Goal: Task Accomplishment & Management: Complete application form

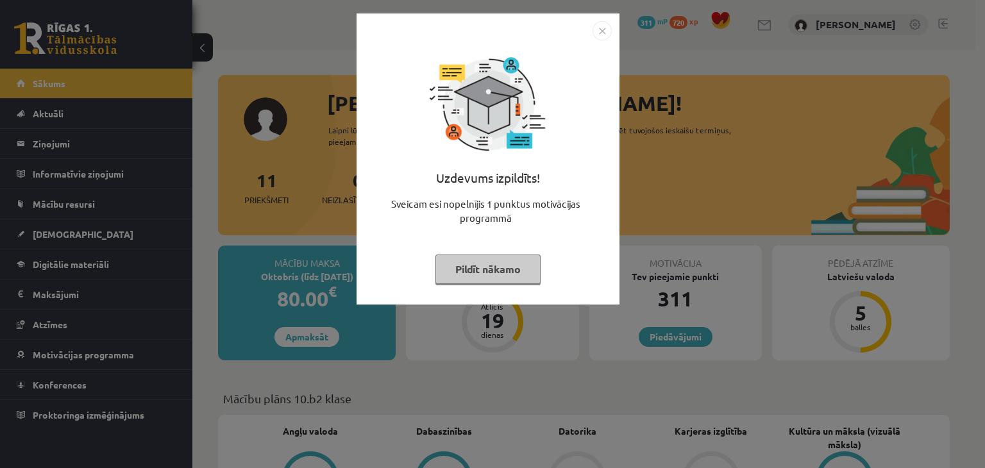
click at [489, 278] on button "Pildīt nākamo" at bounding box center [487, 269] width 105 height 29
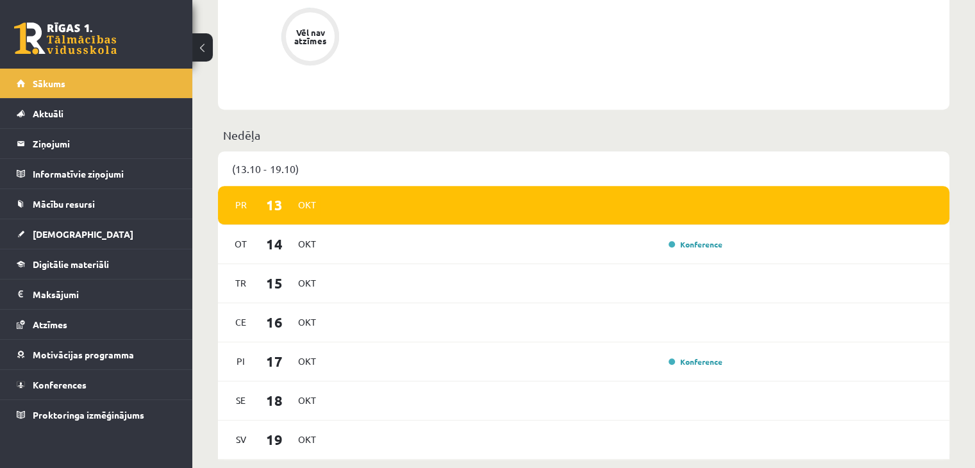
scroll to position [687, 0]
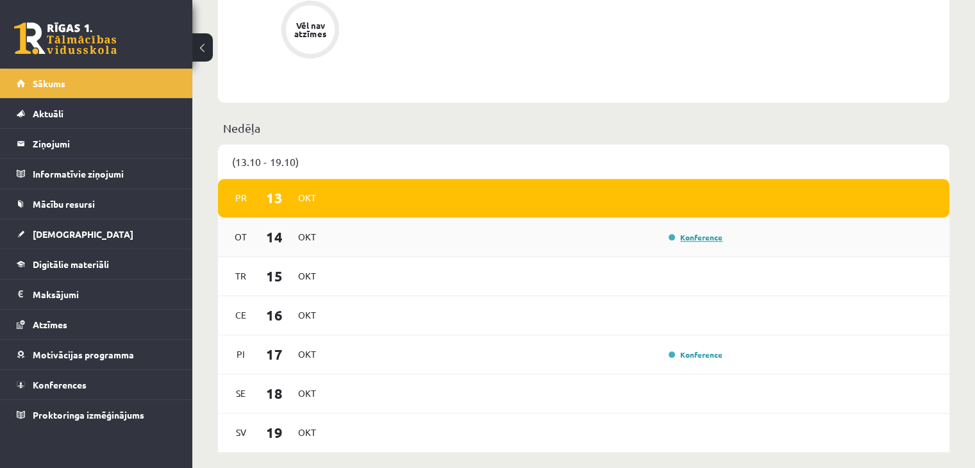
click at [675, 239] on link "Konference" at bounding box center [696, 237] width 54 height 10
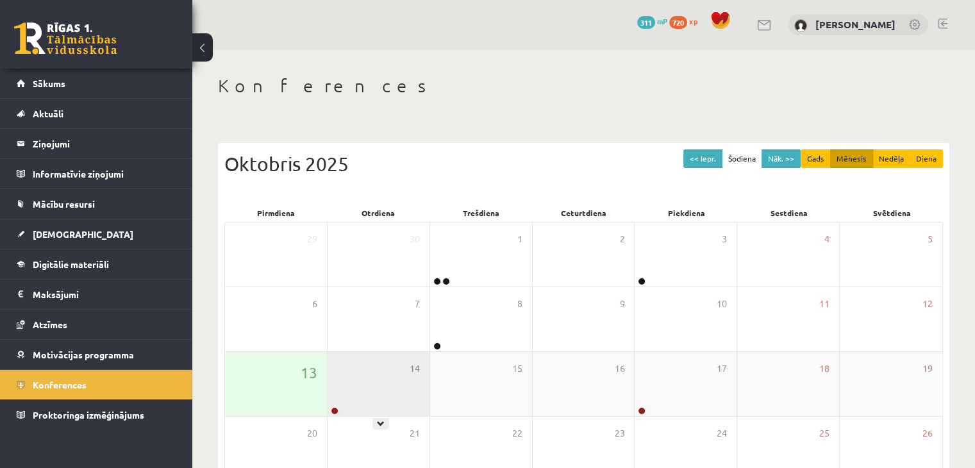
click at [346, 402] on div "14" at bounding box center [379, 384] width 102 height 64
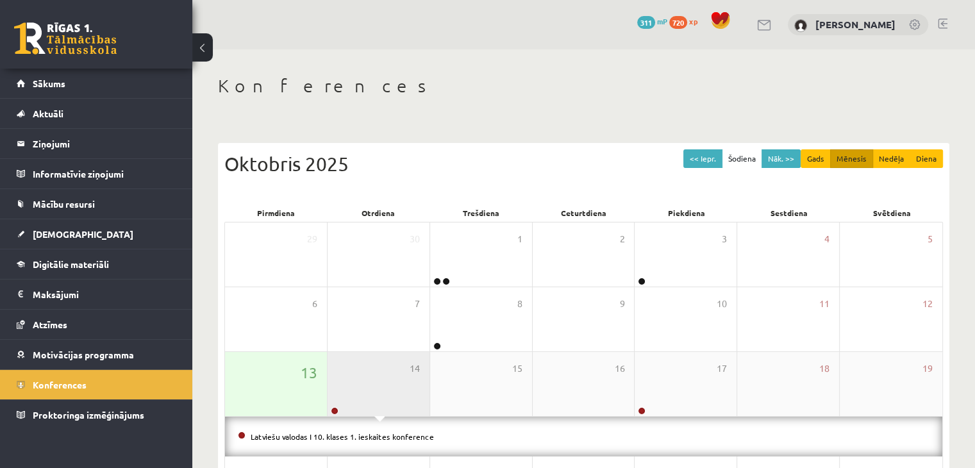
click at [346, 402] on div "14" at bounding box center [379, 384] width 102 height 64
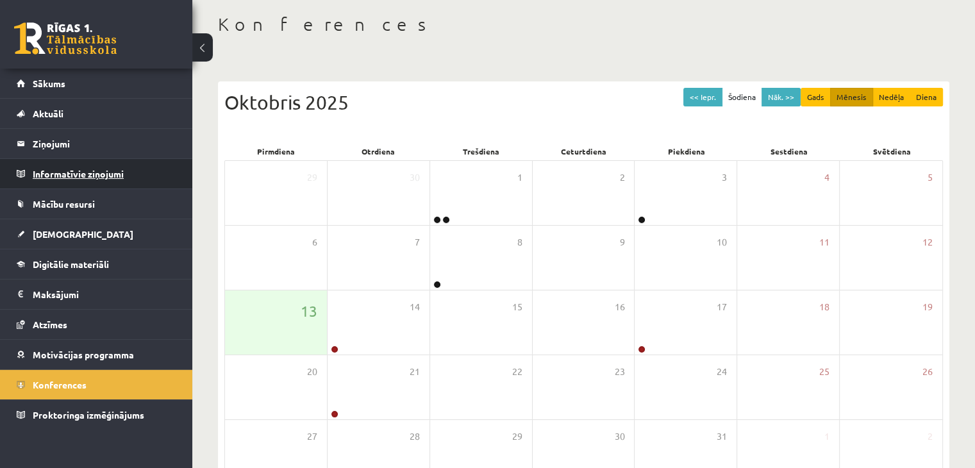
scroll to position [144, 0]
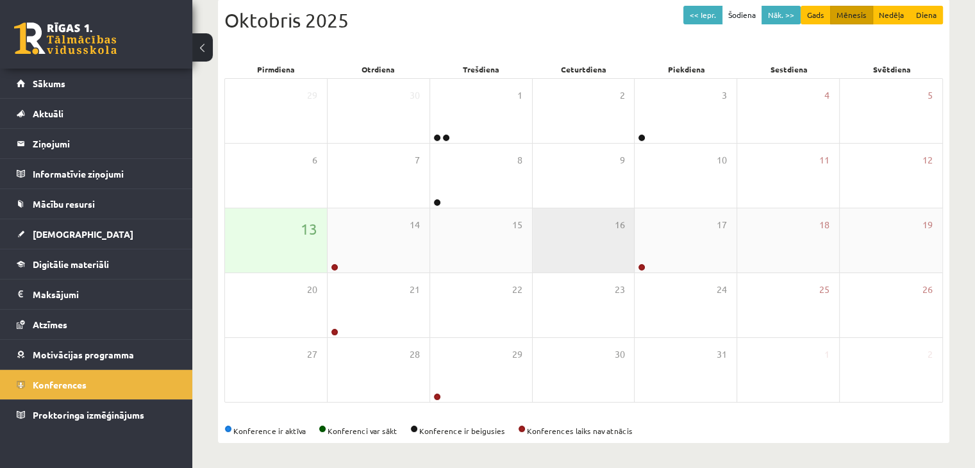
click at [631, 244] on div "16" at bounding box center [584, 240] width 102 height 64
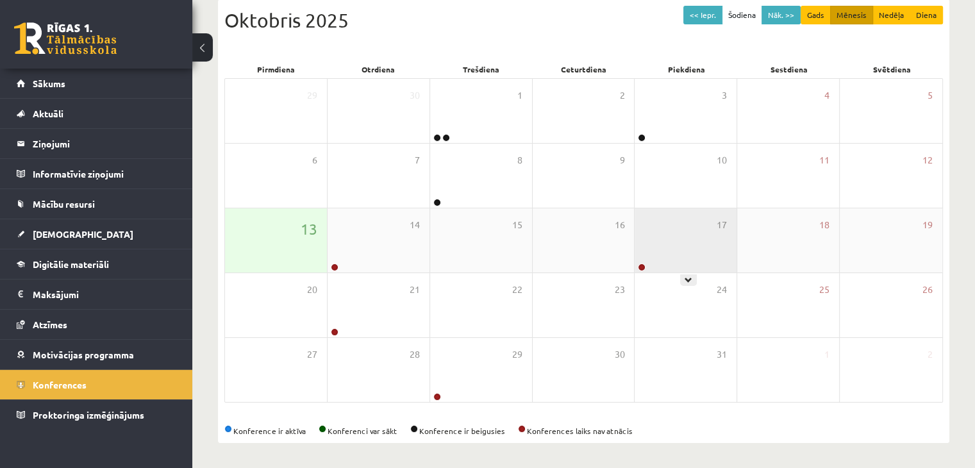
click at [660, 226] on div "17" at bounding box center [686, 240] width 102 height 64
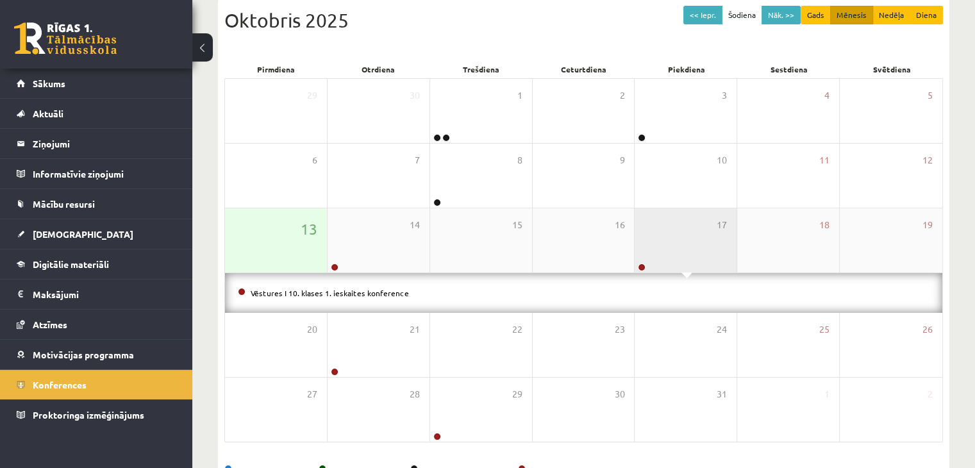
click at [659, 233] on div "17" at bounding box center [686, 240] width 102 height 64
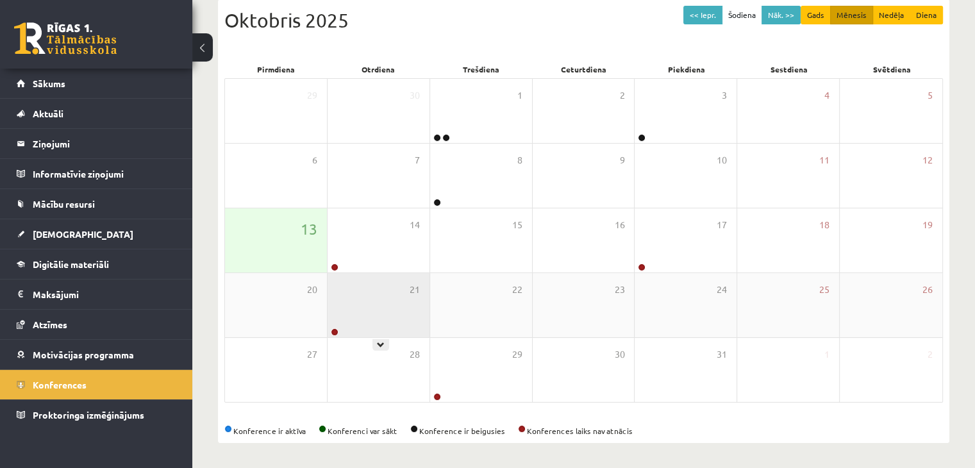
click at [374, 314] on div "21" at bounding box center [379, 305] width 102 height 64
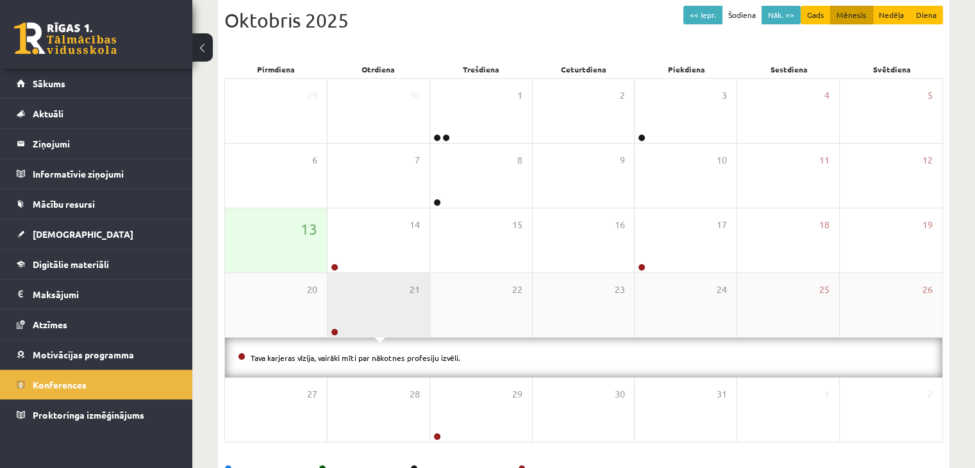
click at [374, 314] on div "21" at bounding box center [379, 305] width 102 height 64
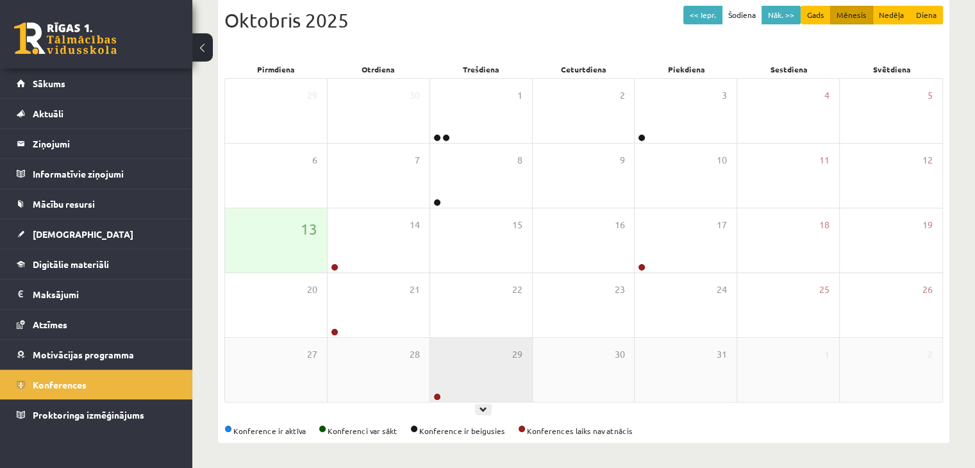
click at [503, 387] on div "29" at bounding box center [481, 370] width 102 height 64
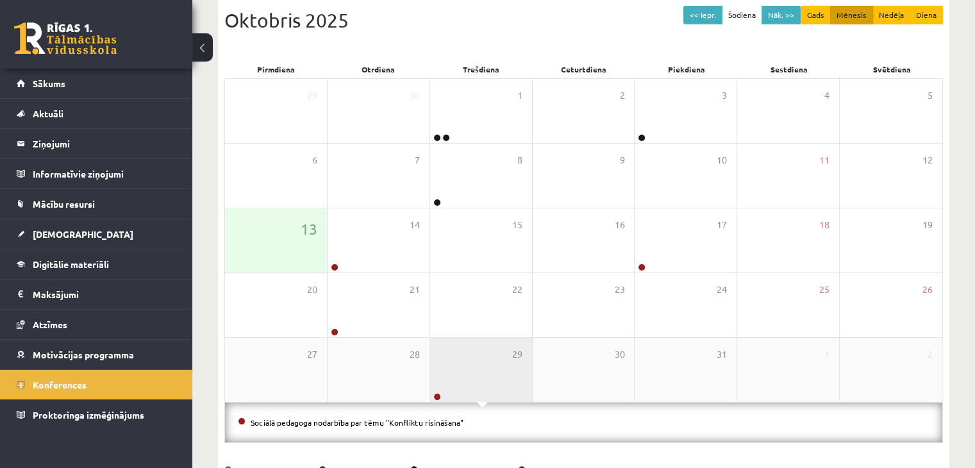
click at [492, 383] on div "29" at bounding box center [481, 370] width 102 height 64
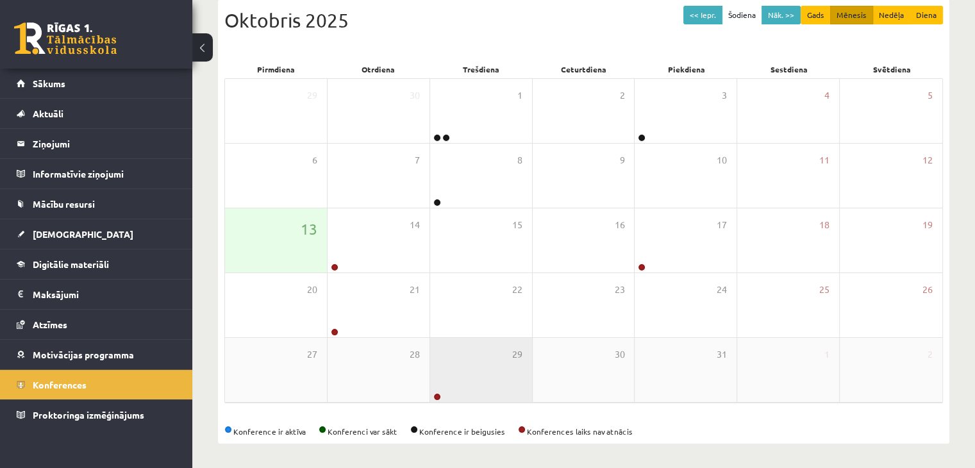
scroll to position [144, 0]
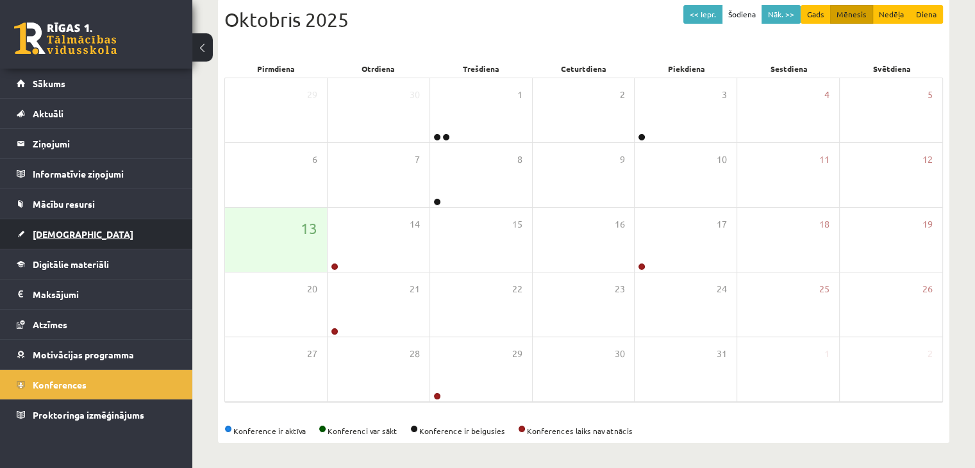
click at [113, 242] on link "[DEMOGRAPHIC_DATA]" at bounding box center [97, 233] width 160 height 29
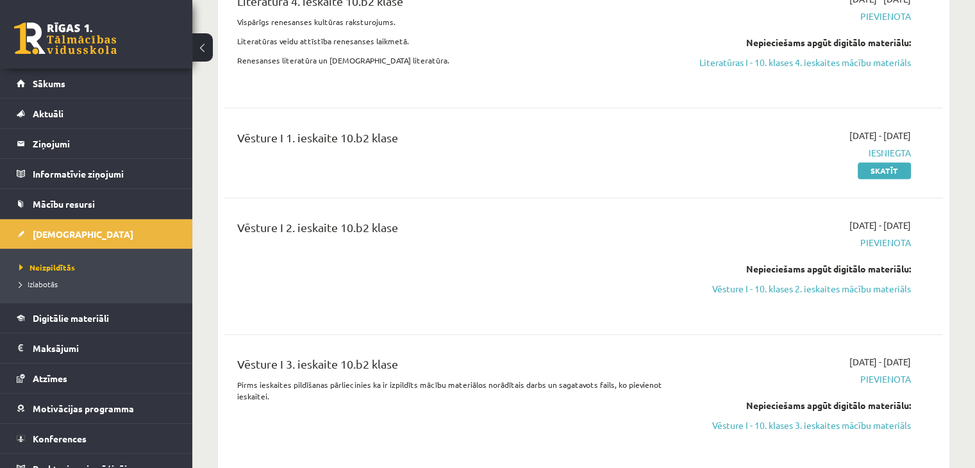
scroll to position [1697, 0]
click at [891, 171] on link "Skatīt" at bounding box center [884, 169] width 53 height 17
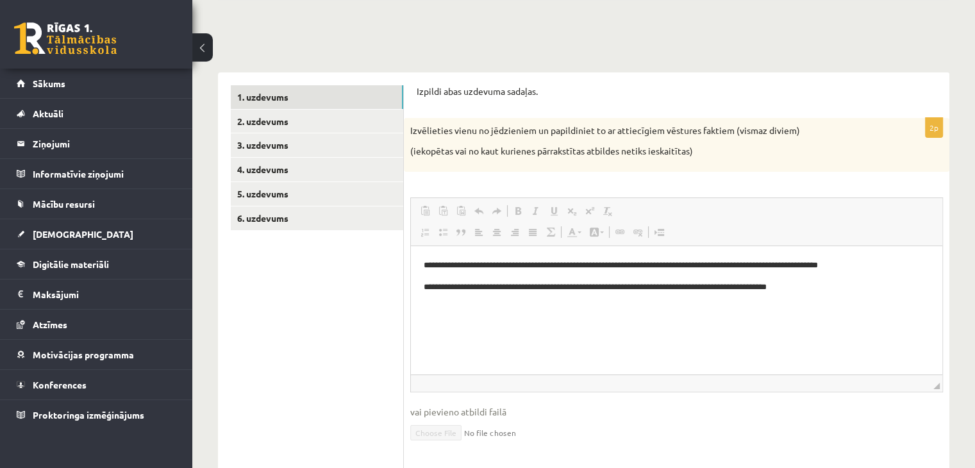
scroll to position [121, 0]
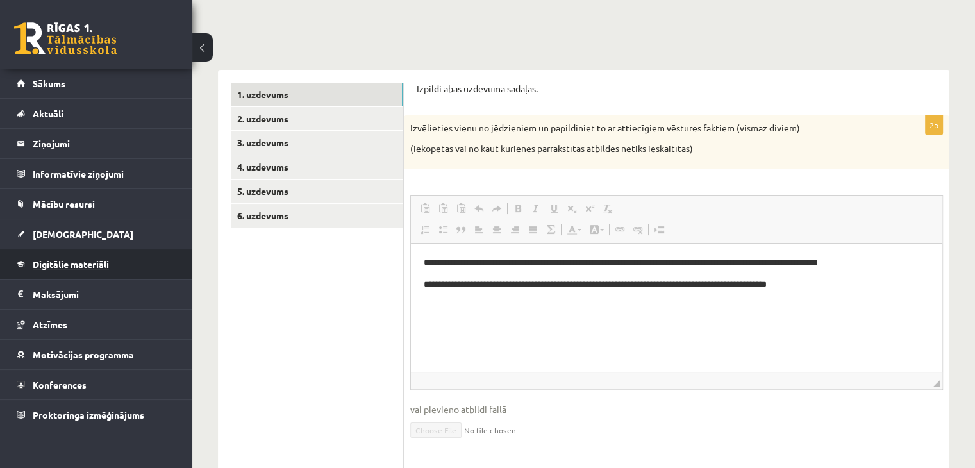
click at [87, 257] on link "Digitālie materiāli" at bounding box center [97, 263] width 160 height 29
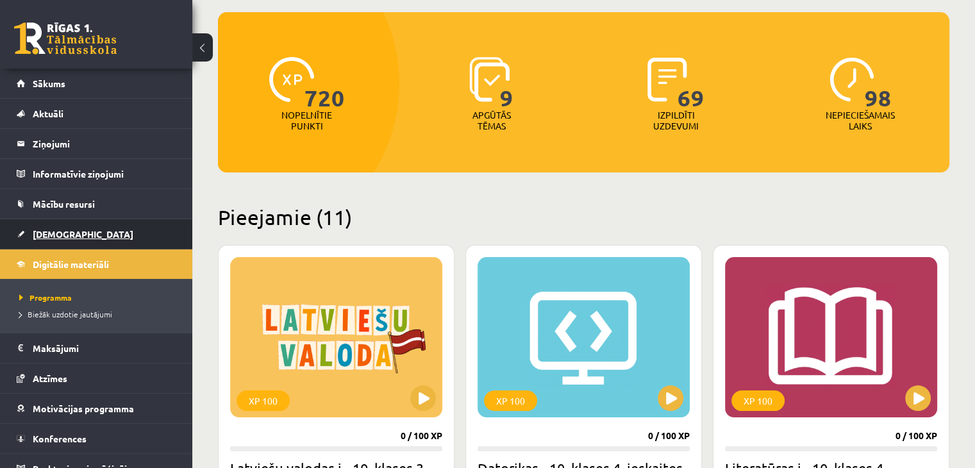
click at [113, 235] on link "[DEMOGRAPHIC_DATA]" at bounding box center [97, 233] width 160 height 29
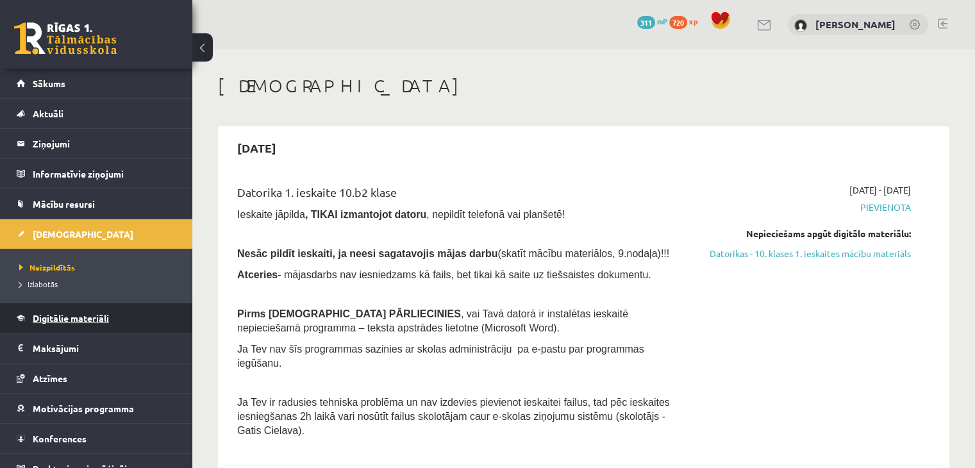
click at [79, 319] on span "Digitālie materiāli" at bounding box center [71, 318] width 76 height 12
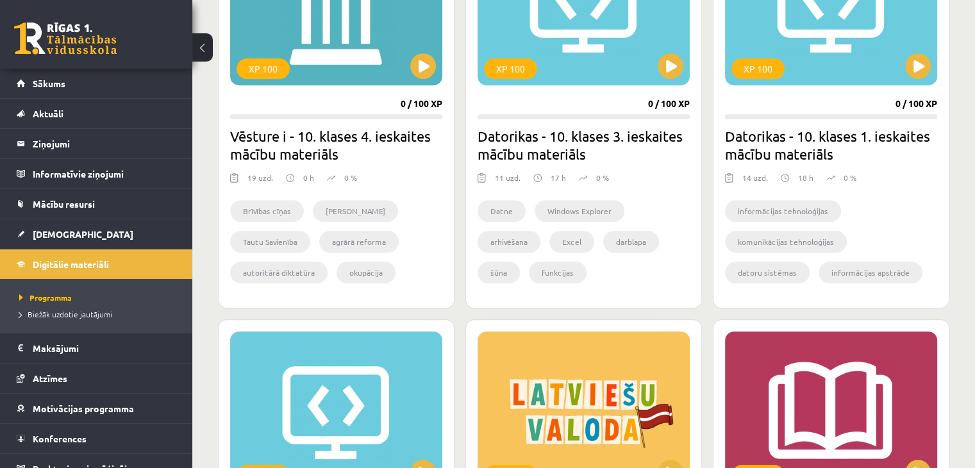
scroll to position [823, 0]
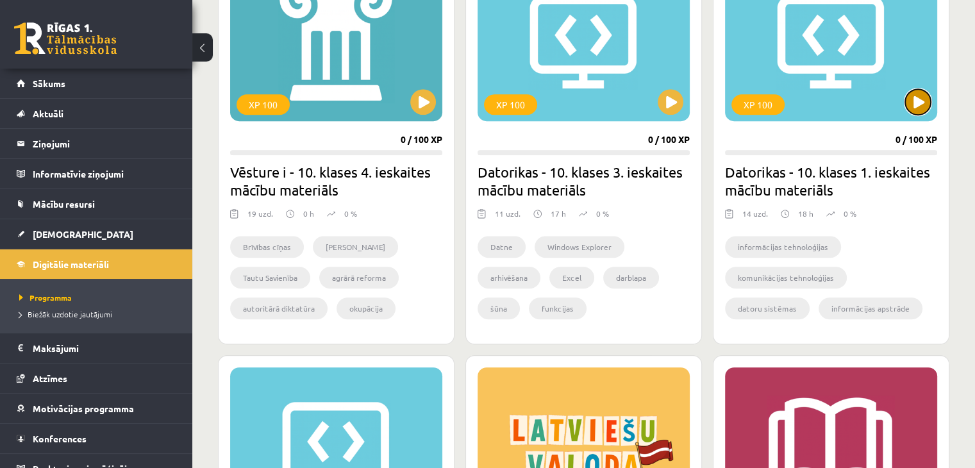
click at [927, 103] on button at bounding box center [918, 102] width 26 height 26
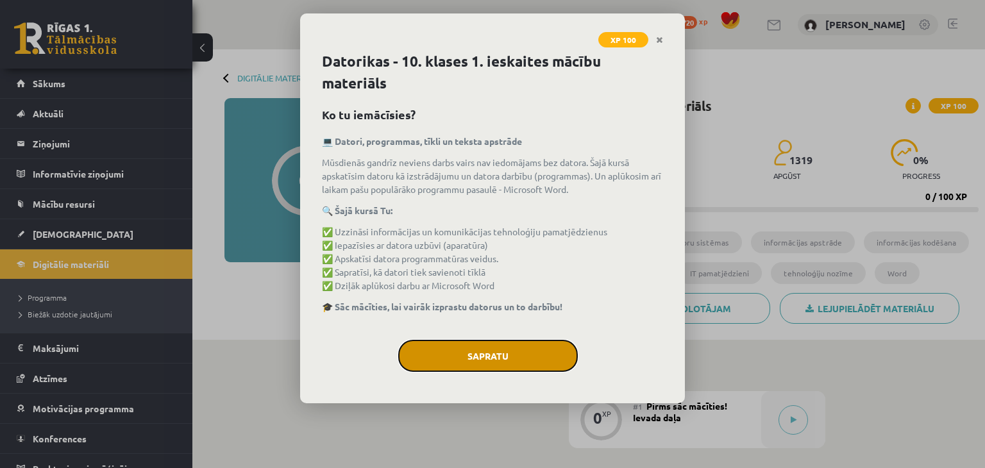
click at [546, 348] on button "Sapratu" at bounding box center [488, 356] width 180 height 32
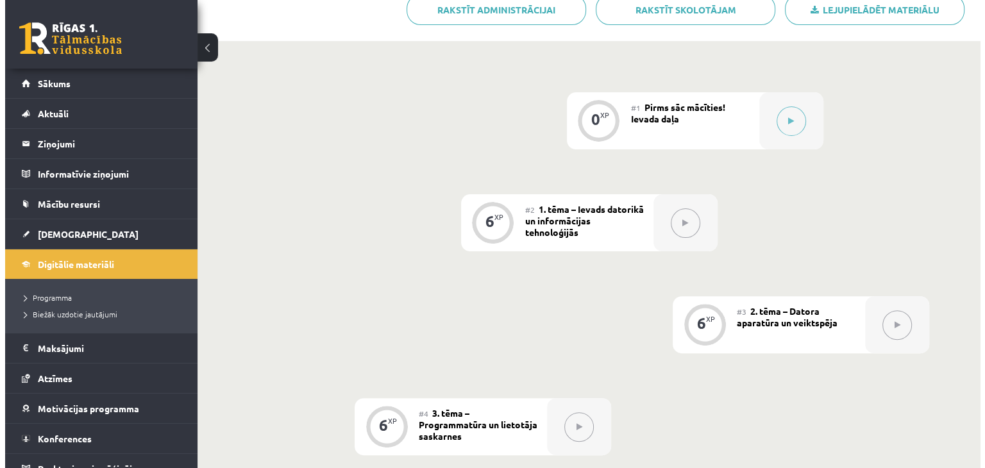
scroll to position [326, 0]
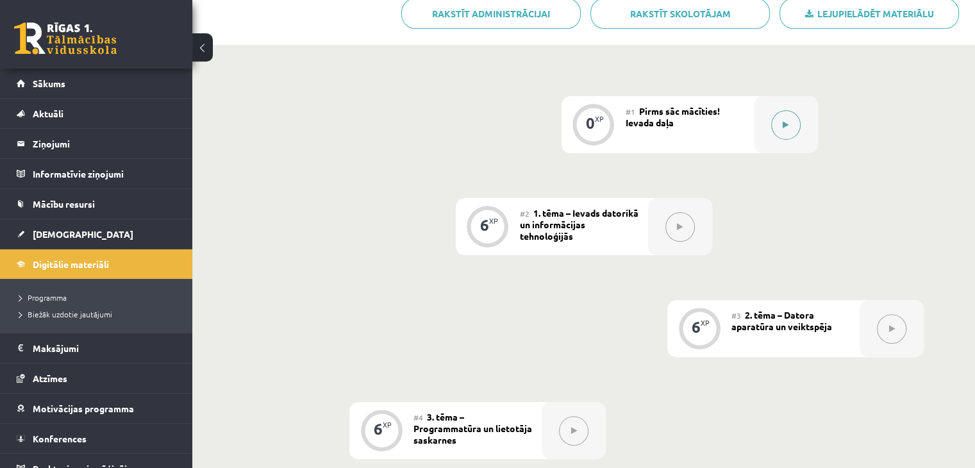
click at [778, 110] on button at bounding box center [785, 124] width 29 height 29
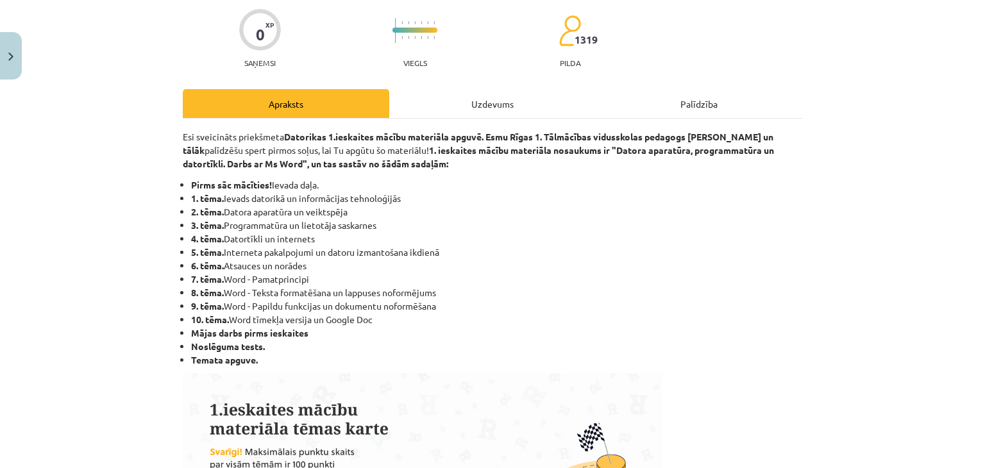
scroll to position [172, 0]
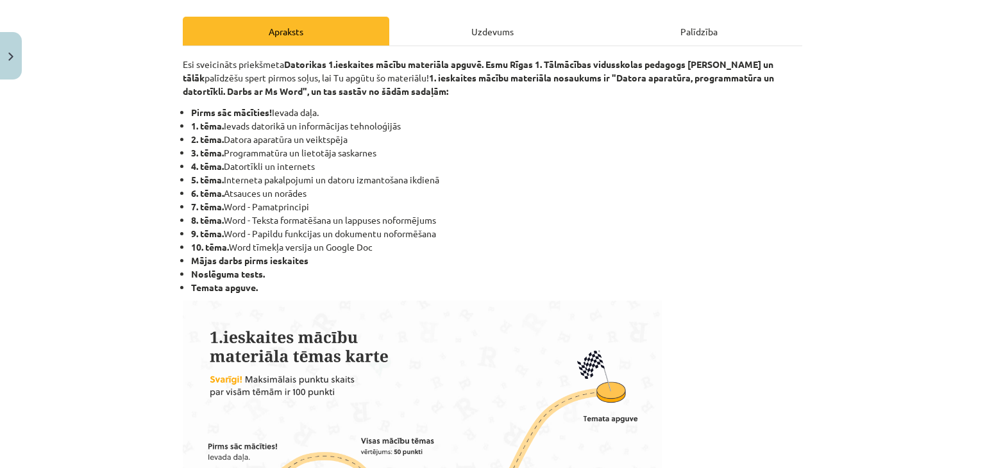
click at [711, 231] on li "9. tēma. Word - Papildu funkcijas un dokumentu noformēšana" at bounding box center [496, 233] width 611 height 13
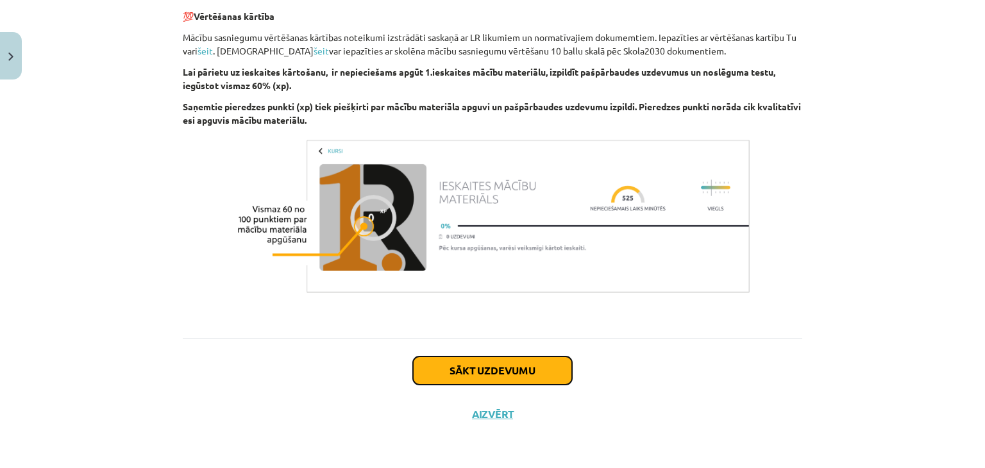
click at [539, 360] on button "Sākt uzdevumu" at bounding box center [492, 371] width 159 height 28
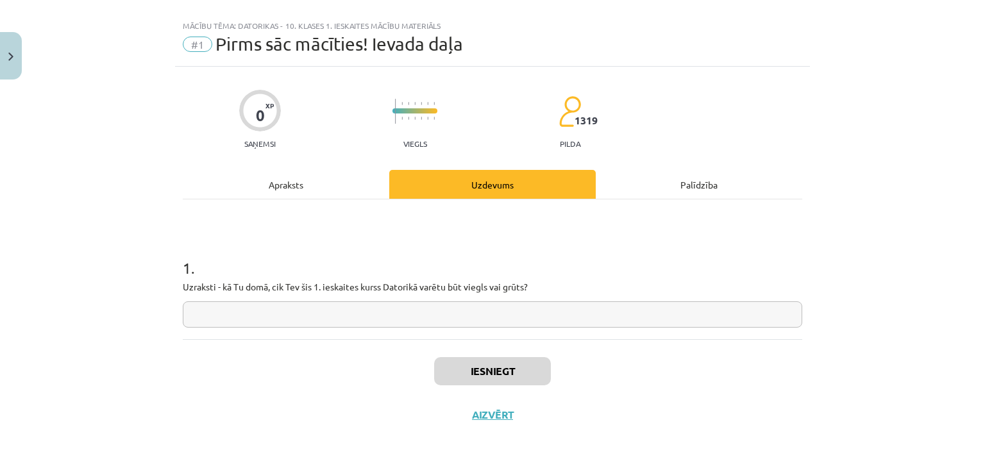
click at [378, 307] on input "text" at bounding box center [492, 314] width 619 height 26
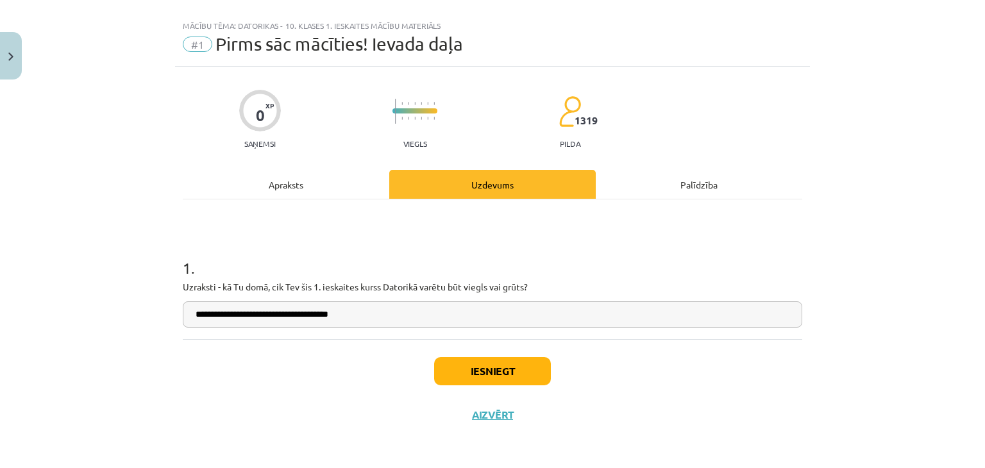
click at [600, 267] on h1 "1 ." at bounding box center [492, 257] width 619 height 40
click at [423, 313] on input "**********" at bounding box center [492, 314] width 619 height 26
type input "**********"
click at [504, 367] on button "Iesniegt" at bounding box center [492, 371] width 117 height 28
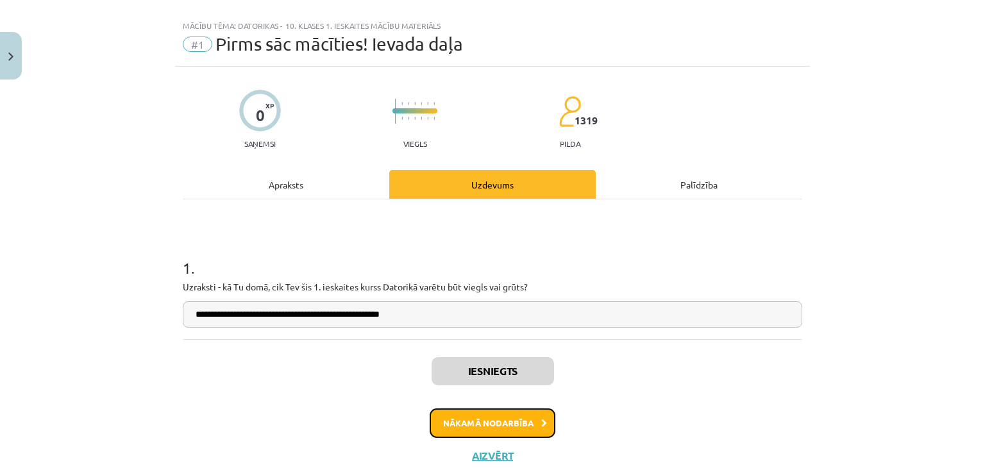
click at [515, 419] on button "Nākamā nodarbība" at bounding box center [493, 422] width 126 height 29
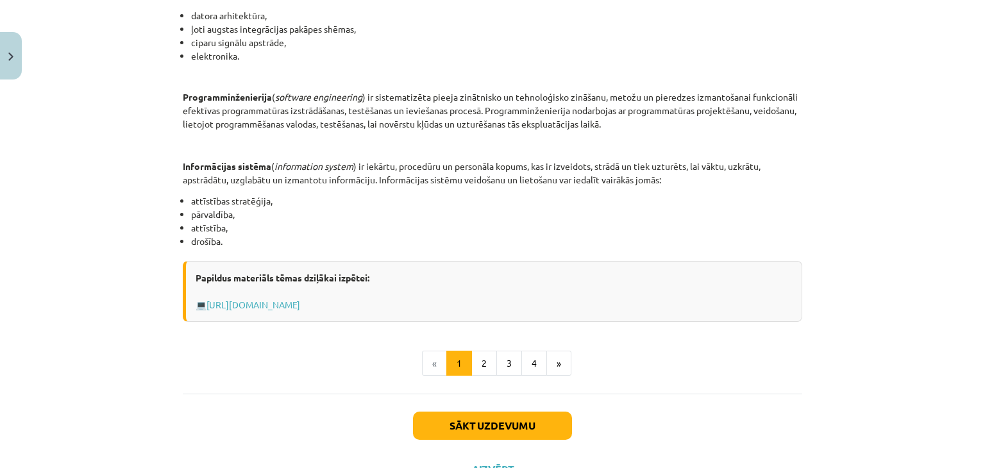
scroll to position [576, 0]
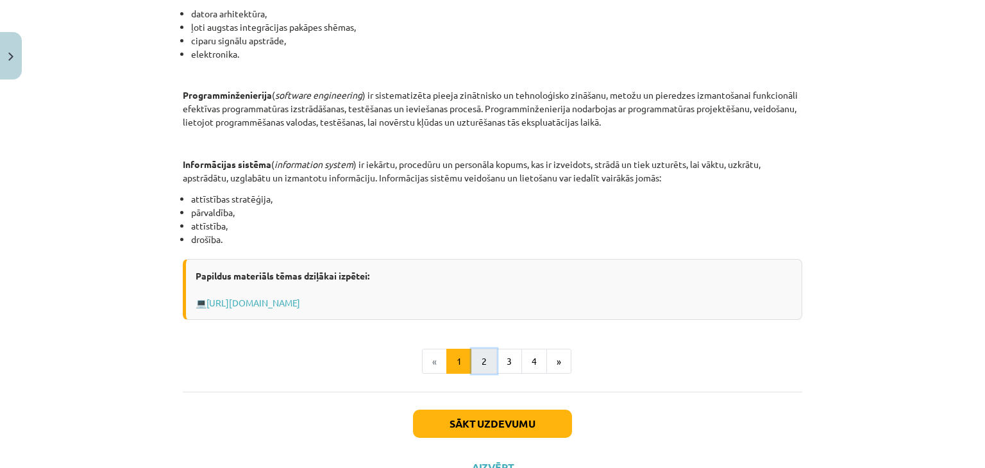
click at [485, 363] on button "2" at bounding box center [484, 362] width 26 height 26
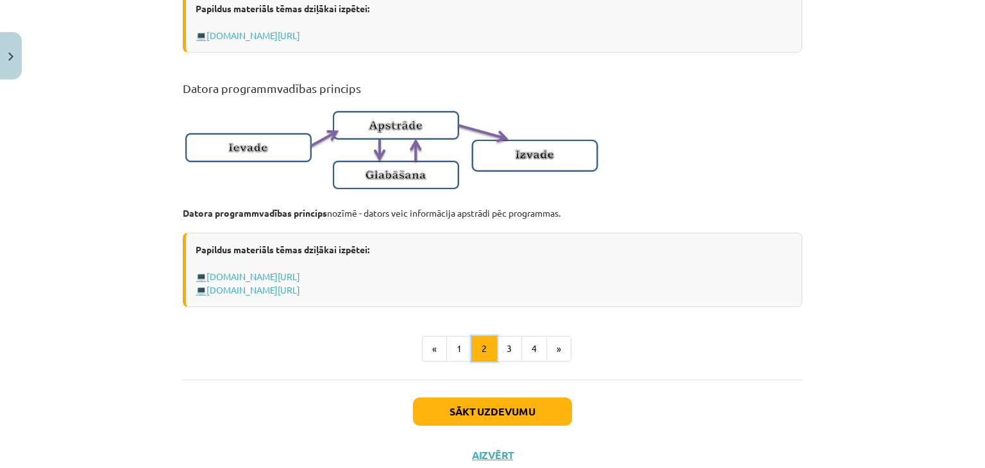
scroll to position [856, 0]
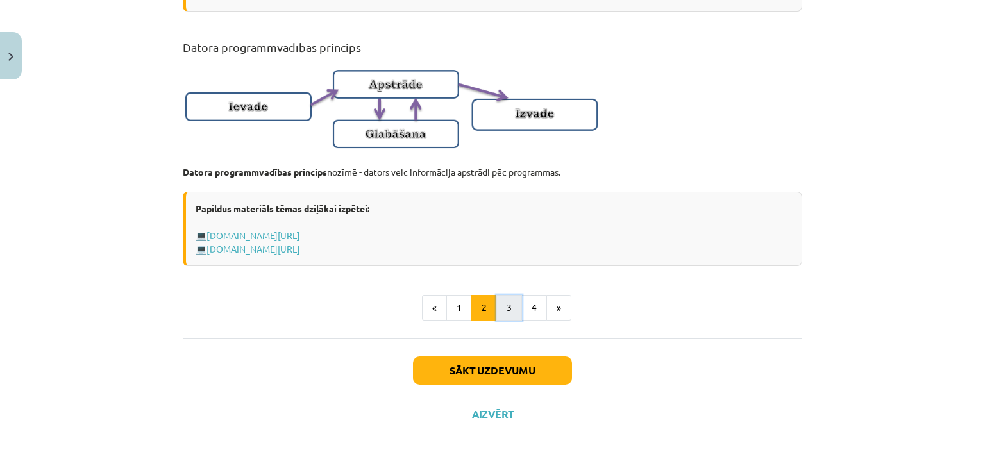
click at [501, 308] on button "3" at bounding box center [509, 308] width 26 height 26
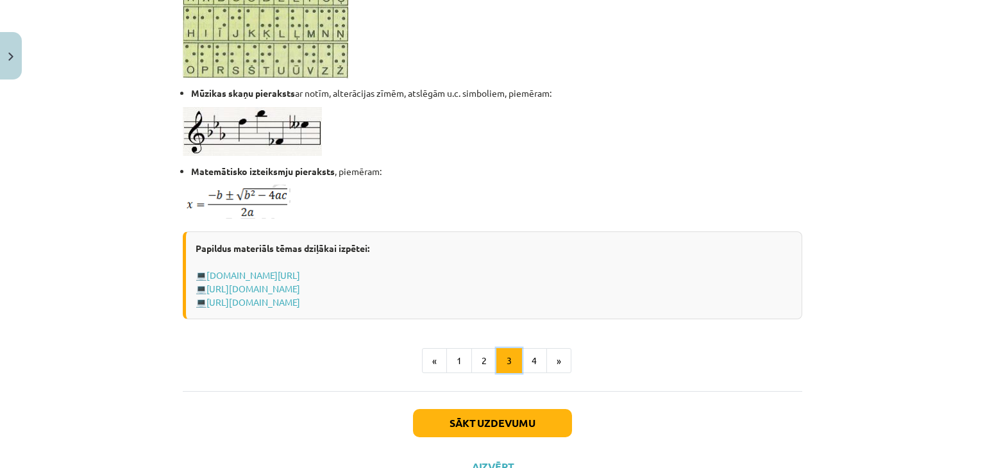
scroll to position [781, 0]
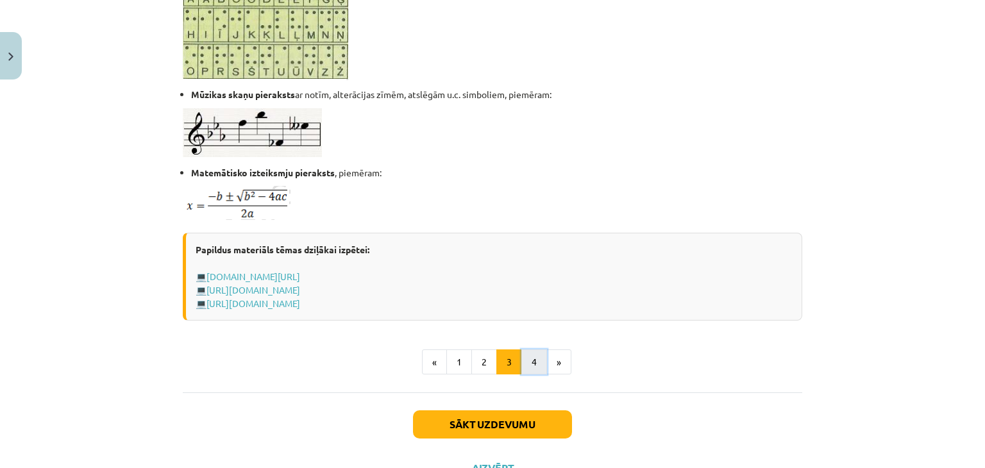
click at [526, 364] on button "4" at bounding box center [534, 362] width 26 height 26
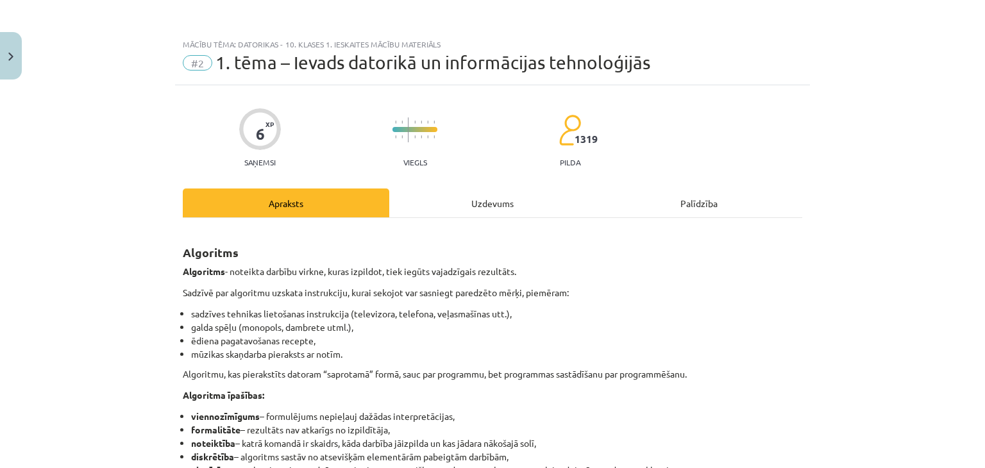
scroll to position [507, 0]
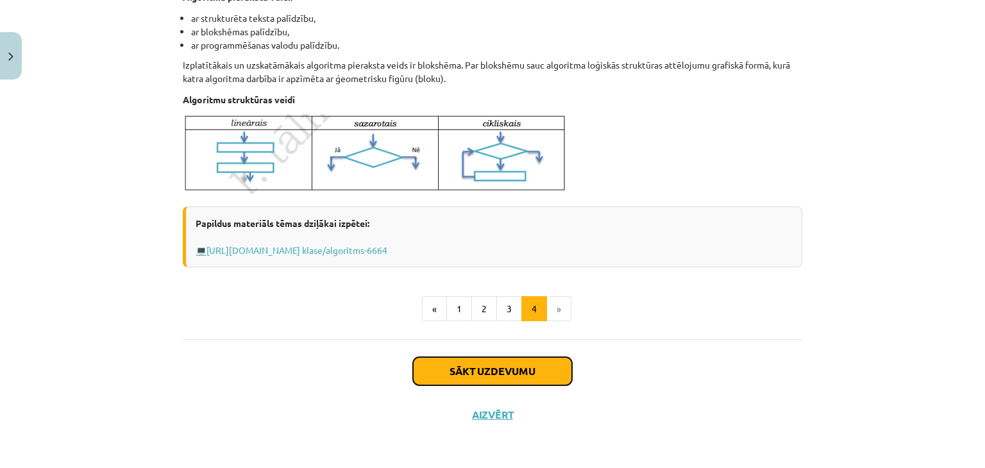
click at [521, 373] on button "Sākt uzdevumu" at bounding box center [492, 371] width 159 height 28
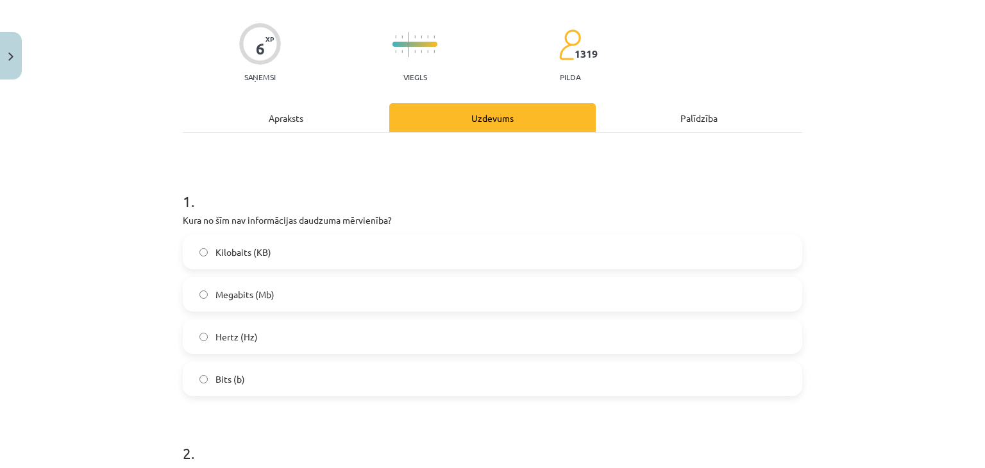
scroll to position [86, 0]
click at [242, 337] on span "Hertz (Hz)" at bounding box center [236, 336] width 42 height 13
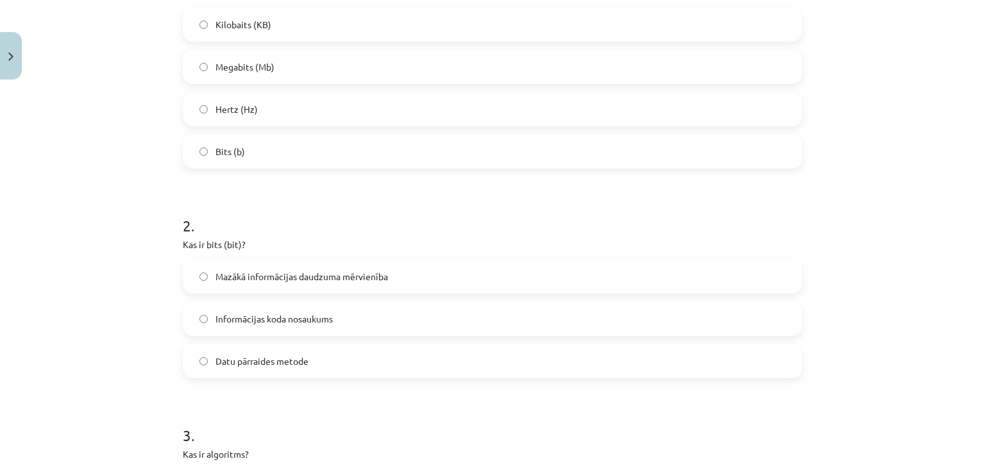
scroll to position [337, 0]
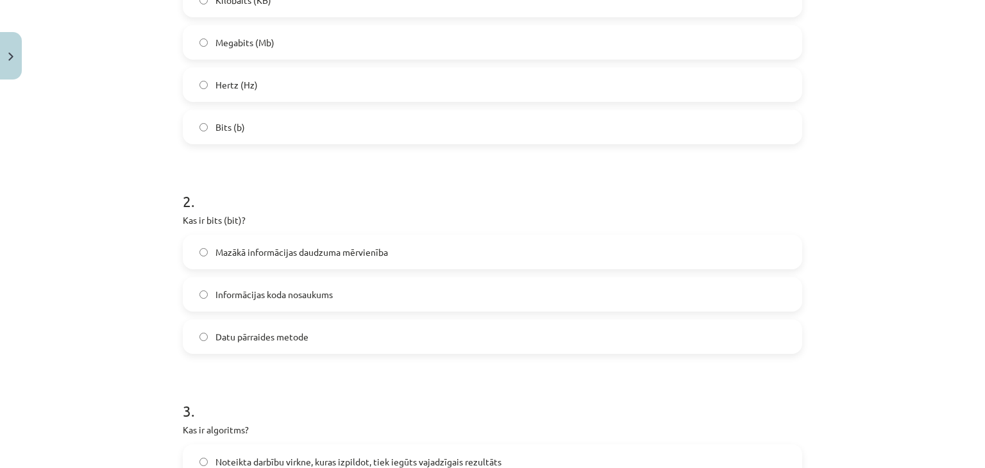
click at [582, 264] on label "Mazākā informācijas daudzuma mērvienība" at bounding box center [492, 252] width 617 height 32
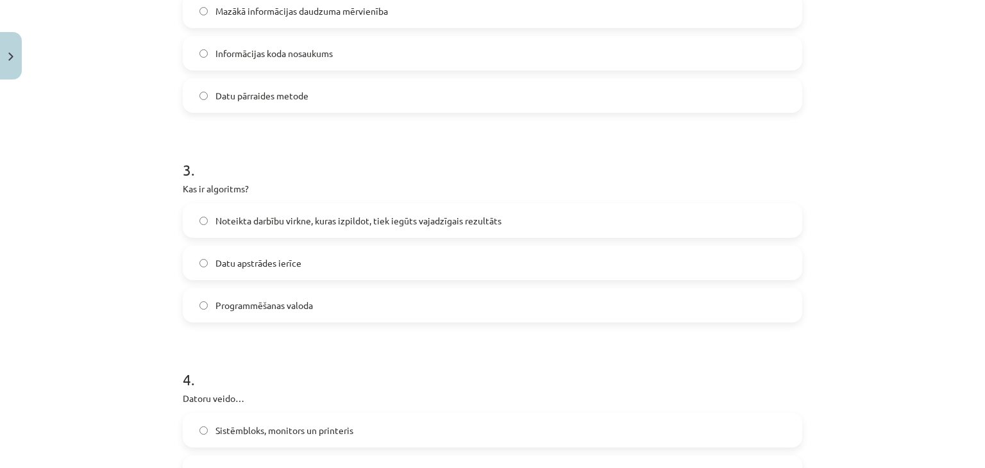
scroll to position [578, 0]
click at [398, 212] on label "Noteikta darbību virkne, kuras izpildot, tiek iegūts vajadzīgais rezultāts" at bounding box center [492, 221] width 617 height 32
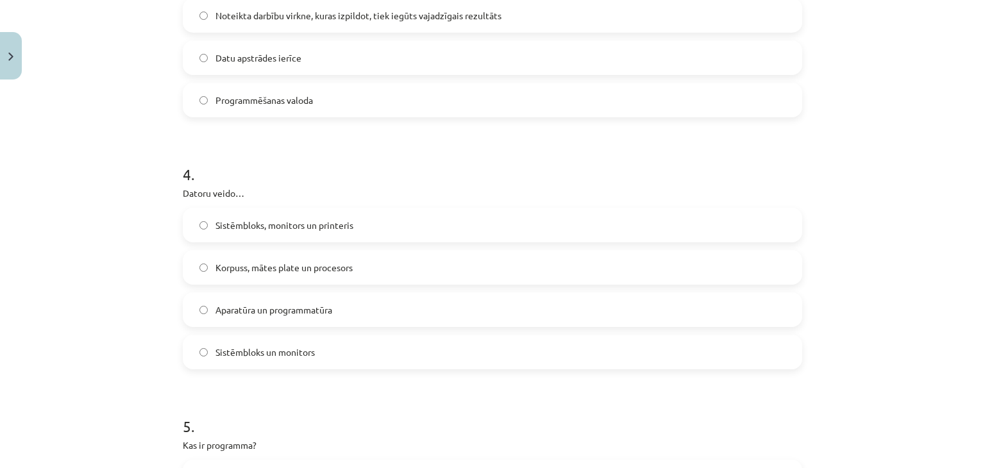
scroll to position [792, 0]
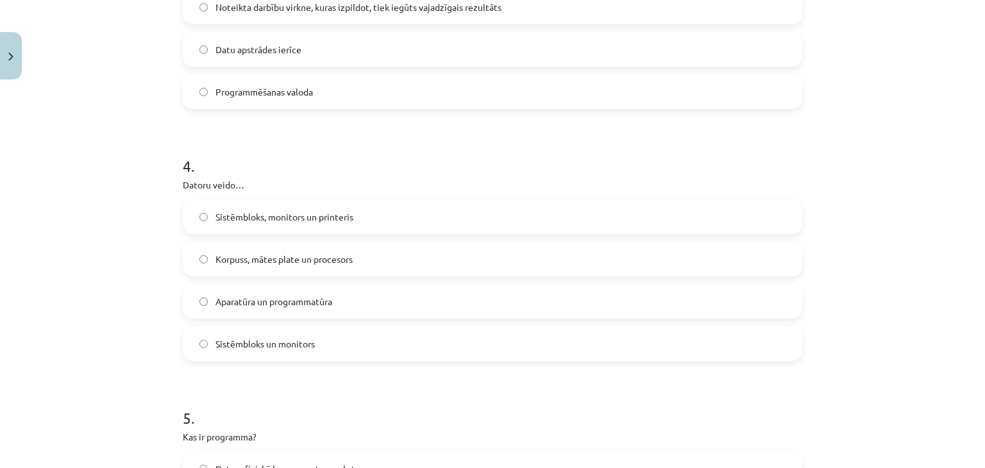
click at [509, 258] on label "Korpuss, mātes plate un procesors" at bounding box center [492, 259] width 617 height 32
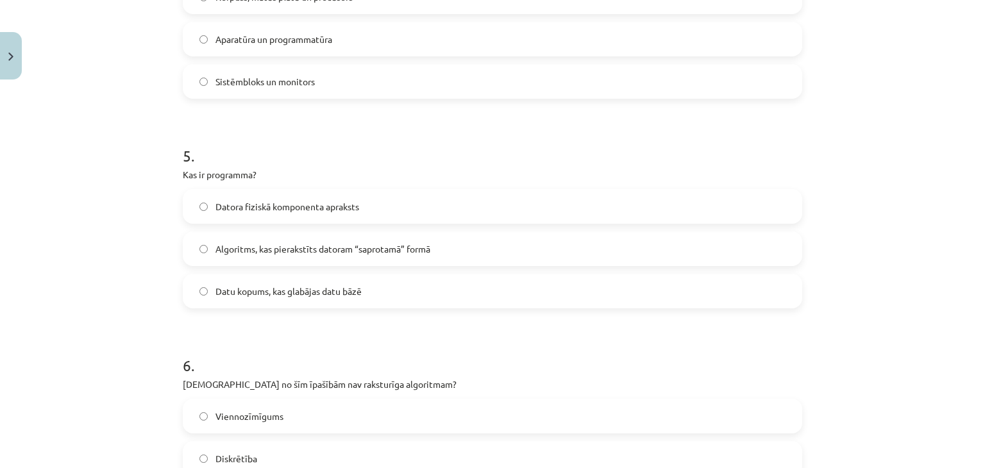
scroll to position [1054, 0]
click at [674, 244] on label "Algoritms, kas pierakstīts datoram “saprotamā” formā" at bounding box center [492, 249] width 617 height 32
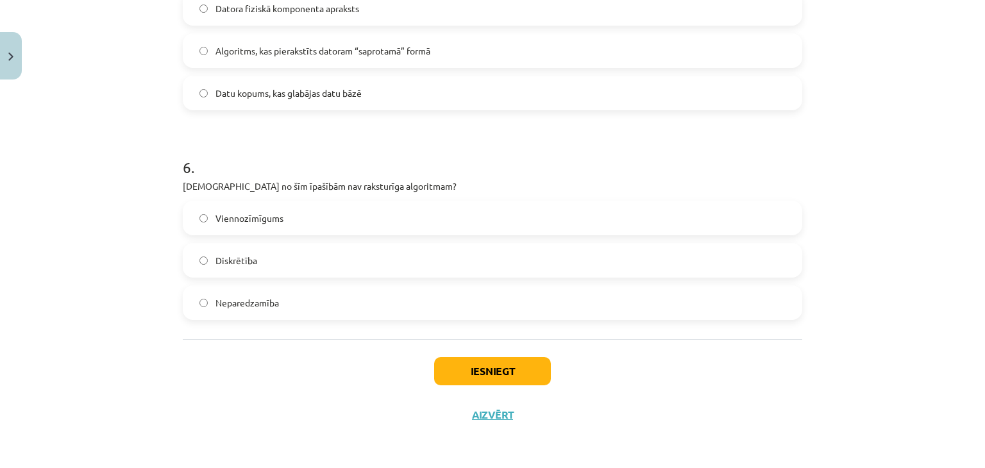
click at [217, 297] on span "Neparedzamība" at bounding box center [246, 302] width 63 height 13
click at [469, 374] on button "Iesniegt" at bounding box center [492, 371] width 117 height 28
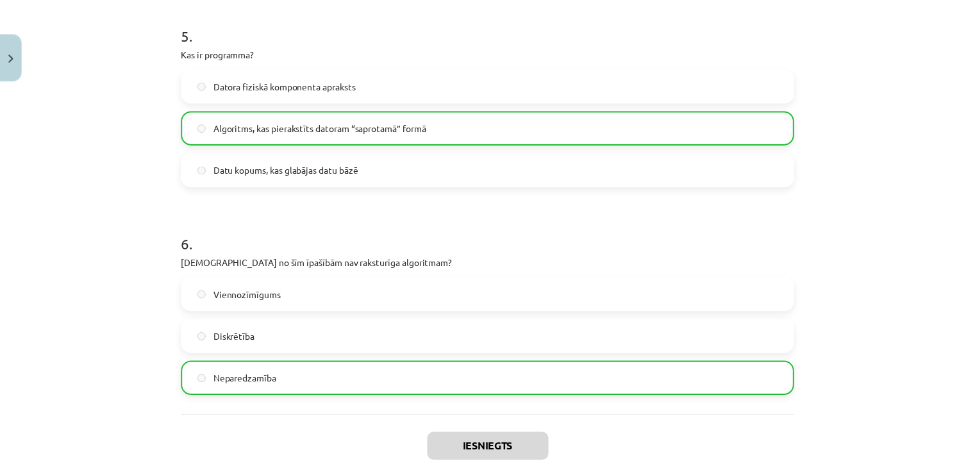
scroll to position [1293, 0]
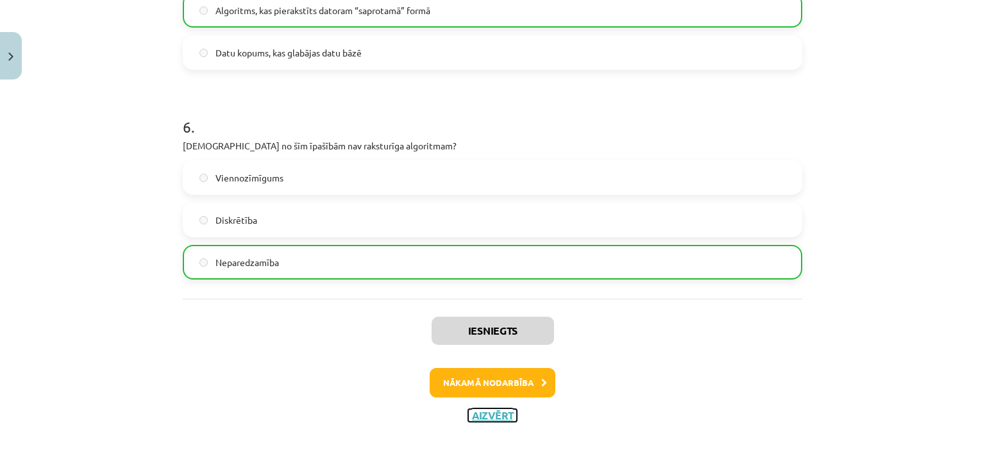
click at [495, 412] on button "Aizvērt" at bounding box center [492, 415] width 49 height 13
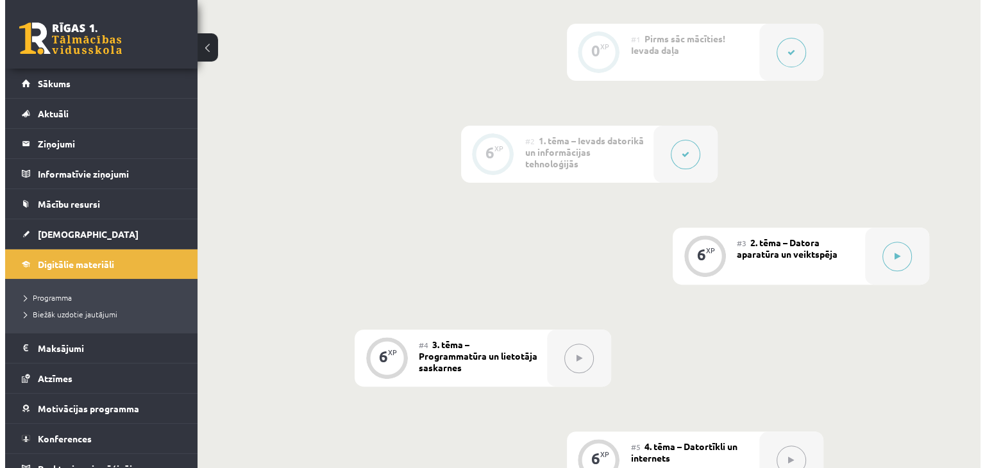
scroll to position [371, 0]
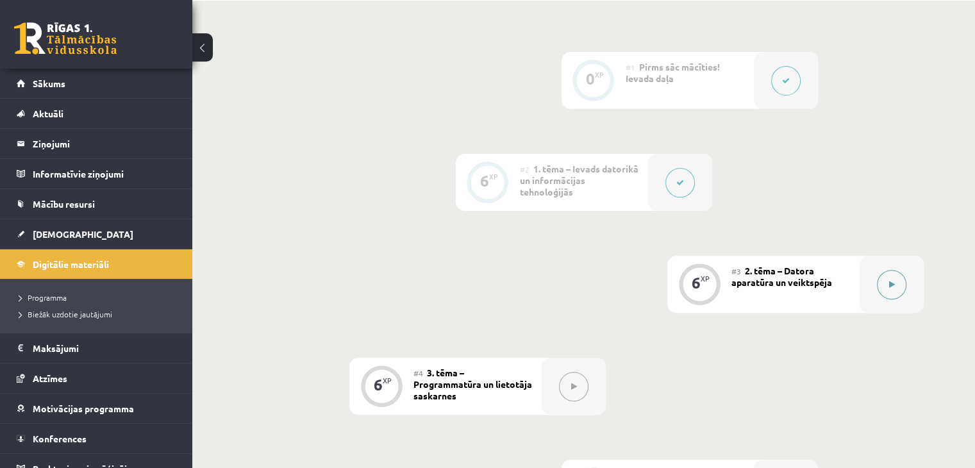
click at [895, 281] on button at bounding box center [891, 284] width 29 height 29
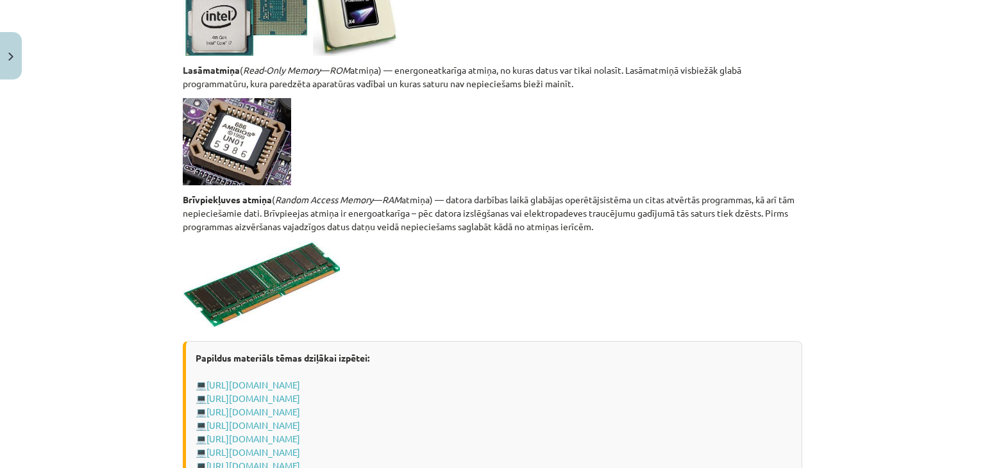
scroll to position [2278, 0]
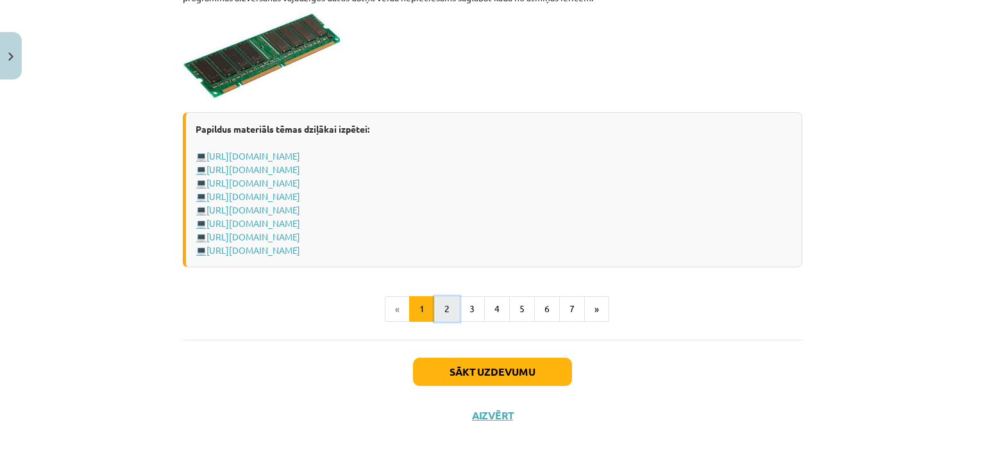
click at [441, 310] on button "2" at bounding box center [447, 309] width 26 height 26
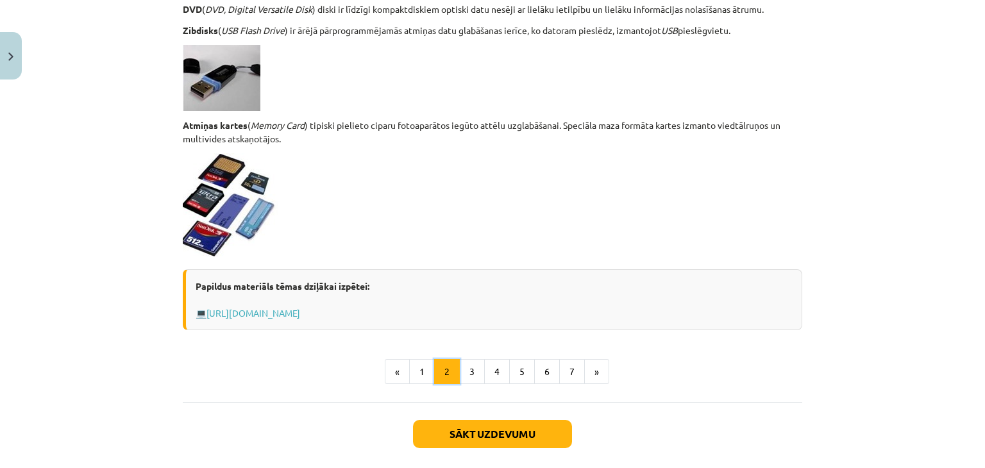
scroll to position [1125, 0]
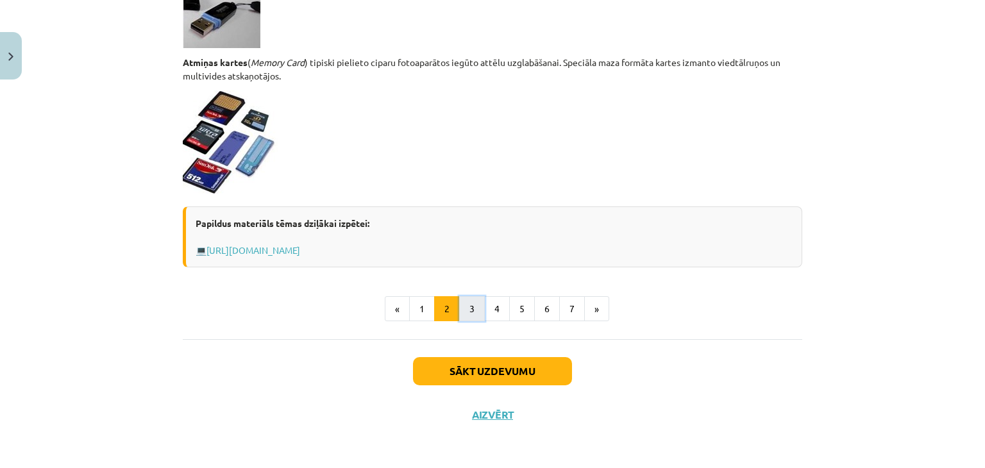
click at [470, 315] on button "3" at bounding box center [472, 309] width 26 height 26
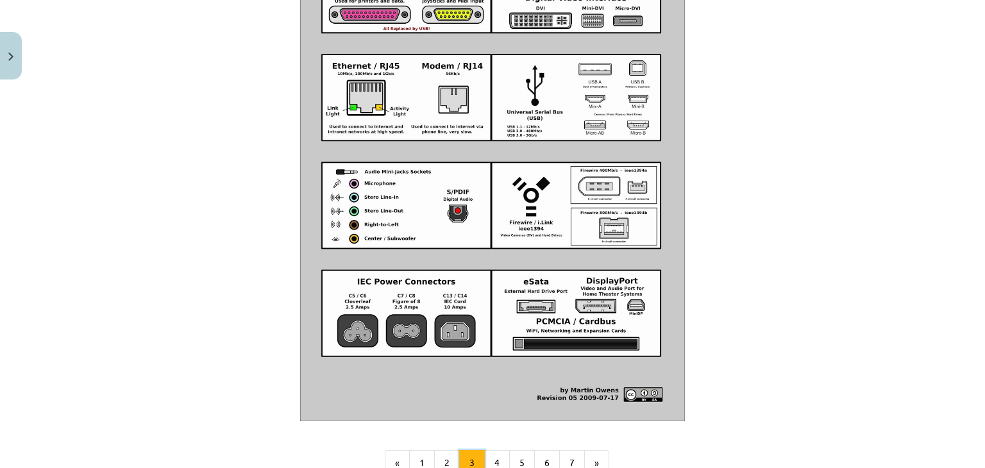
scroll to position [1504, 0]
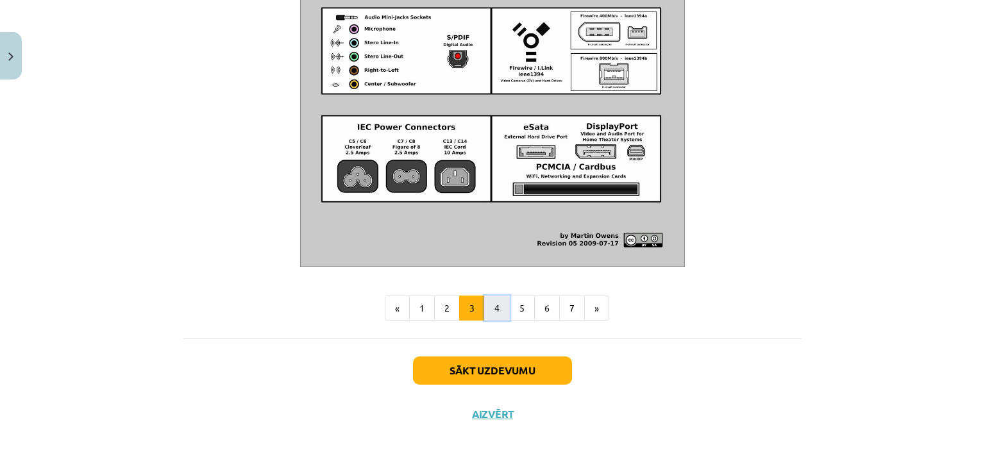
click at [492, 306] on button "4" at bounding box center [497, 309] width 26 height 26
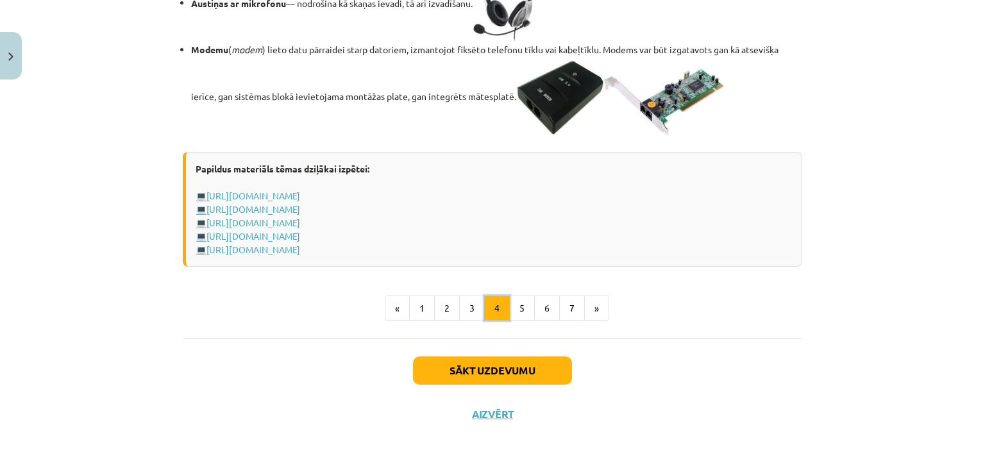
scroll to position [2317, 0]
click at [517, 314] on button "5" at bounding box center [522, 309] width 26 height 26
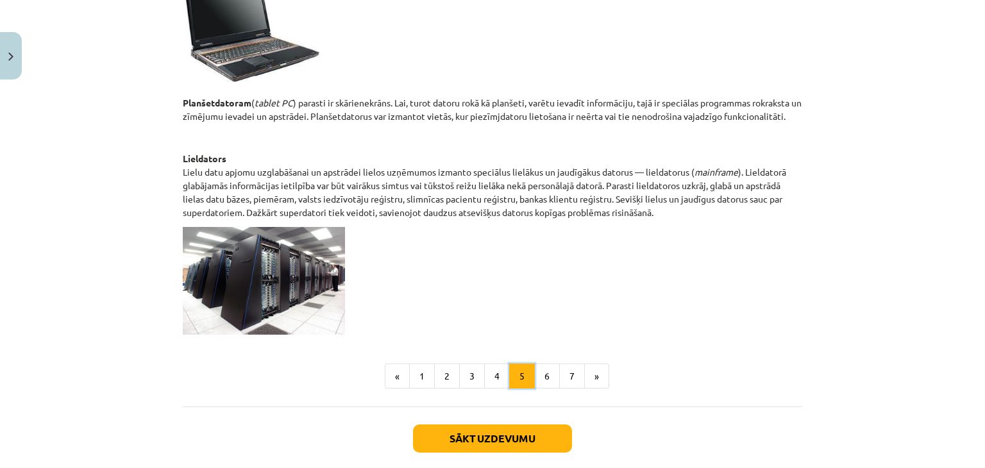
scroll to position [685, 0]
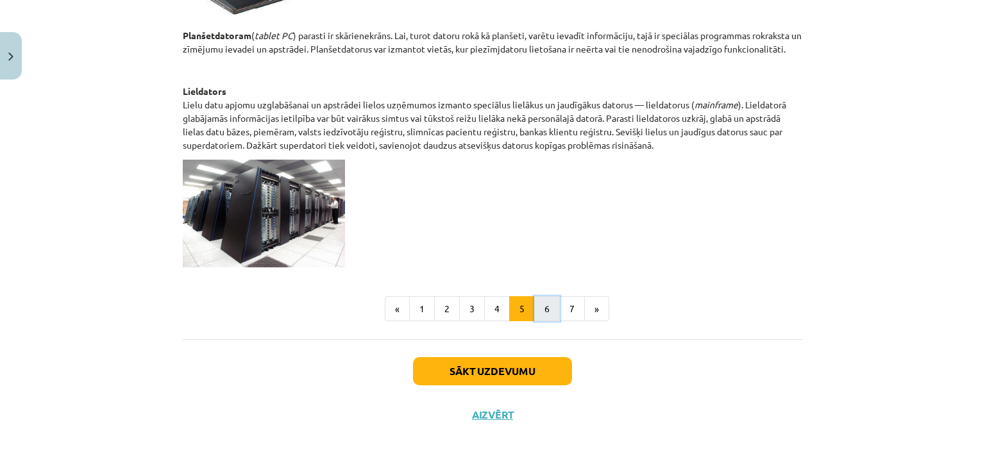
click at [539, 315] on button "6" at bounding box center [547, 309] width 26 height 26
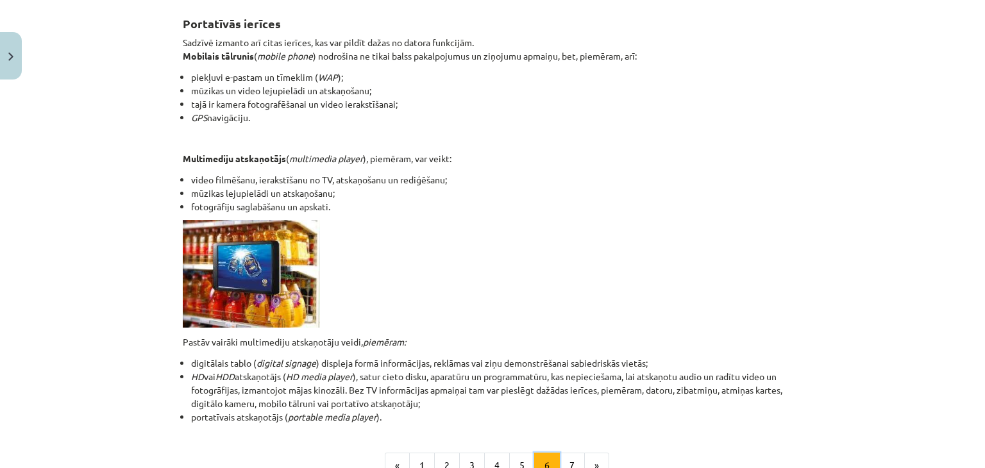
scroll to position [385, 0]
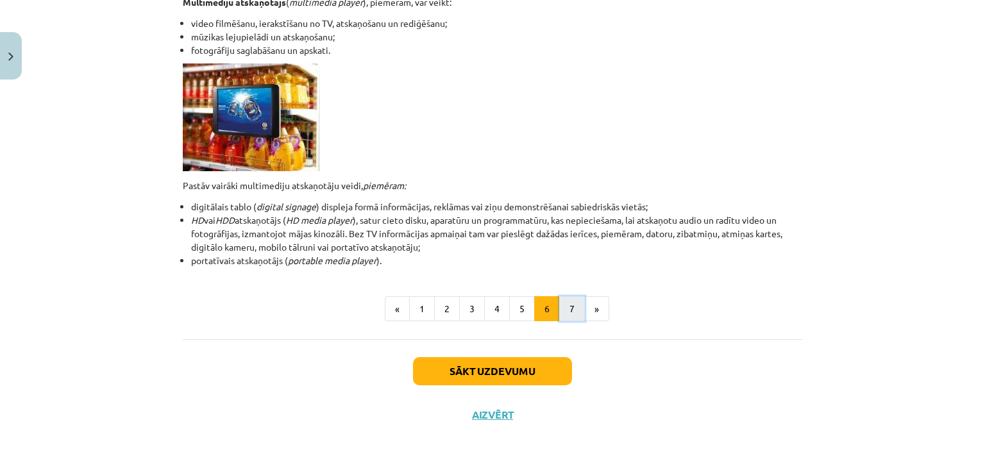
click at [563, 316] on button "7" at bounding box center [572, 309] width 26 height 26
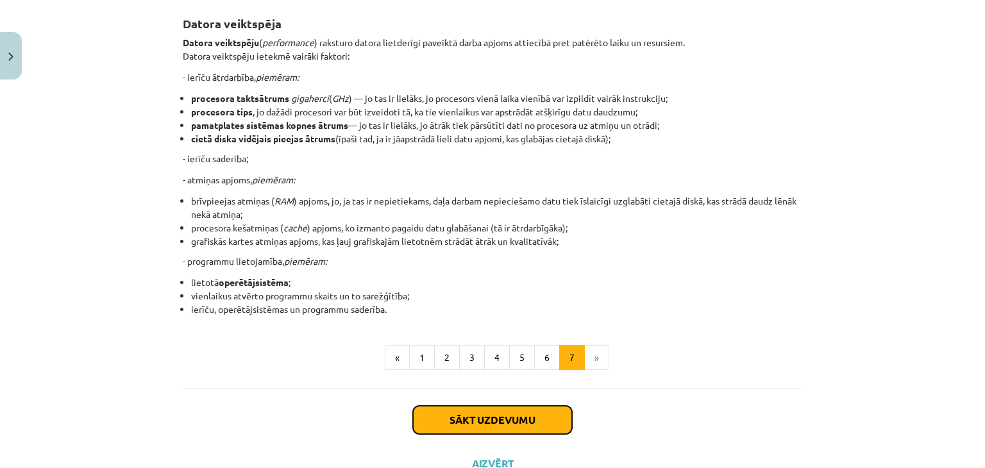
click at [507, 421] on button "Sākt uzdevumu" at bounding box center [492, 420] width 159 height 28
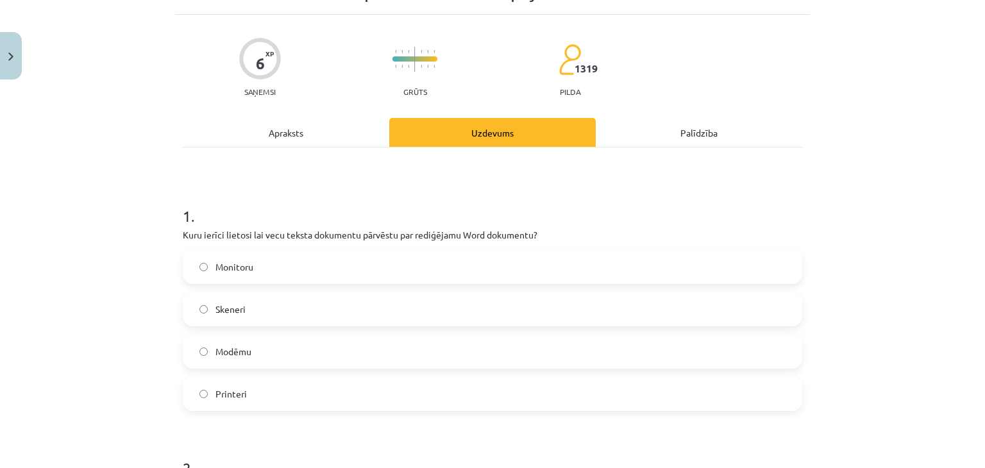
scroll to position [73, 0]
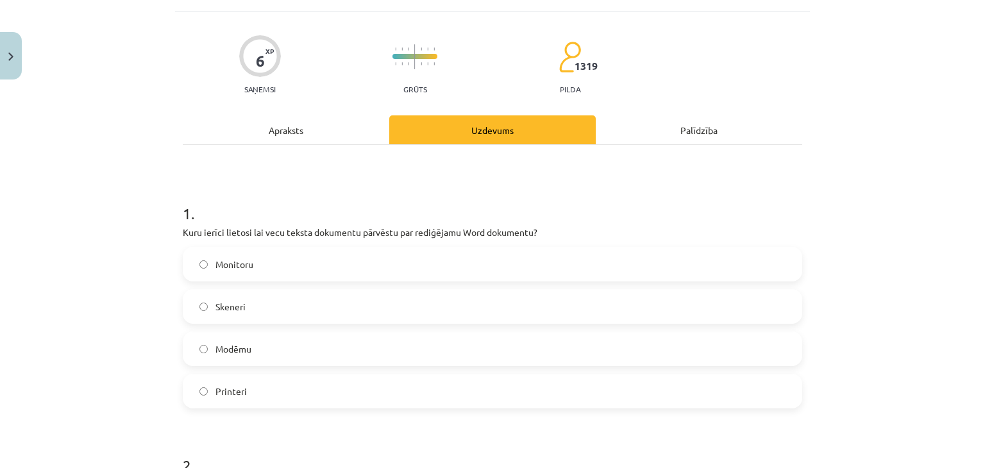
click at [654, 307] on label "Skeneri" at bounding box center [492, 306] width 617 height 32
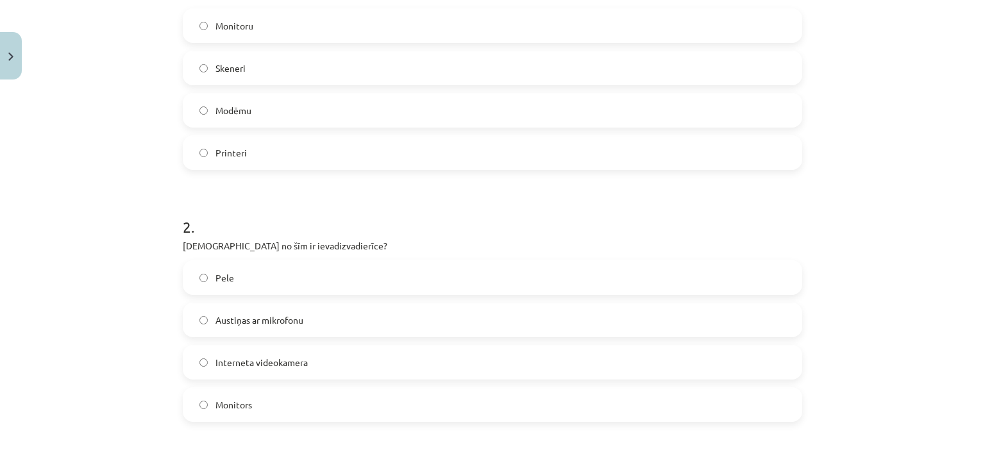
scroll to position [355, 0]
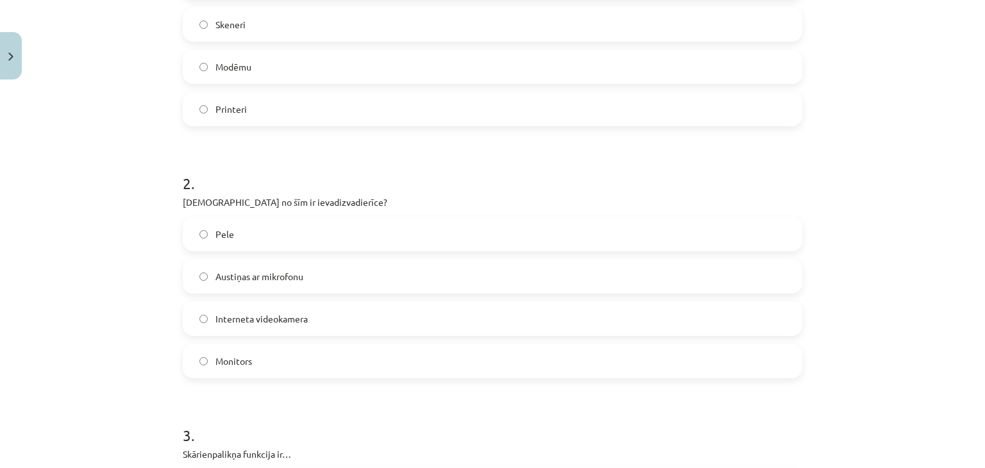
click at [533, 275] on label "Austiņas ar mikrofonu" at bounding box center [492, 276] width 617 height 32
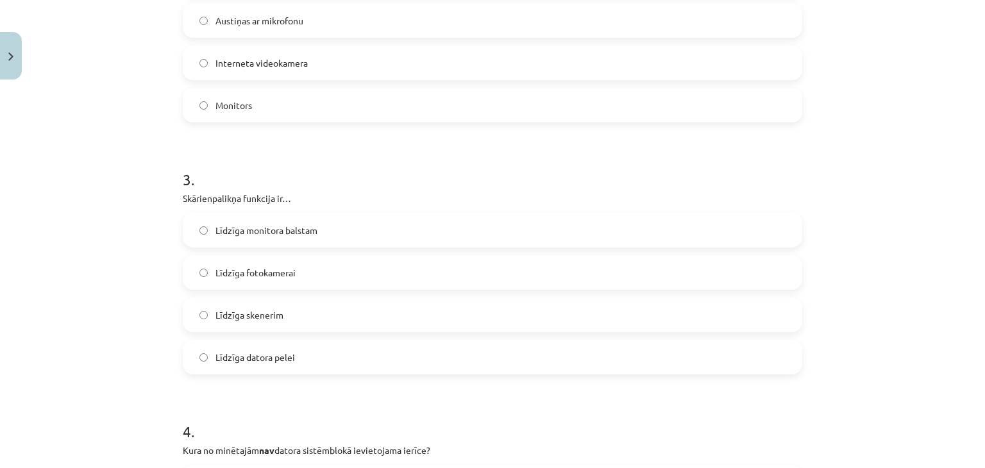
scroll to position [612, 0]
click at [360, 348] on label "Līdzīga datora pelei" at bounding box center [492, 356] width 617 height 32
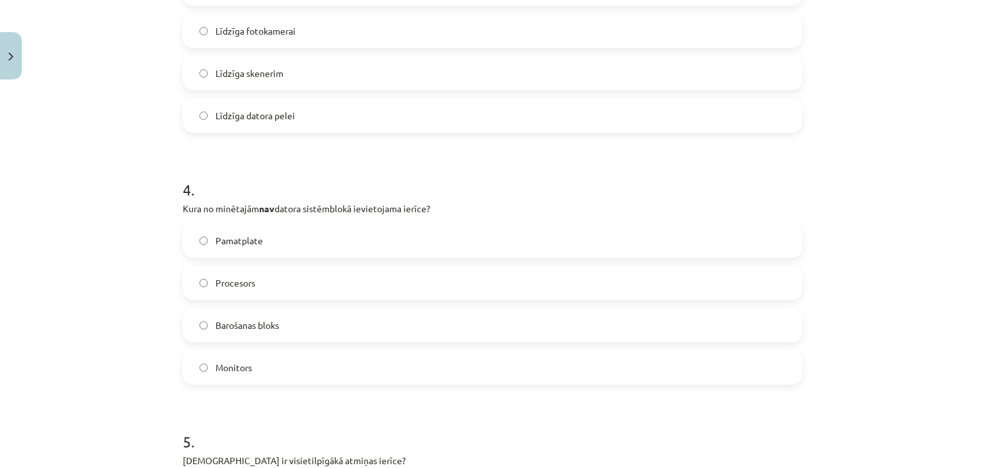
scroll to position [853, 0]
click at [543, 369] on label "Monitors" at bounding box center [492, 367] width 617 height 32
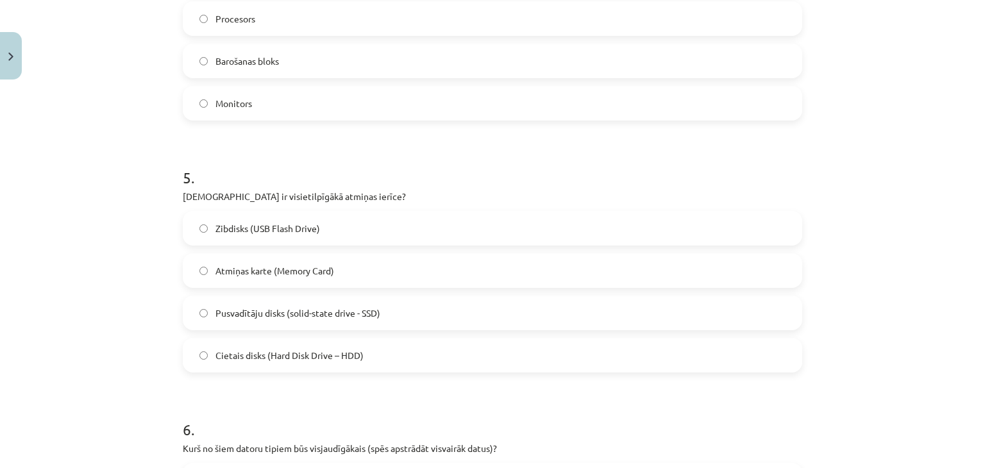
scroll to position [1118, 0]
click at [336, 358] on span "Cietais disks (Hard Disk Drive – HDD)" at bounding box center [289, 354] width 148 height 13
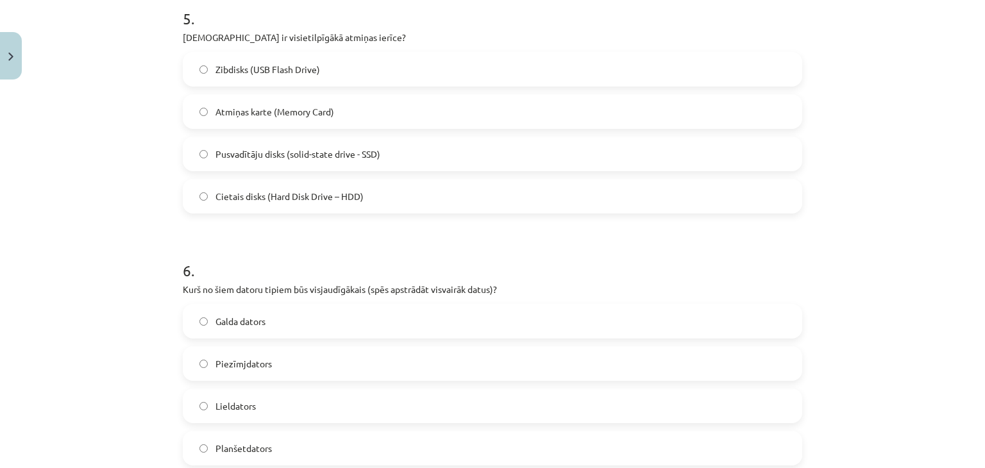
scroll to position [1338, 0]
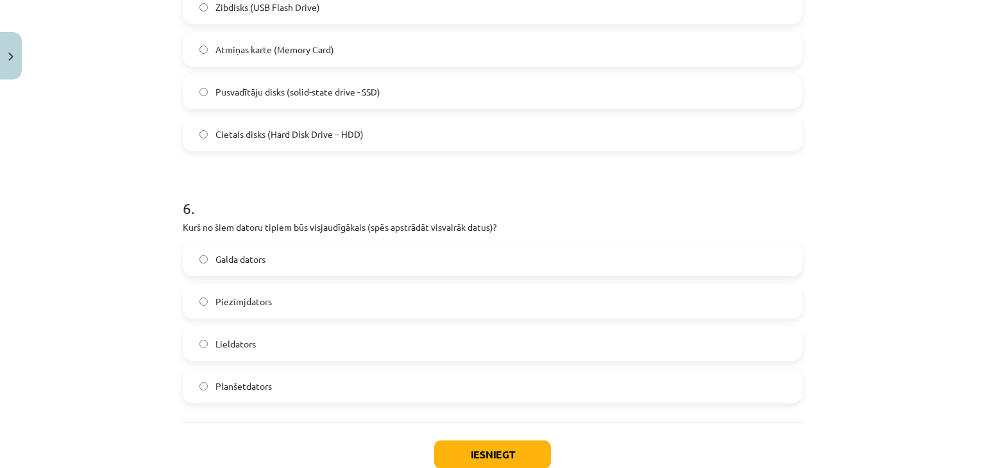
click at [413, 337] on label "Lieldators" at bounding box center [492, 344] width 617 height 32
click at [473, 455] on button "Iesniegt" at bounding box center [492, 455] width 117 height 28
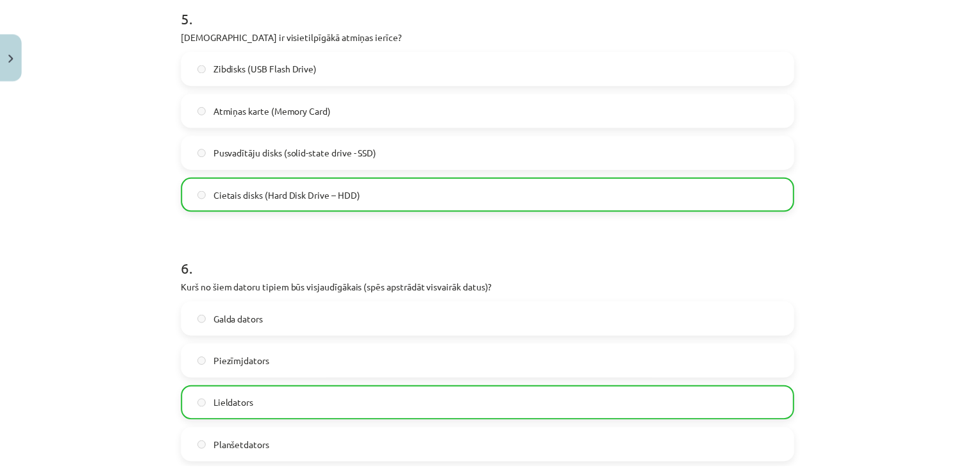
scroll to position [1462, 0]
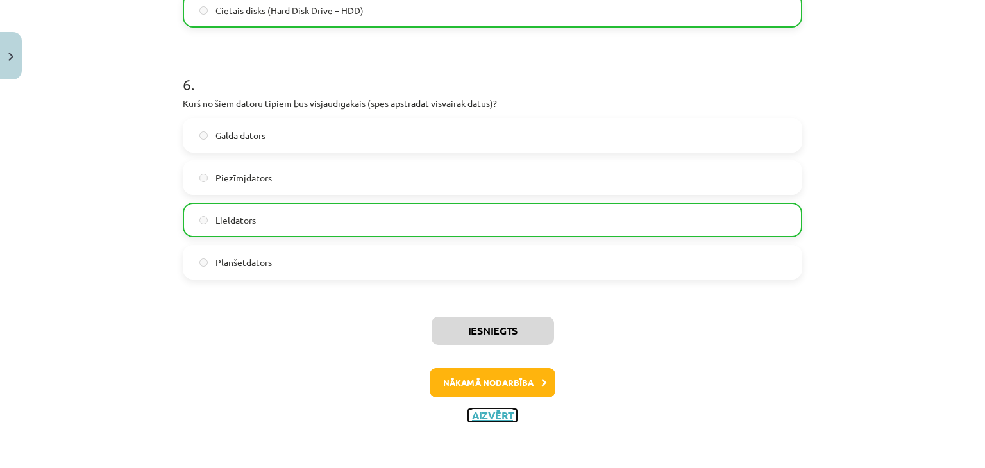
click at [494, 417] on button "Aizvērt" at bounding box center [492, 415] width 49 height 13
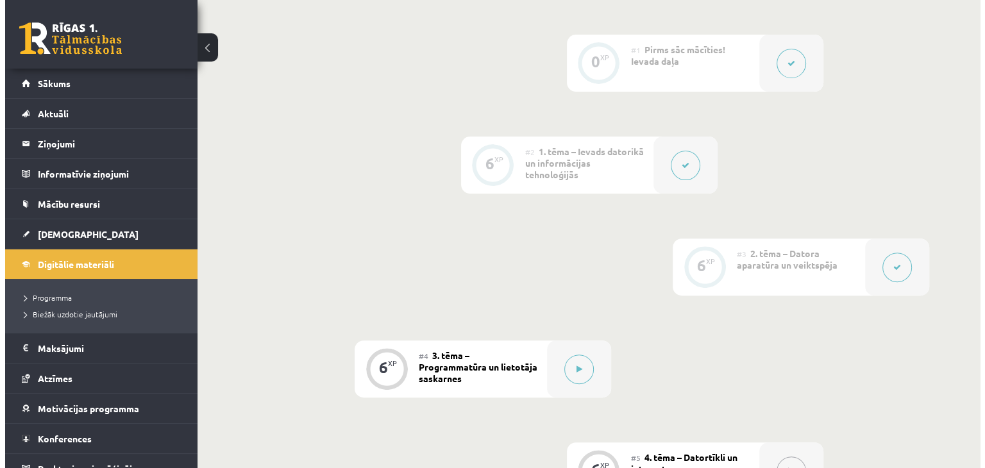
scroll to position [389, 0]
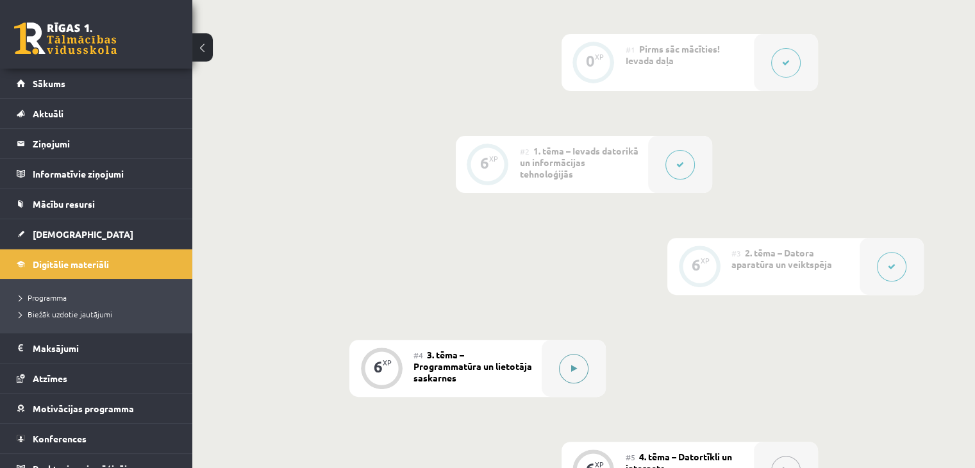
click at [582, 369] on button at bounding box center [573, 368] width 29 height 29
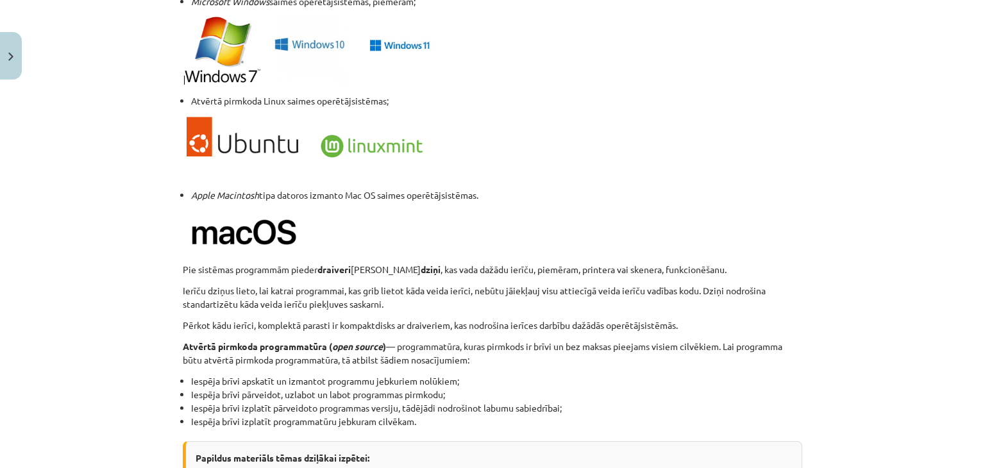
scroll to position [1347, 0]
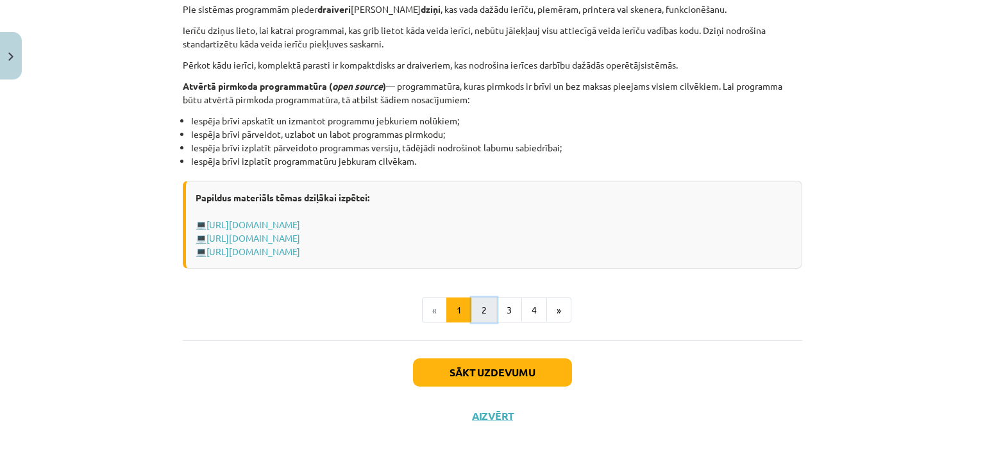
click at [491, 314] on button "2" at bounding box center [484, 311] width 26 height 26
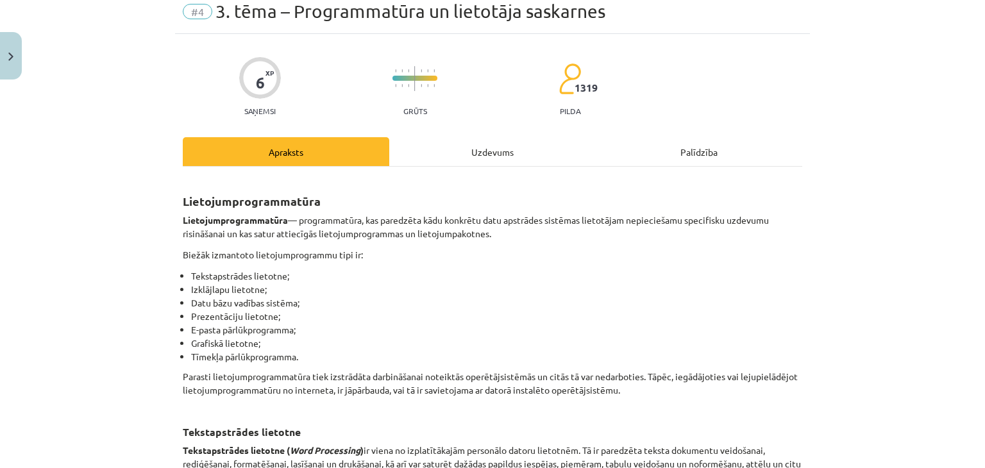
scroll to position [0, 0]
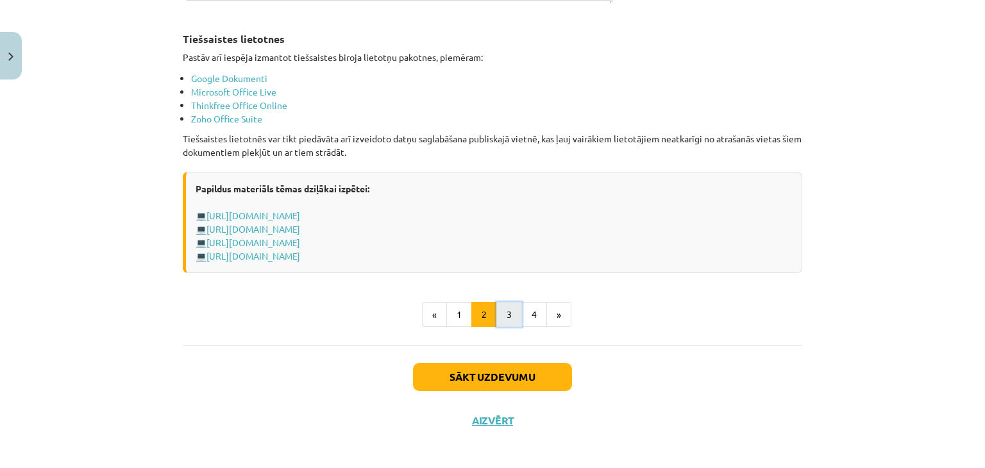
click at [509, 314] on button "3" at bounding box center [509, 315] width 26 height 26
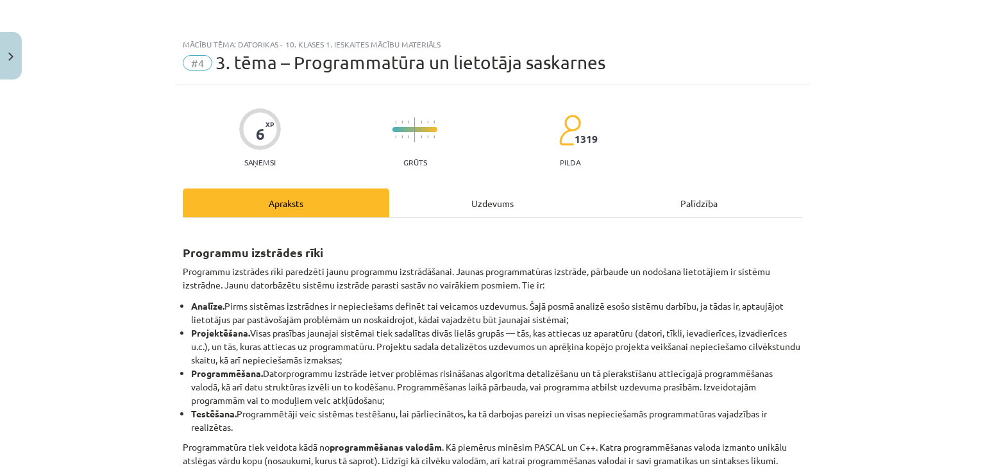
scroll to position [518, 0]
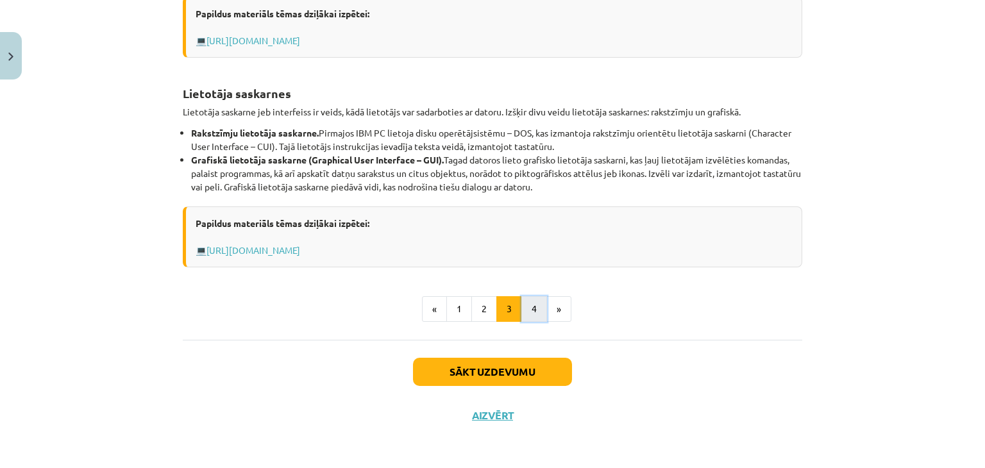
click at [529, 312] on button "4" at bounding box center [534, 309] width 26 height 26
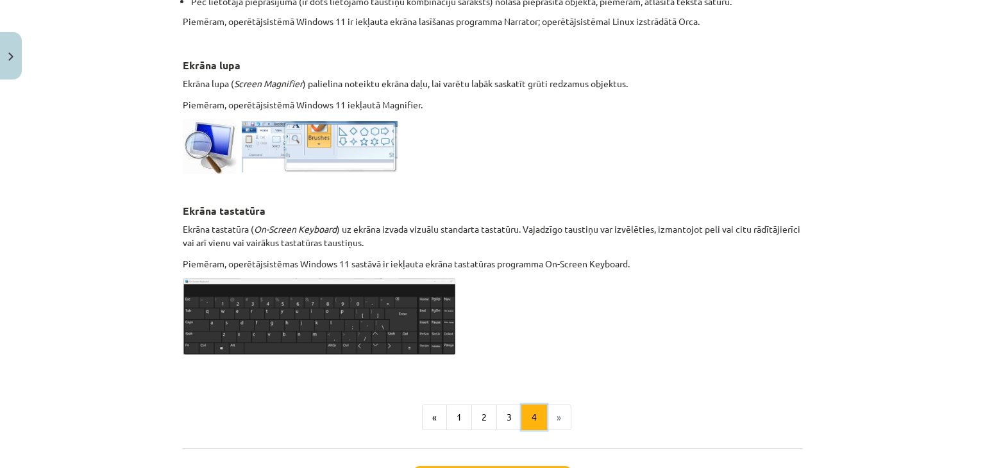
scroll to position [691, 0]
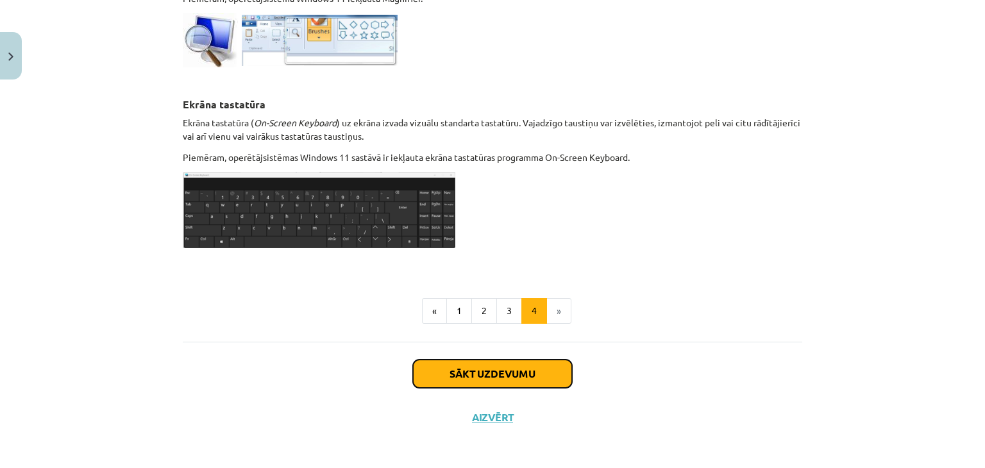
click at [519, 373] on button "Sākt uzdevumu" at bounding box center [492, 374] width 159 height 28
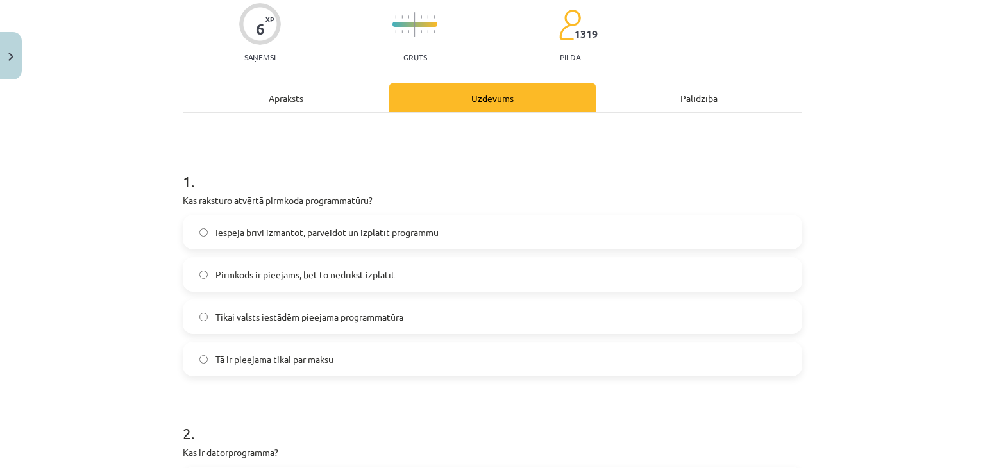
scroll to position [106, 0]
click at [405, 239] on label "Iespēja brīvi izmantot, pārveidot un izplatīt programmu" at bounding box center [492, 231] width 617 height 32
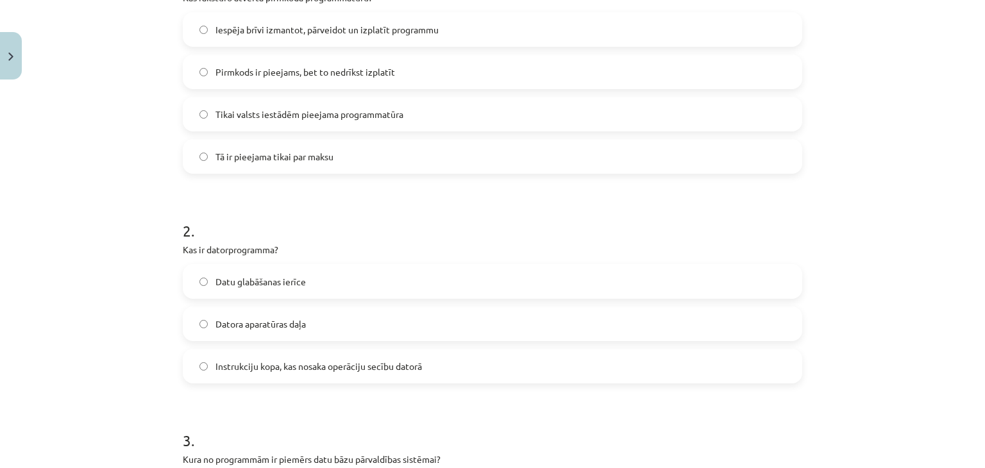
scroll to position [311, 0]
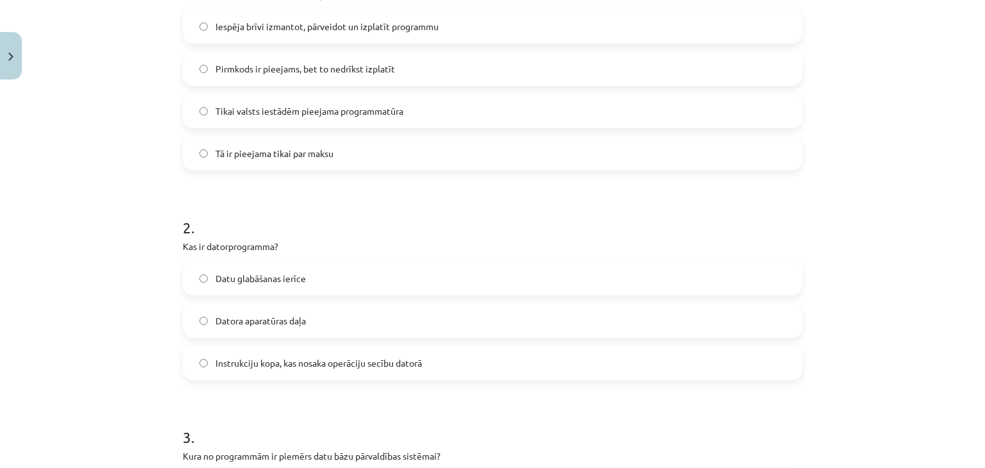
click at [349, 362] on span "Instrukciju kopa, kas nosaka operāciju secību datorā" at bounding box center [318, 363] width 206 height 13
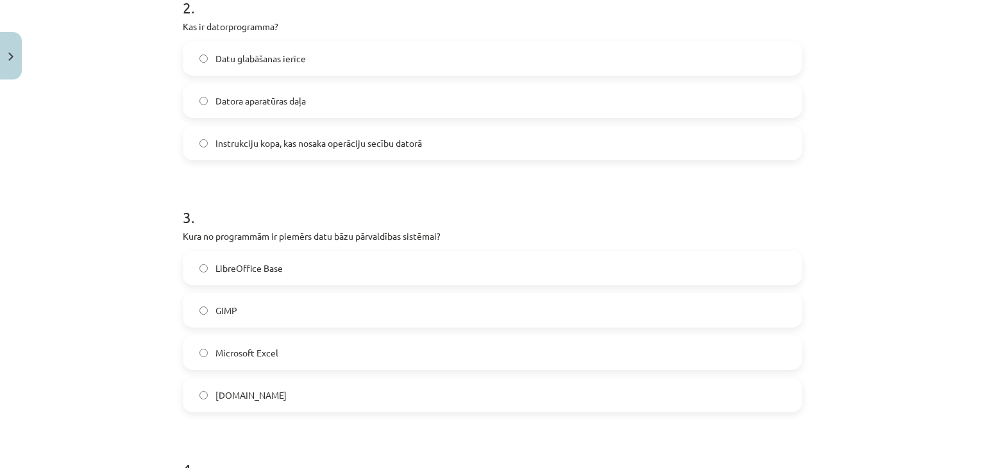
scroll to position [537, 0]
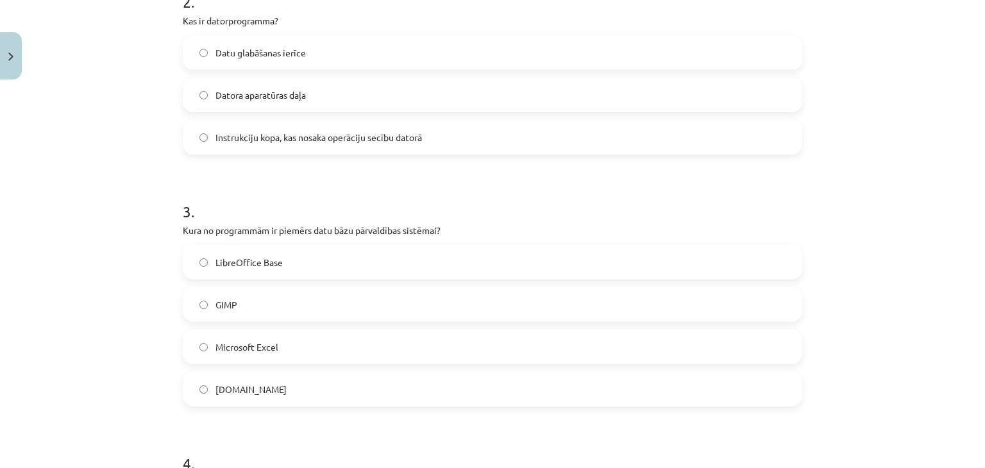
click at [324, 264] on label "LibreOffice Base" at bounding box center [492, 262] width 617 height 32
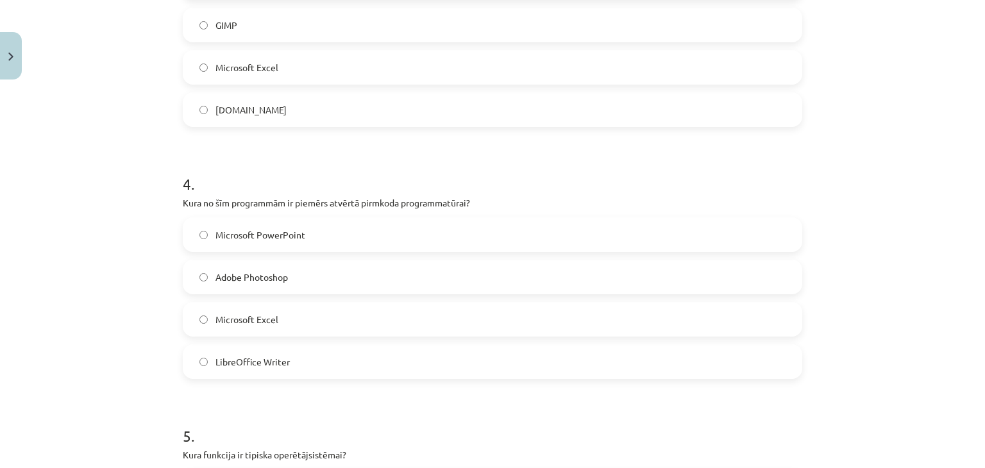
scroll to position [820, 0]
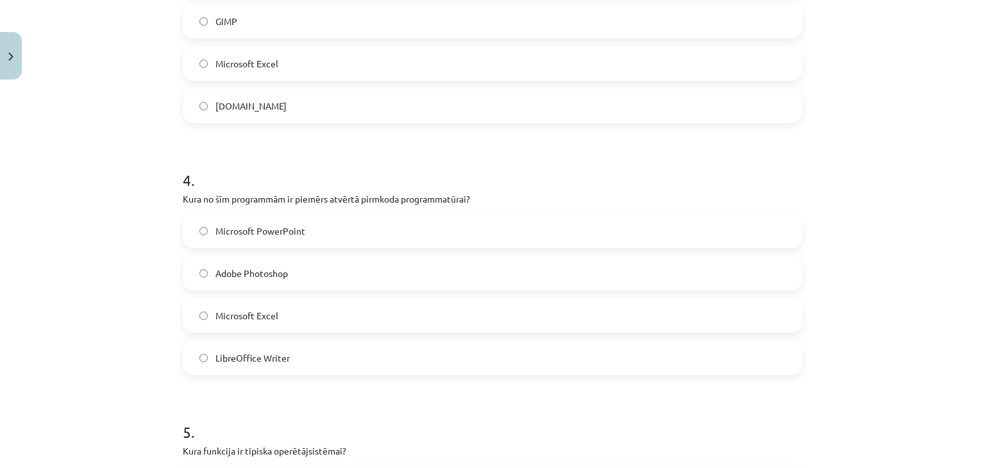
click at [380, 355] on label "LibreOffice Writer" at bounding box center [492, 358] width 617 height 32
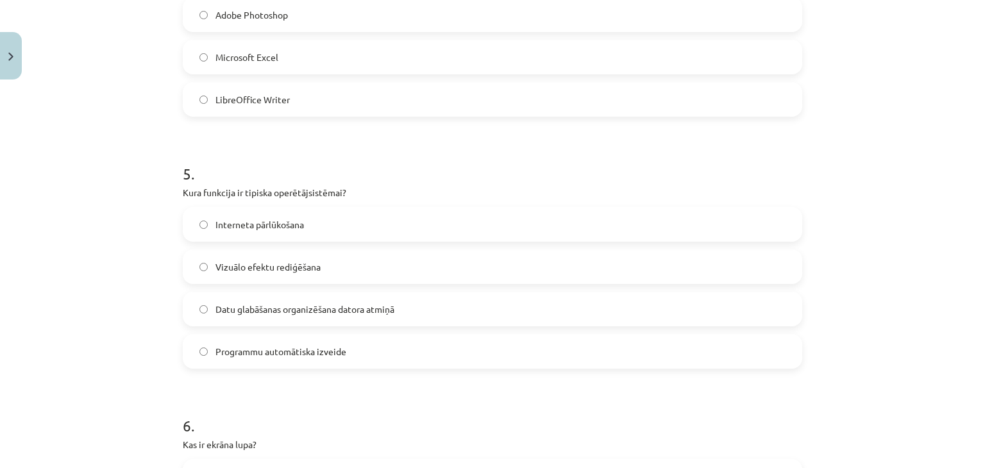
scroll to position [1087, 0]
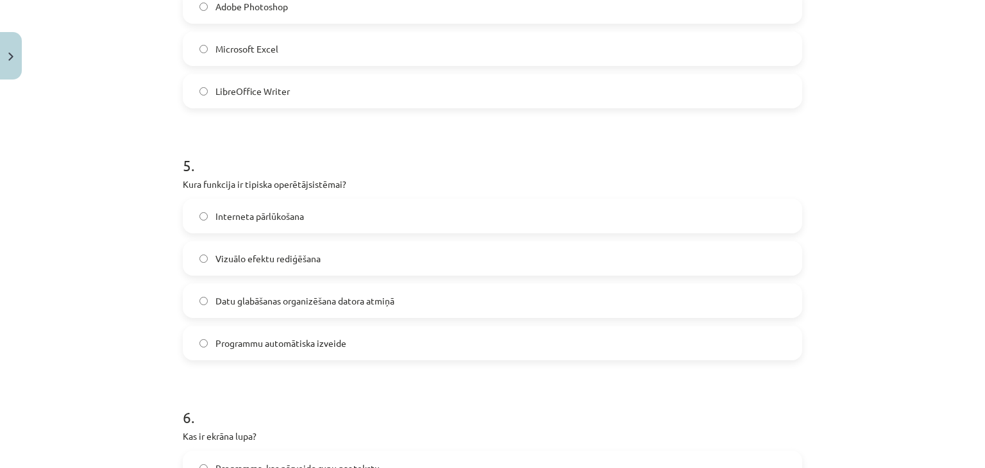
click at [413, 309] on label "Datu glabāšanas organizēšana datora atmiņā" at bounding box center [492, 301] width 617 height 32
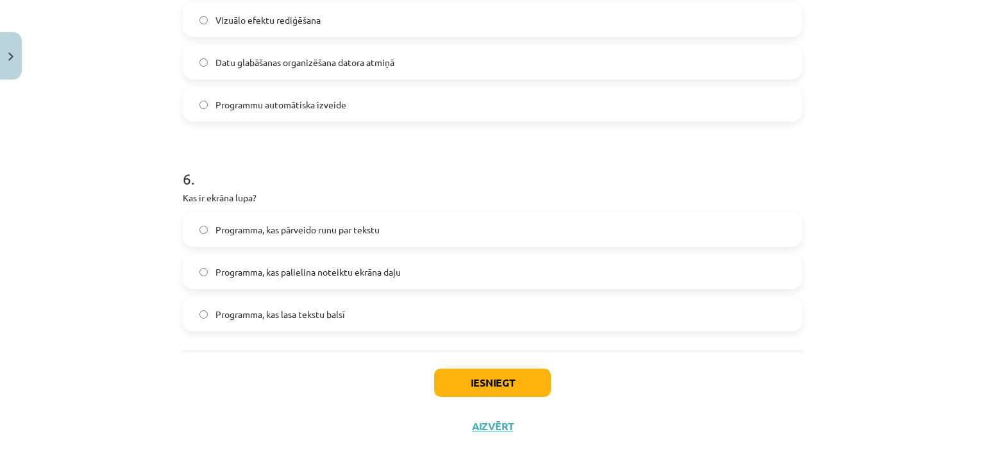
scroll to position [1325, 0]
click at [387, 270] on span "Programma, kas palielina noteiktu ekrāna daļu" at bounding box center [307, 271] width 185 height 13
click at [484, 387] on button "Iesniegt" at bounding box center [492, 383] width 117 height 28
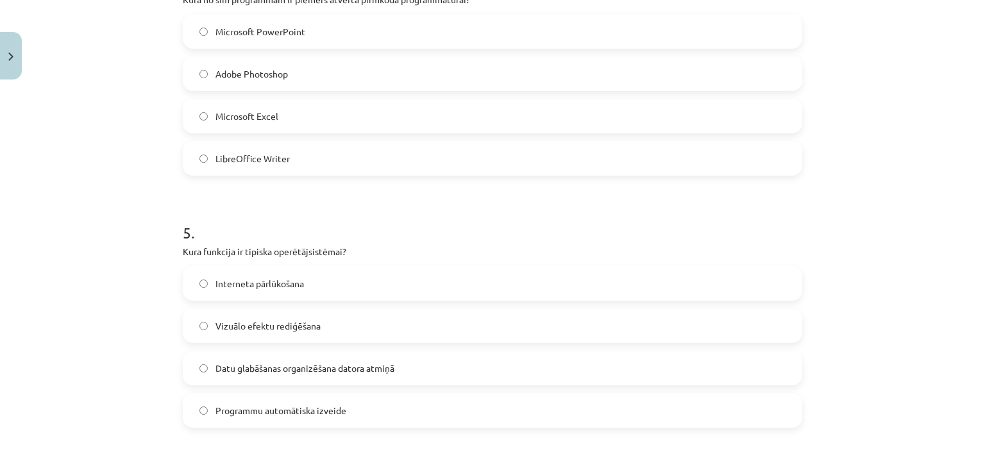
scroll to position [1337, 0]
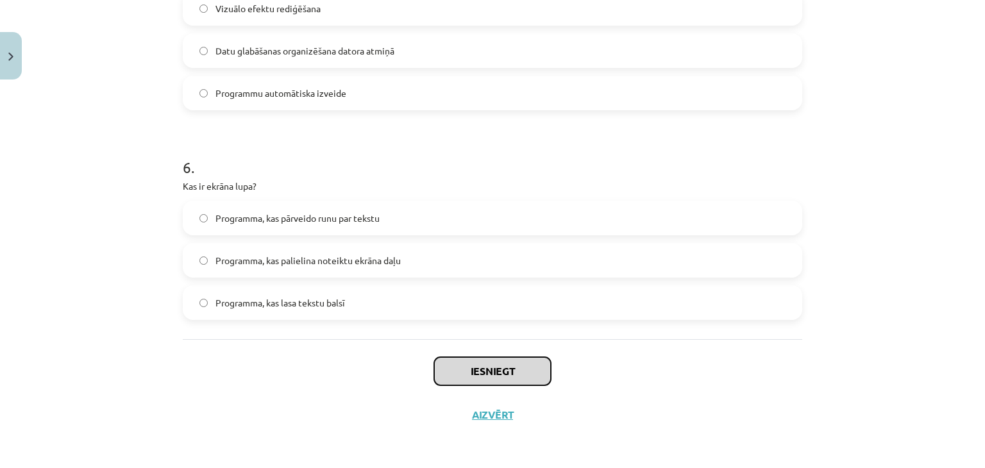
click at [478, 371] on button "Iesniegt" at bounding box center [492, 371] width 117 height 28
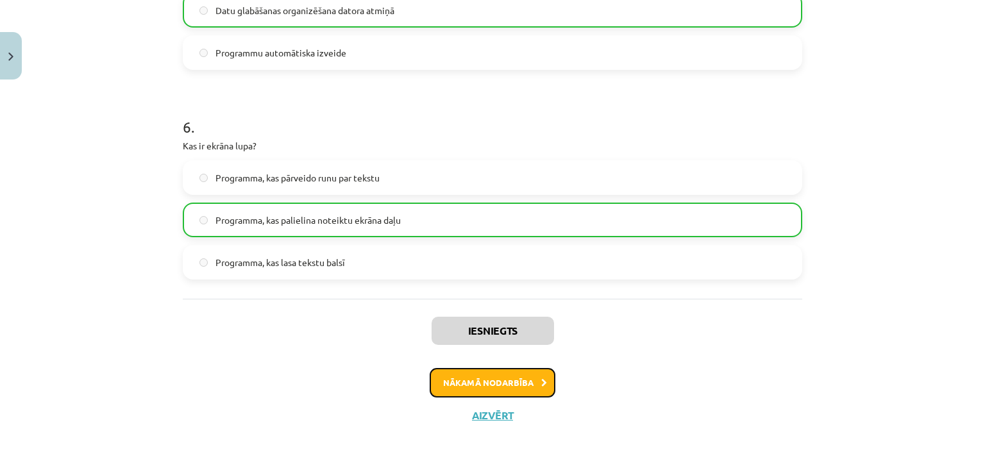
click at [530, 374] on button "Nākamā nodarbība" at bounding box center [493, 382] width 126 height 29
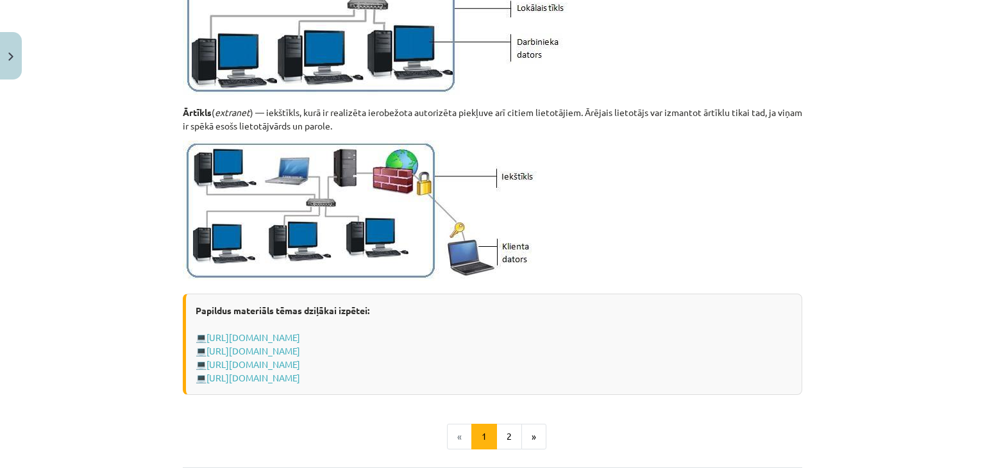
scroll to position [1568, 0]
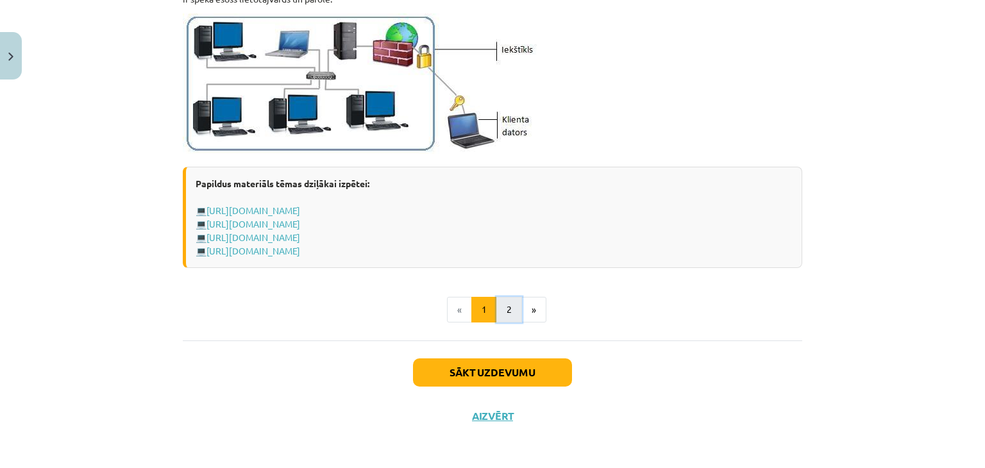
click at [510, 307] on button "2" at bounding box center [509, 310] width 26 height 26
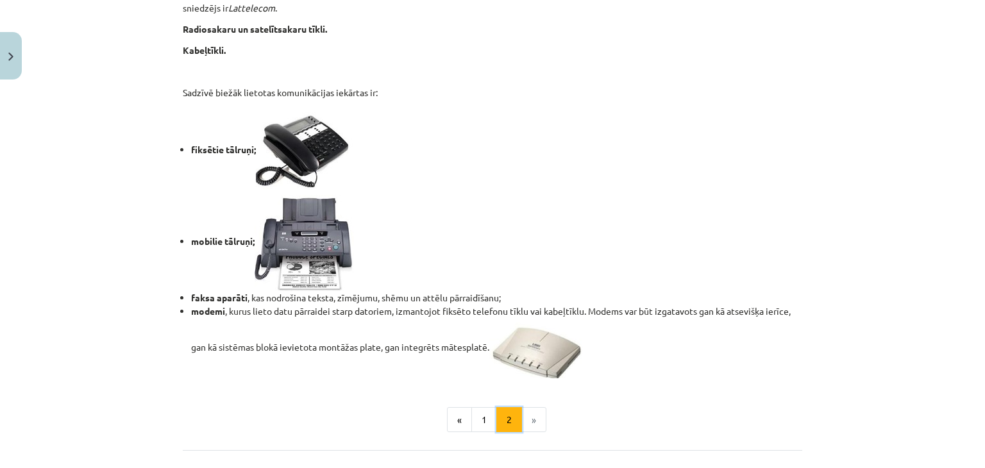
scroll to position [1105, 0]
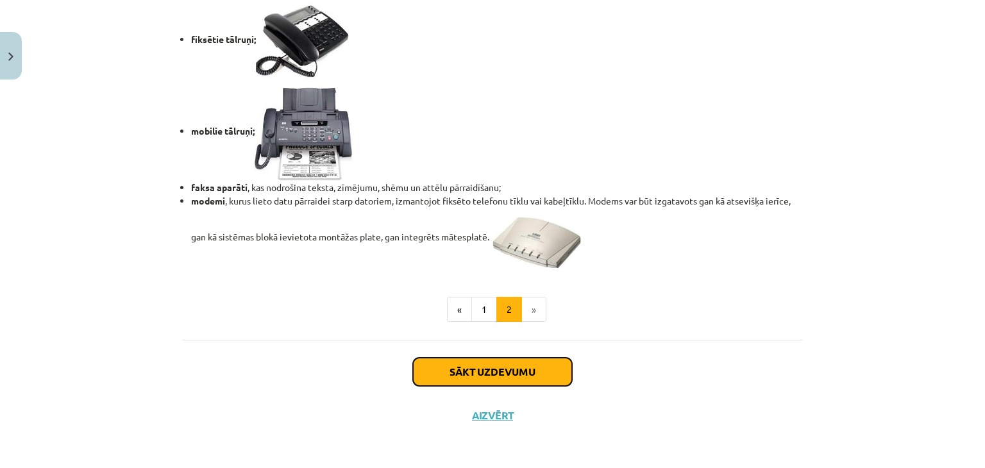
click at [522, 364] on button "Sākt uzdevumu" at bounding box center [492, 372] width 159 height 28
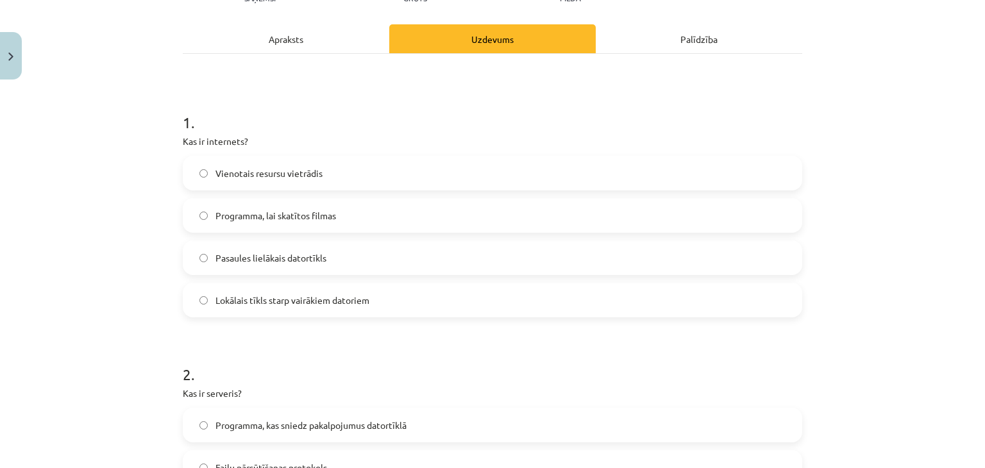
scroll to position [165, 0]
click at [463, 249] on label "Pasaules lielākais datortīkls" at bounding box center [492, 257] width 617 height 32
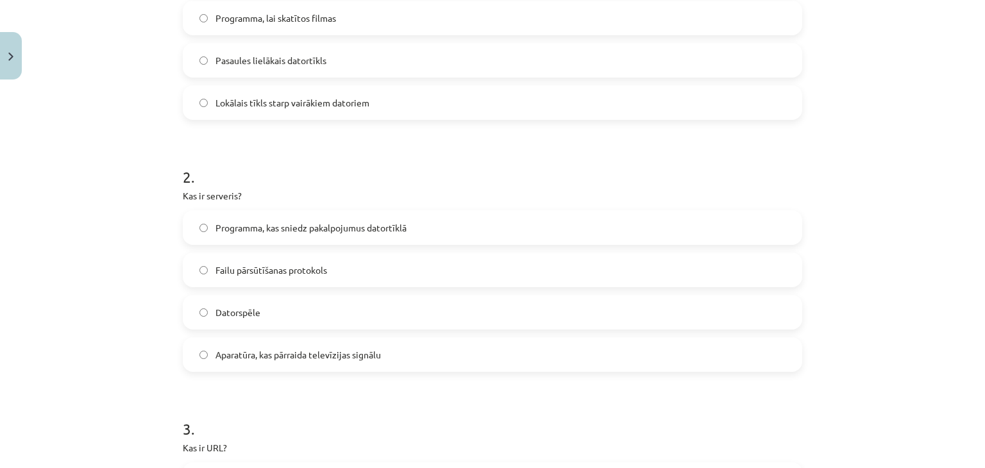
scroll to position [396, 0]
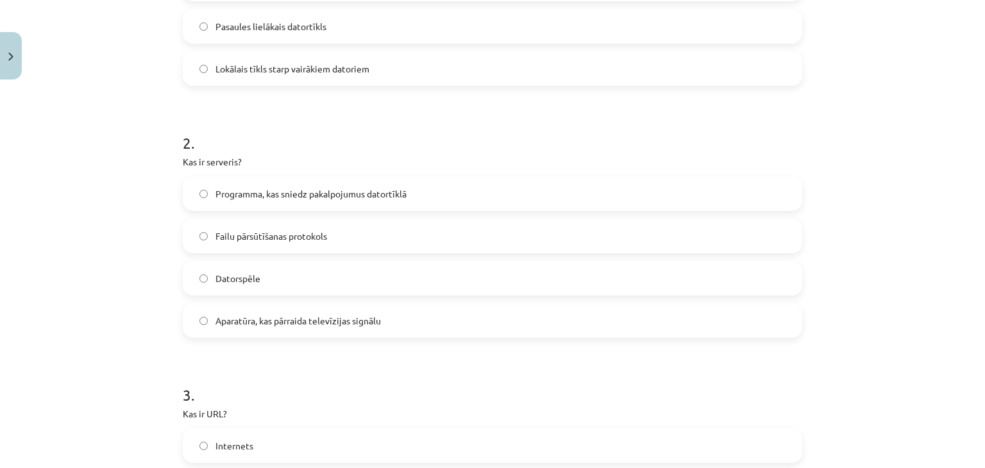
click at [460, 196] on label "Programma, kas sniedz pakalpojumus datortīklā" at bounding box center [492, 194] width 617 height 32
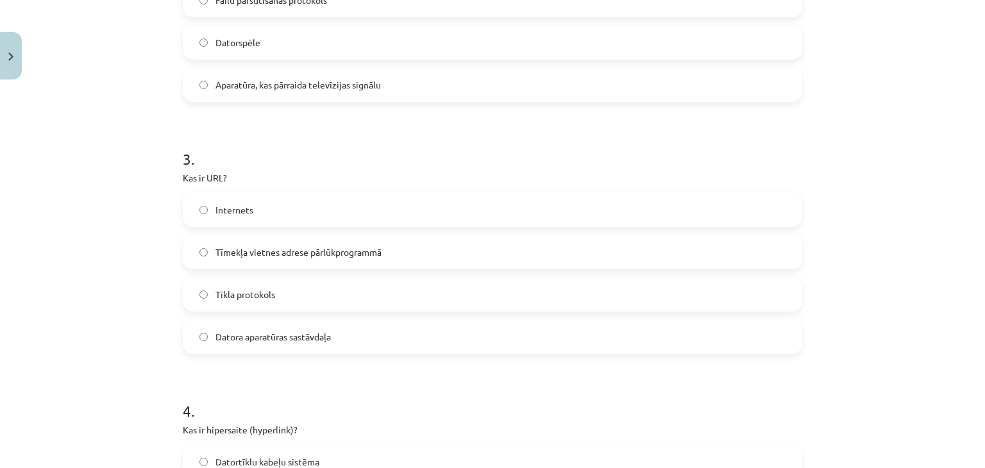
scroll to position [633, 0]
click at [309, 244] on span "Tīmekļa vietnes adrese pārlūkprogrammā" at bounding box center [298, 250] width 166 height 13
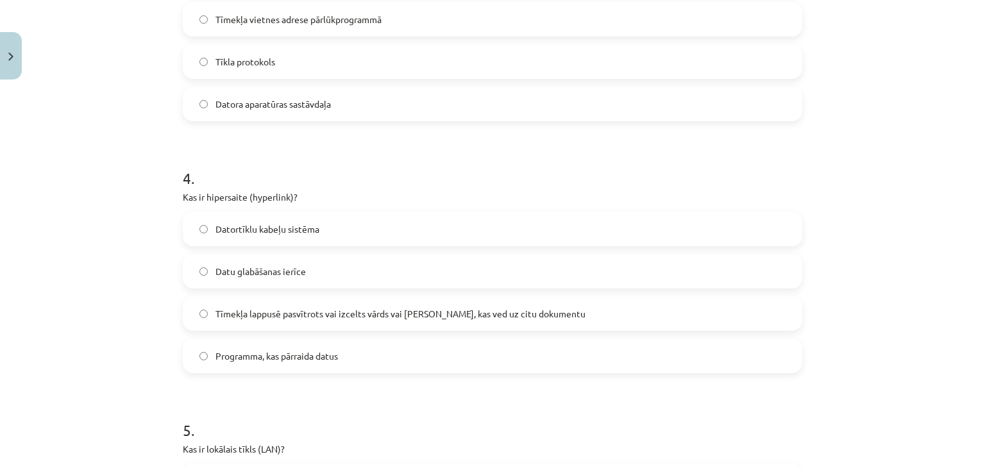
scroll to position [908, 0]
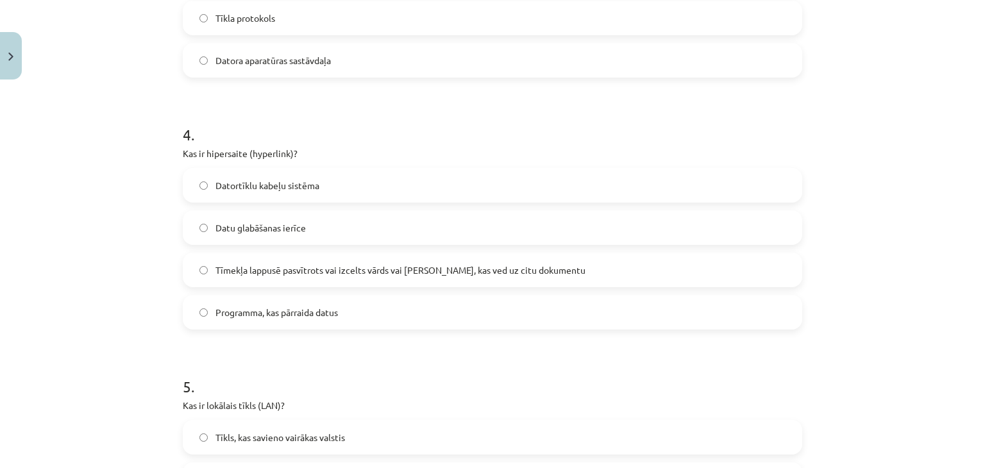
click at [502, 274] on span "Tīmekļa lappusē pasvītrots vai izcelts vārds vai frāze, kas ved uz citu dokumen…" at bounding box center [400, 270] width 370 height 13
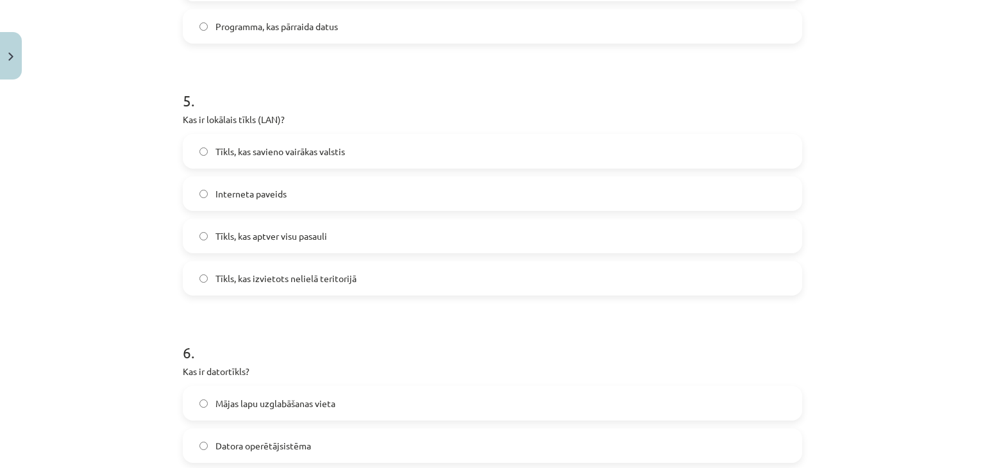
scroll to position [1195, 0]
click at [399, 278] on label "Tīkls, kas izvietots nelielā teritorijā" at bounding box center [492, 278] width 617 height 32
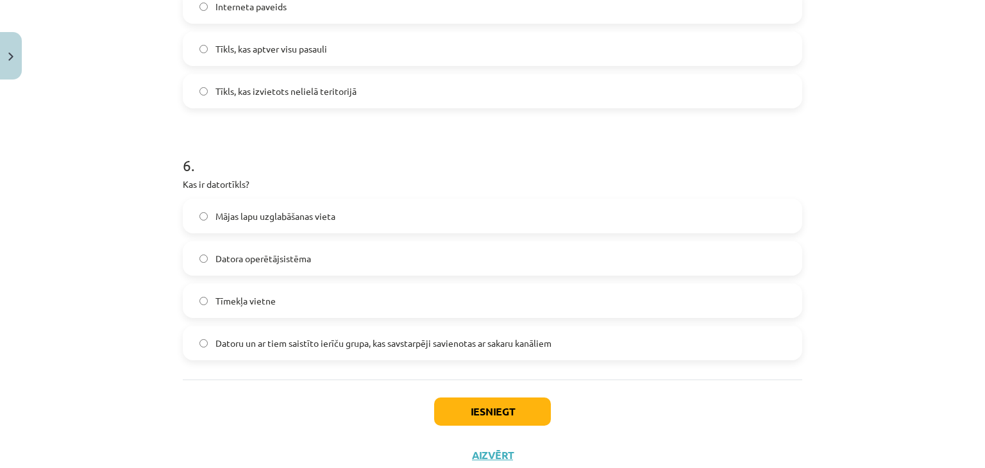
scroll to position [1378, 0]
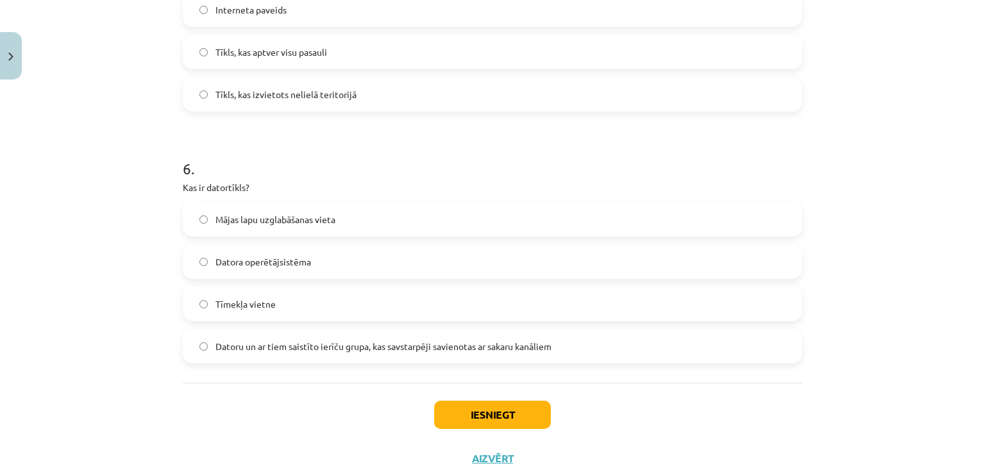
click at [542, 327] on div "Mājas lapu uzglabāšanas vieta Datora operētājsistēma Tīmekļa vietne Datoru un a…" at bounding box center [492, 283] width 619 height 162
click at [541, 337] on label "Datoru un ar tiem saistīto ierīču grupa, kas savstarpēji savienotas ar sakaru k…" at bounding box center [492, 346] width 617 height 32
click at [515, 405] on button "Iesniegt" at bounding box center [492, 415] width 117 height 28
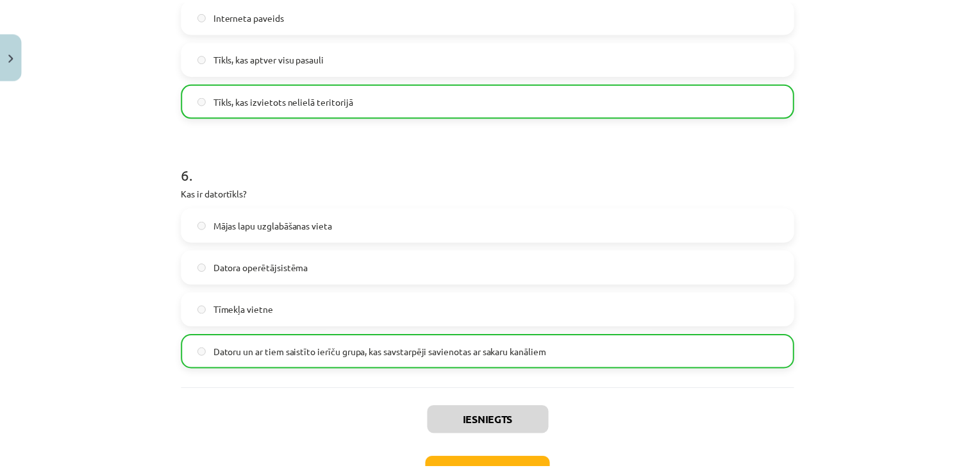
scroll to position [1462, 0]
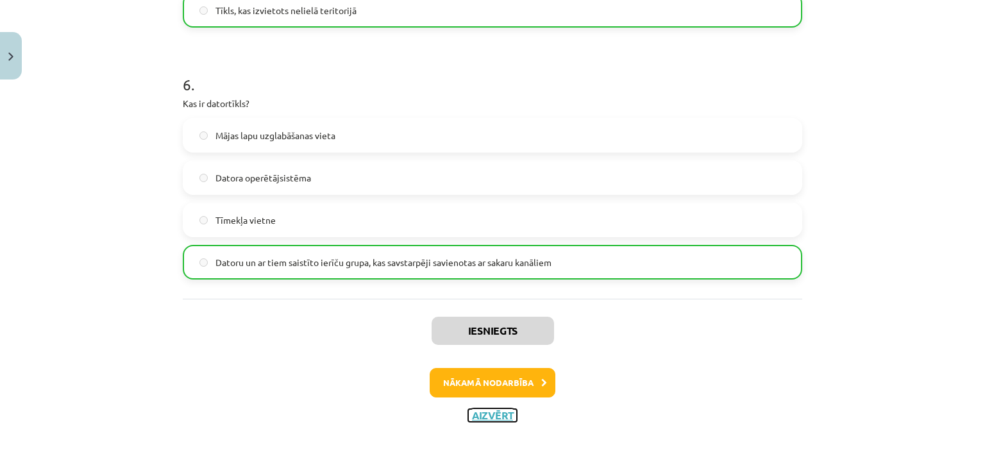
click at [498, 414] on button "Aizvērt" at bounding box center [492, 415] width 49 height 13
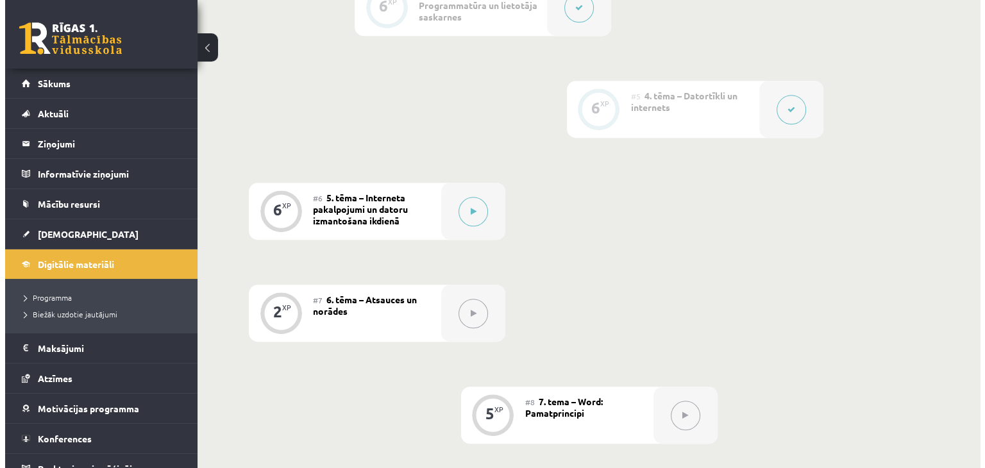
scroll to position [757, 0]
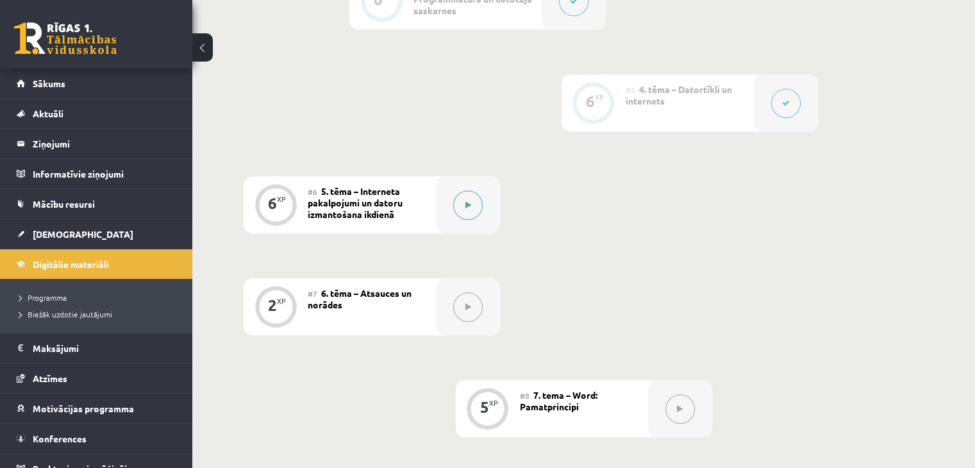
click at [475, 201] on button at bounding box center [467, 204] width 29 height 29
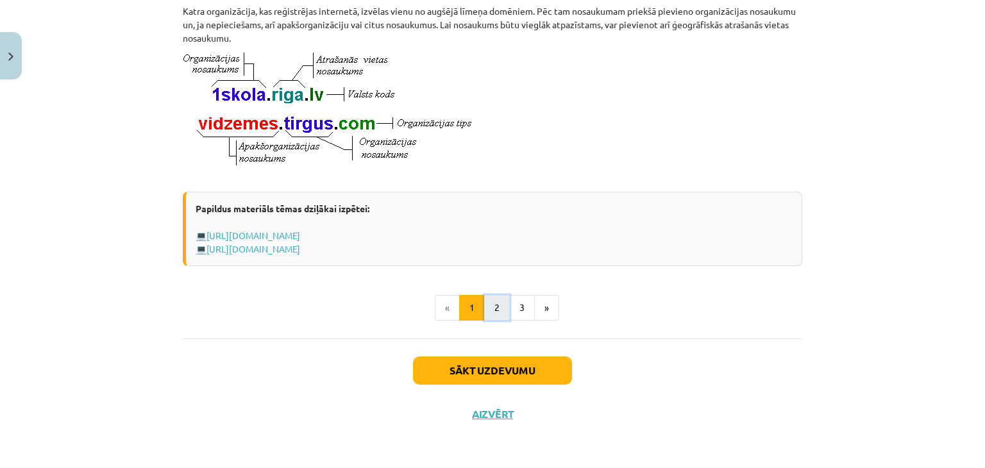
click at [494, 306] on button "2" at bounding box center [497, 308] width 26 height 26
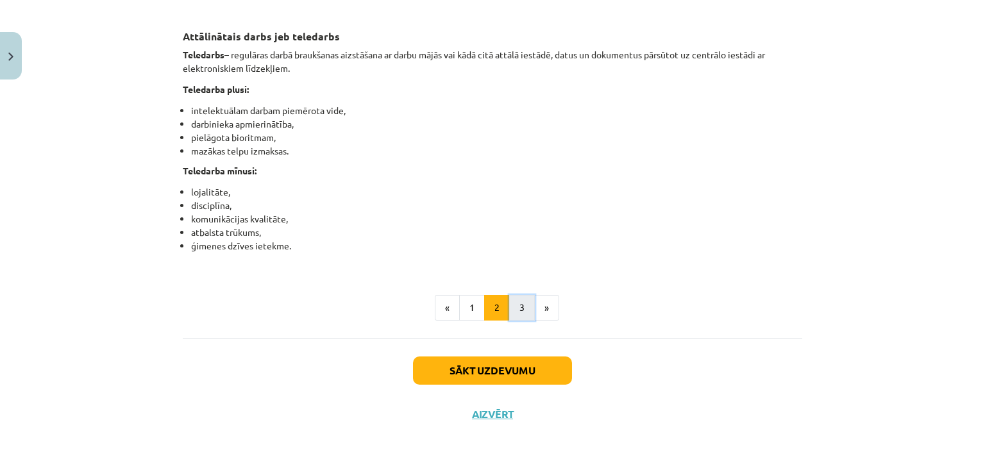
click at [516, 312] on button "3" at bounding box center [522, 308] width 26 height 26
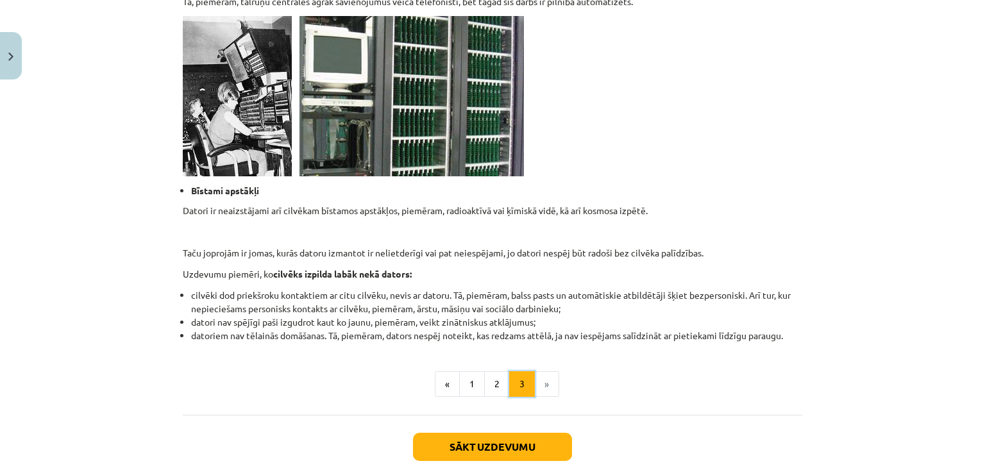
scroll to position [1248, 0]
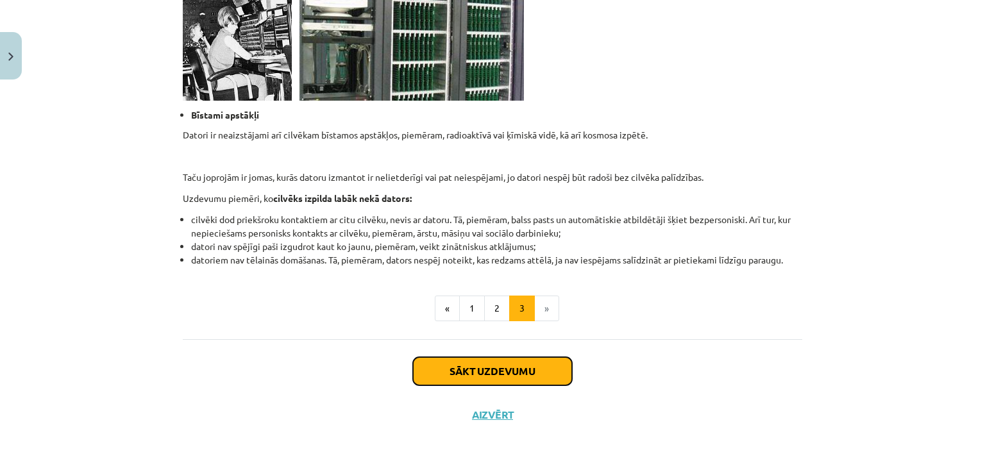
click at [516, 369] on button "Sākt uzdevumu" at bounding box center [492, 371] width 159 height 28
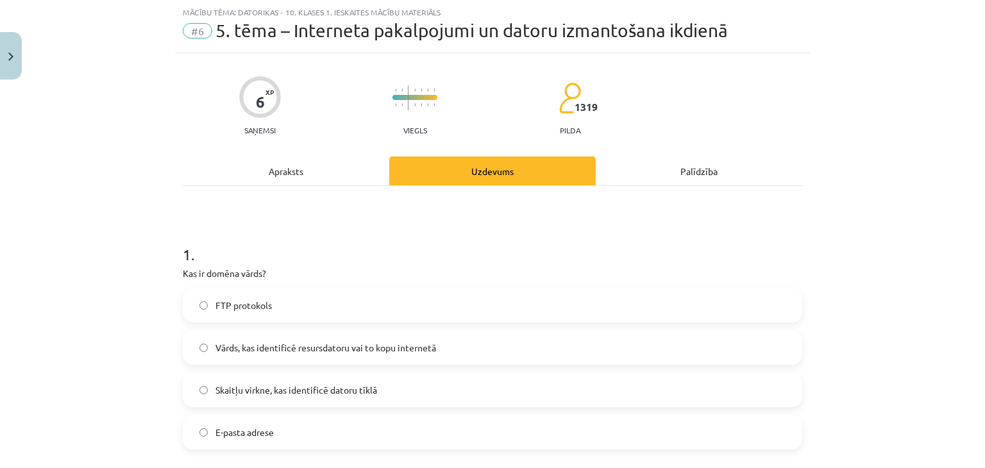
scroll to position [126, 0]
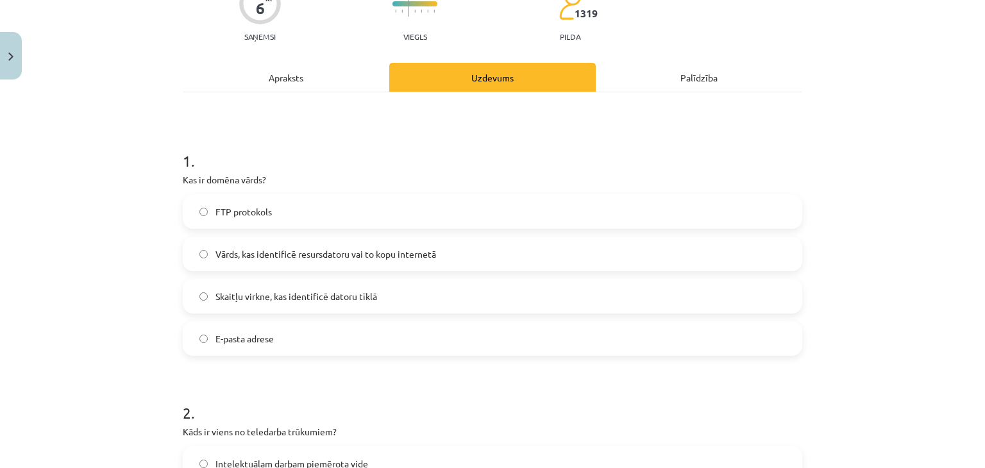
click at [511, 258] on label "Vārds, kas identificē resursdatoru vai to kopu internetā" at bounding box center [492, 254] width 617 height 32
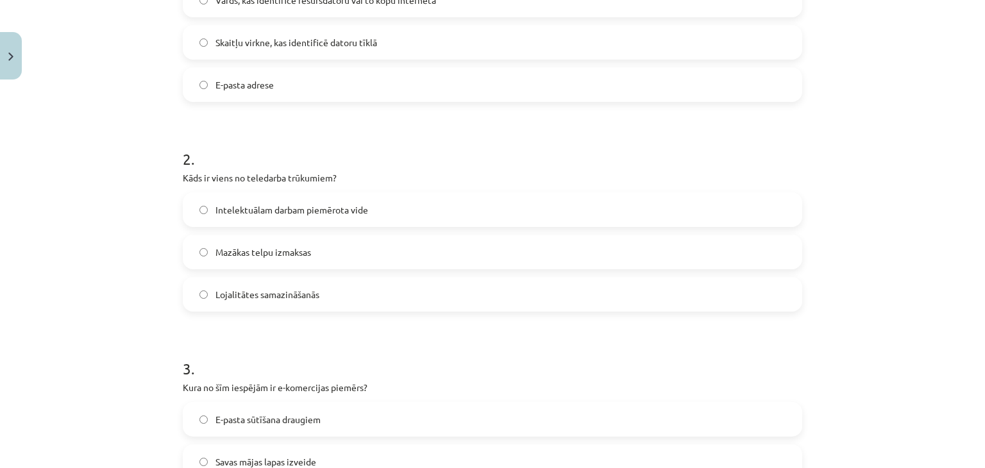
scroll to position [382, 0]
click at [514, 301] on label "Lojalitātes samazināšanās" at bounding box center [492, 292] width 617 height 32
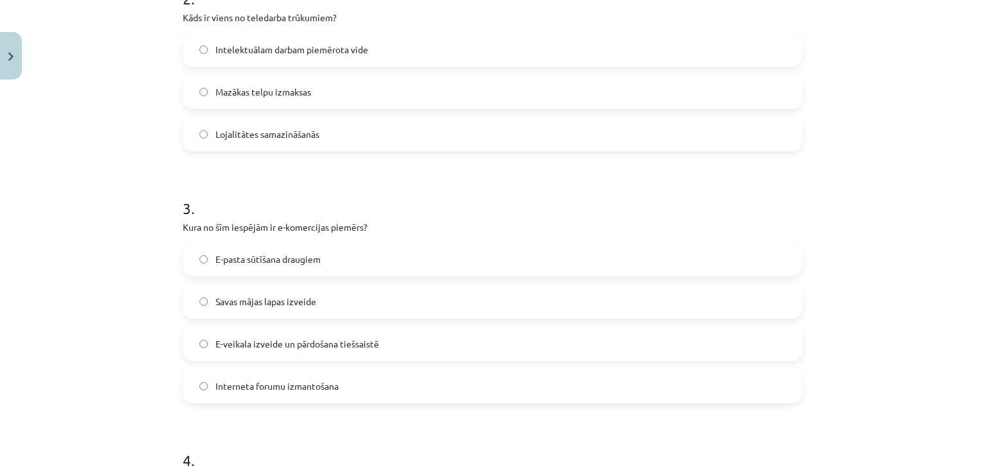
scroll to position [542, 0]
click at [646, 337] on label "E-veikala izveide un pārdošana tiešsaistē" at bounding box center [492, 342] width 617 height 32
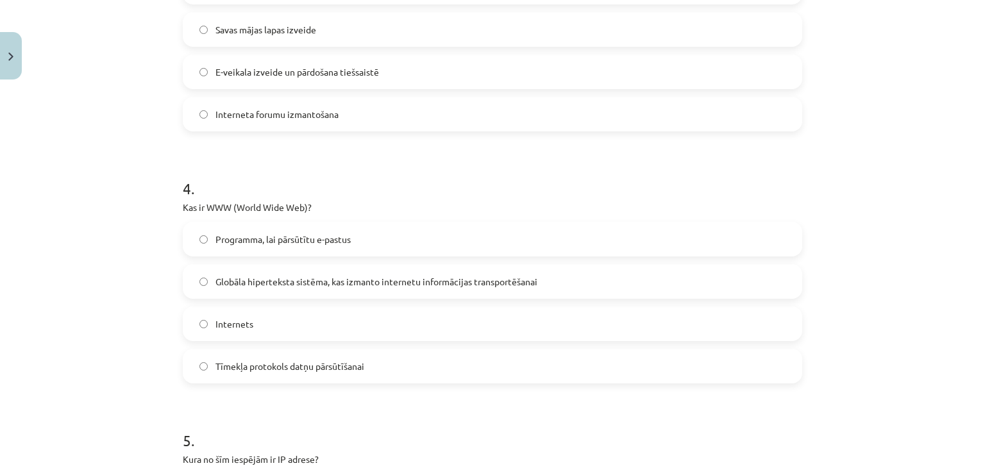
scroll to position [811, 0]
click at [444, 285] on span "Globāla hiperteksta sistēma, kas izmanto internetu informācijas transportēšanai" at bounding box center [376, 282] width 322 height 13
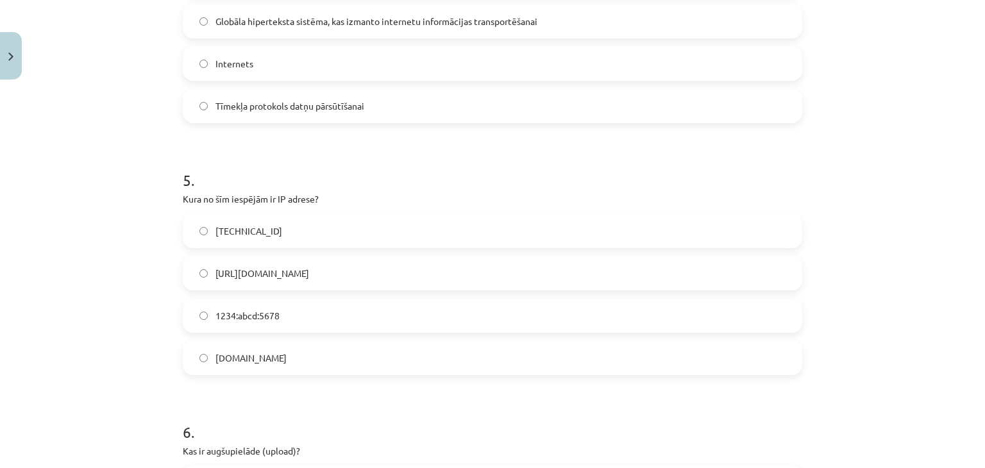
scroll to position [1073, 0]
click at [466, 234] on label "192.100.81.101" at bounding box center [492, 230] width 617 height 32
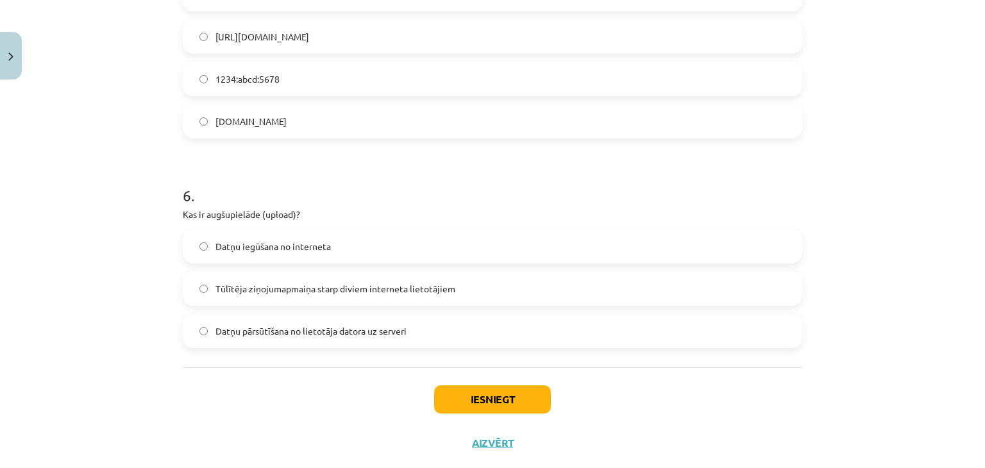
scroll to position [1337, 0]
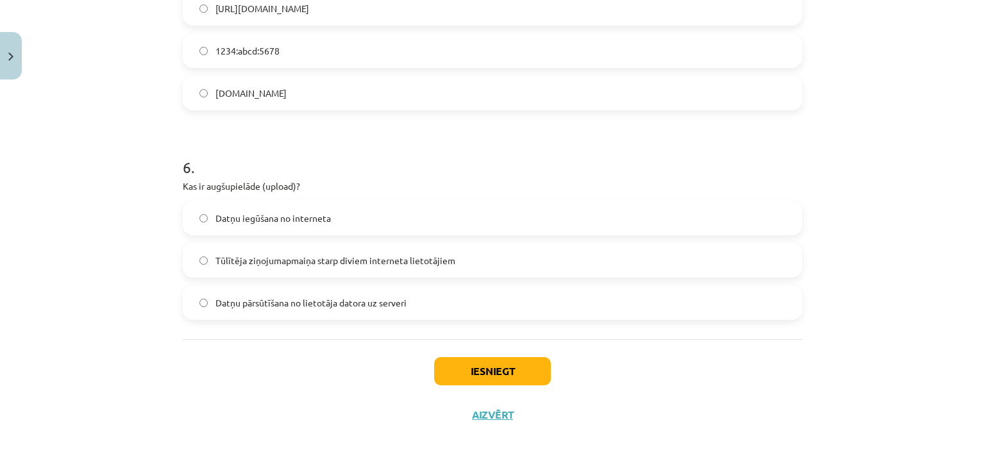
click at [277, 221] on span "Datņu iegūšana no interneta" at bounding box center [272, 218] width 115 height 13
click at [379, 296] on span "Datņu pārsūtīšana no lietotāja datora uz serveri" at bounding box center [310, 302] width 191 height 13
click at [512, 367] on button "Iesniegt" at bounding box center [492, 371] width 117 height 28
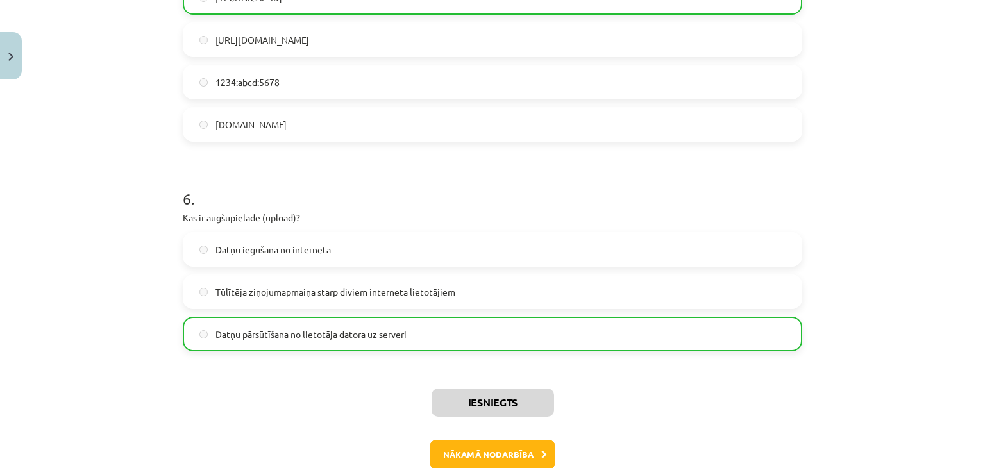
scroll to position [1377, 0]
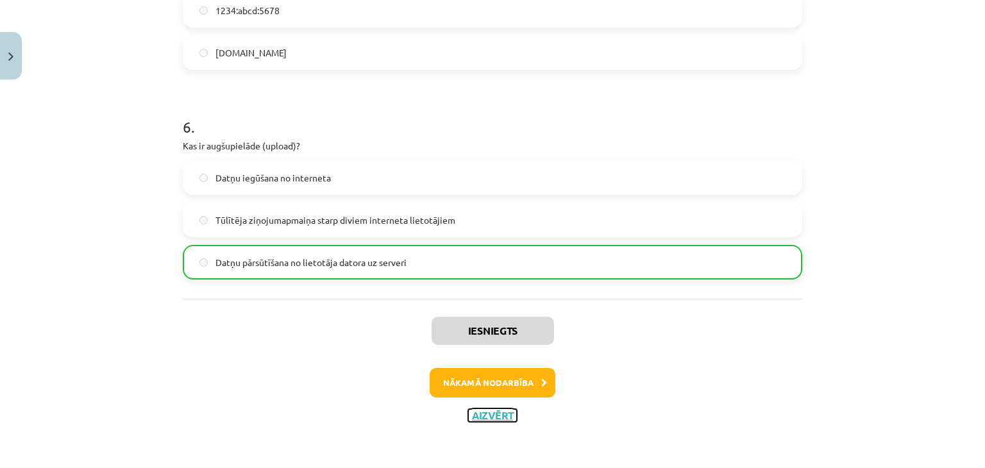
click at [504, 414] on button "Aizvērt" at bounding box center [492, 415] width 49 height 13
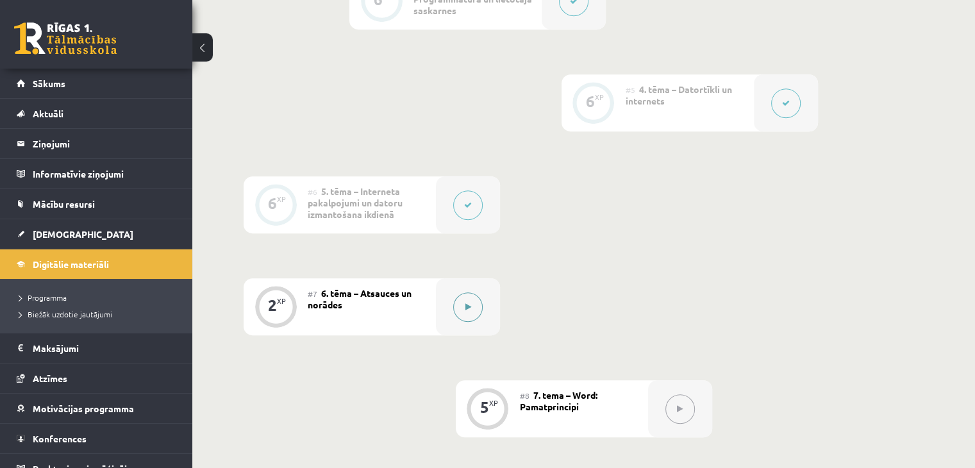
click at [478, 300] on button at bounding box center [467, 306] width 29 height 29
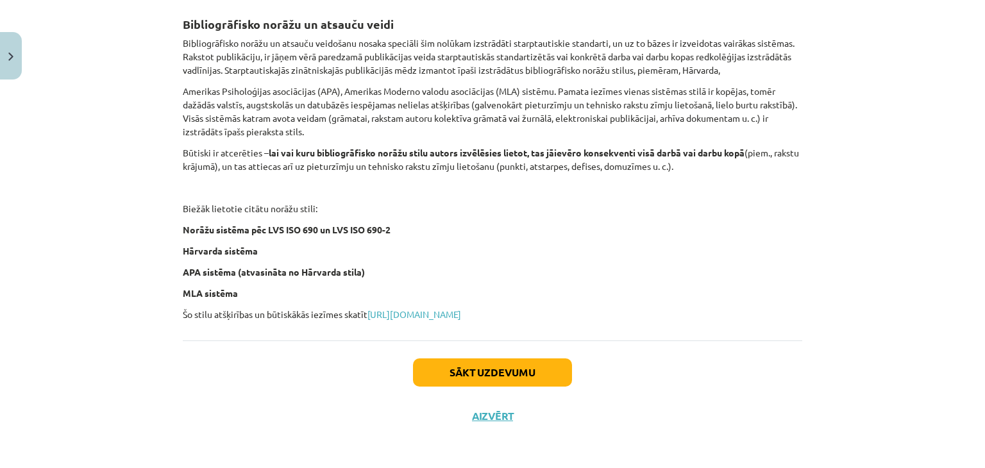
scroll to position [514, 0]
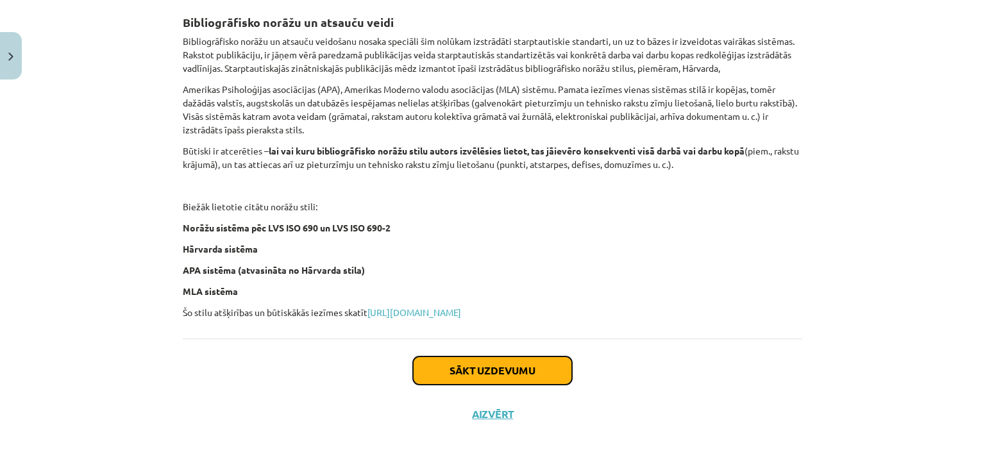
click at [498, 373] on button "Sākt uzdevumu" at bounding box center [492, 371] width 159 height 28
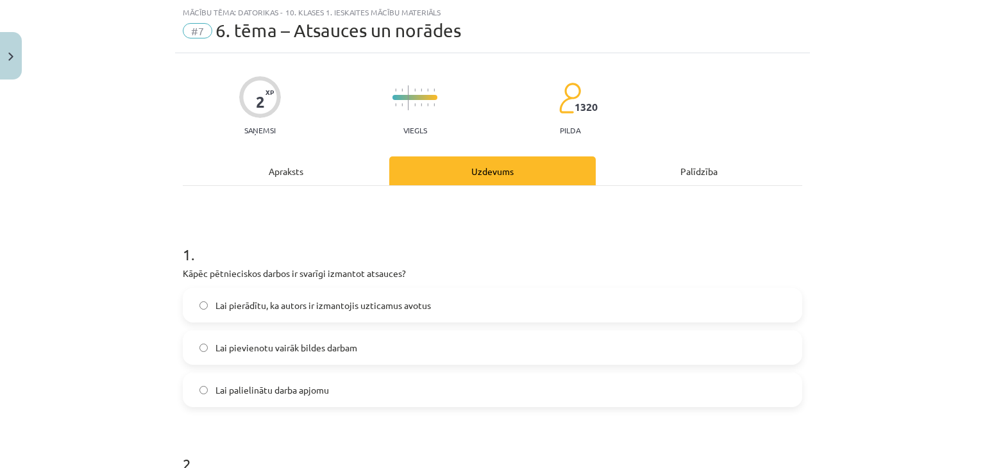
scroll to position [137, 0]
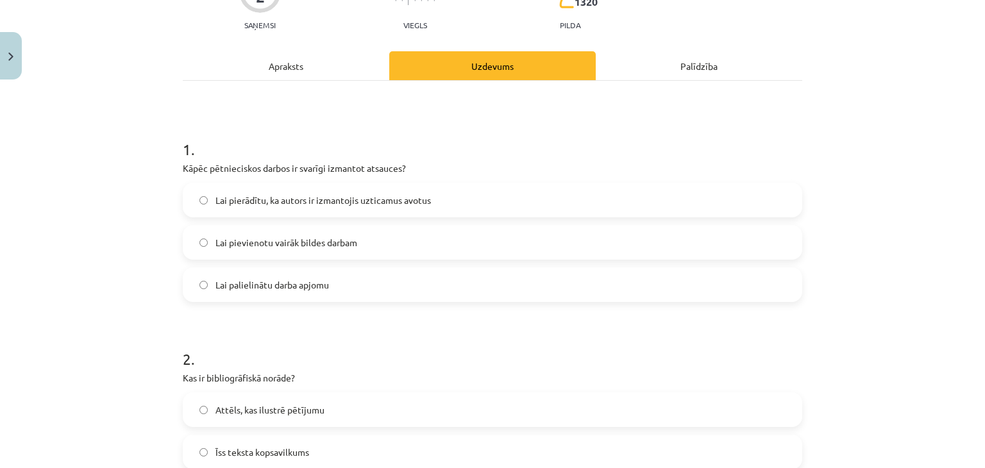
click at [536, 200] on label "Lai pierādītu, ka autors ir izmantojis uzticamus avotus" at bounding box center [492, 200] width 617 height 32
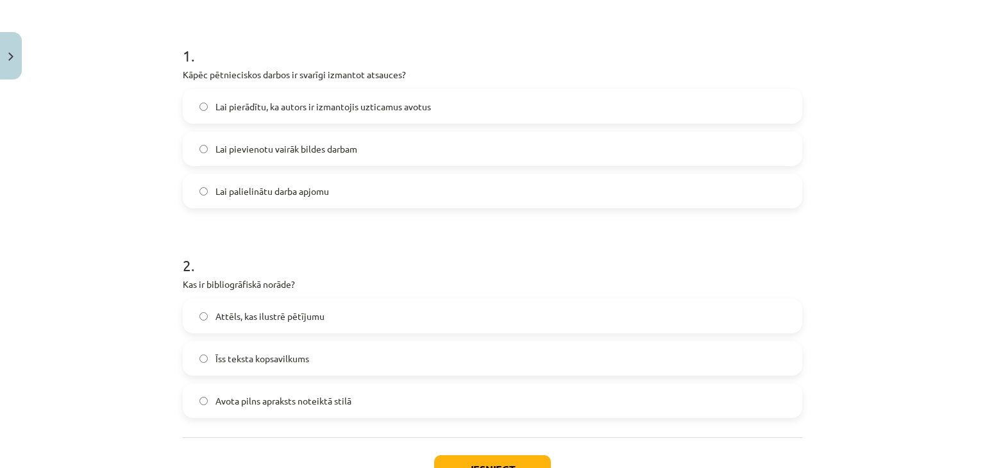
scroll to position [233, 0]
click at [377, 403] on label "Avota pilns apraksts noteiktā stilā" at bounding box center [492, 398] width 617 height 32
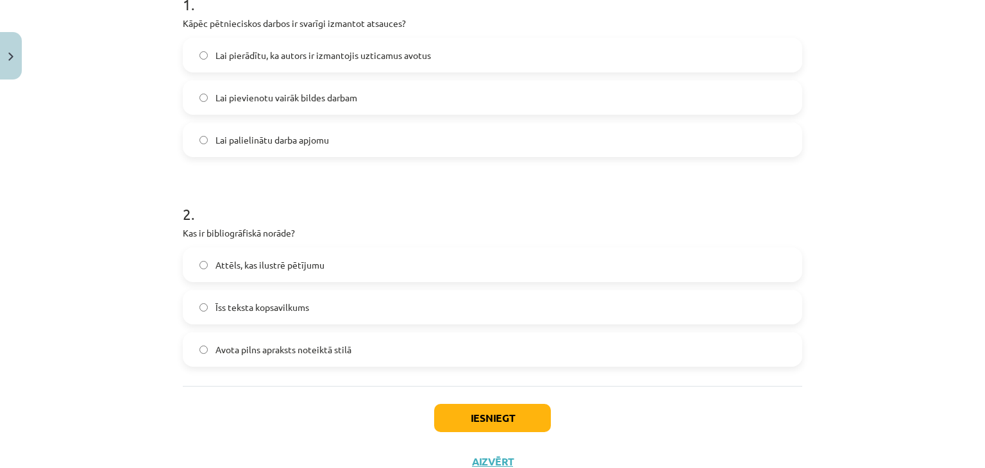
scroll to position [329, 0]
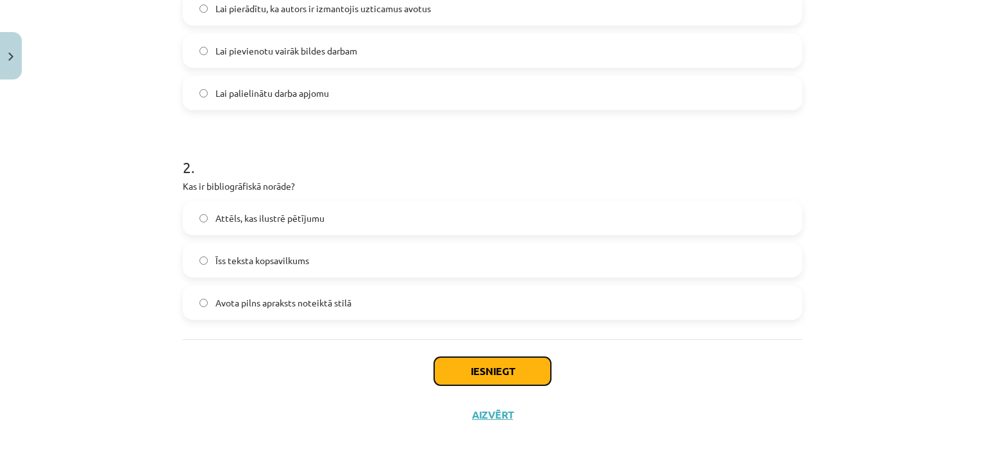
click at [515, 375] on button "Iesniegt" at bounding box center [492, 371] width 117 height 28
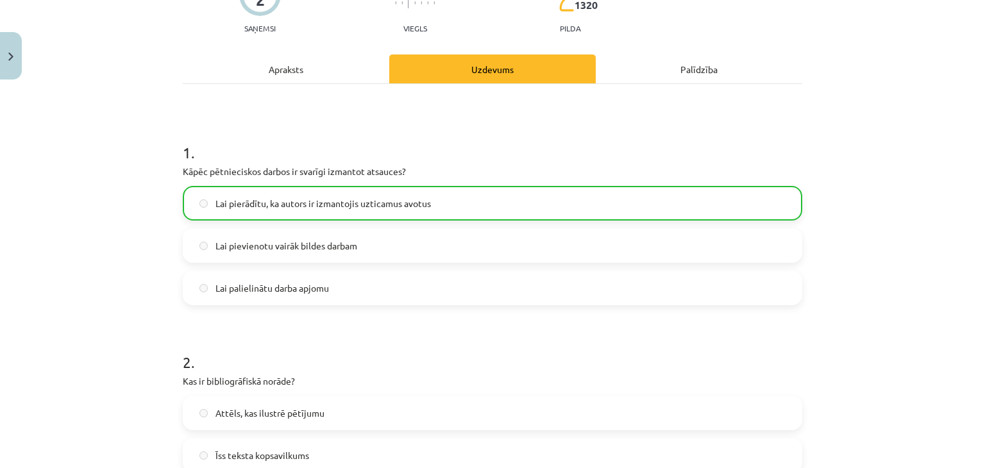
scroll to position [369, 0]
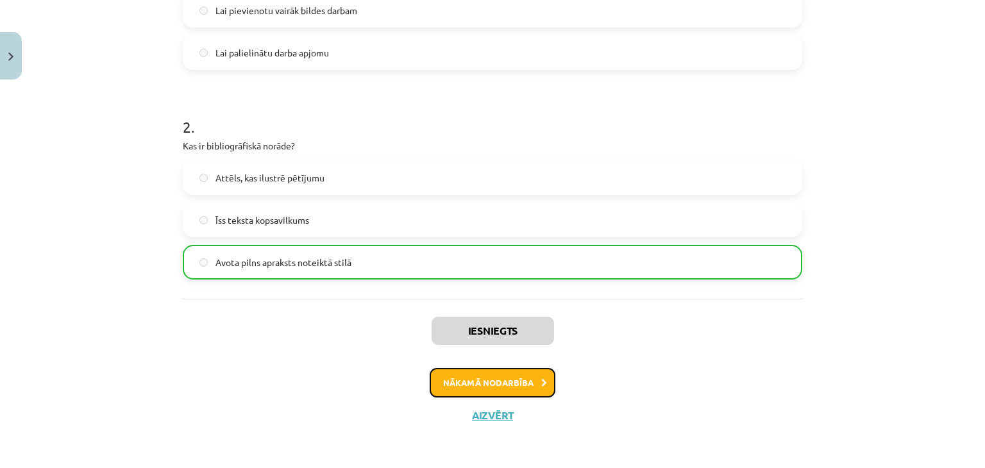
click at [509, 387] on button "Nākamā nodarbība" at bounding box center [493, 382] width 126 height 29
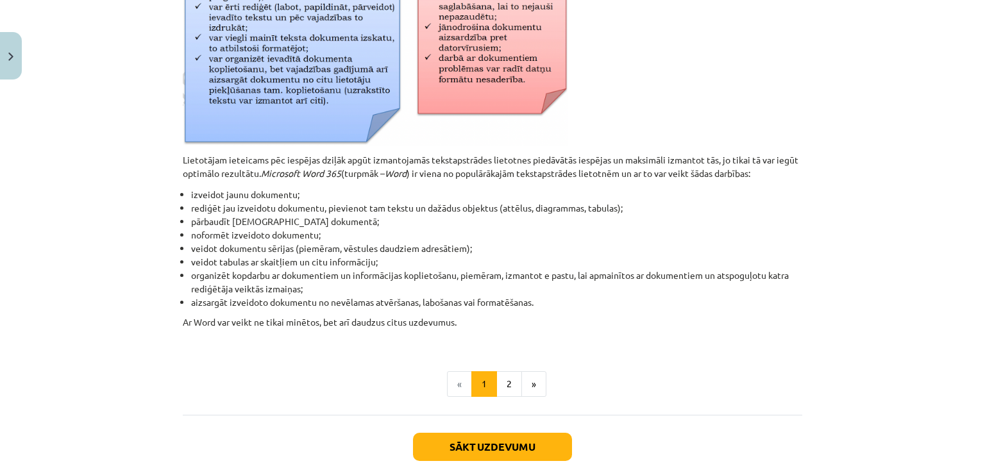
scroll to position [598, 0]
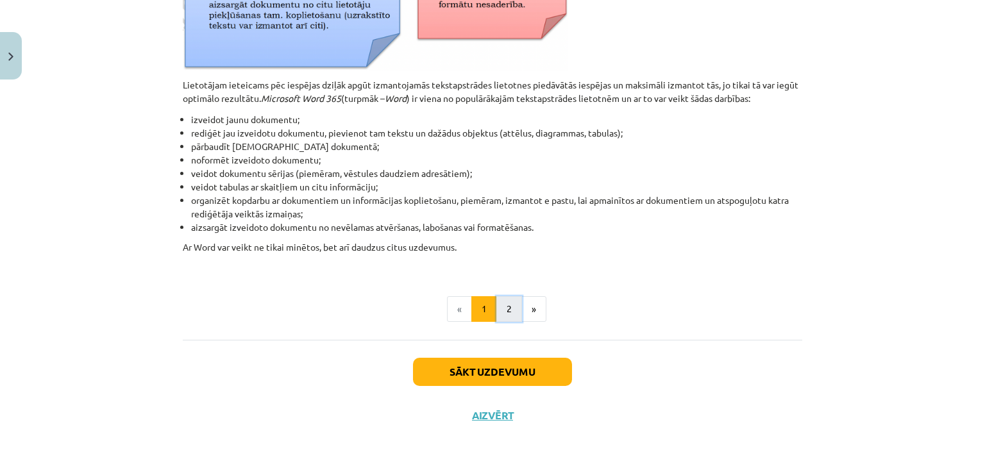
click at [511, 314] on button "2" at bounding box center [509, 309] width 26 height 26
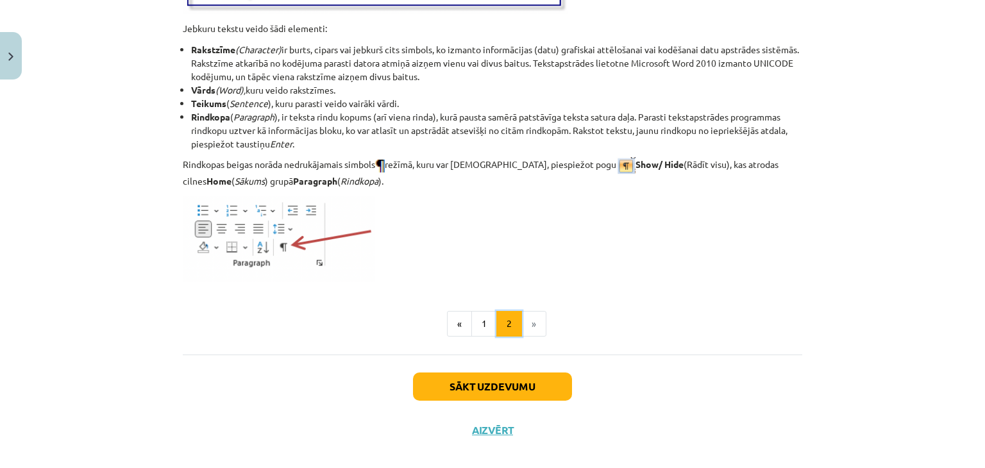
scroll to position [1654, 0]
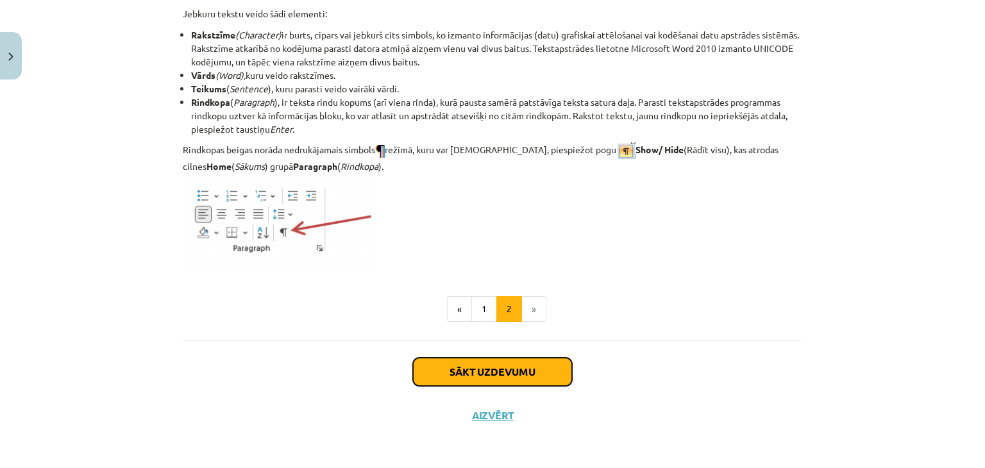
click at [544, 375] on button "Sākt uzdevumu" at bounding box center [492, 372] width 159 height 28
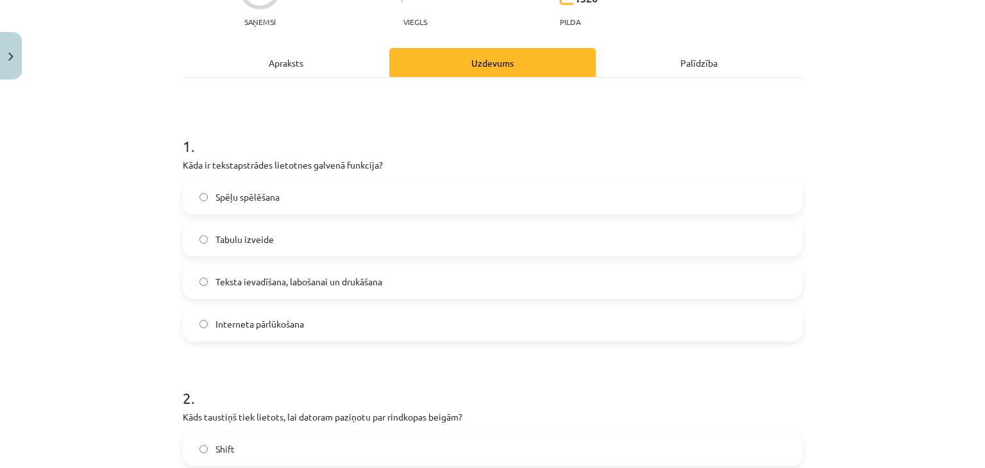
scroll to position [140, 0]
click at [351, 271] on label "Teksta ievadīšana, labošanai un drukāšana" at bounding box center [492, 282] width 617 height 32
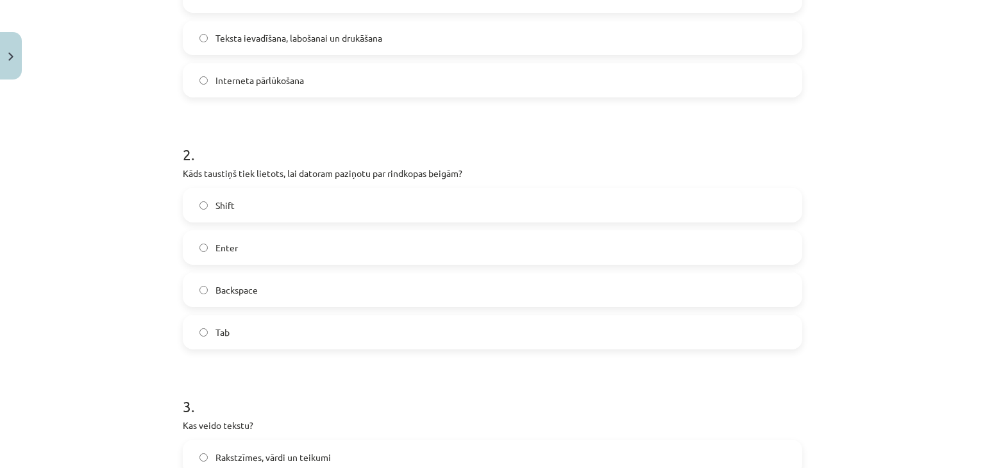
scroll to position [399, 0]
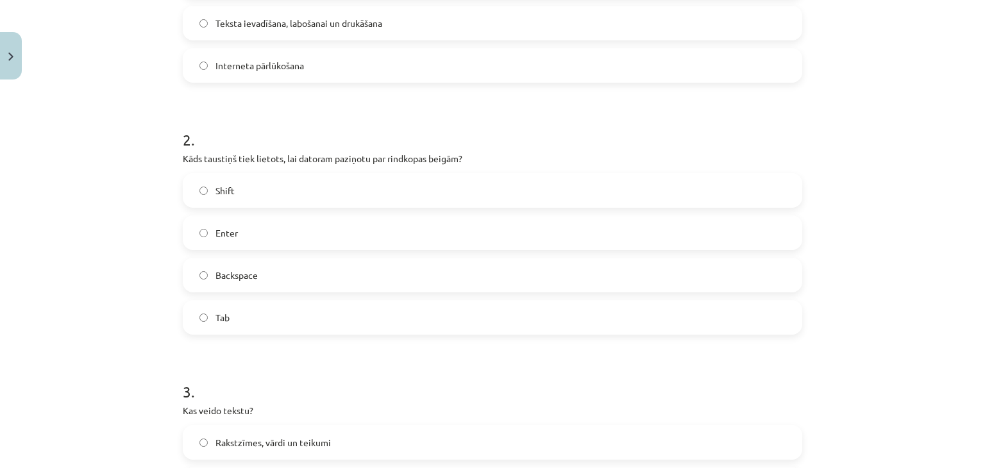
click at [253, 244] on label "Enter" at bounding box center [492, 233] width 617 height 32
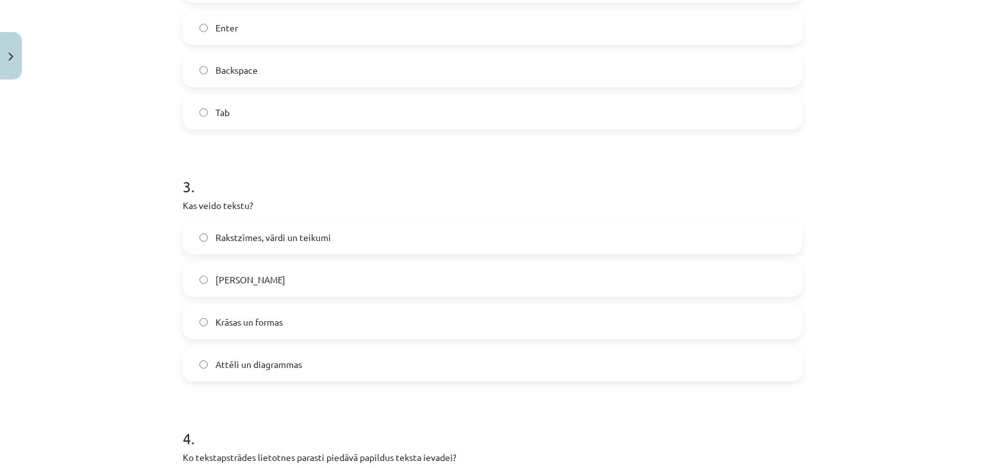
scroll to position [605, 0]
click at [610, 239] on label "Rakstzīmes, vārdi un teikumi" at bounding box center [492, 236] width 617 height 32
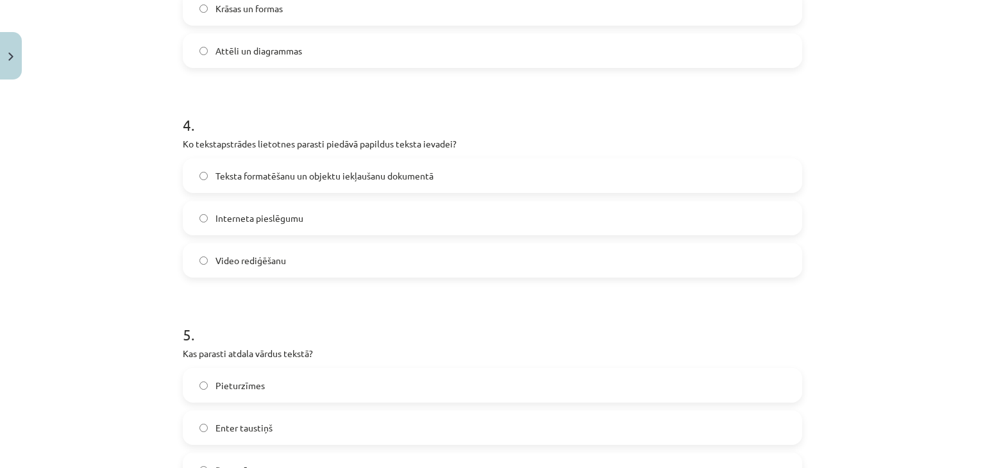
scroll to position [918, 0]
click at [554, 172] on label "Teksta formatēšanu un objektu iekļaušanu dokumentā" at bounding box center [492, 175] width 617 height 32
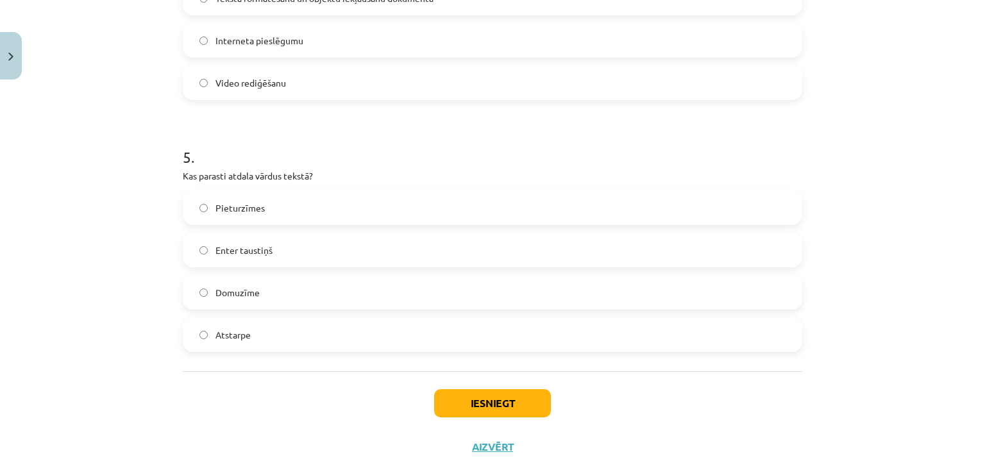
scroll to position [1096, 0]
click at [328, 333] on label "Atstarpe" at bounding box center [492, 334] width 617 height 32
click at [359, 193] on label "Pieturzīmes" at bounding box center [492, 207] width 617 height 32
click at [231, 346] on label "Atstarpe" at bounding box center [492, 334] width 617 height 32
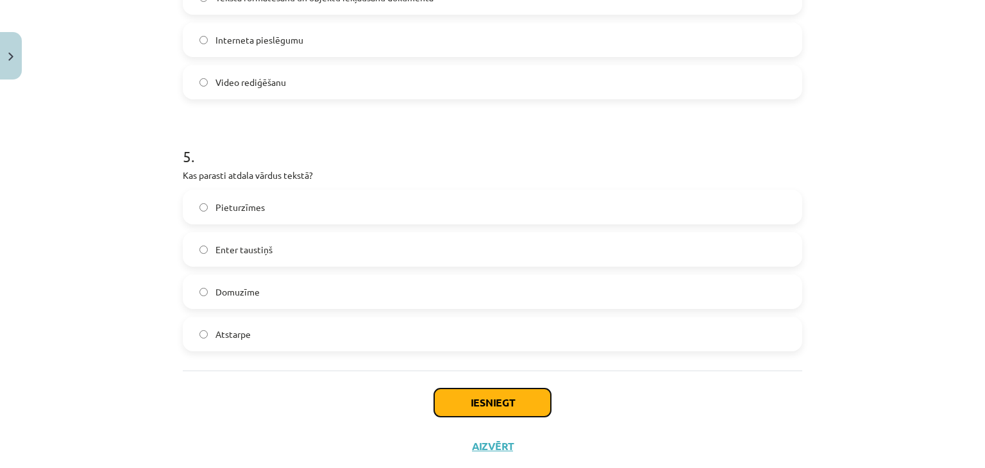
click at [462, 395] on button "Iesniegt" at bounding box center [492, 403] width 117 height 28
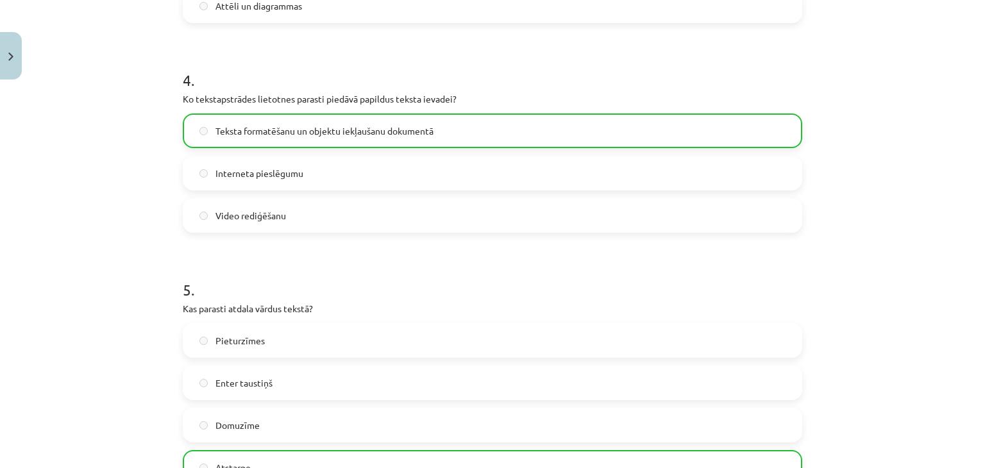
scroll to position [1168, 0]
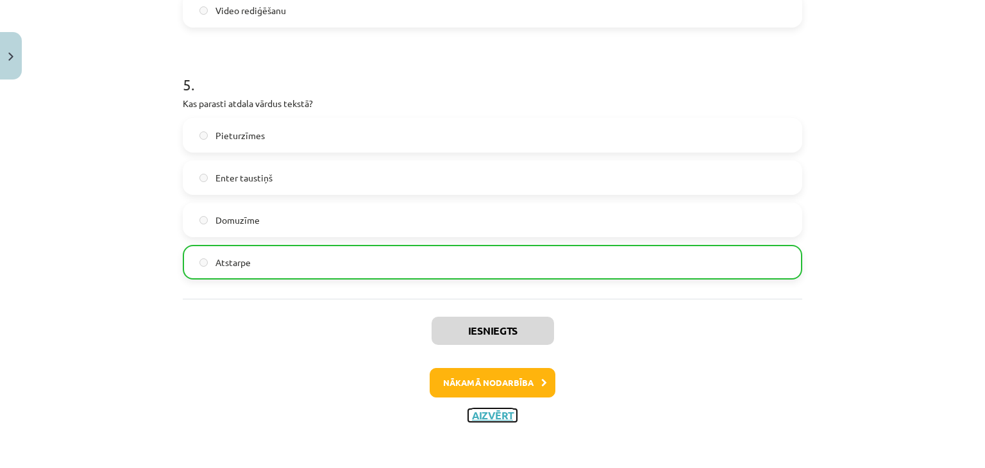
click at [503, 414] on button "Aizvērt" at bounding box center [492, 415] width 49 height 13
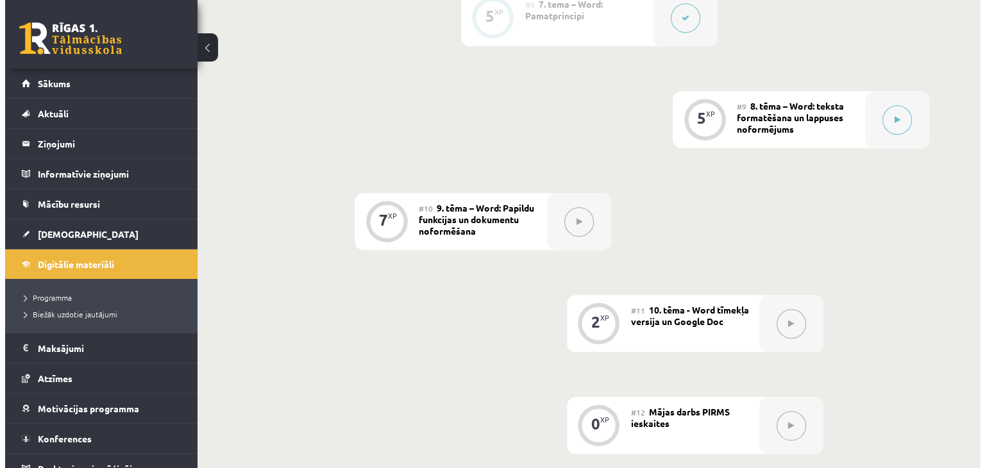
scroll to position [1148, 0]
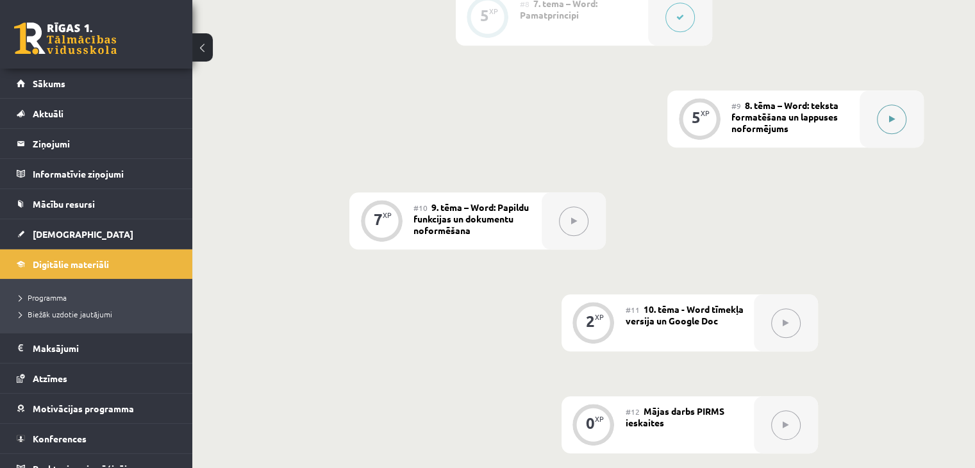
click at [892, 124] on button at bounding box center [891, 119] width 29 height 29
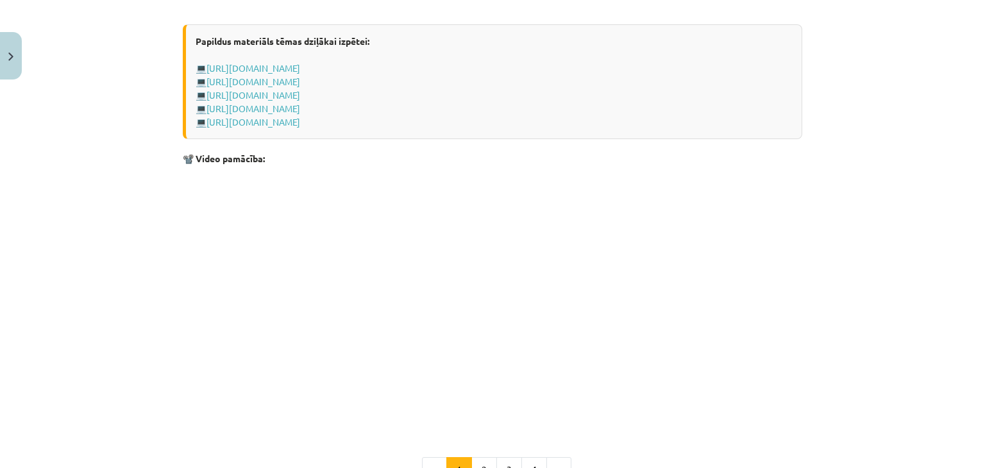
scroll to position [2567, 0]
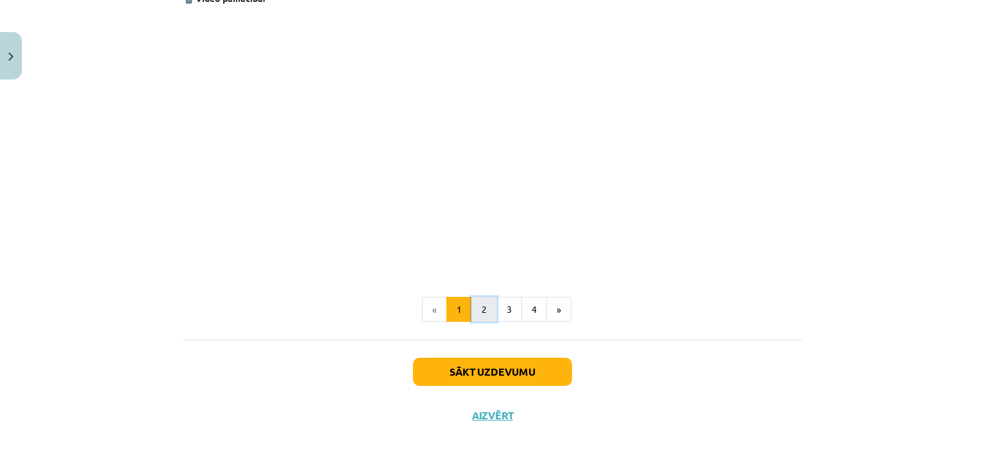
click at [480, 310] on button "2" at bounding box center [484, 310] width 26 height 26
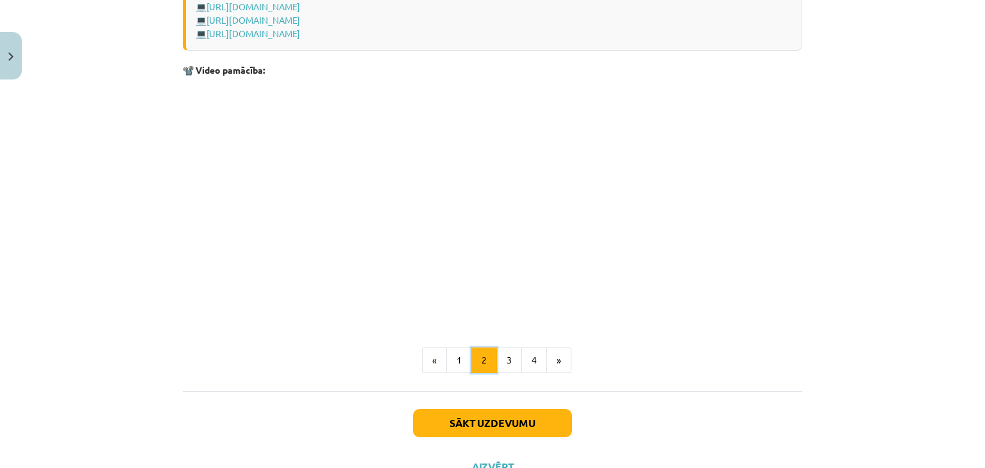
scroll to position [1983, 0]
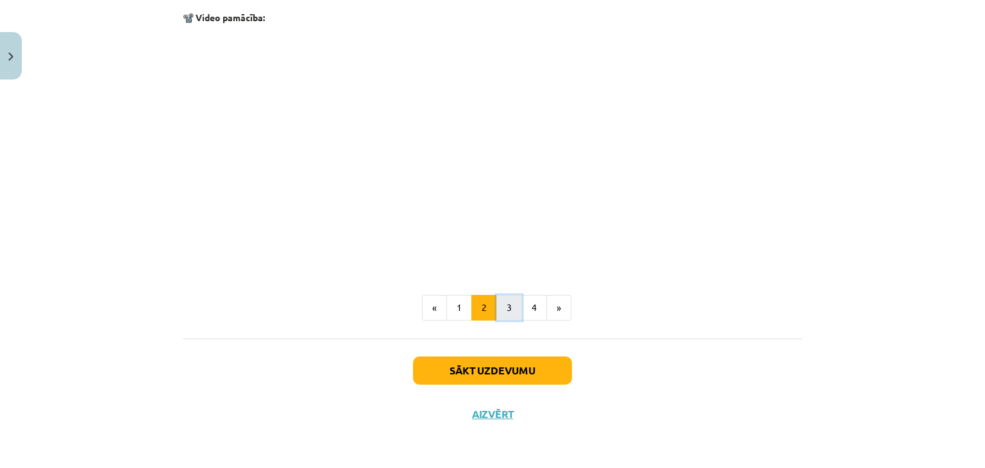
click at [503, 299] on button "3" at bounding box center [509, 308] width 26 height 26
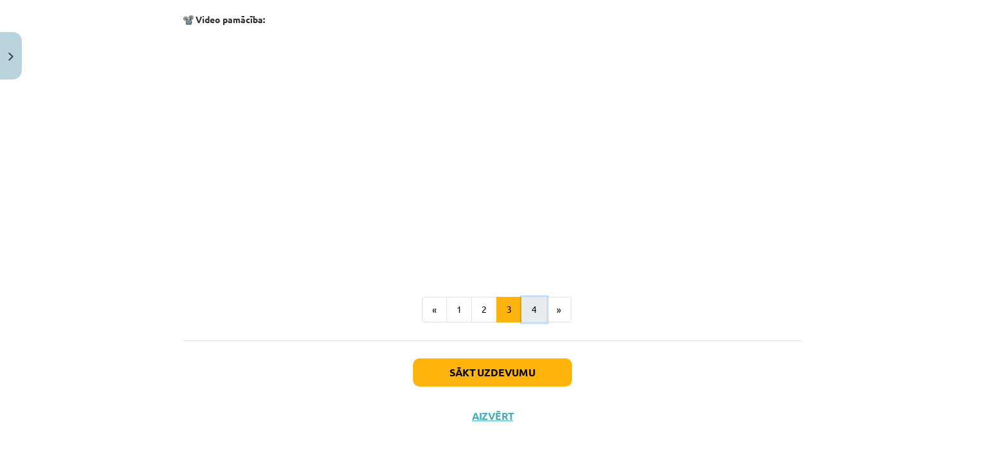
click at [530, 310] on button "4" at bounding box center [534, 310] width 26 height 26
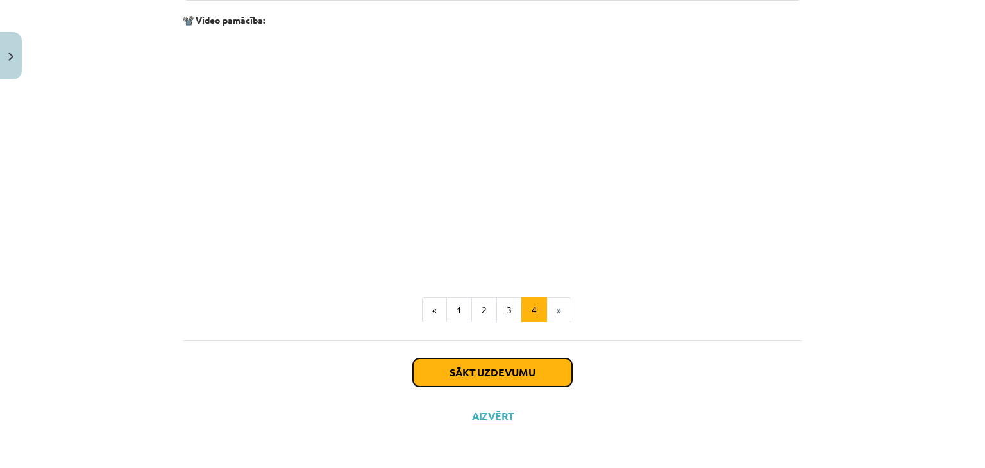
click at [507, 376] on button "Sākt uzdevumu" at bounding box center [492, 372] width 159 height 28
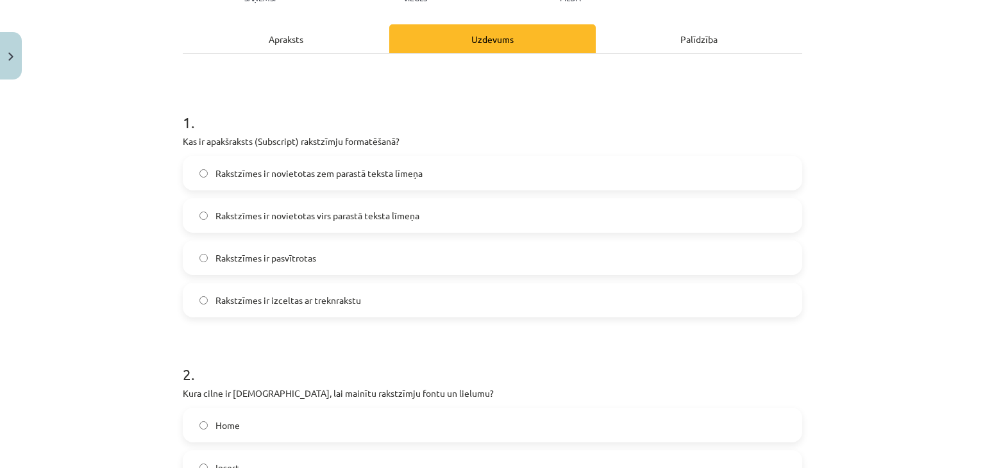
scroll to position [165, 0]
click at [435, 210] on label "Rakstzīmes ir novietotas virs parastā teksta līmeņa" at bounding box center [492, 215] width 617 height 32
click at [392, 176] on span "Rakstzīmes ir novietotas zem parastā teksta līmeņa" at bounding box center [318, 172] width 207 height 13
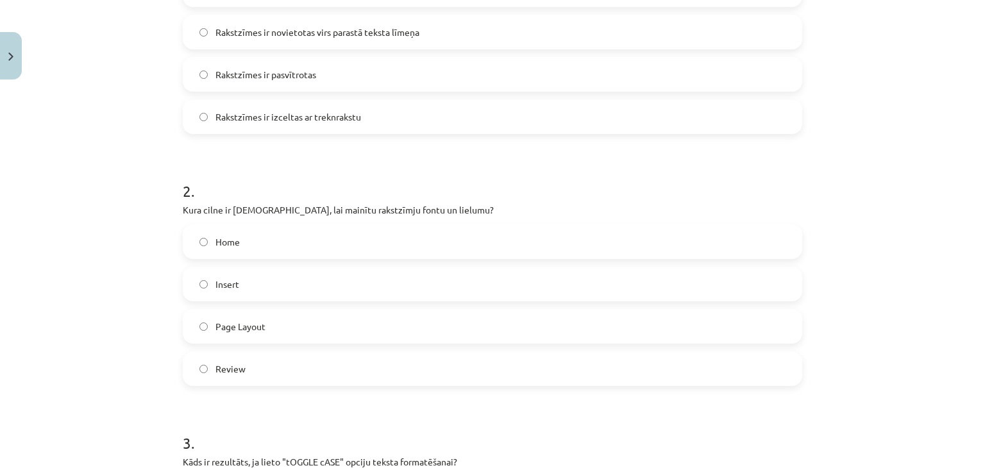
scroll to position [365, 0]
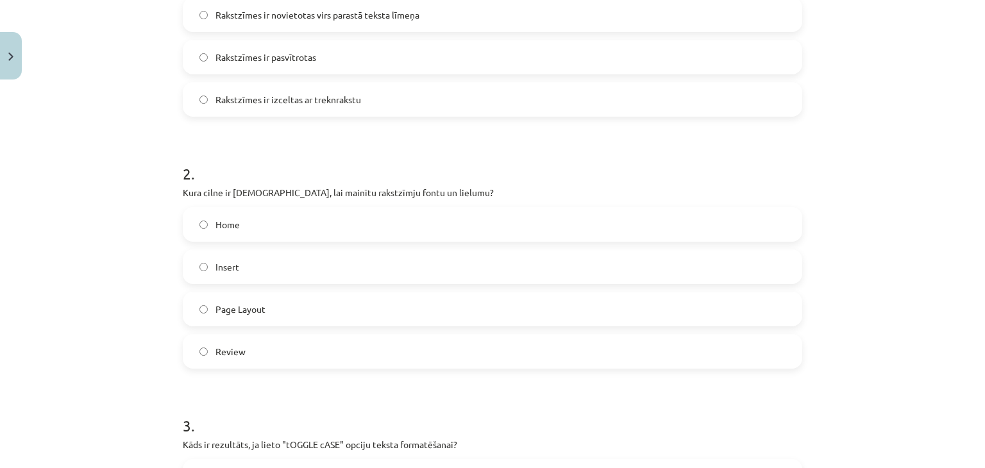
click at [319, 231] on label "Home" at bounding box center [492, 224] width 617 height 32
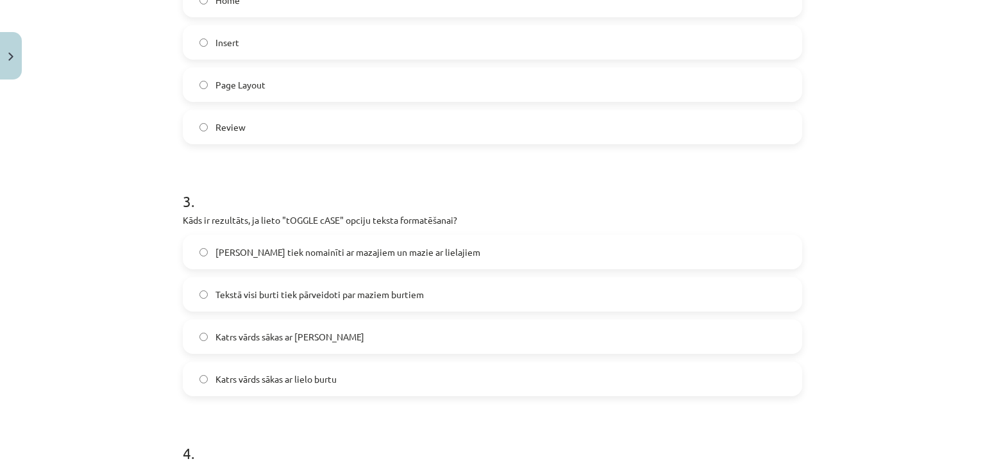
scroll to position [591, 0]
click at [380, 251] on span "Lielie burti tiek nomainīti ar mazajiem un mazie ar lielajiem" at bounding box center [347, 250] width 265 height 13
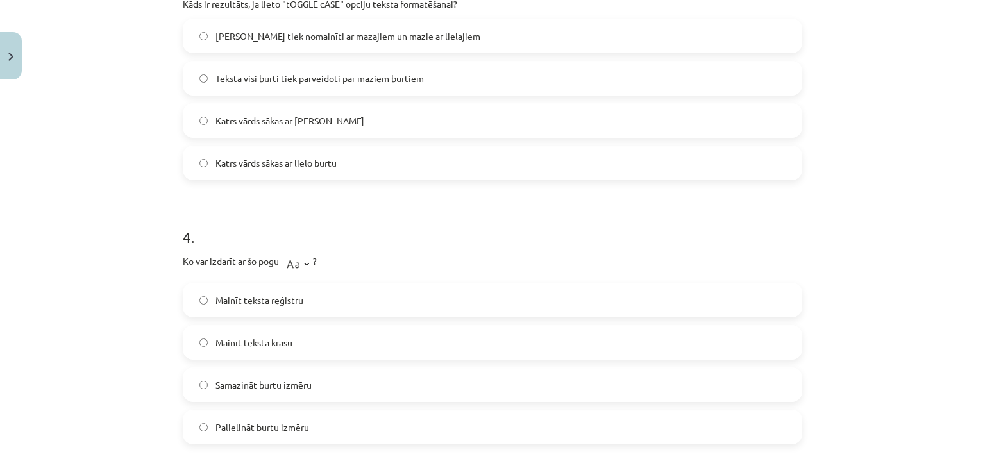
scroll to position [833, 0]
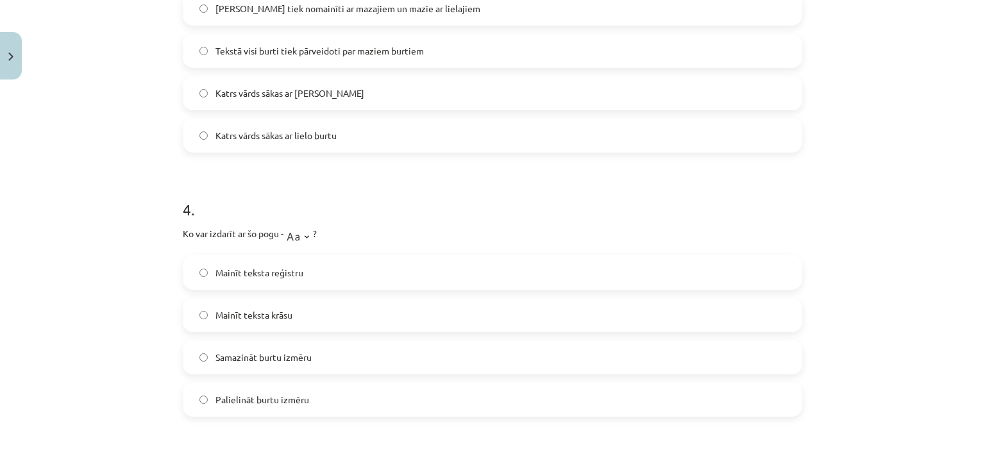
click at [340, 268] on label "Mainīt teksta reģistru" at bounding box center [492, 272] width 617 height 32
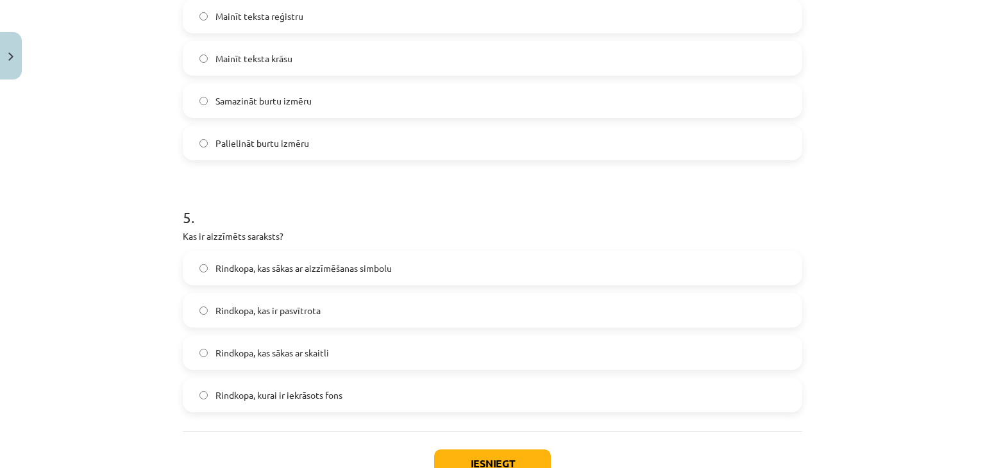
scroll to position [1101, 0]
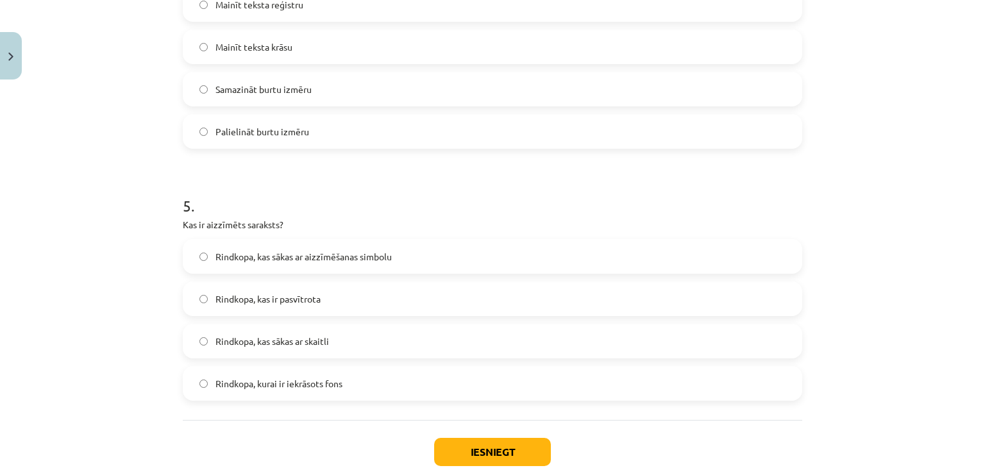
click at [382, 254] on span "Rindkopa, kas sākas ar aizzīmēšanas simbolu" at bounding box center [303, 256] width 176 height 13
click at [479, 442] on button "Iesniegt" at bounding box center [492, 452] width 117 height 28
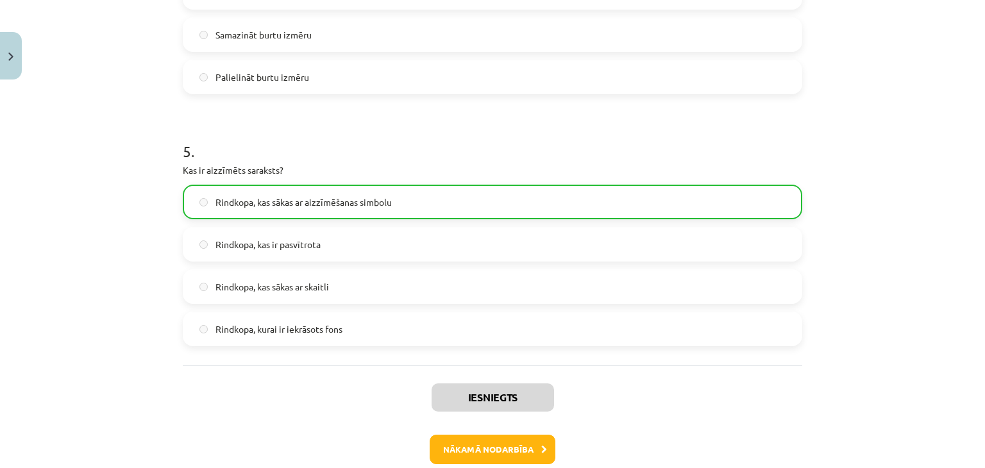
scroll to position [1223, 0]
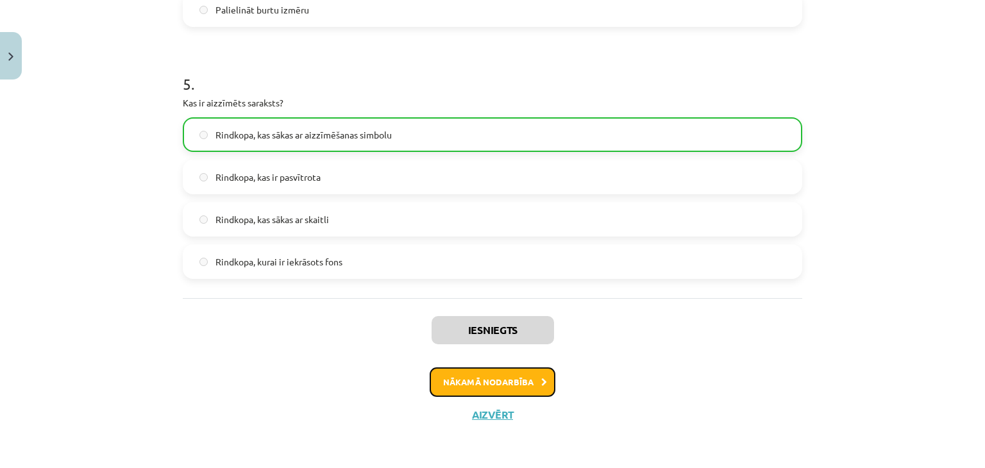
click at [487, 386] on button "Nākamā nodarbība" at bounding box center [493, 381] width 126 height 29
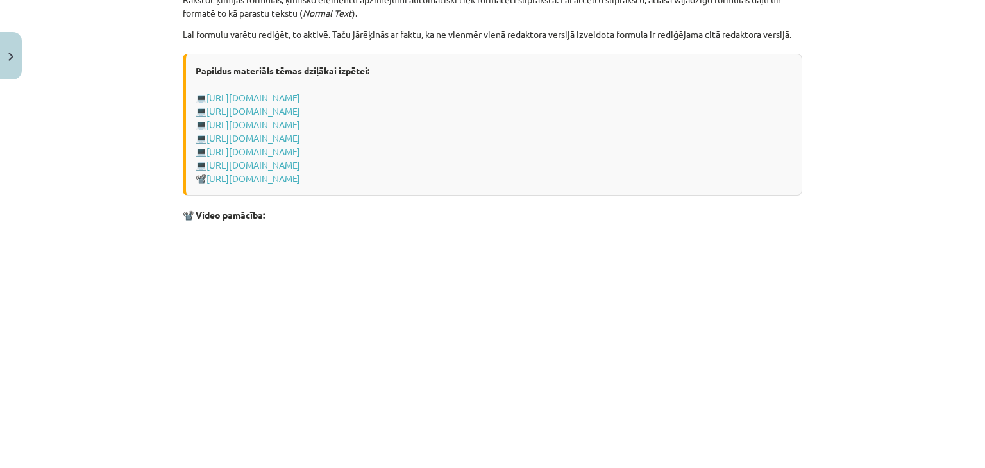
scroll to position [2700, 0]
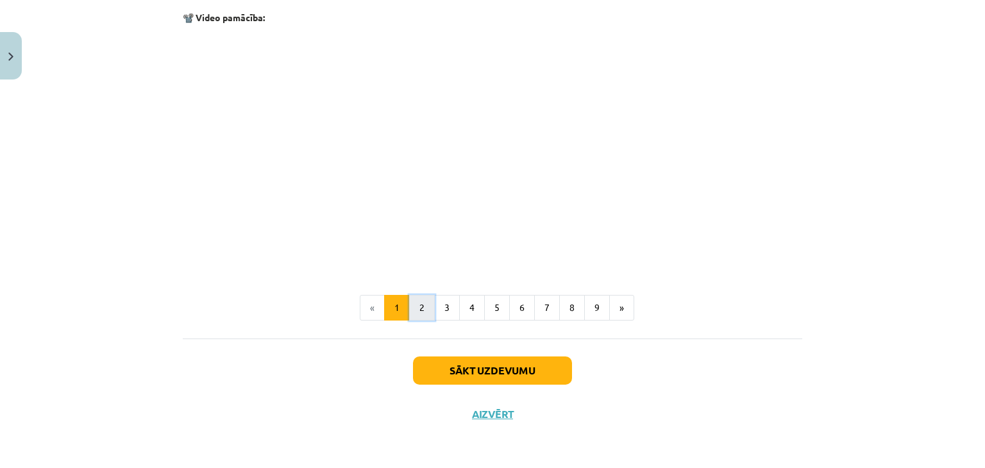
click at [424, 307] on button "2" at bounding box center [422, 308] width 26 height 26
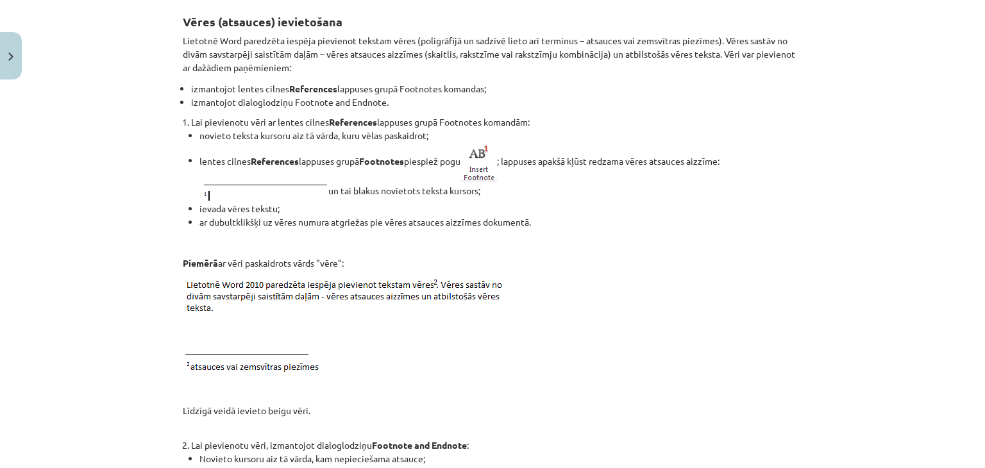
scroll to position [229, 0]
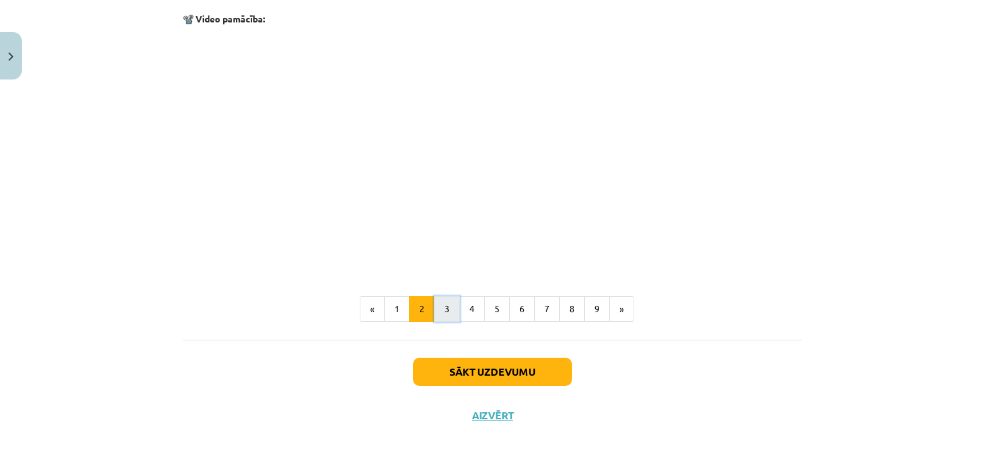
click at [448, 311] on button "3" at bounding box center [447, 309] width 26 height 26
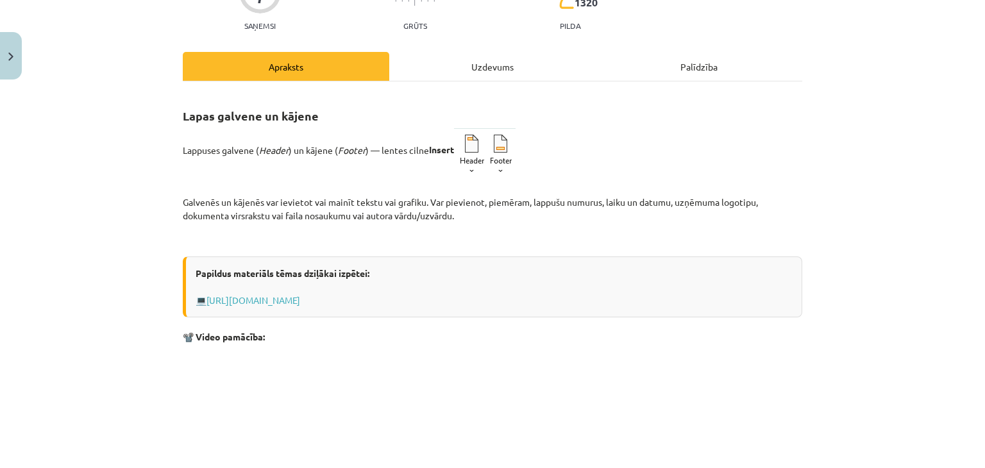
scroll to position [0, 0]
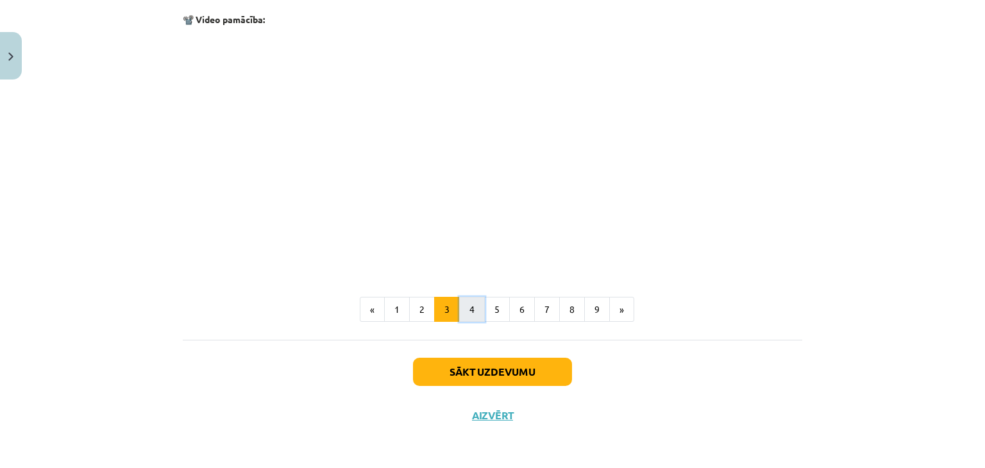
click at [469, 320] on button "4" at bounding box center [472, 310] width 26 height 26
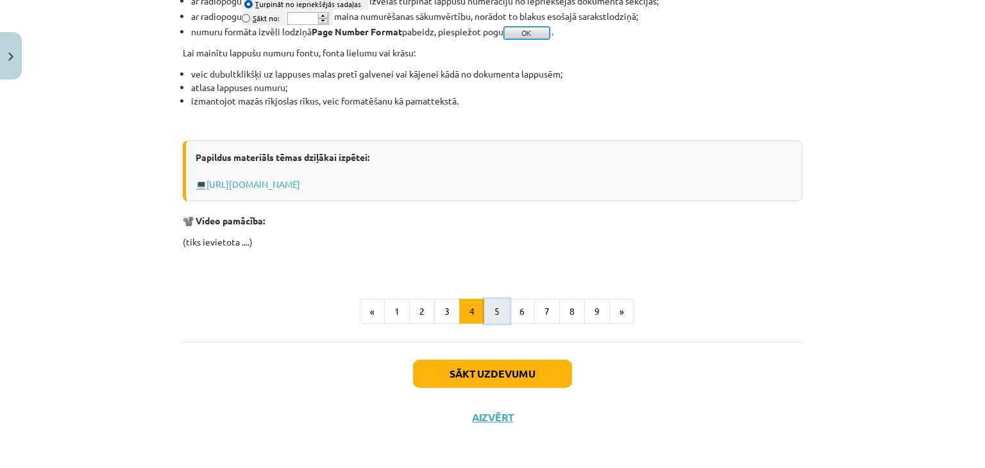
click at [503, 306] on button "5" at bounding box center [497, 312] width 26 height 26
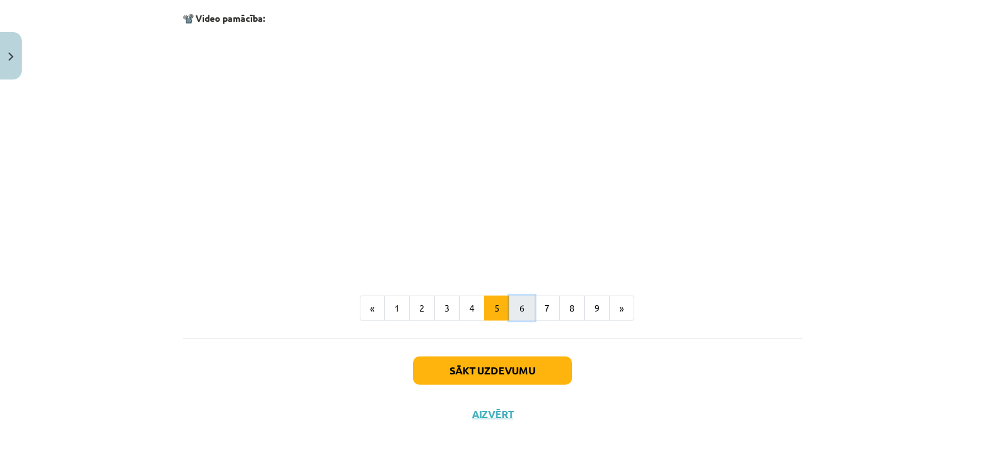
click at [525, 311] on button "6" at bounding box center [522, 309] width 26 height 26
click at [547, 306] on button "7" at bounding box center [547, 309] width 26 height 26
click at [561, 310] on button "8" at bounding box center [572, 309] width 26 height 26
click at [592, 307] on button "9" at bounding box center [597, 309] width 26 height 26
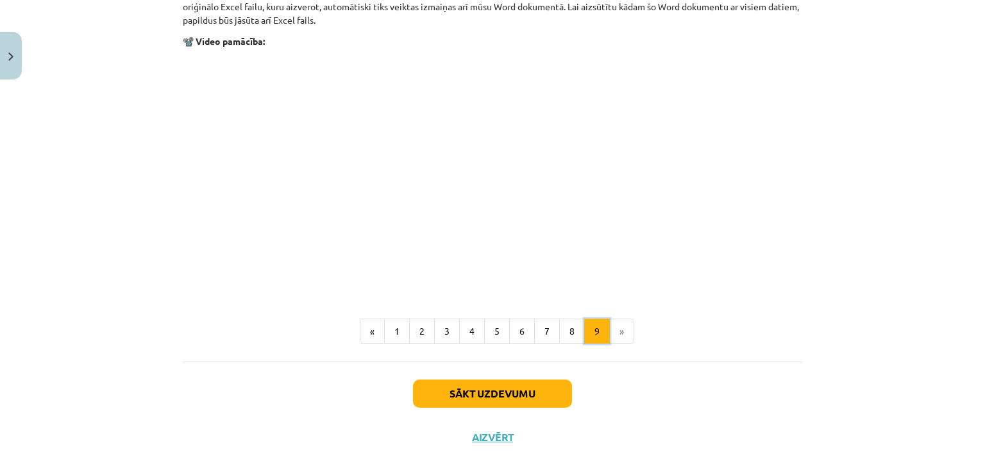
scroll to position [1598, 0]
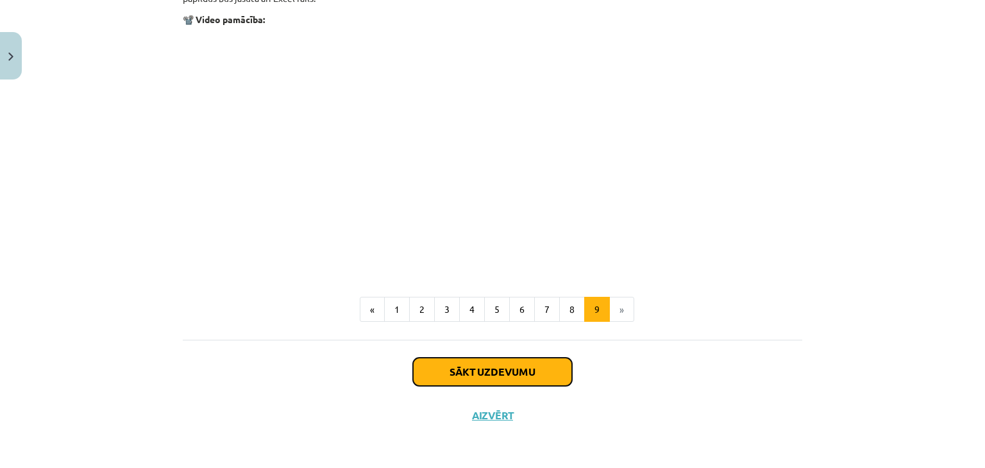
click at [520, 375] on button "Sākt uzdevumu" at bounding box center [492, 372] width 159 height 28
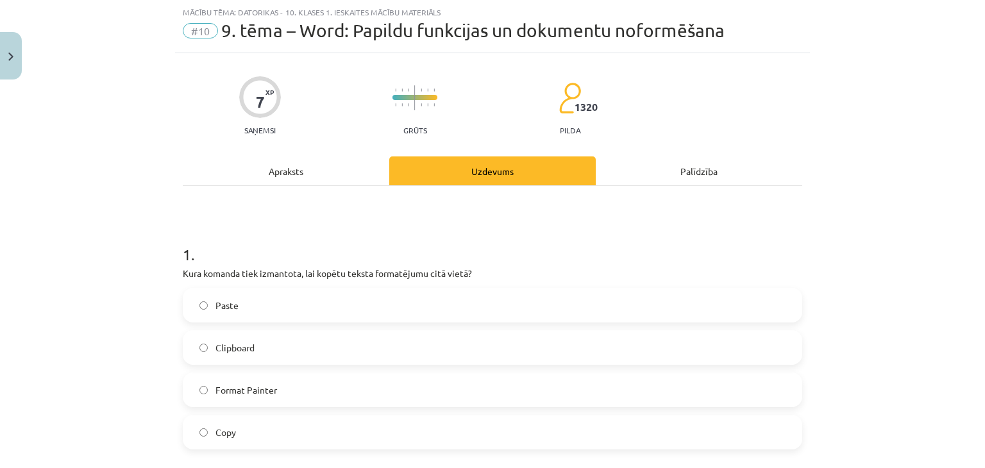
scroll to position [137, 0]
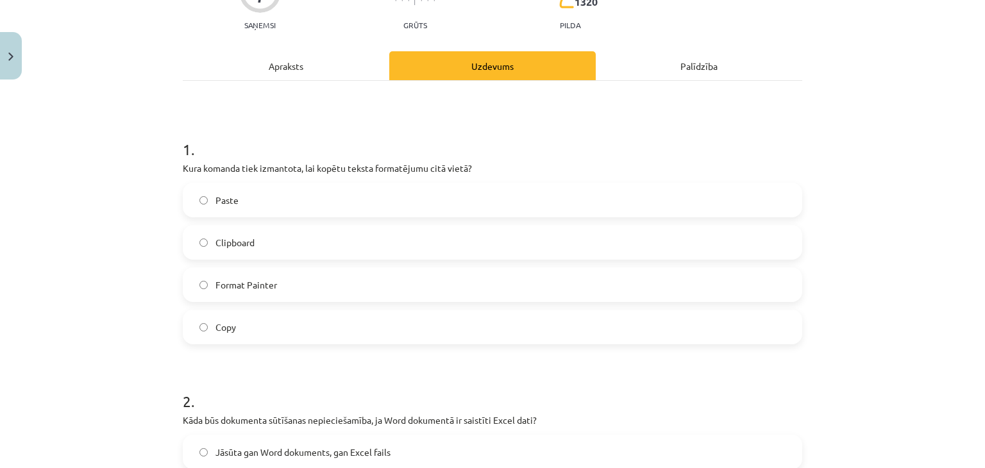
click at [766, 279] on label "Format Painter" at bounding box center [492, 285] width 617 height 32
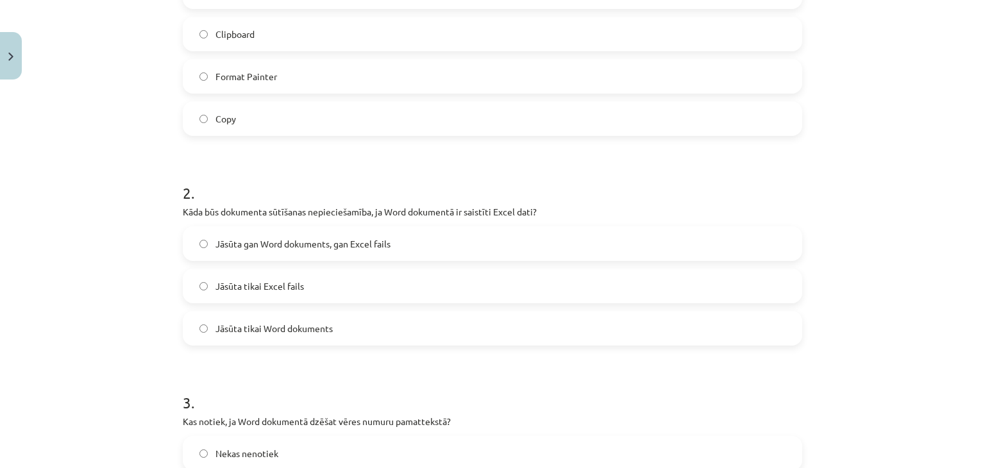
scroll to position [371, 0]
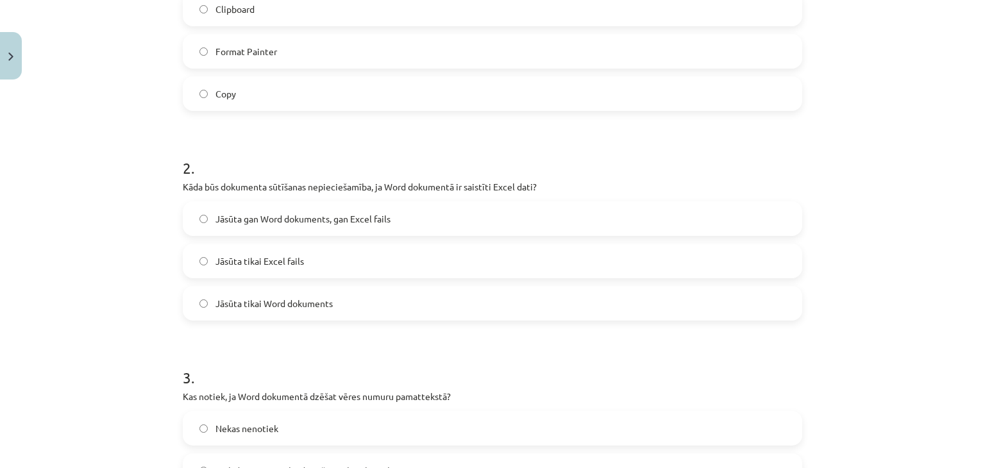
click at [456, 208] on label "Jāsūta gan Word dokuments, gan Excel fails" at bounding box center [492, 219] width 617 height 32
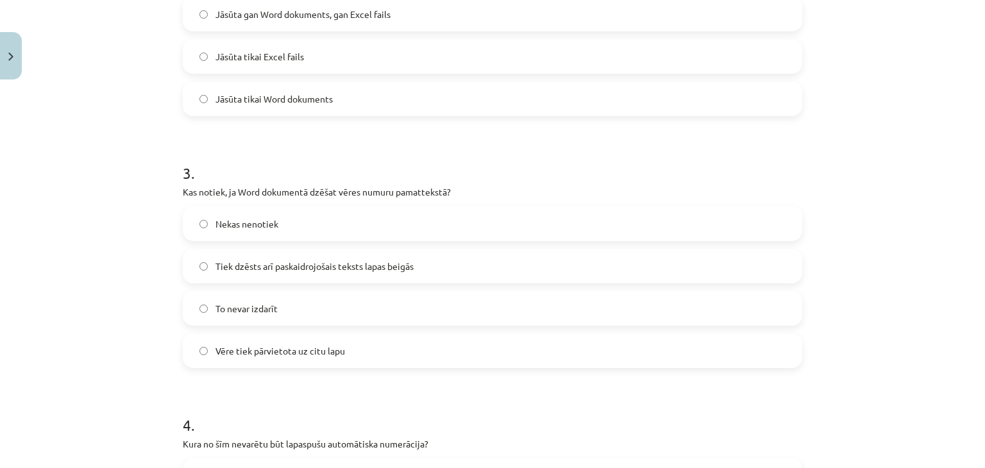
scroll to position [576, 0]
click at [468, 252] on label "Tiek dzēsts arī paskaidrojošais teksts lapas beigās" at bounding box center [492, 265] width 617 height 32
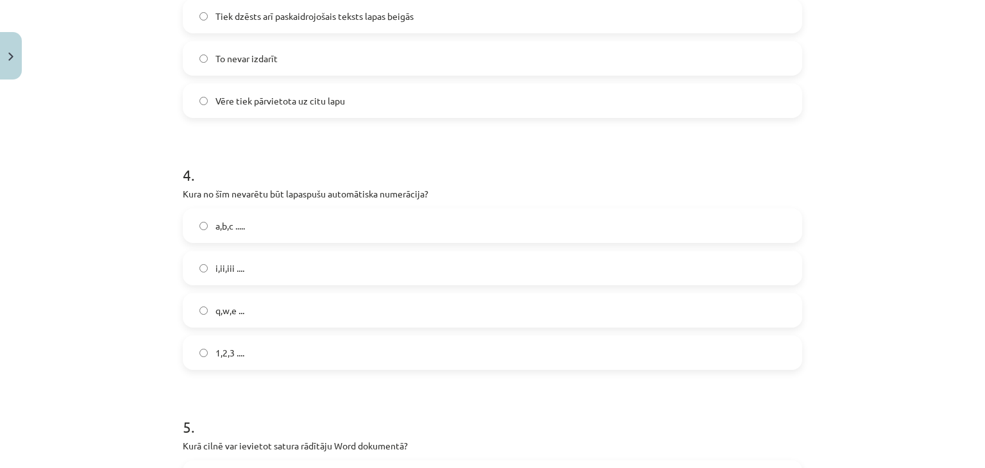
scroll to position [826, 0]
click at [465, 301] on label "q,w,e ..." at bounding box center [492, 310] width 617 height 32
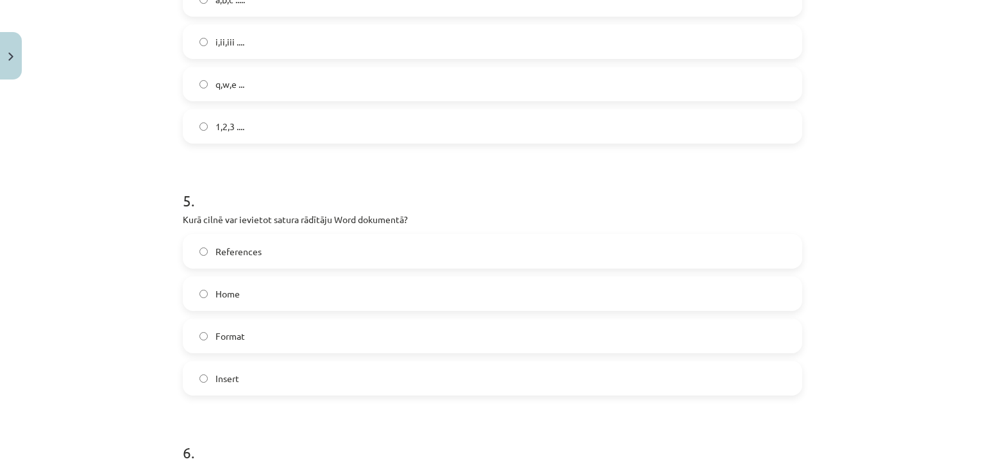
scroll to position [1075, 0]
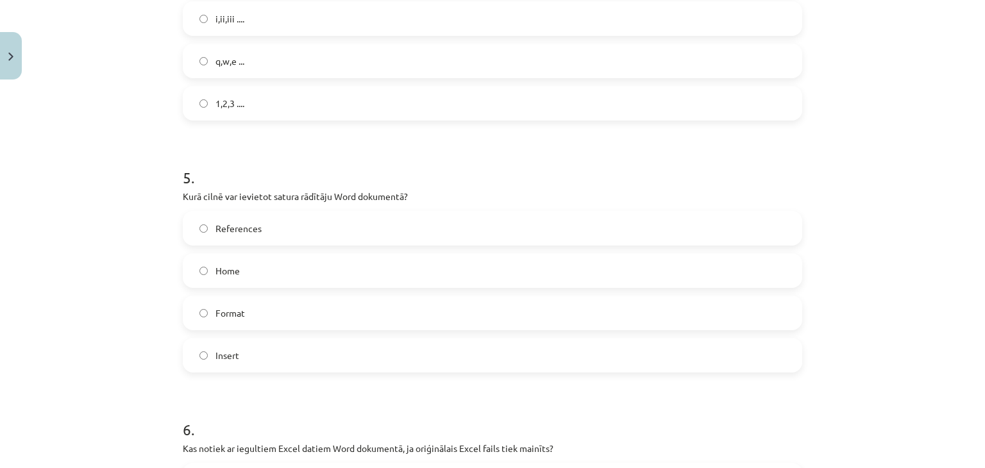
click at [455, 224] on label "References" at bounding box center [492, 228] width 617 height 32
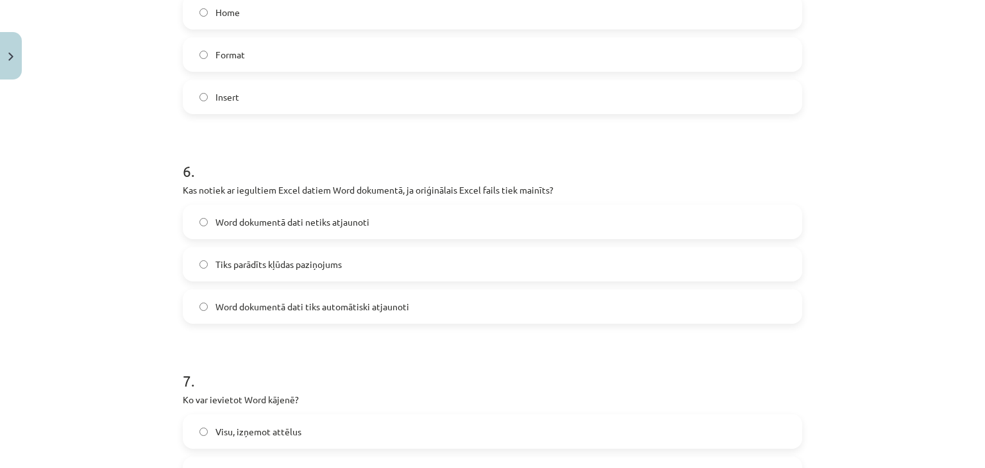
scroll to position [1332, 0]
click at [369, 293] on label "Word dokumentā dati tiks automātiski atjaunoti" at bounding box center [492, 307] width 617 height 32
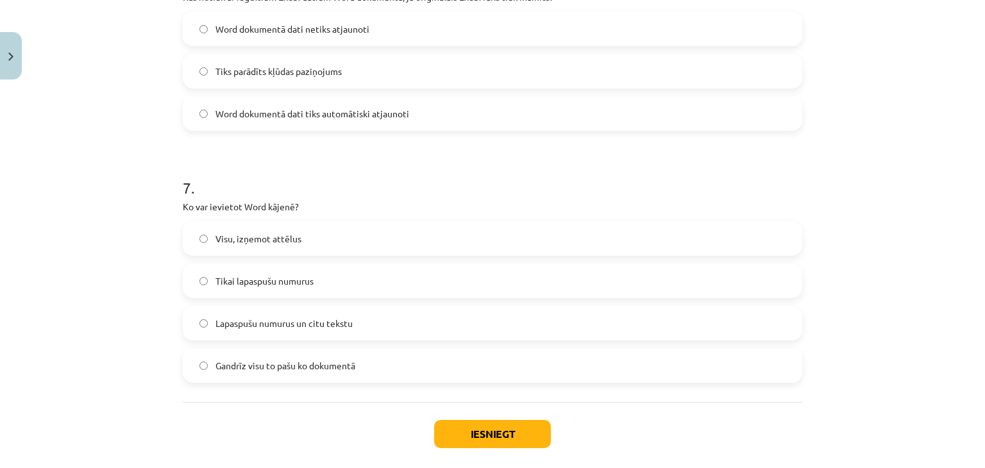
scroll to position [1570, 0]
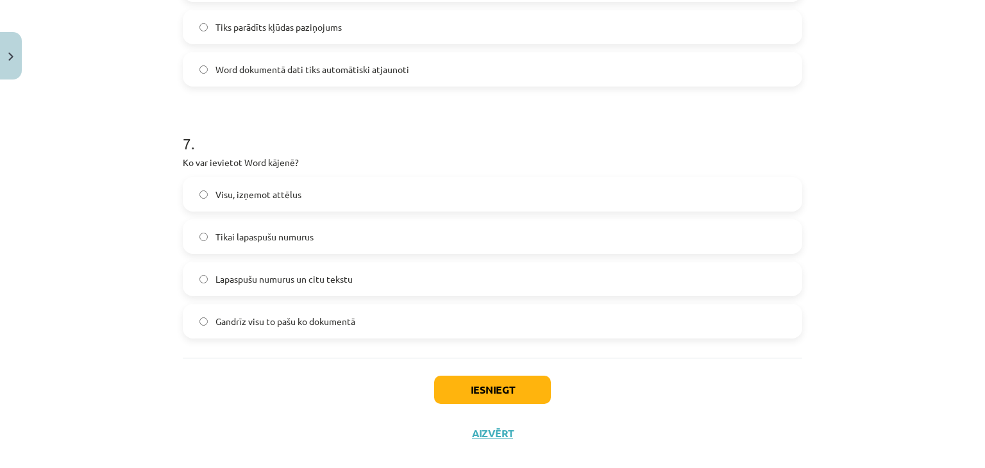
click at [328, 270] on label "Lapaspušu numurus un citu tekstu" at bounding box center [492, 279] width 617 height 32
click at [472, 376] on button "Iesniegt" at bounding box center [492, 390] width 117 height 28
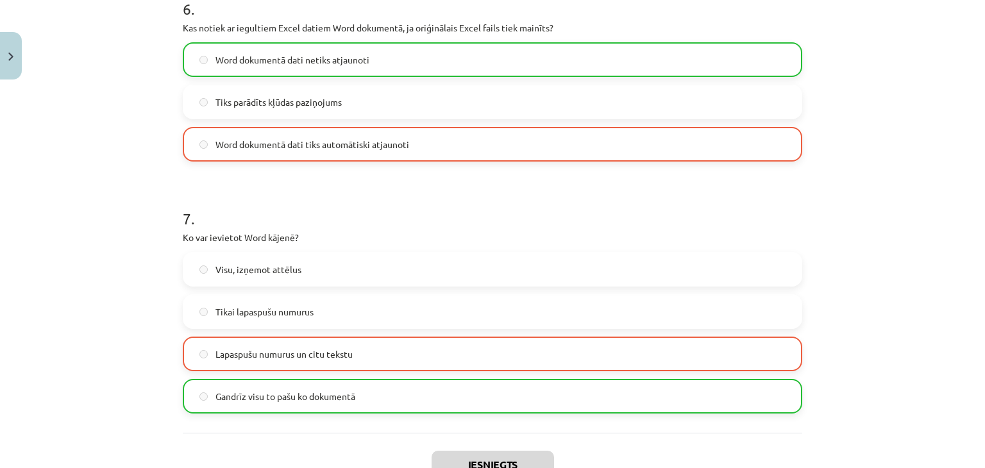
scroll to position [1629, 0]
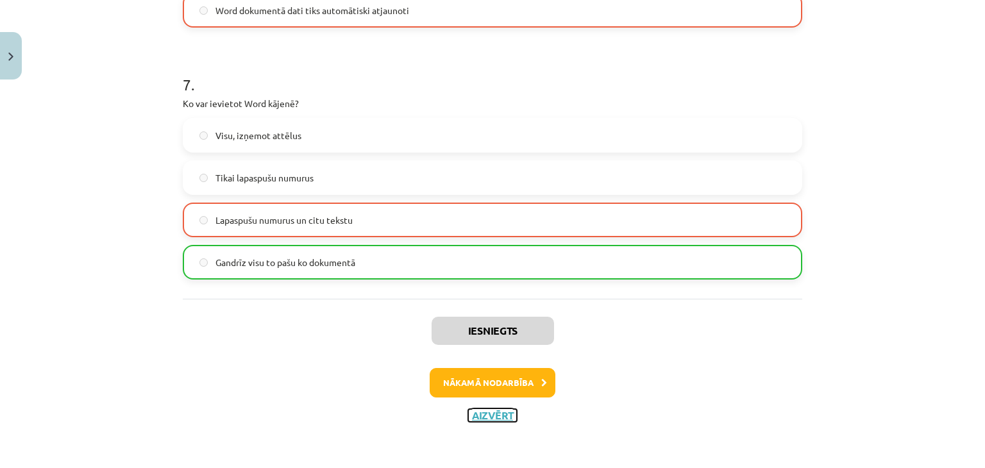
click at [494, 414] on button "Aizvērt" at bounding box center [492, 415] width 49 height 13
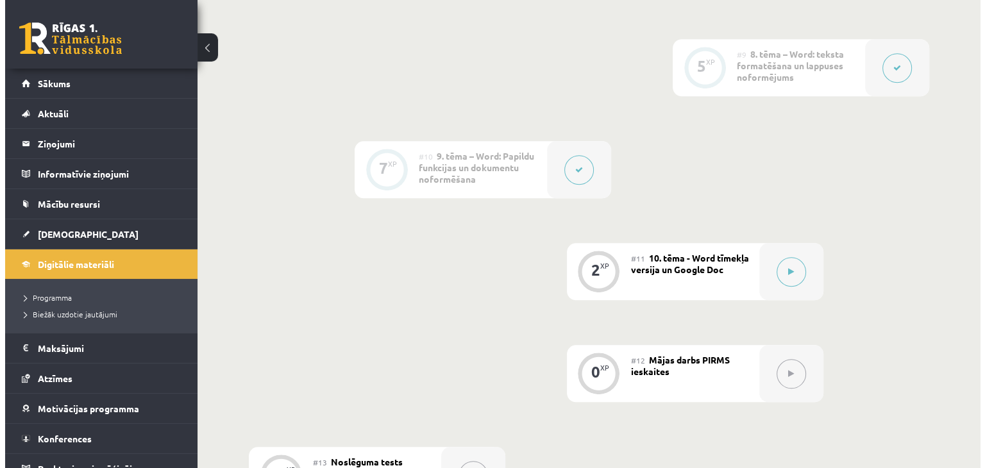
scroll to position [1202, 0]
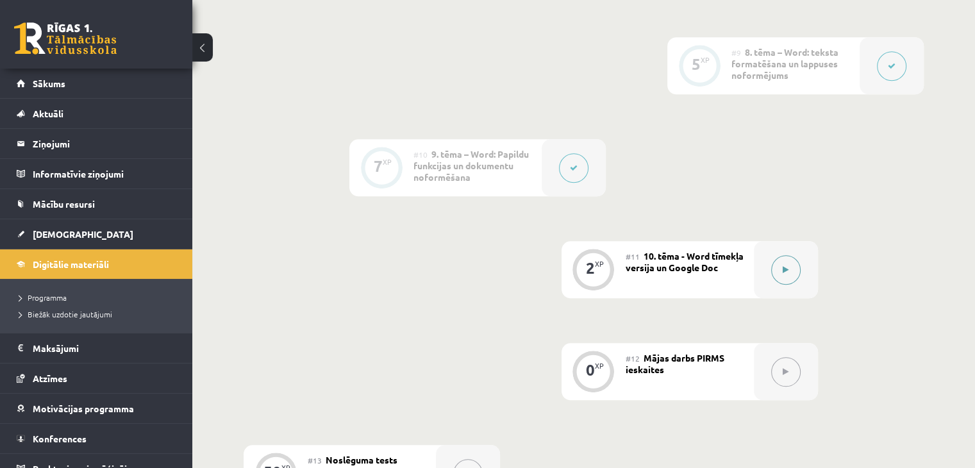
click at [793, 262] on button at bounding box center [785, 269] width 29 height 29
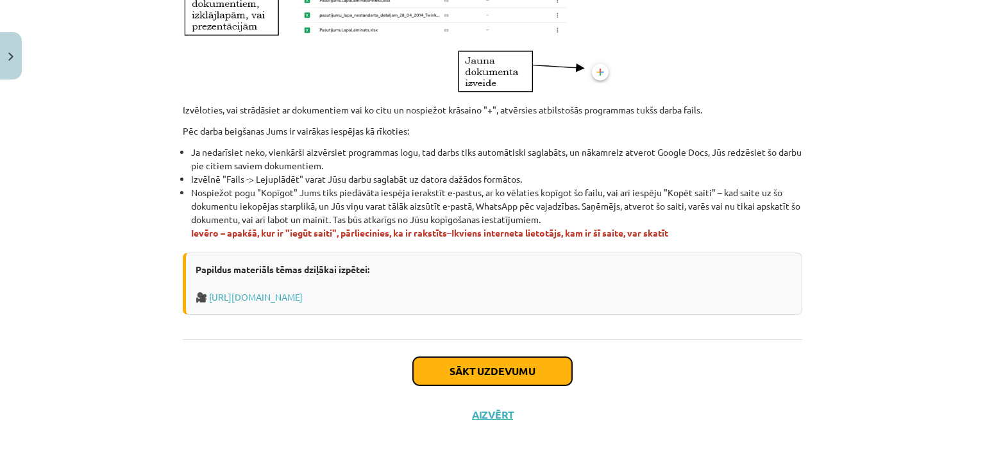
click at [539, 367] on button "Sākt uzdevumu" at bounding box center [492, 371] width 159 height 28
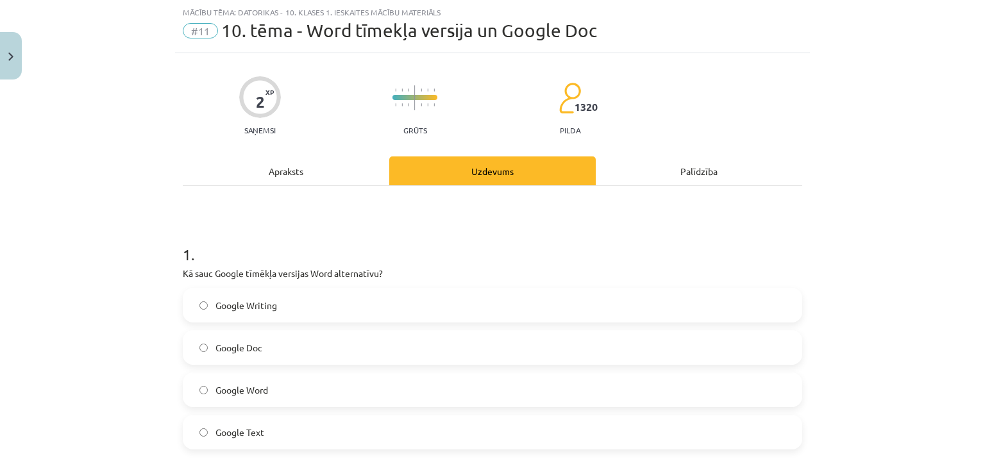
scroll to position [162, 0]
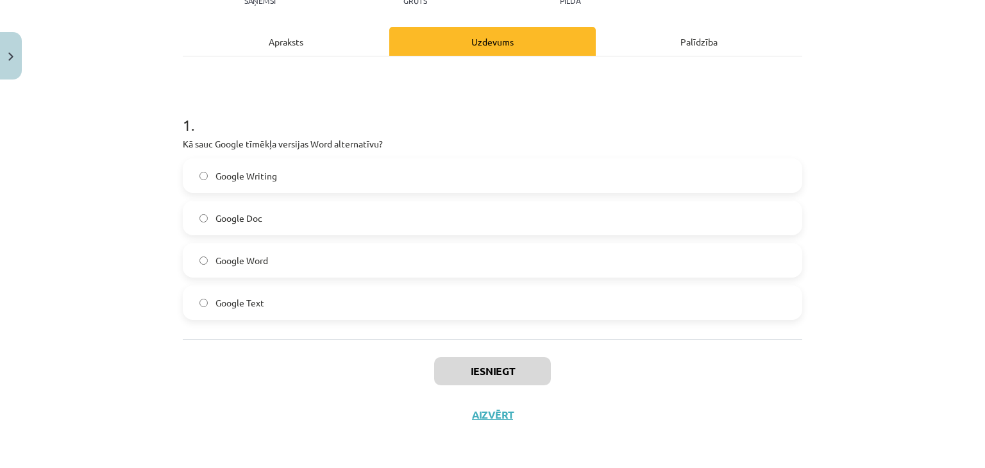
click at [327, 224] on label "Google Doc" at bounding box center [492, 218] width 617 height 32
click at [473, 374] on button "Iesniegt" at bounding box center [492, 371] width 117 height 28
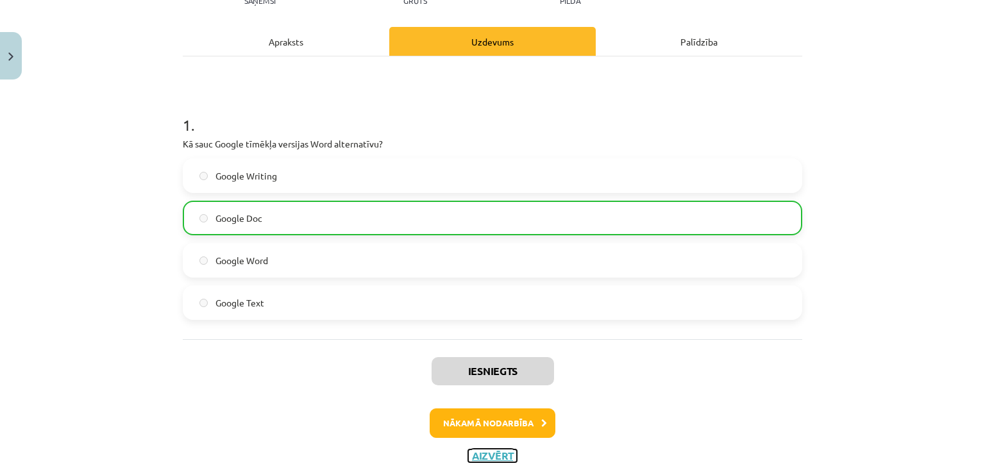
click at [499, 455] on button "Aizvērt" at bounding box center [492, 455] width 49 height 13
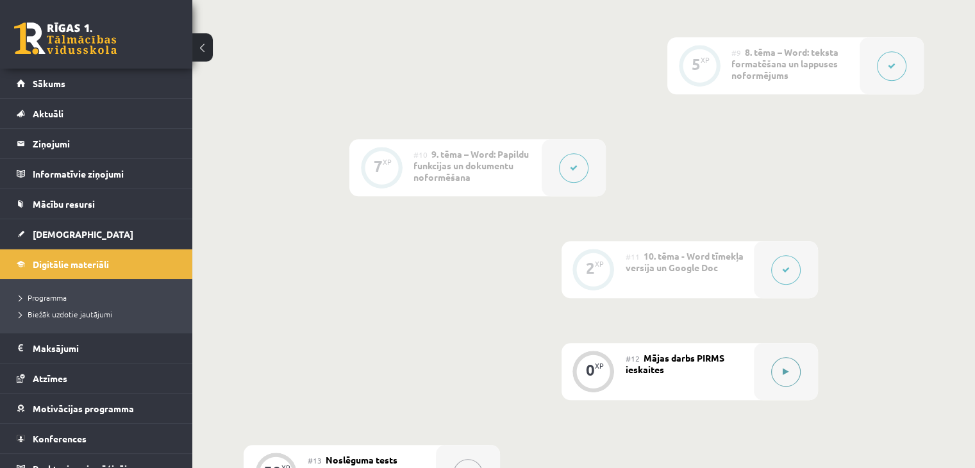
click at [787, 373] on button at bounding box center [785, 371] width 29 height 29
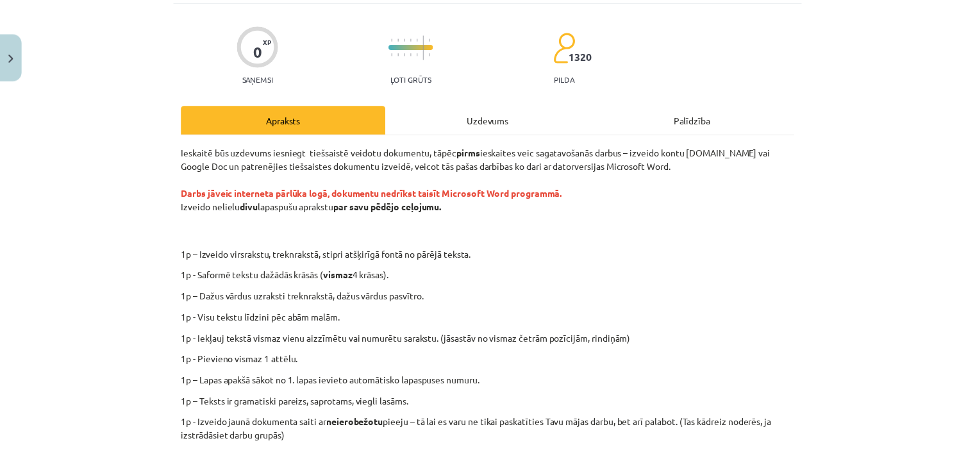
scroll to position [0, 0]
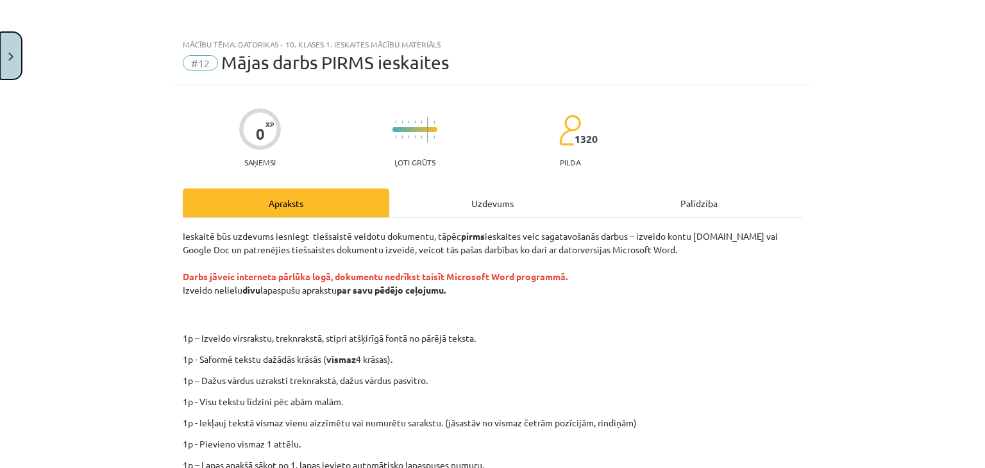
click at [6, 71] on button "Close" at bounding box center [11, 55] width 22 height 47
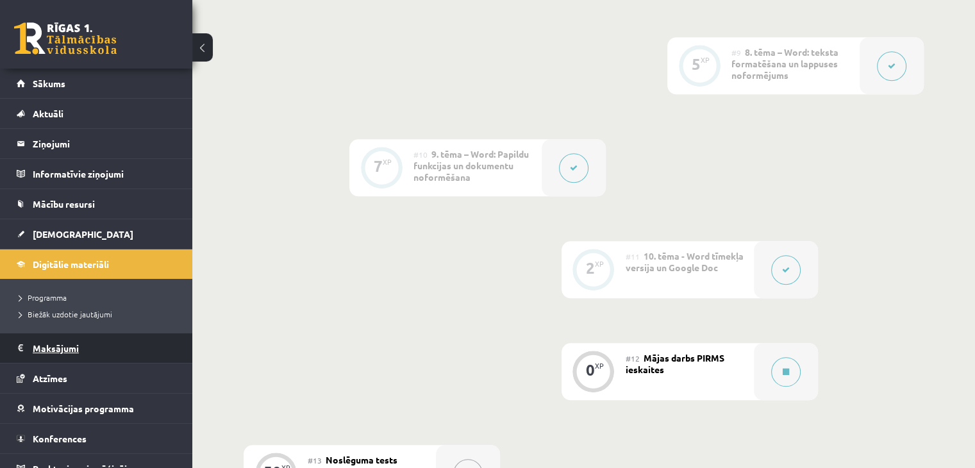
scroll to position [14, 0]
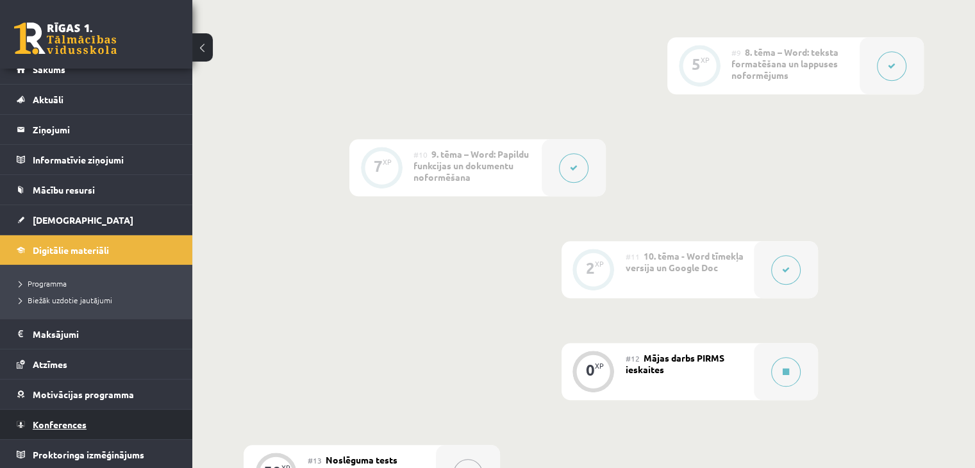
click at [74, 419] on span "Konferences" at bounding box center [60, 425] width 54 height 12
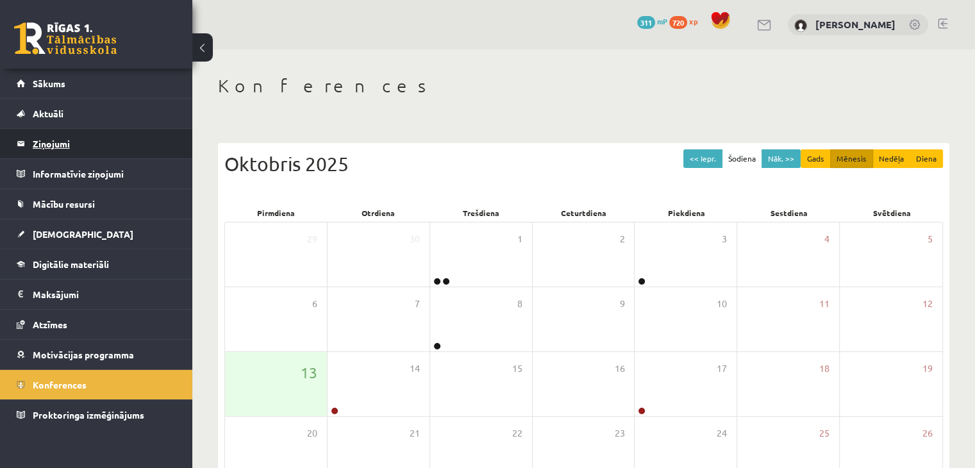
click at [92, 150] on legend "Ziņojumi 0" at bounding box center [105, 143] width 144 height 29
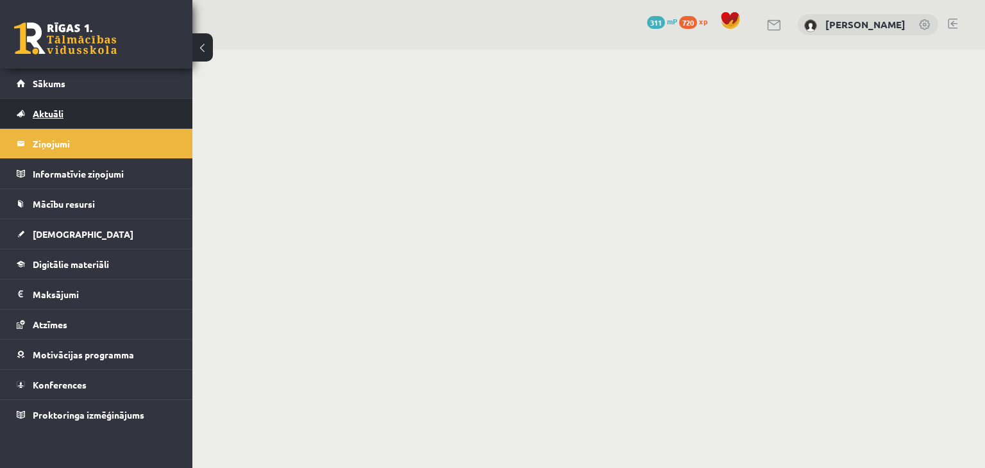
click at [80, 115] on link "Aktuāli" at bounding box center [97, 113] width 160 height 29
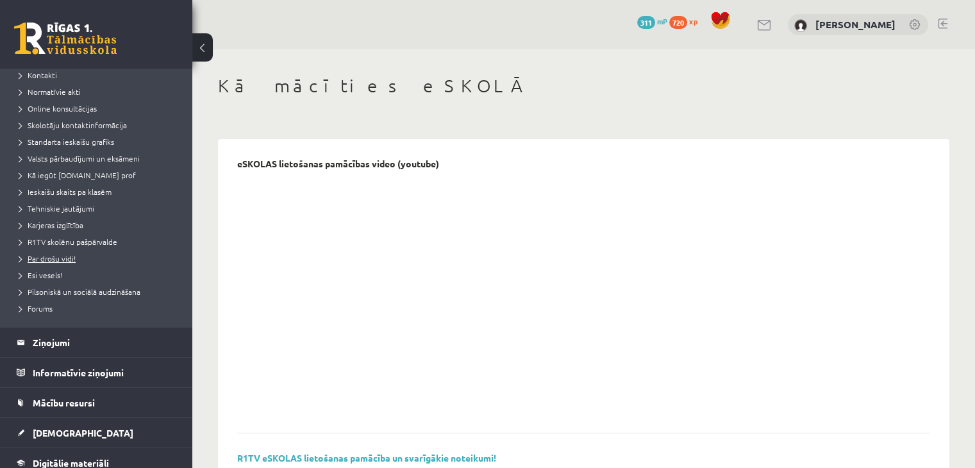
scroll to position [112, 0]
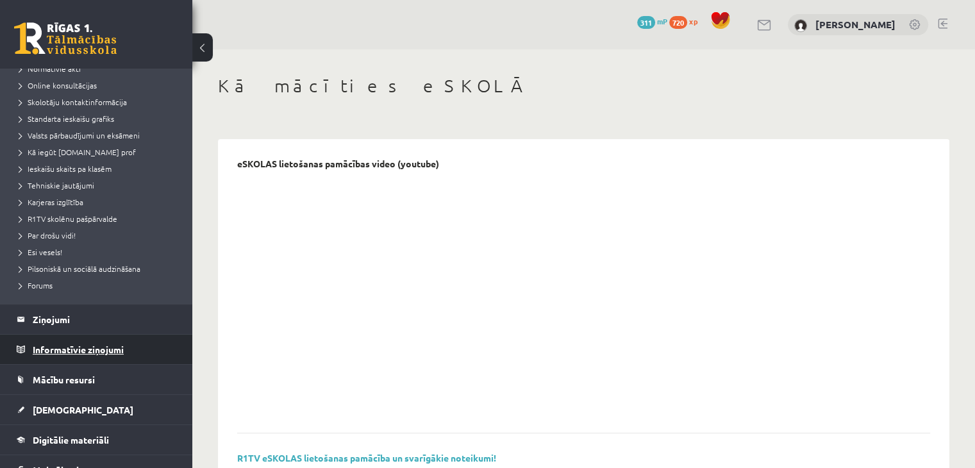
click at [79, 349] on legend "Informatīvie ziņojumi 0" at bounding box center [105, 349] width 144 height 29
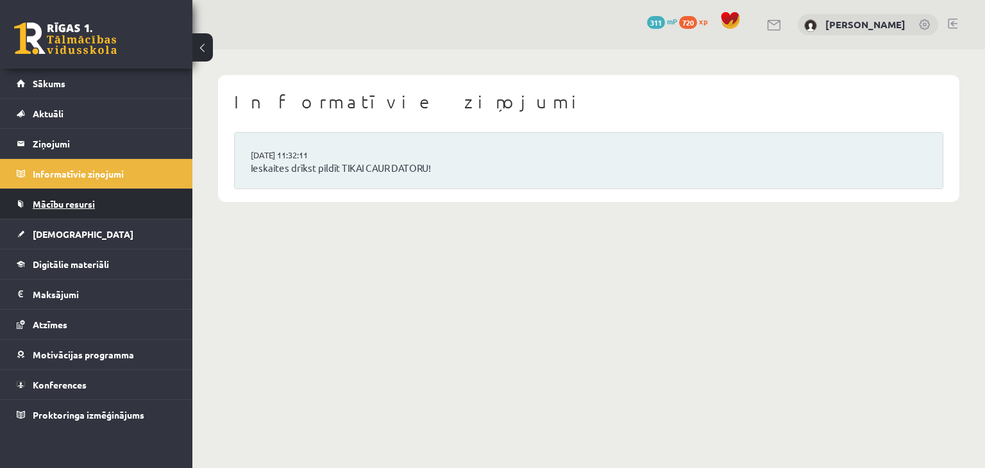
click at [89, 207] on span "Mācību resursi" at bounding box center [64, 204] width 62 height 12
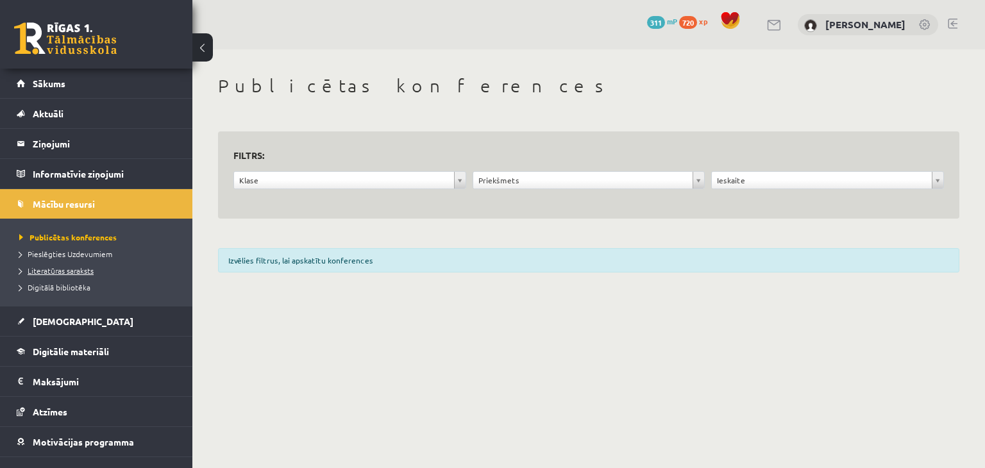
click at [87, 275] on link "Literatūras saraksts" at bounding box center [99, 271] width 160 height 12
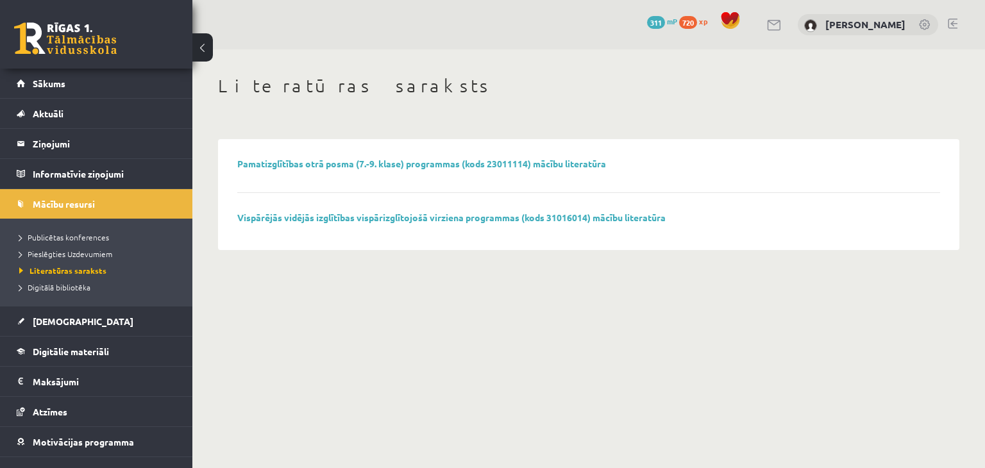
click at [76, 261] on li "Pieslēgties Uzdevumiem" at bounding box center [99, 254] width 160 height 17
click at [80, 287] on span "Digitālā bibliotēka" at bounding box center [54, 287] width 71 height 10
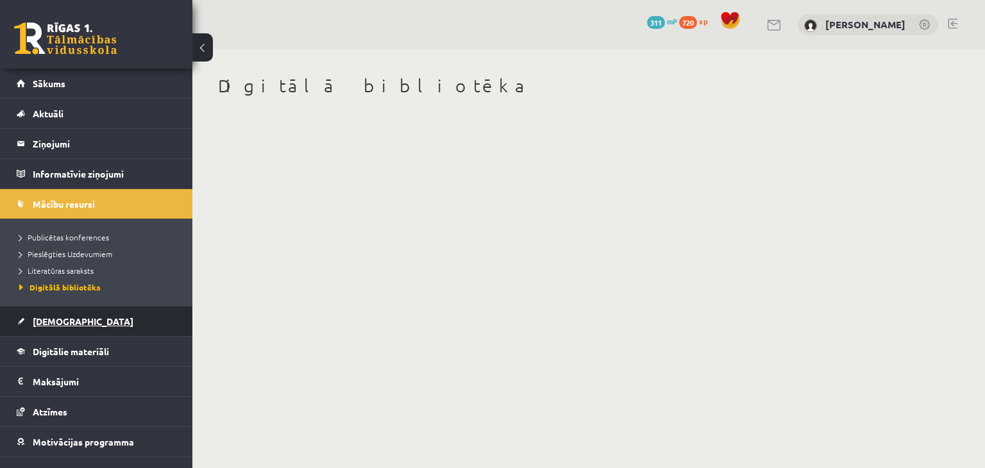
click at [96, 333] on link "[DEMOGRAPHIC_DATA]" at bounding box center [97, 321] width 160 height 29
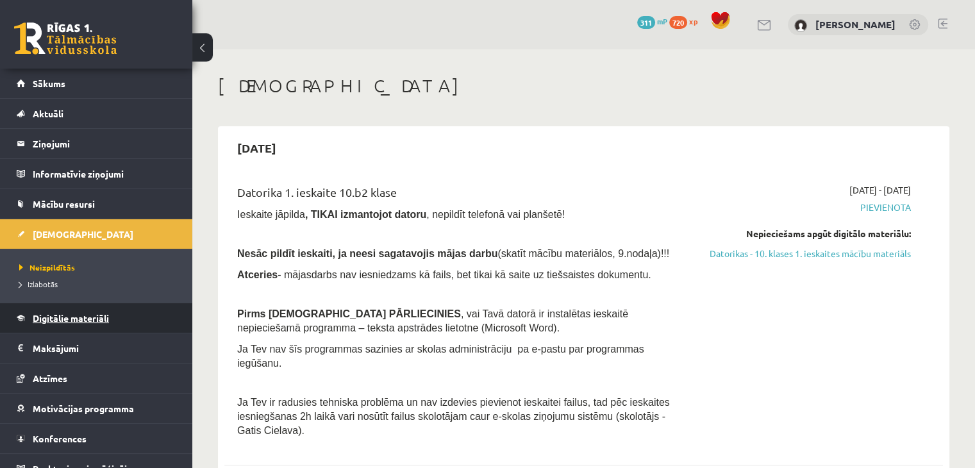
click at [96, 320] on span "Digitālie materiāli" at bounding box center [71, 318] width 76 height 12
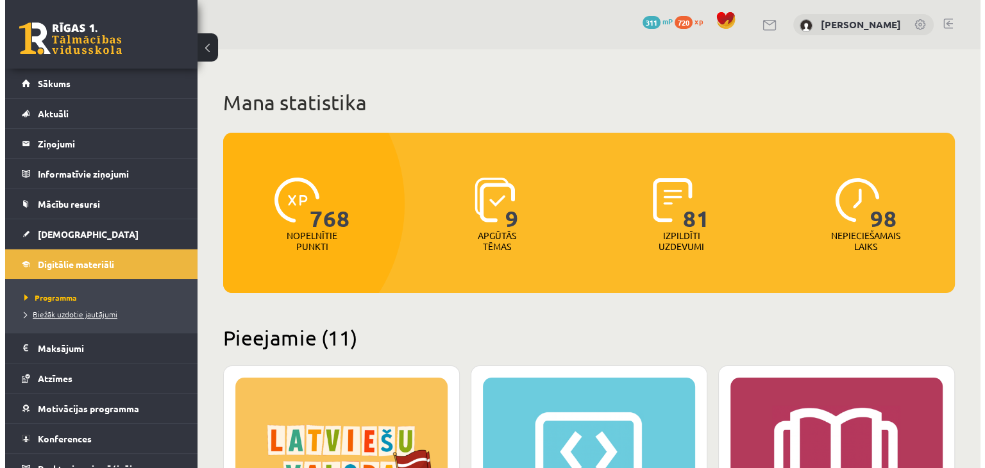
scroll to position [14, 0]
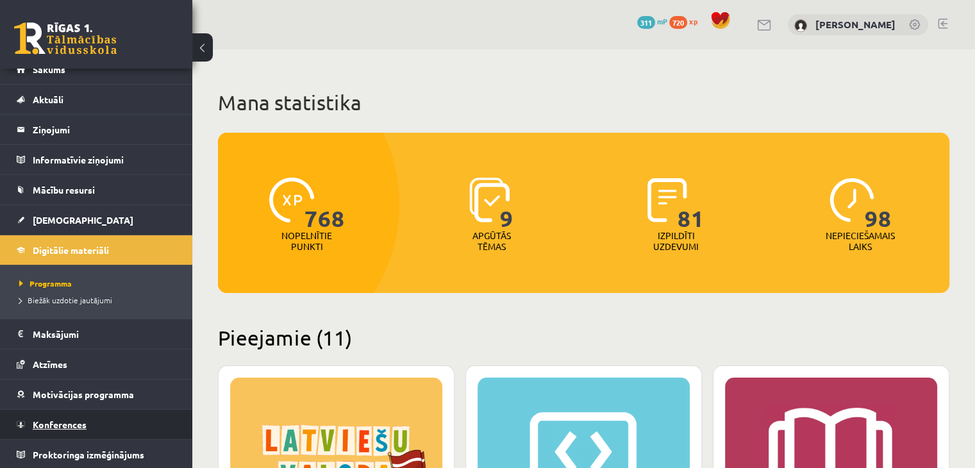
click at [78, 432] on link "Konferences" at bounding box center [97, 424] width 160 height 29
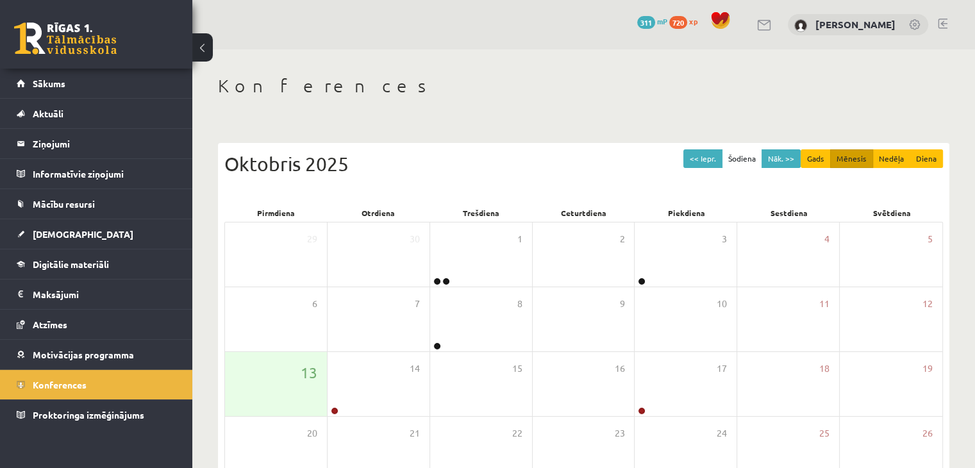
scroll to position [144, 0]
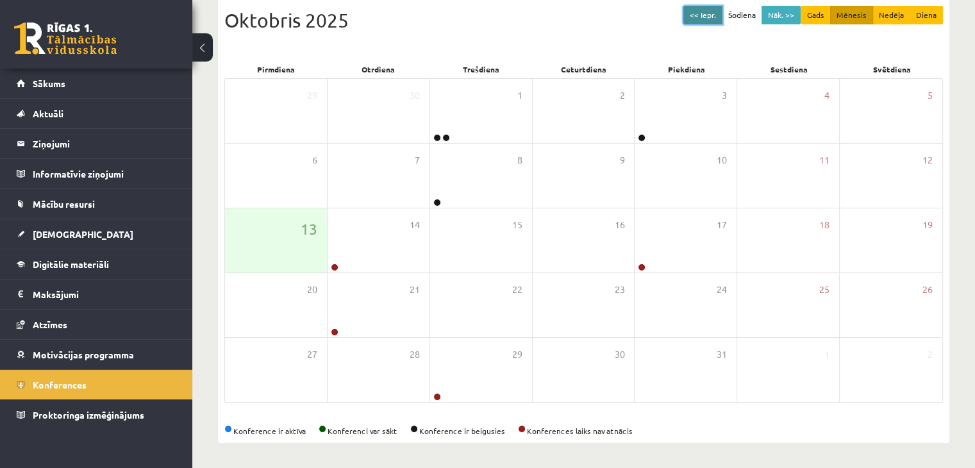
click at [718, 11] on button "<< Iepr." at bounding box center [703, 15] width 39 height 19
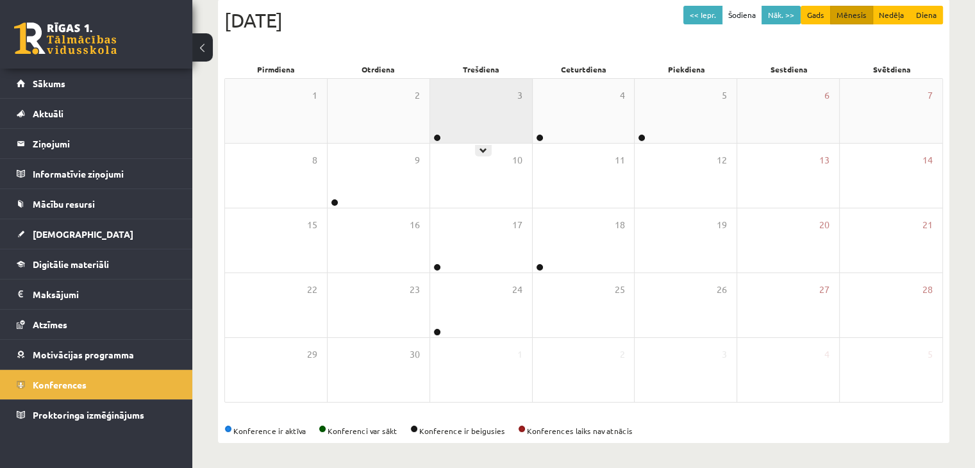
click at [473, 134] on div "3" at bounding box center [481, 111] width 102 height 64
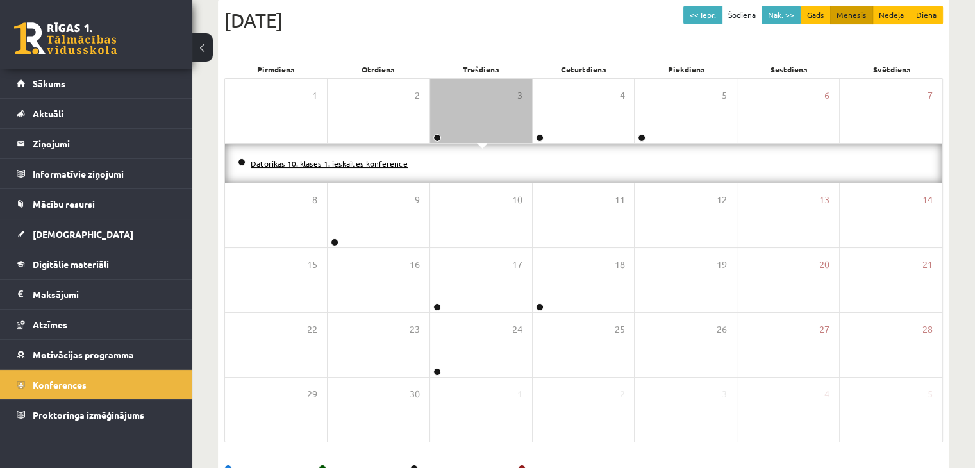
click at [369, 158] on link "Datorikas 10. klases 1. ieskaites konference" at bounding box center [329, 163] width 157 height 10
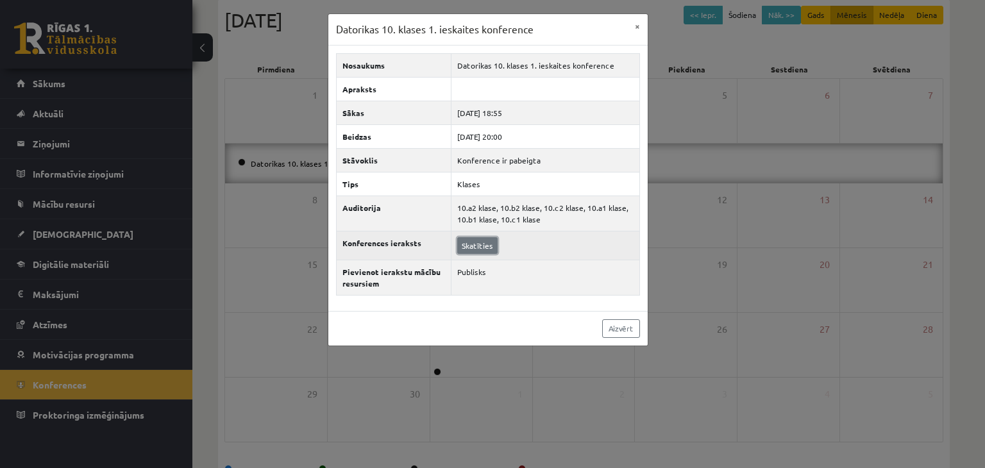
drag, startPoint x: 484, startPoint y: 249, endPoint x: 459, endPoint y: 245, distance: 25.4
click at [459, 245] on link "Skatīties" at bounding box center [477, 245] width 40 height 17
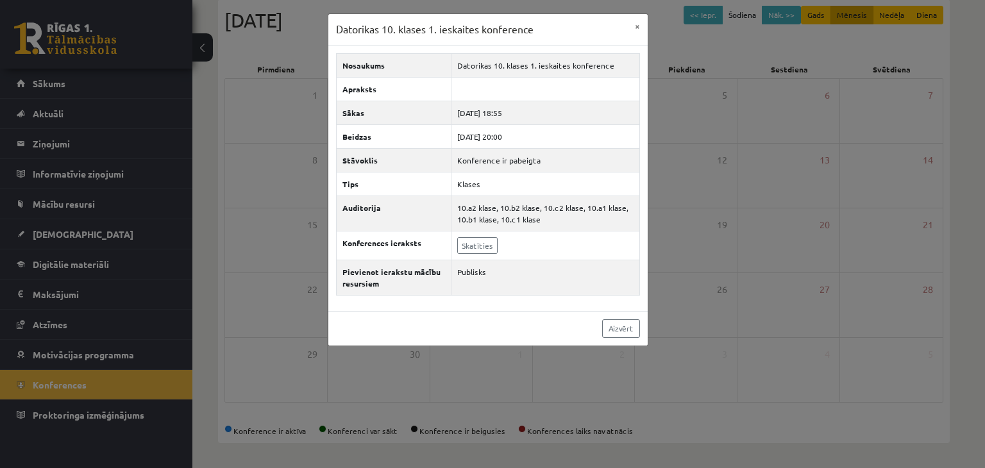
click at [99, 228] on div "Datorikas 10. klases 1. ieskaites konference × Nosaukums Datorikas 10. klases 1…" at bounding box center [492, 234] width 985 height 468
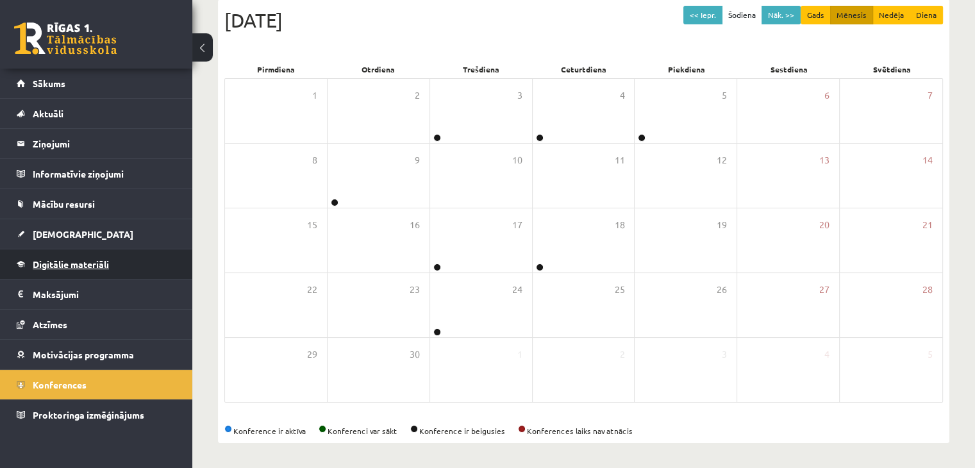
click at [95, 267] on span "Digitālie materiāli" at bounding box center [71, 264] width 76 height 12
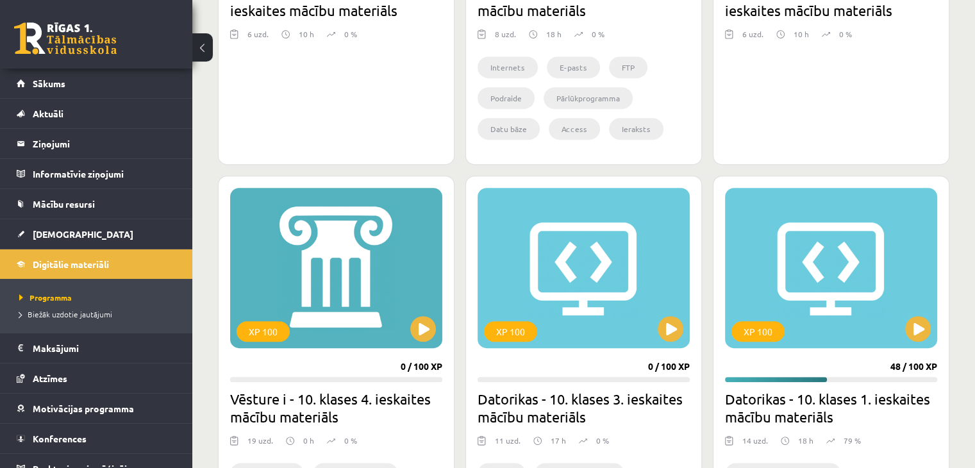
scroll to position [576, 0]
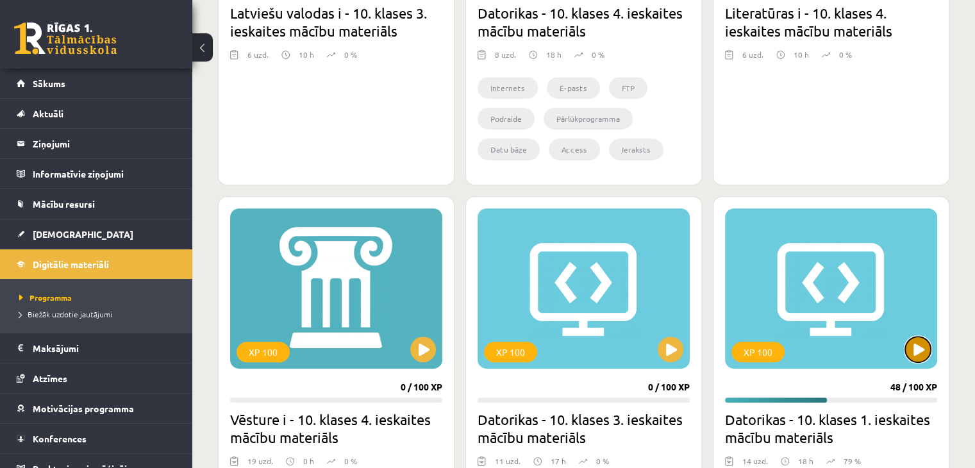
click at [925, 357] on button at bounding box center [918, 350] width 26 height 26
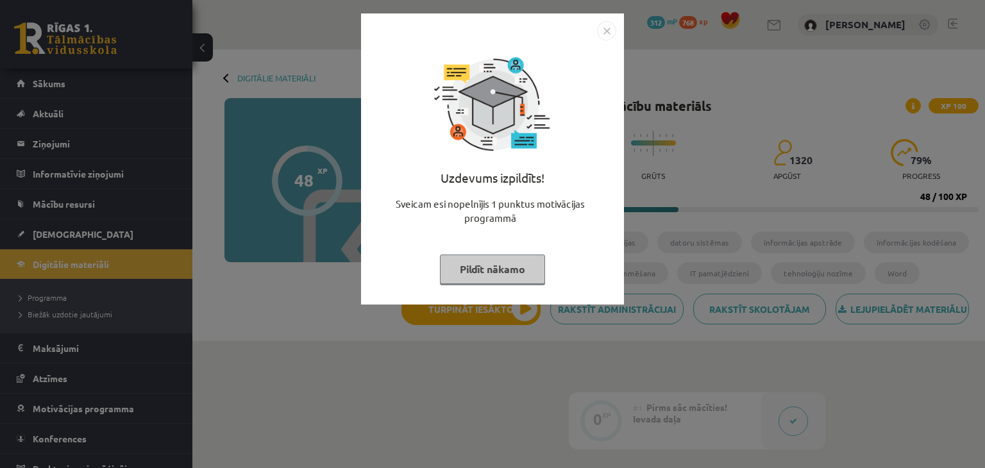
click at [493, 262] on button "Pildīt nākamo" at bounding box center [492, 269] width 105 height 29
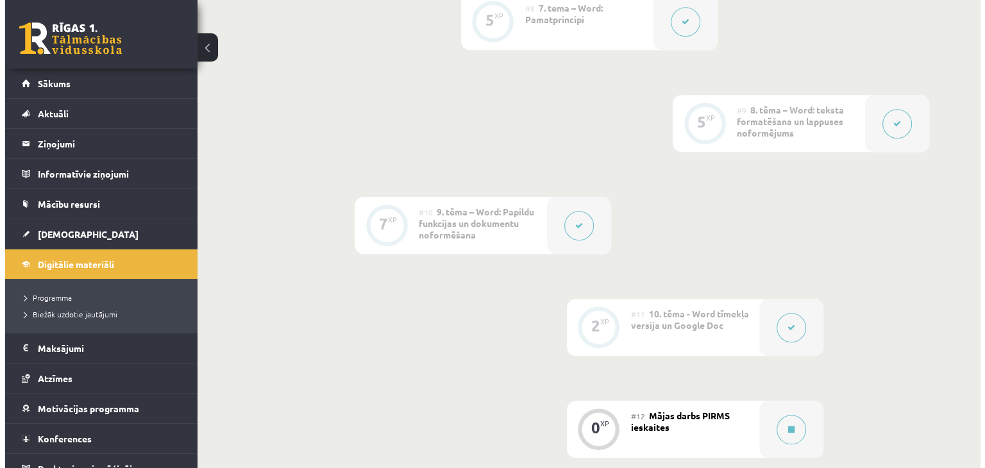
scroll to position [1157, 0]
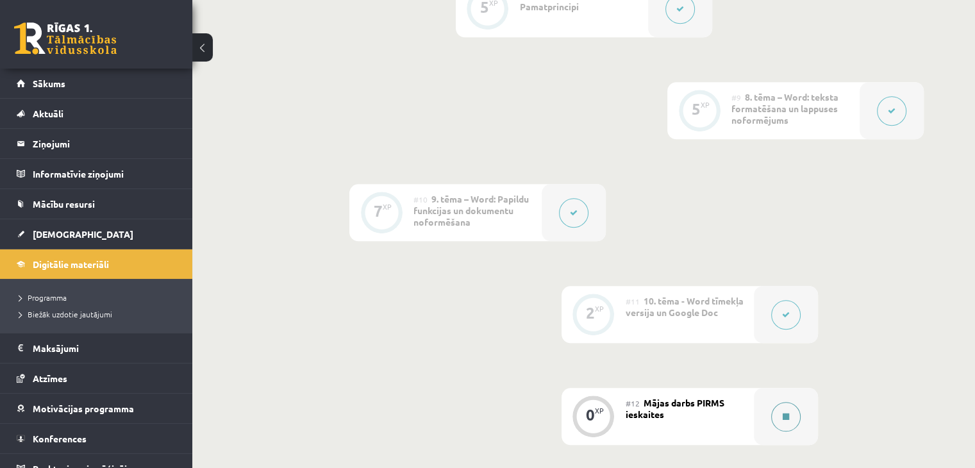
click at [787, 416] on icon at bounding box center [786, 417] width 6 height 8
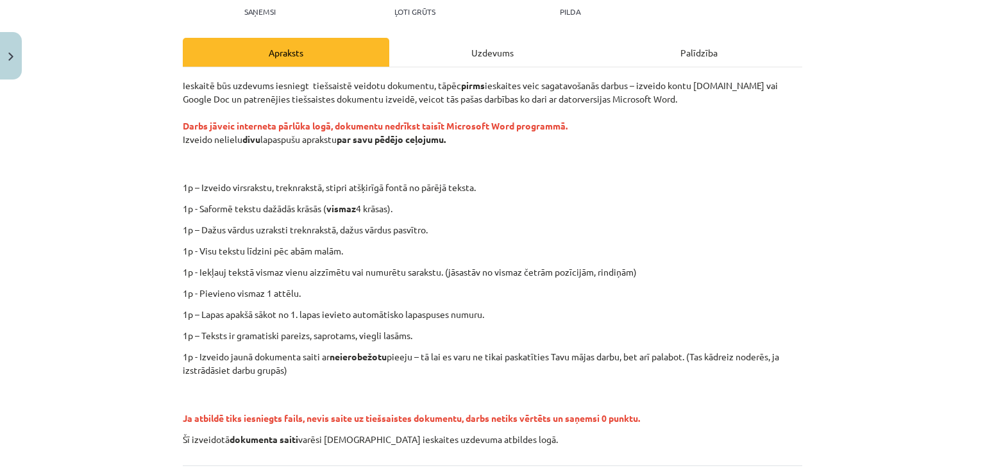
scroll to position [151, 0]
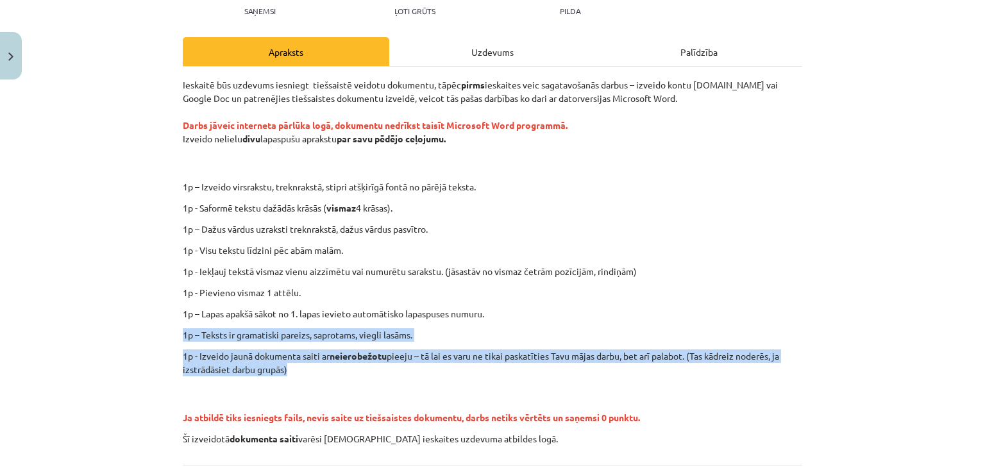
drag, startPoint x: 303, startPoint y: 373, endPoint x: 171, endPoint y: 326, distance: 140.5
click at [175, 326] on div "0 XP Saņemsi Ļoti grūts 1320 pilda Apraksts Uzdevums Palīdzība Ieskaitē būs uzd…" at bounding box center [492, 248] width 635 height 628
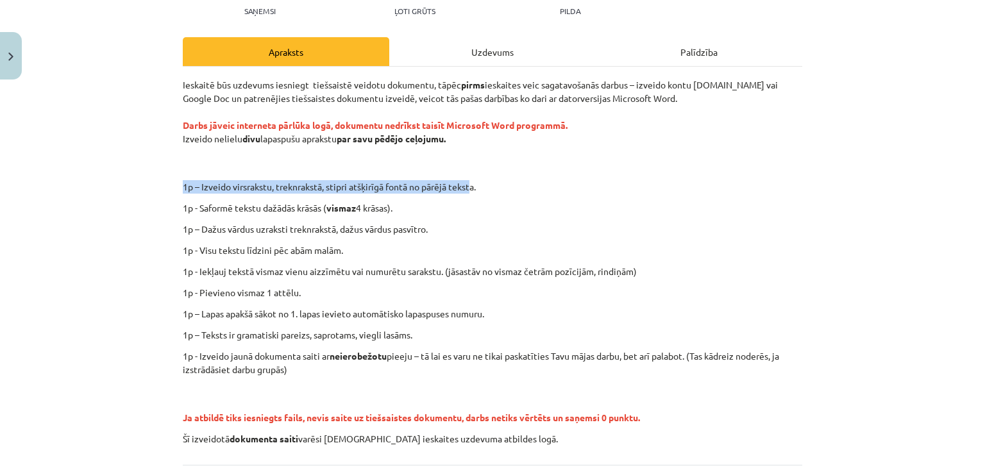
drag, startPoint x: 170, startPoint y: 183, endPoint x: 470, endPoint y: 180, distance: 300.1
click at [470, 180] on div "0 XP Saņemsi Ļoti grūts 1320 pilda Apraksts Uzdevums Palīdzība Ieskaitē būs uzd…" at bounding box center [492, 248] width 635 height 628
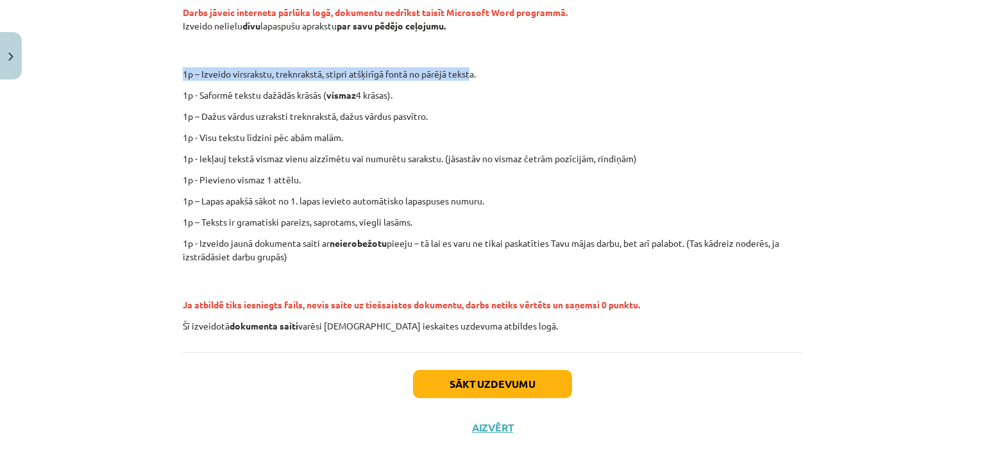
scroll to position [277, 0]
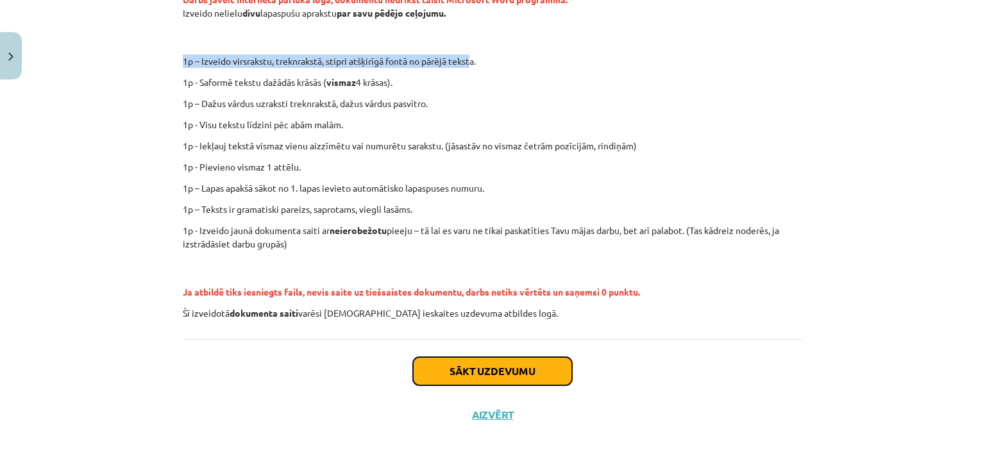
click at [521, 363] on button "Sākt uzdevumu" at bounding box center [492, 371] width 159 height 28
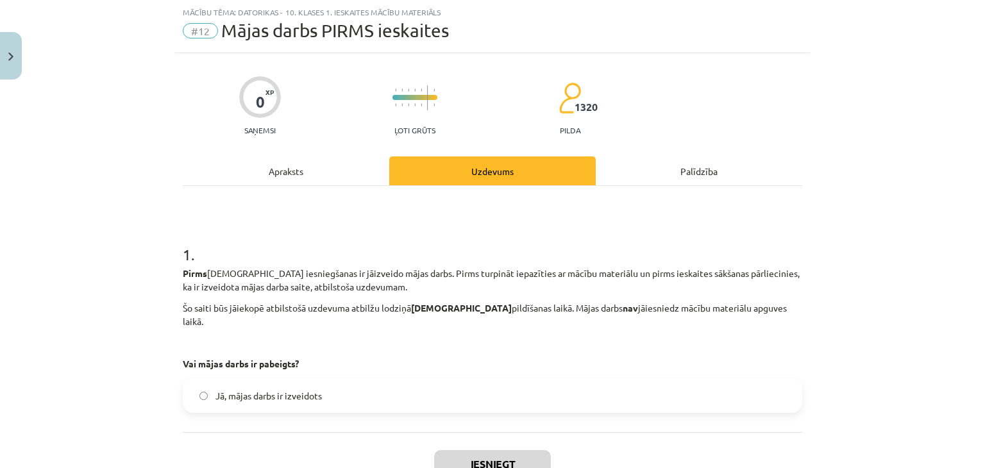
scroll to position [112, 0]
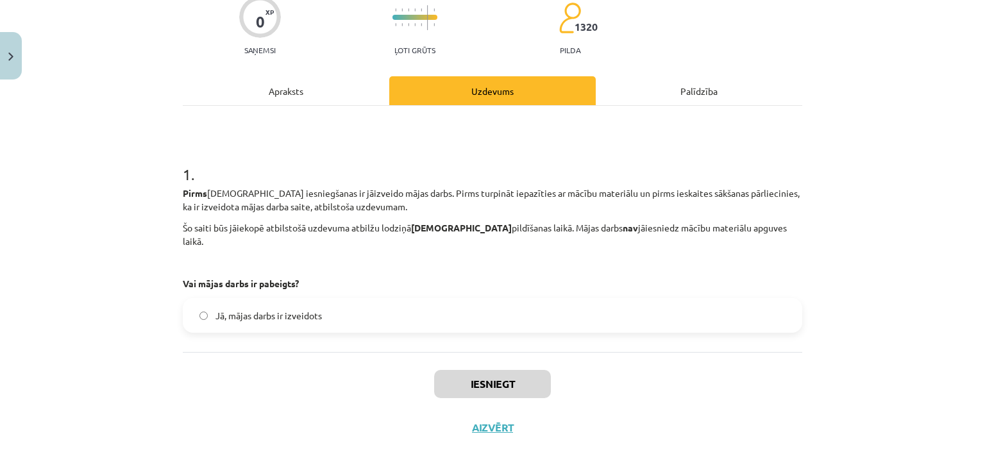
click at [362, 305] on label "Jā, mājas darbs ir izveidots" at bounding box center [492, 315] width 617 height 32
click at [515, 376] on button "Iesniegt" at bounding box center [492, 384] width 117 height 28
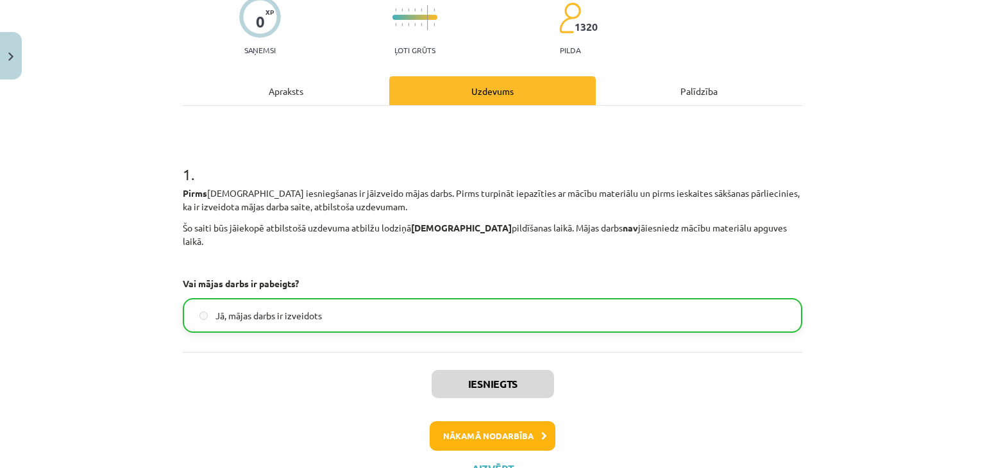
scroll to position [152, 0]
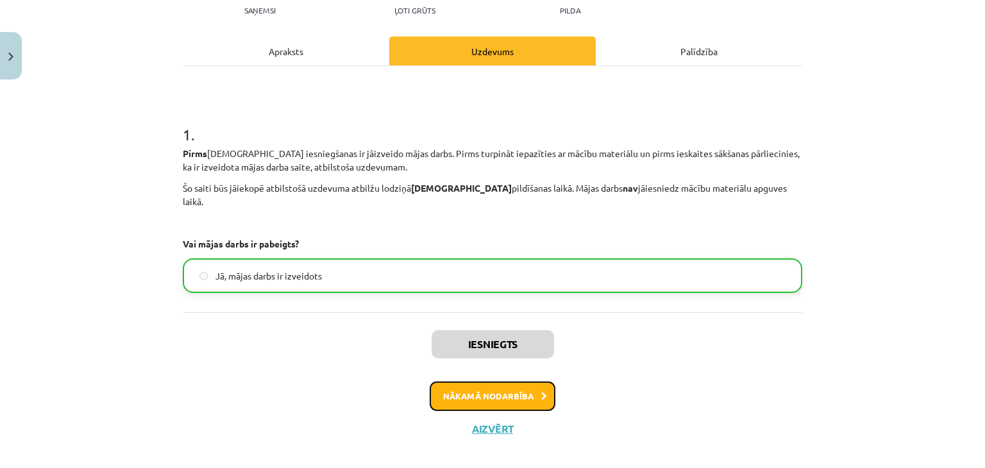
click at [518, 382] on button "Nākamā nodarbība" at bounding box center [493, 396] width 126 height 29
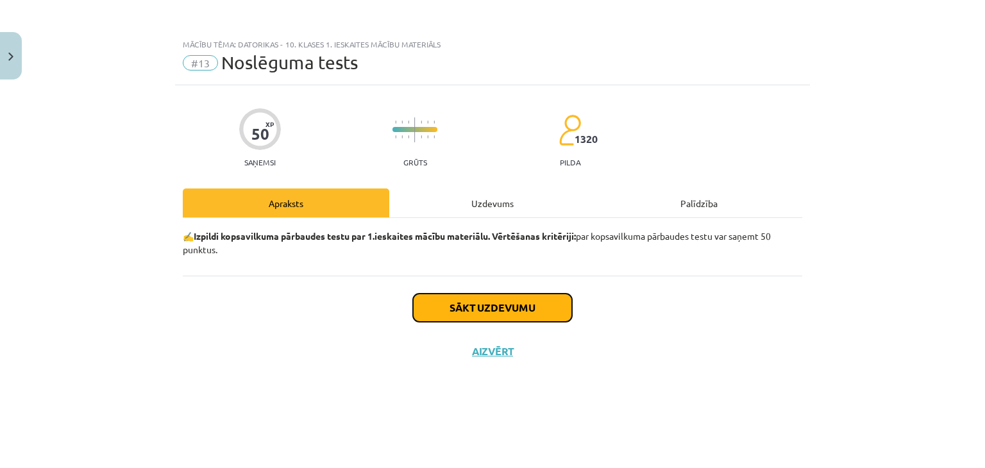
click at [508, 311] on button "Sākt uzdevumu" at bounding box center [492, 308] width 159 height 28
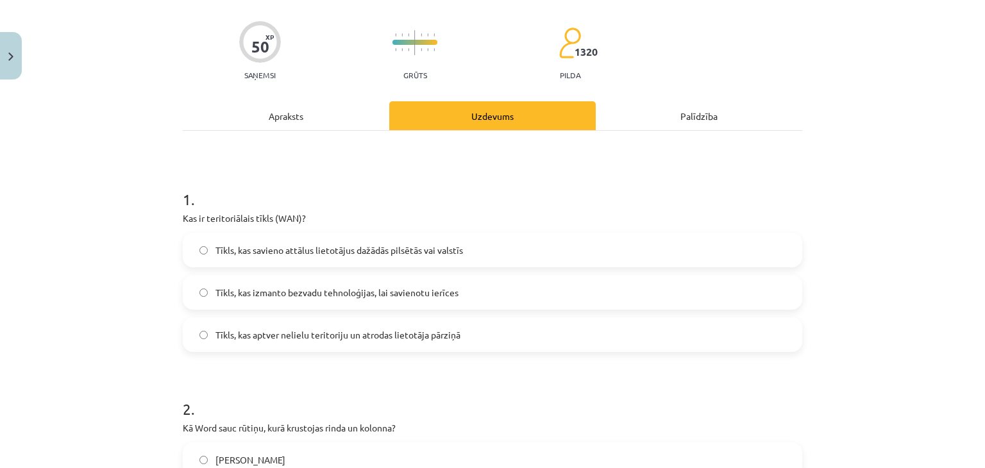
scroll to position [88, 0]
click at [655, 261] on label "Tīkls, kas savieno attālus lietotājus dažādās pilsētās vai valstīs" at bounding box center [492, 249] width 617 height 32
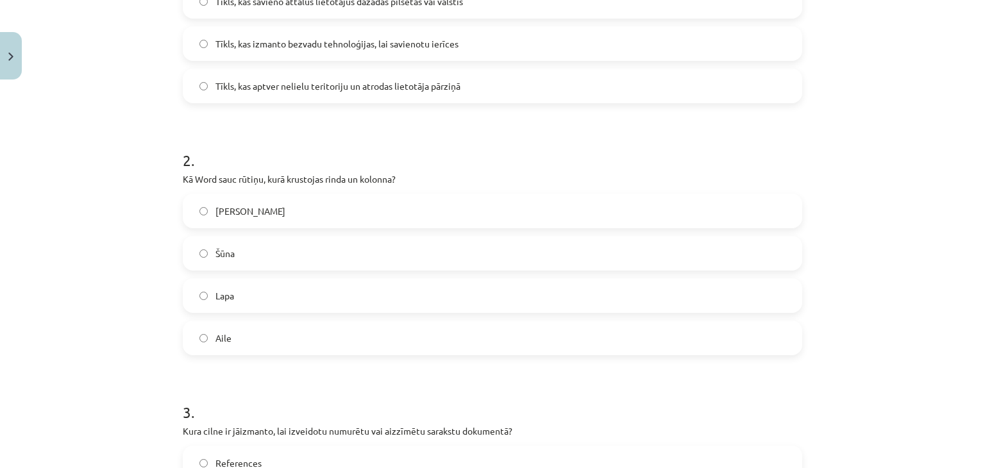
scroll to position [338, 0]
click at [677, 249] on label "Šūna" at bounding box center [492, 251] width 617 height 32
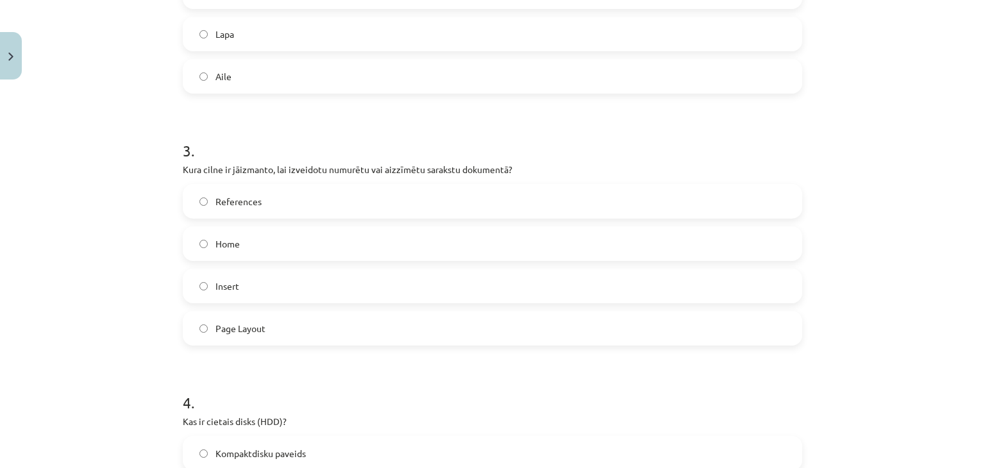
click at [531, 232] on label "Home" at bounding box center [492, 244] width 617 height 32
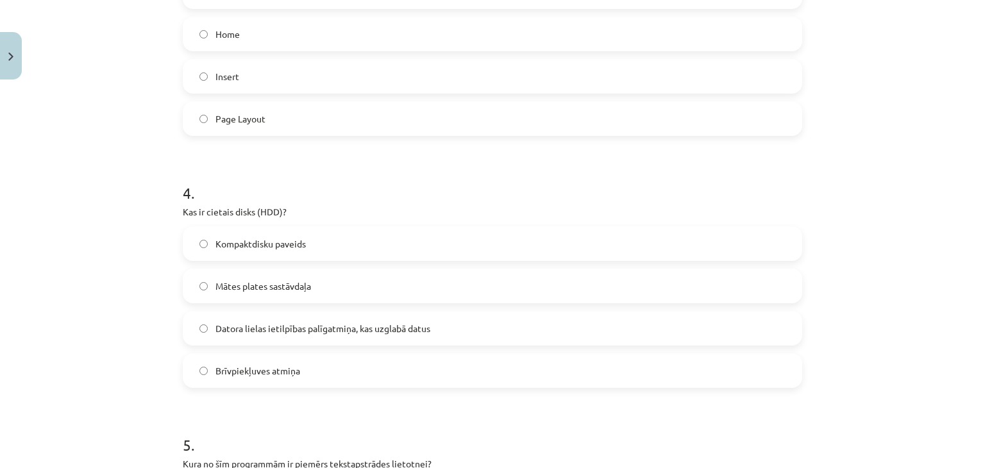
scroll to position [808, 0]
click at [664, 325] on label "Datora lielas ietilpības palīgatmiņa, kas uzglabā datus" at bounding box center [492, 328] width 617 height 32
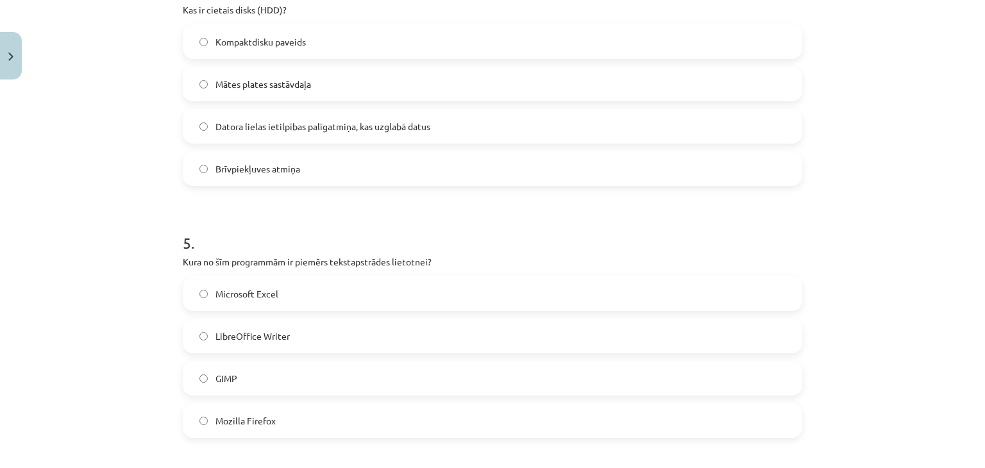
scroll to position [1061, 0]
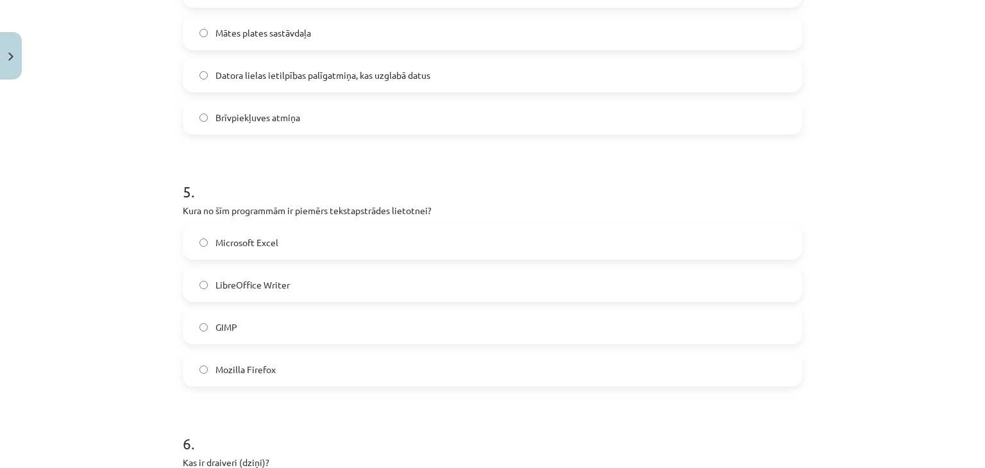
click at [360, 278] on label "LibreOffice Writer" at bounding box center [492, 285] width 617 height 32
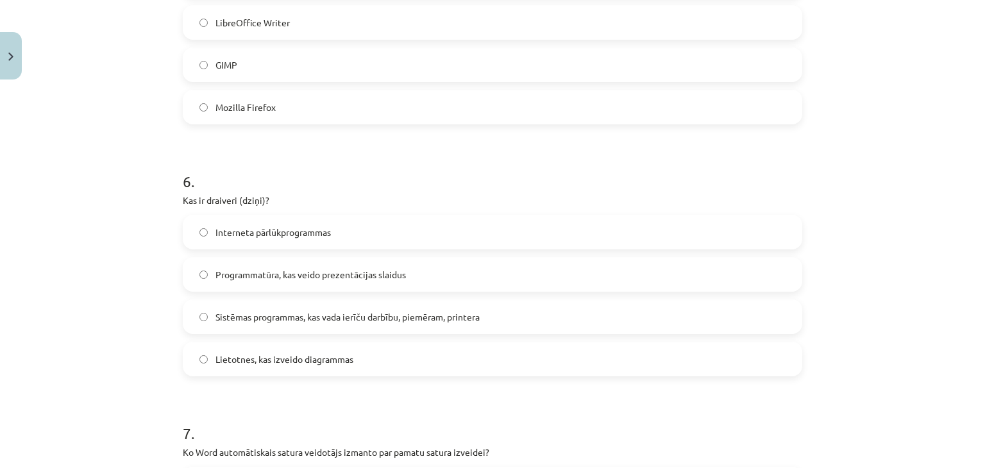
scroll to position [1323, 0]
click at [489, 315] on label "Sistēmas programmas, kas vada ierīču darbību, piemēram, printera" at bounding box center [492, 316] width 617 height 32
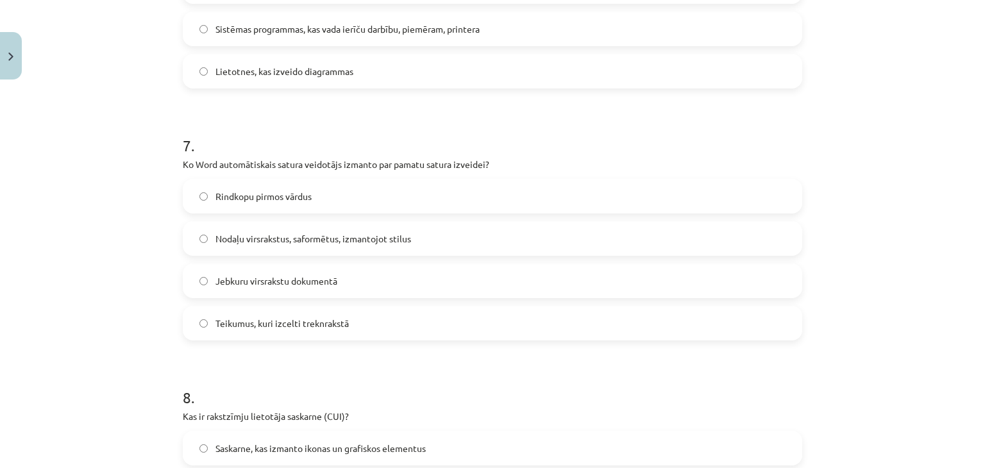
scroll to position [1625, 0]
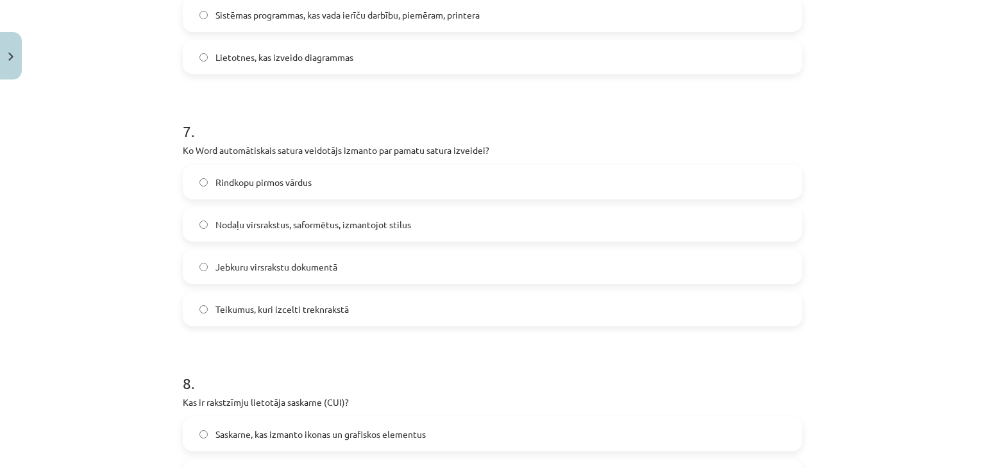
click at [423, 224] on label "Nodaļu virsrakstus, saformētus, izmantojot stilus" at bounding box center [492, 224] width 617 height 32
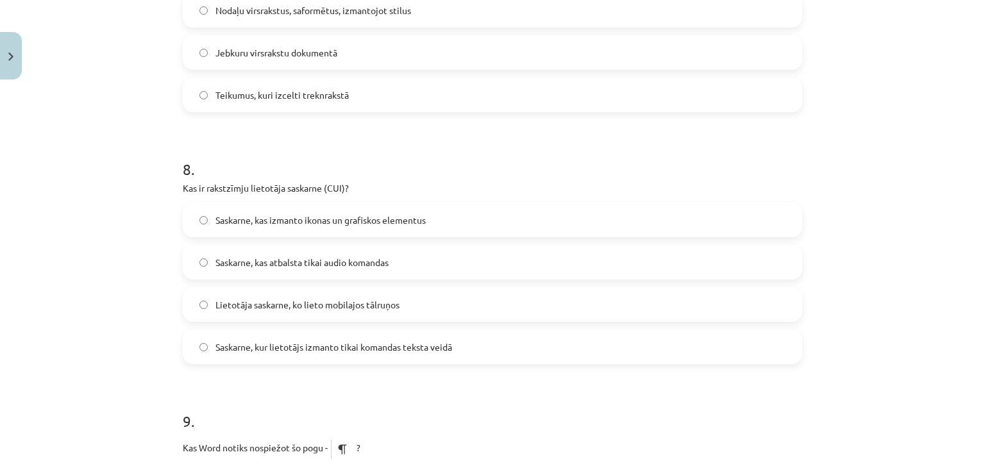
scroll to position [1842, 0]
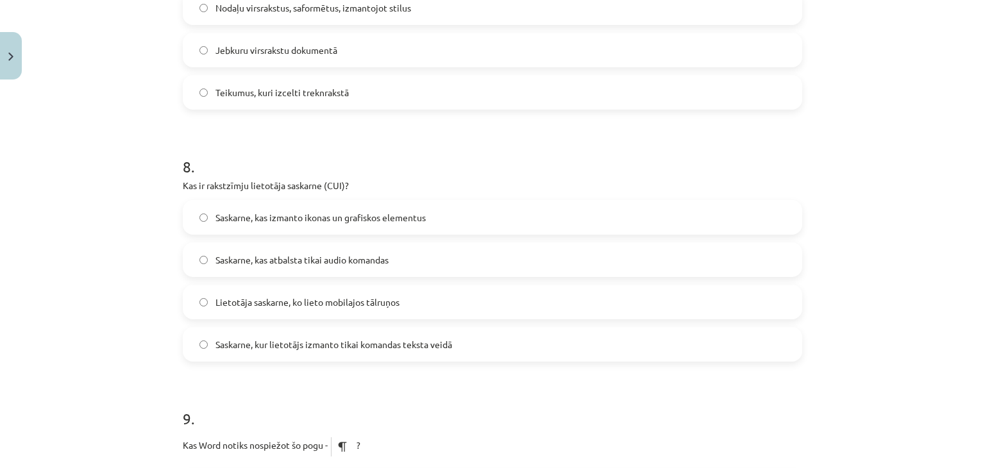
click at [385, 264] on span "Saskarne, kas atbalsta tikai audio komandas" at bounding box center [301, 259] width 173 height 13
click at [369, 349] on span "Saskarne, kur lietotājs izmanto tikai komandas teksta veidā" at bounding box center [333, 344] width 237 height 13
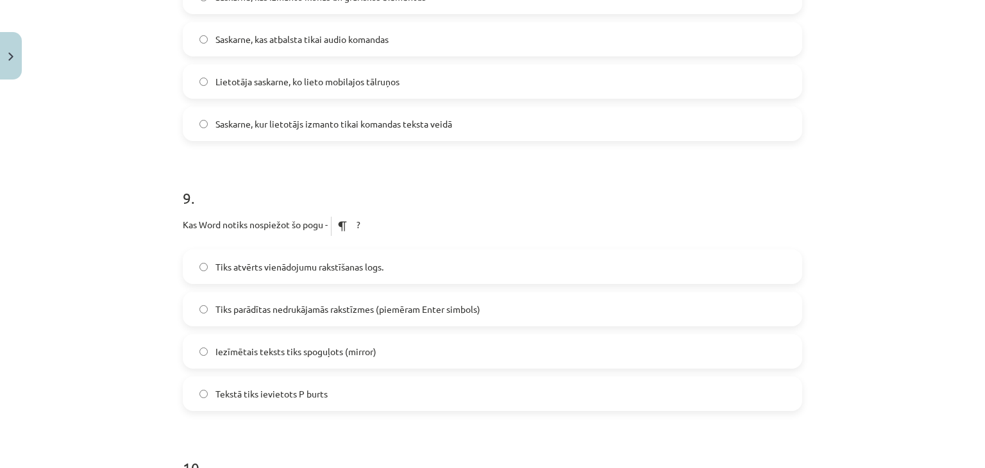
scroll to position [2101, 0]
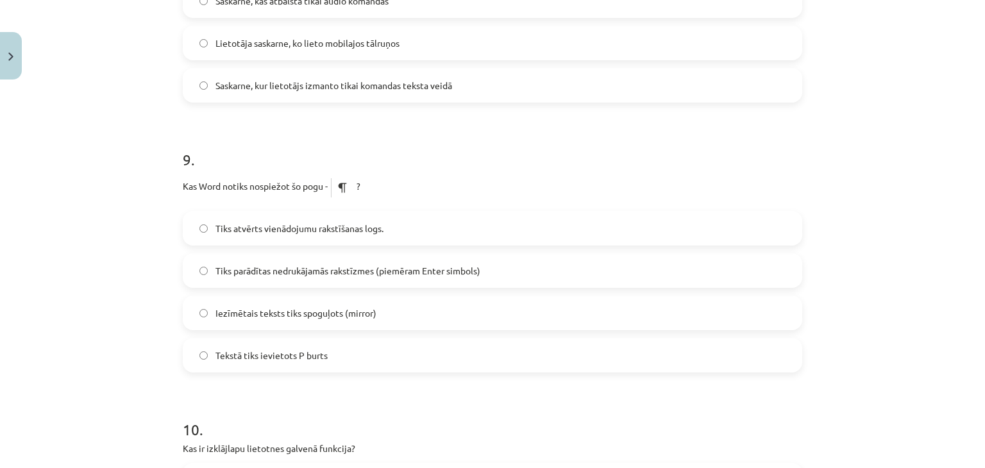
click at [410, 237] on label "Tiks atvērts vienādojumu rakstīšanas logs." at bounding box center [492, 228] width 617 height 32
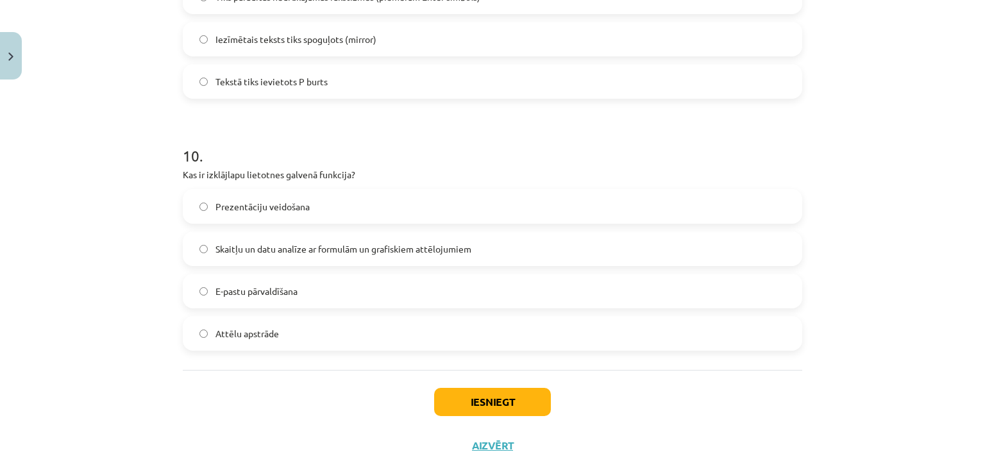
scroll to position [2375, 0]
click at [641, 241] on label "Skaitļu un datu analīze ar formulām un grafiskiem attēlojumiem" at bounding box center [492, 248] width 617 height 32
click at [533, 398] on button "Iesniegt" at bounding box center [492, 401] width 117 height 28
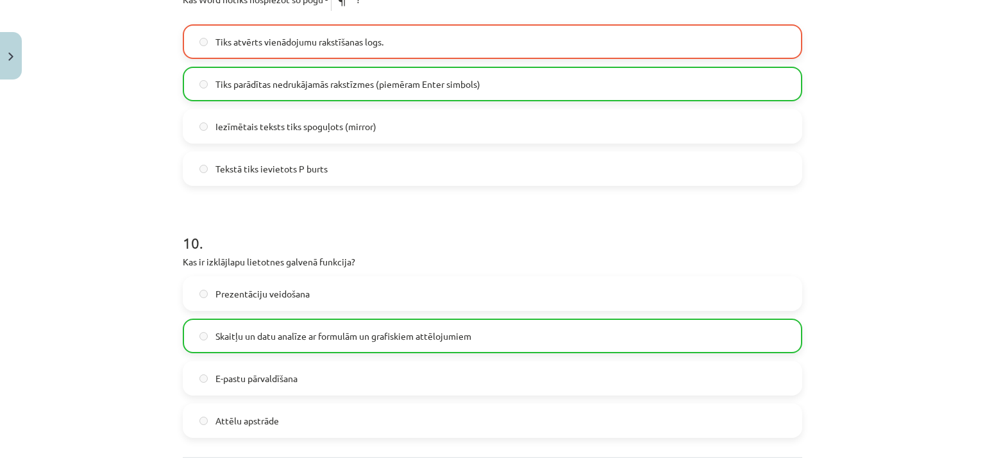
scroll to position [2446, 0]
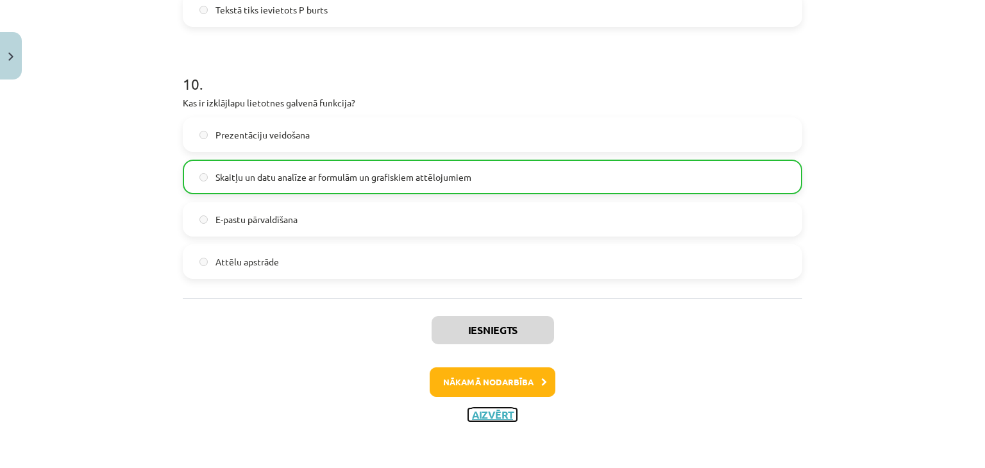
click at [495, 416] on button "Aizvērt" at bounding box center [492, 414] width 49 height 13
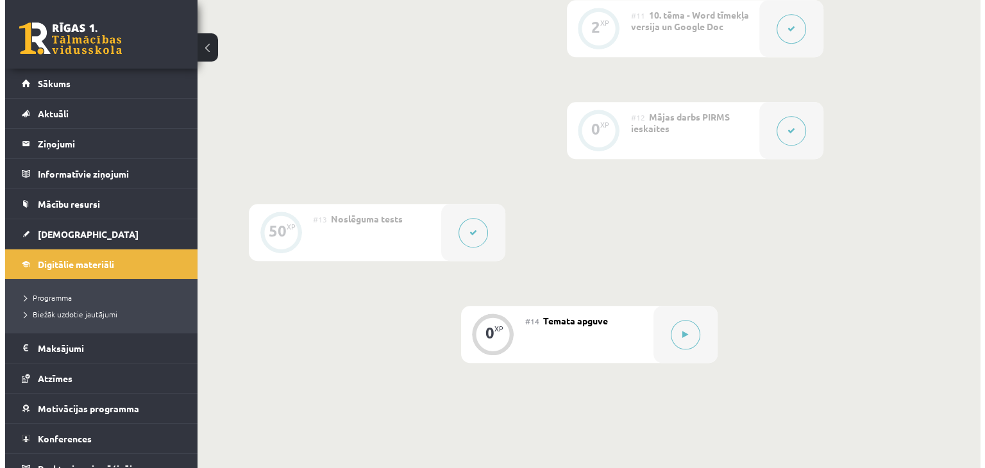
scroll to position [1444, 0]
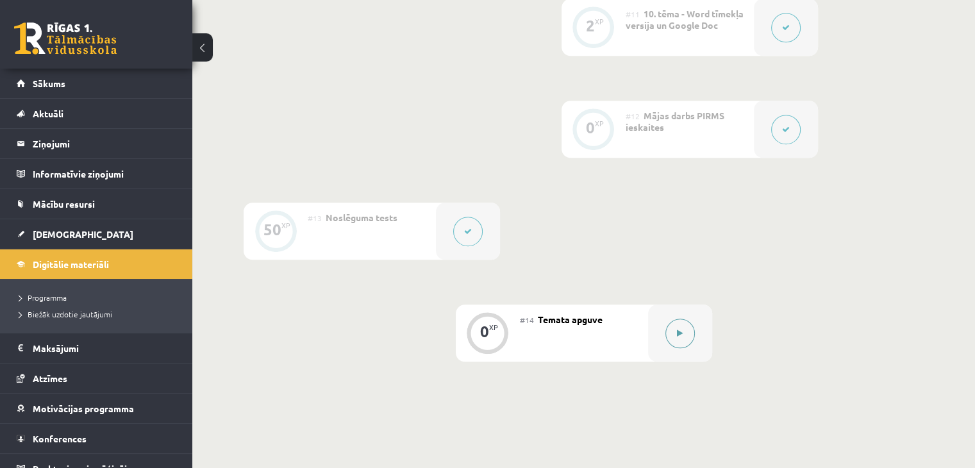
click at [687, 326] on button at bounding box center [680, 333] width 29 height 29
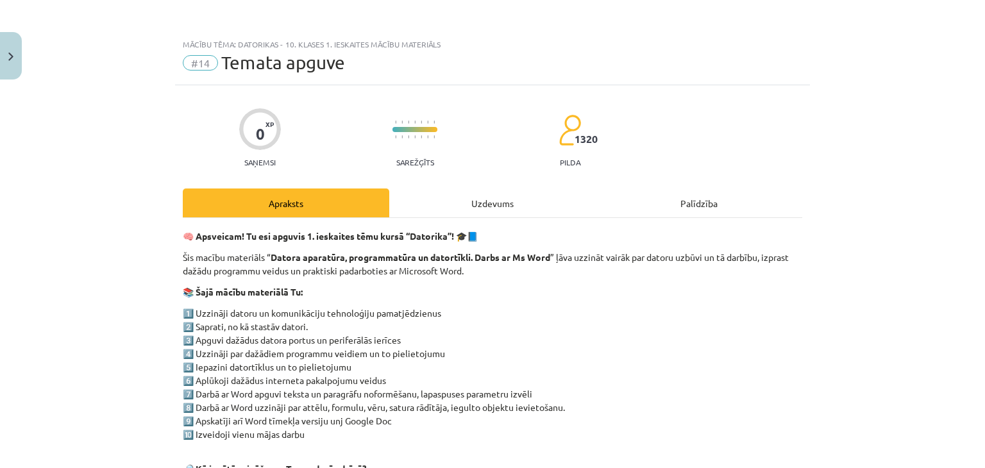
click at [494, 196] on div "Uzdevums" at bounding box center [492, 203] width 206 height 29
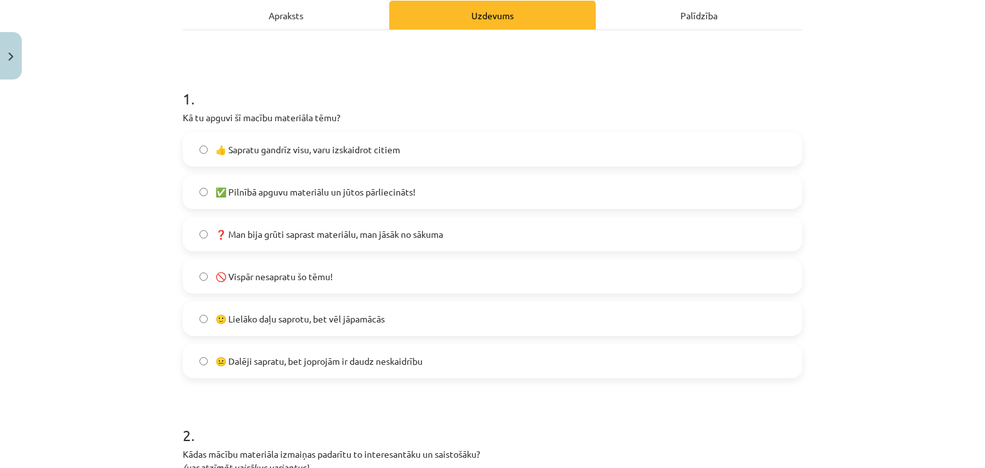
scroll to position [189, 0]
click at [399, 319] on label "🙂 Lielāko daļu saprotu, bet vēl jāpamācās" at bounding box center [492, 318] width 617 height 32
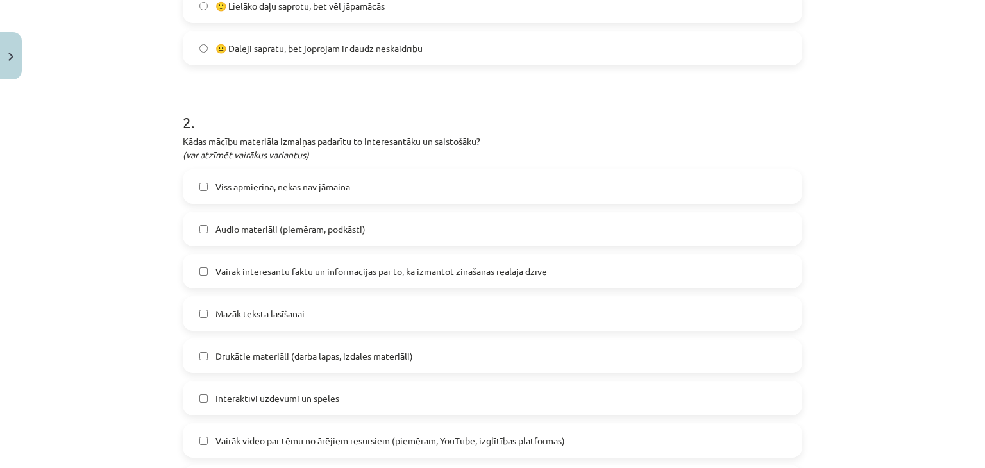
scroll to position [501, 0]
click at [362, 267] on span "Vairāk interesantu faktu un informācijas par to, kā izmantot zināšanas reālajā …" at bounding box center [381, 270] width 332 height 13
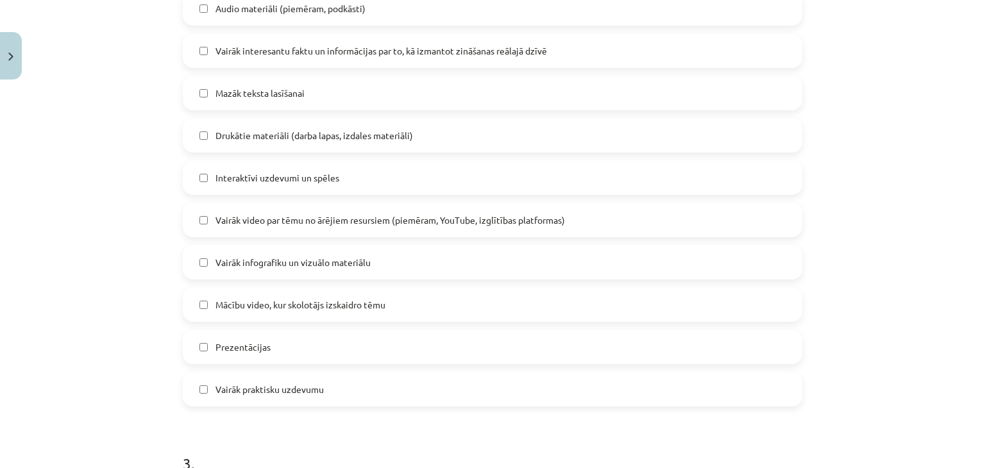
scroll to position [725, 0]
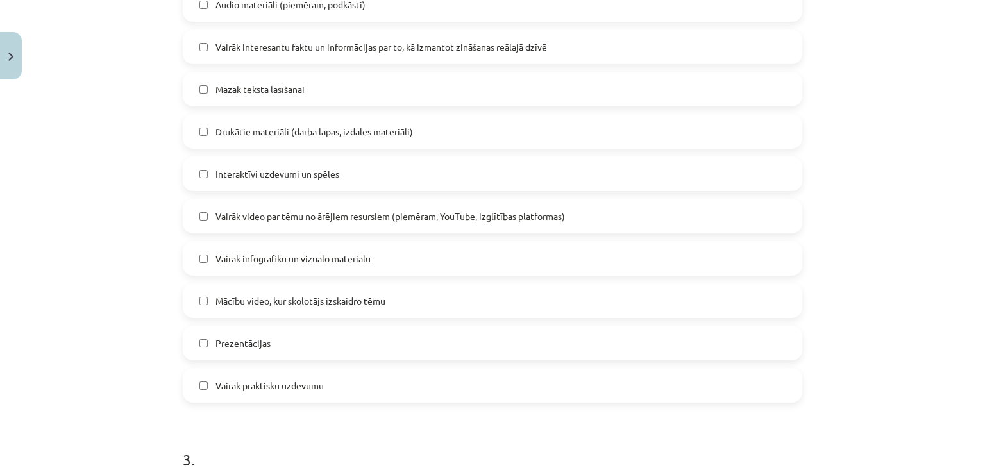
click at [385, 347] on label "Prezentācijas" at bounding box center [492, 343] width 617 height 32
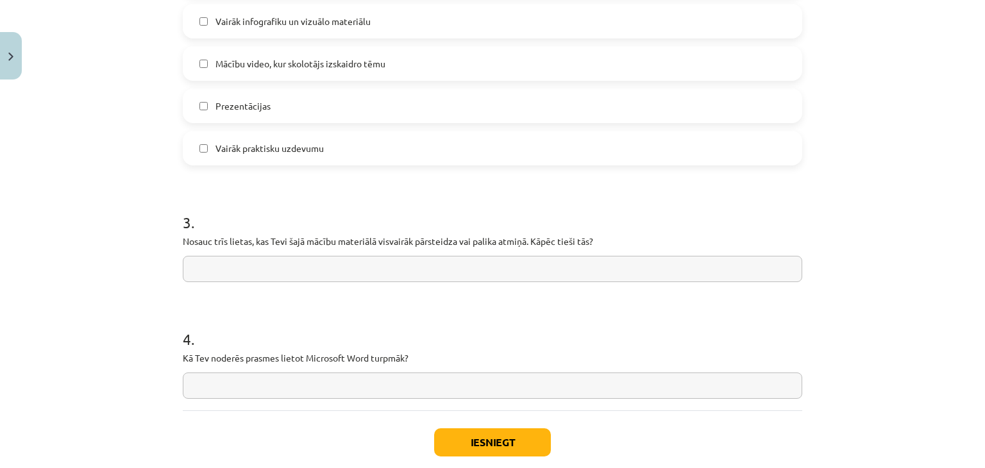
scroll to position [963, 0]
click at [433, 271] on input "text" at bounding box center [492, 268] width 619 height 26
type input "**********"
click at [353, 391] on input "text" at bounding box center [492, 385] width 619 height 26
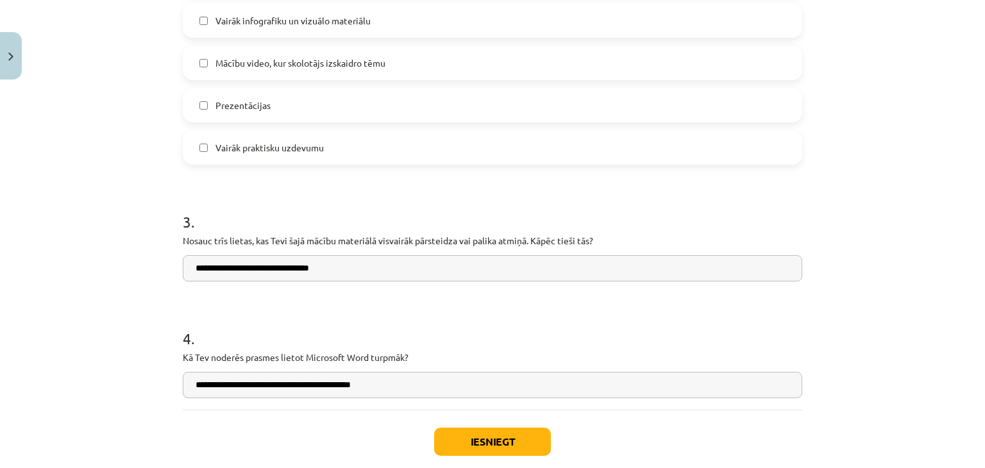
click at [414, 392] on input "**********" at bounding box center [492, 385] width 619 height 26
type input "**********"
click at [469, 434] on button "Iesniegt" at bounding box center [492, 442] width 117 height 28
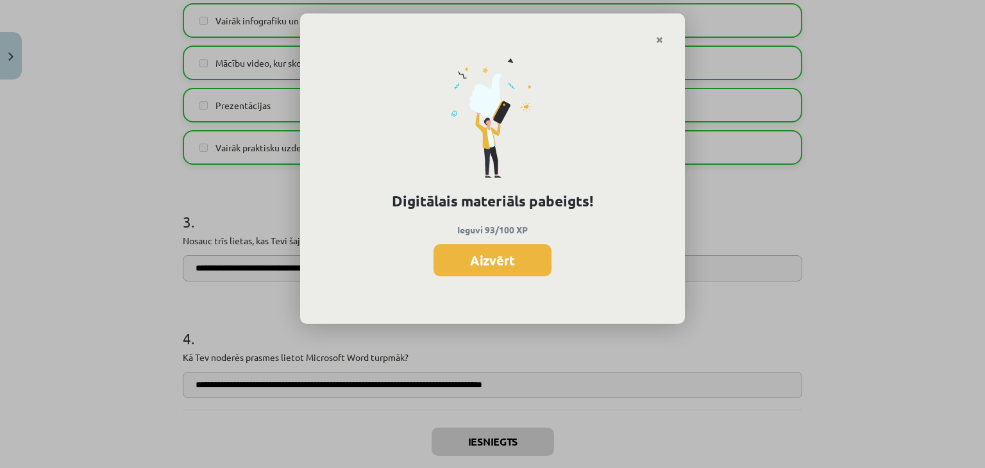
scroll to position [1443, 0]
click at [513, 263] on button "Aizvērt" at bounding box center [492, 260] width 118 height 32
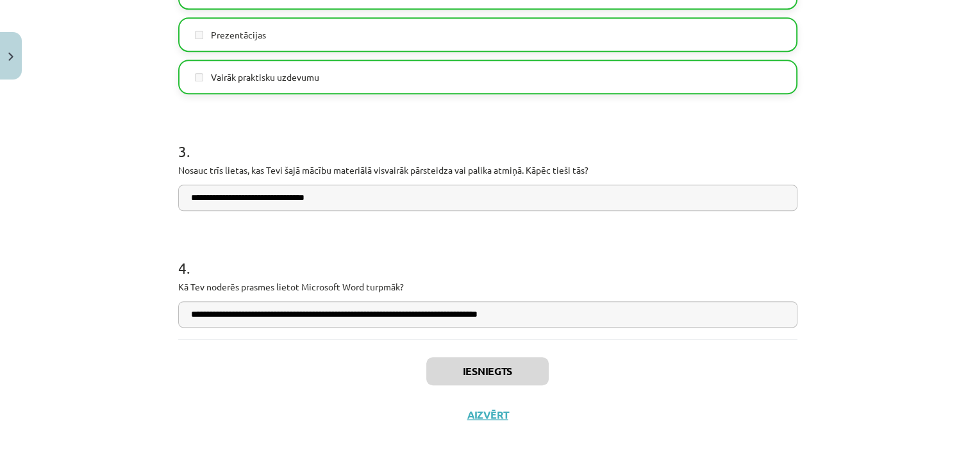
scroll to position [1034, 0]
click at [473, 449] on div "Mācību tēma: Datorikas - 10. klases 1. ieskaites mācību materiāls #14 Temata ap…" at bounding box center [487, 234] width 975 height 468
click at [485, 414] on button "Aizvērt" at bounding box center [488, 414] width 49 height 13
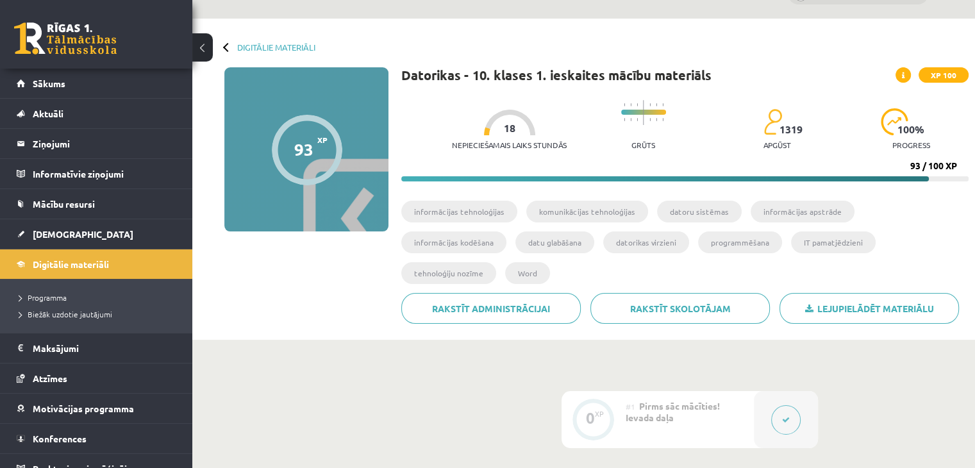
scroll to position [0, 0]
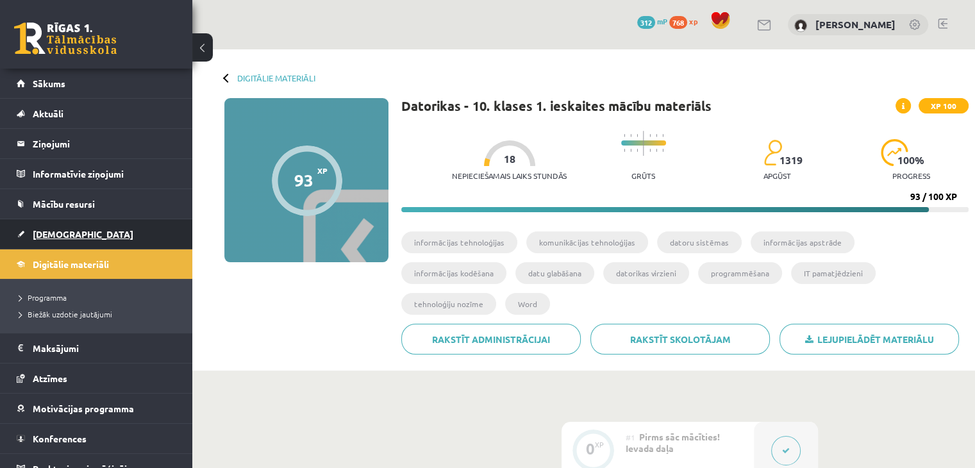
click at [88, 240] on link "[DEMOGRAPHIC_DATA]" at bounding box center [97, 233] width 160 height 29
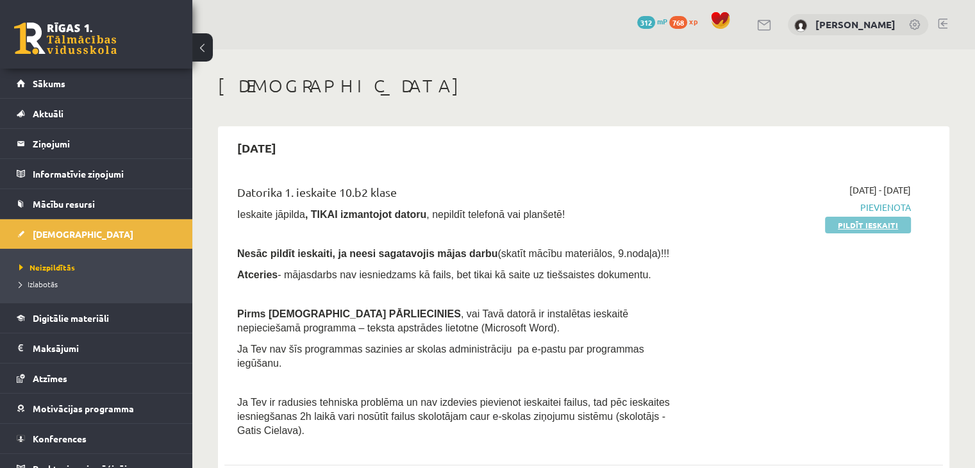
click at [836, 224] on link "Pildīt ieskaiti" at bounding box center [868, 225] width 86 height 17
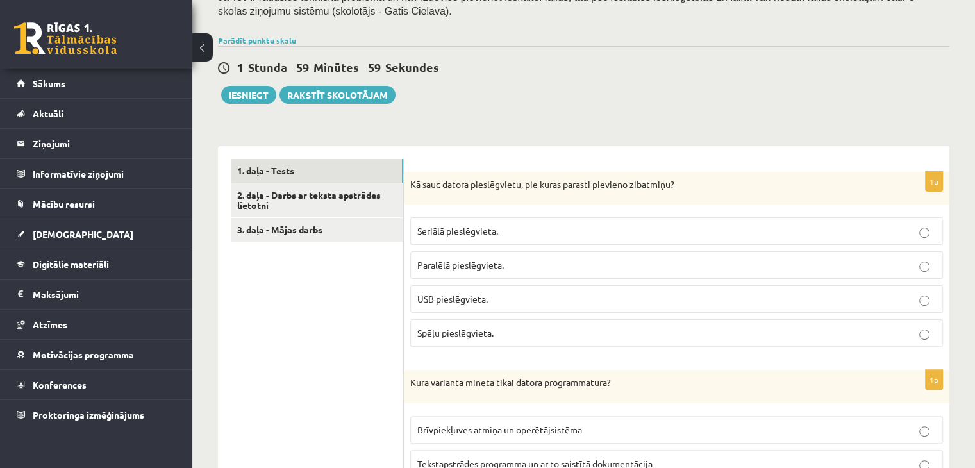
scroll to position [267, 0]
click at [353, 235] on link "3. daļa - Mājas darbs" at bounding box center [317, 229] width 172 height 24
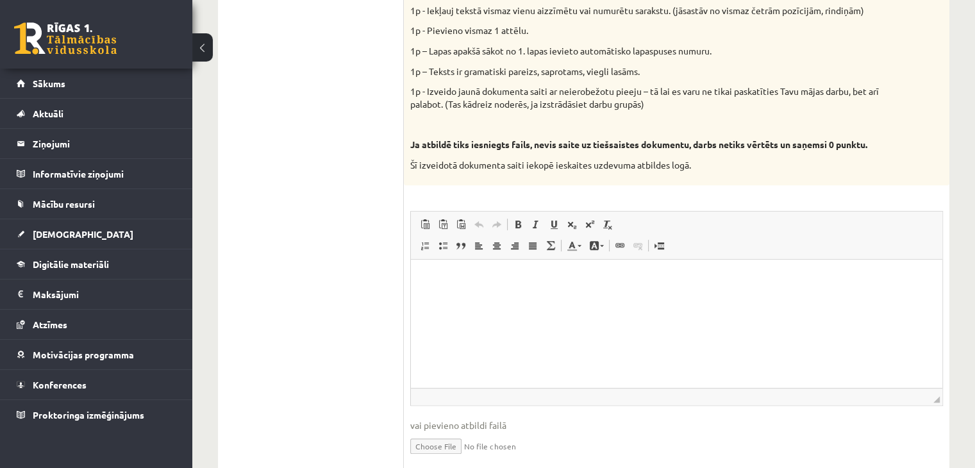
scroll to position [675, 0]
click at [449, 276] on p "Bagātinātā teksta redaktors, wiswyg-editor-user-answer-47433953538280" at bounding box center [677, 279] width 506 height 13
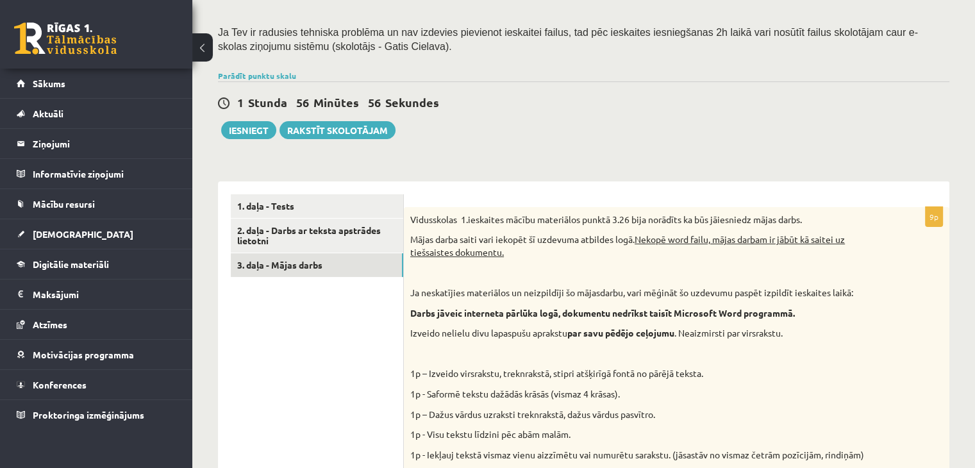
scroll to position [231, 0]
click at [387, 196] on link "1. daļa - Tests" at bounding box center [317, 206] width 172 height 24
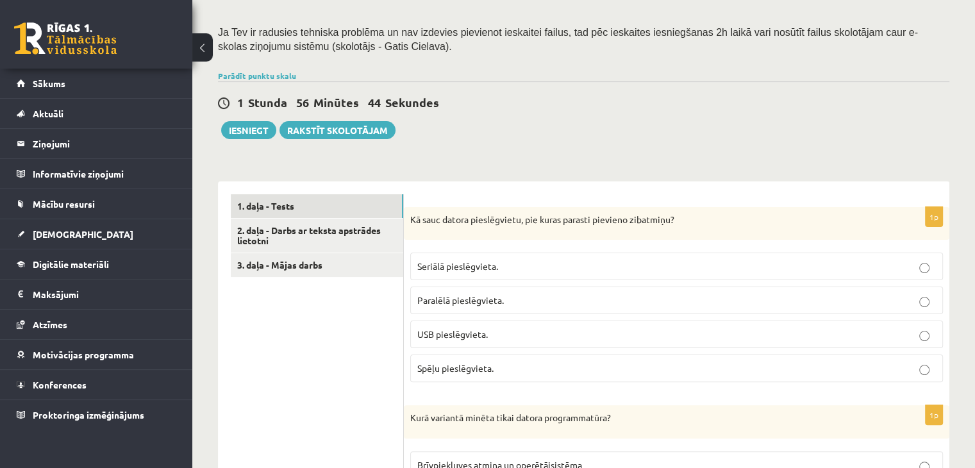
click at [501, 328] on p "USB pieslēgvieta." at bounding box center [676, 334] width 519 height 13
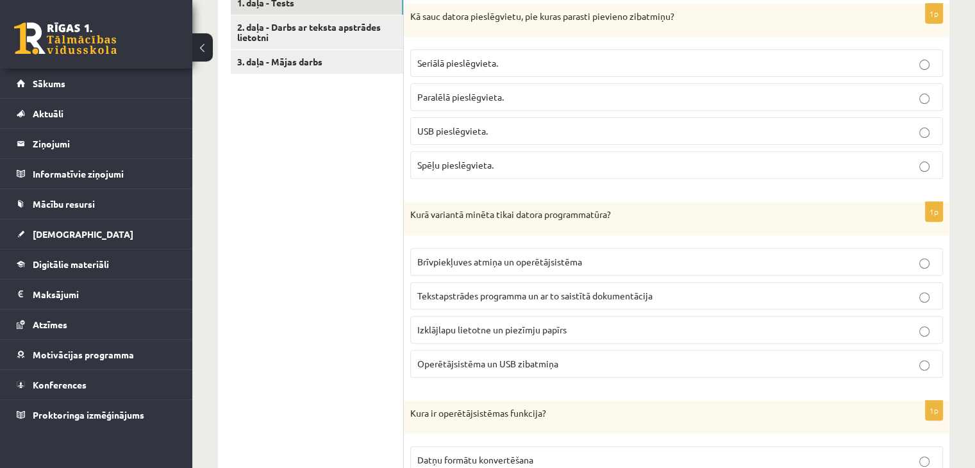
scroll to position [428, 0]
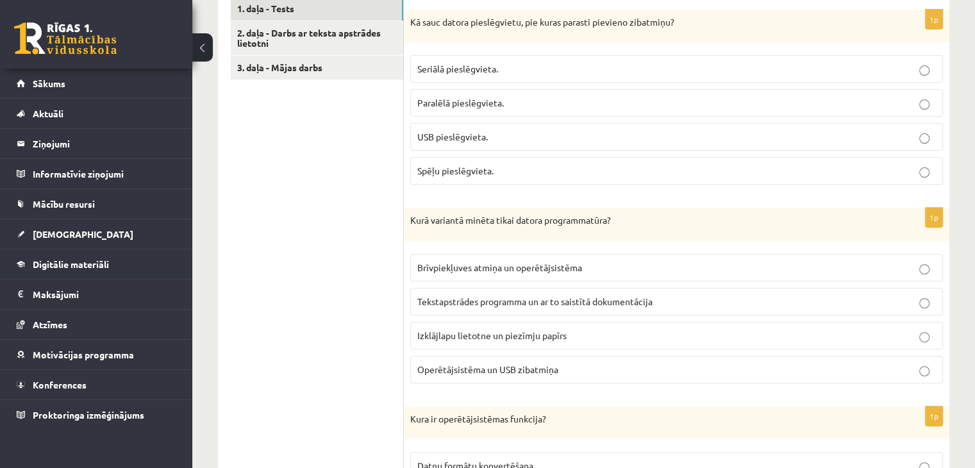
click at [732, 299] on p "Tekstapstrādes programma un ar to saistītā dokumentācija" at bounding box center [676, 301] width 519 height 13
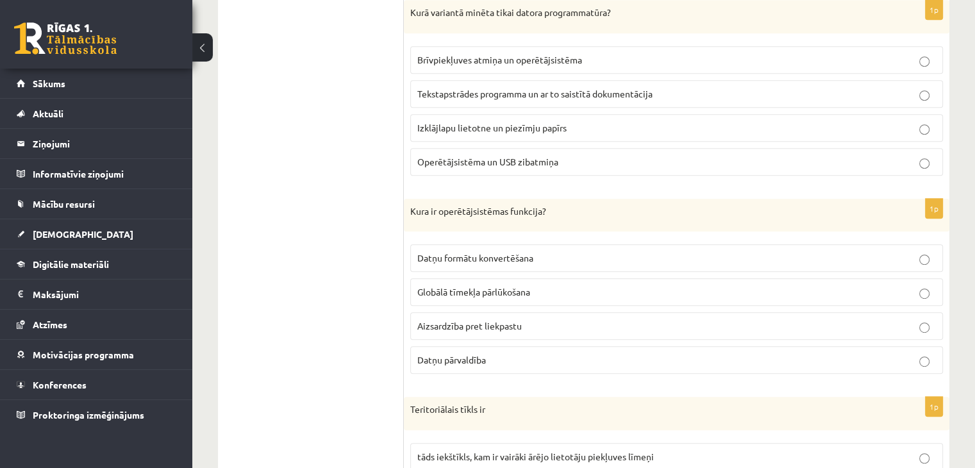
scroll to position [636, 0]
click at [616, 355] on p "Datņu pārvaldība" at bounding box center [676, 359] width 519 height 13
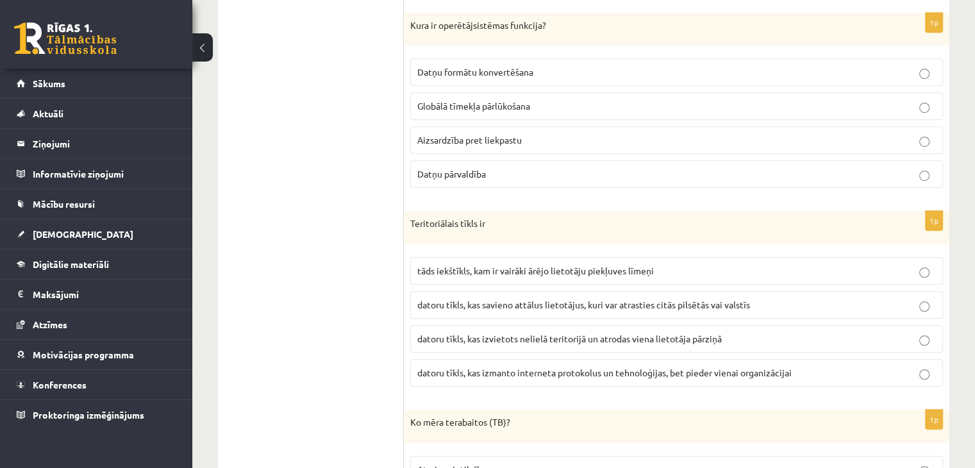
scroll to position [823, 0]
click at [732, 302] on span "datoru tīkls, kas savieno attālus lietotājus, kuri var atrasties citās pilsētās…" at bounding box center [583, 304] width 333 height 12
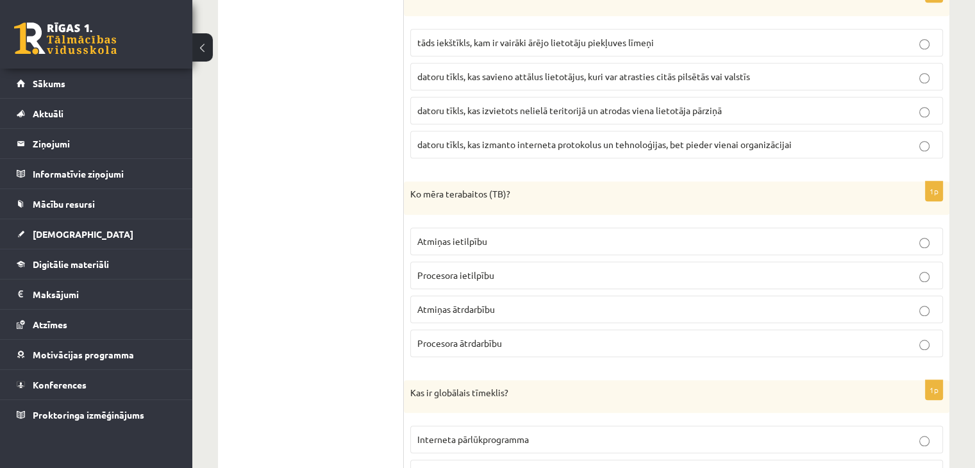
scroll to position [1055, 0]
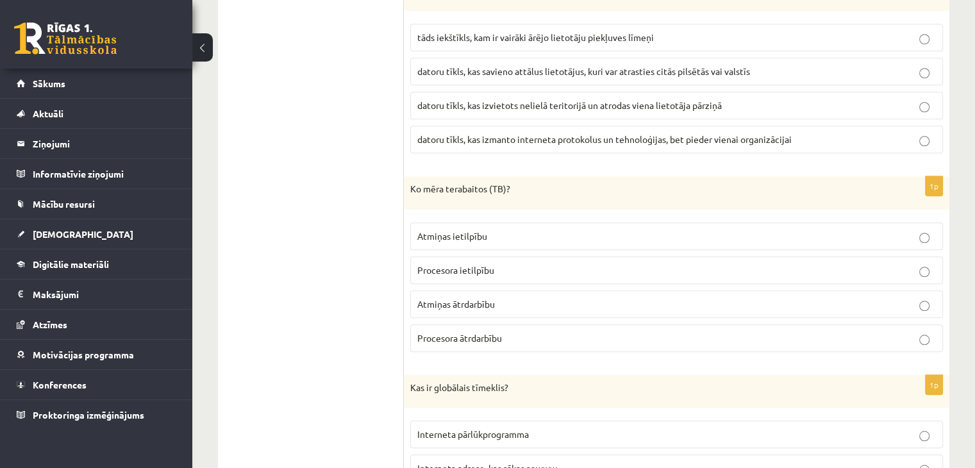
click at [659, 298] on p "Atmiņas ātrdarbību" at bounding box center [676, 304] width 519 height 13
click at [610, 235] on p "Atmiņas ietilpību" at bounding box center [676, 236] width 519 height 13
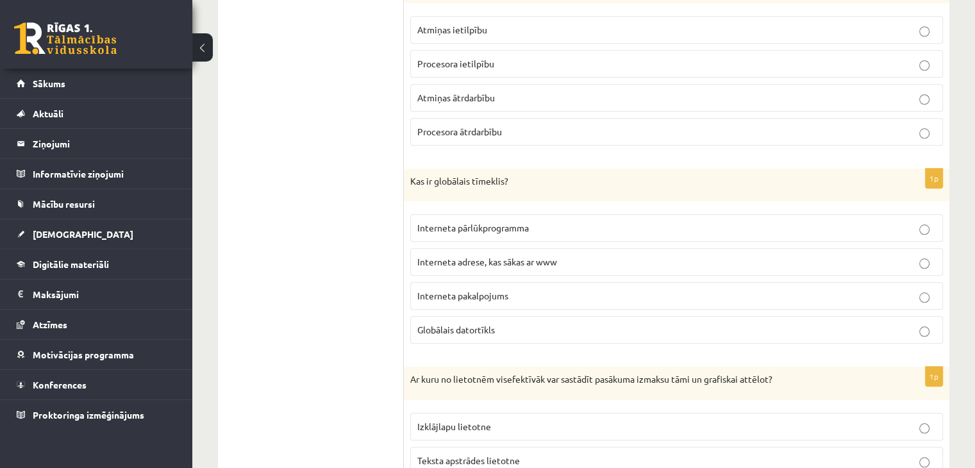
scroll to position [1263, 0]
click at [888, 259] on p "Interneta adrese, kas sākas ar www" at bounding box center [676, 261] width 519 height 13
click at [601, 323] on p "Globālais datortīkls" at bounding box center [676, 329] width 519 height 13
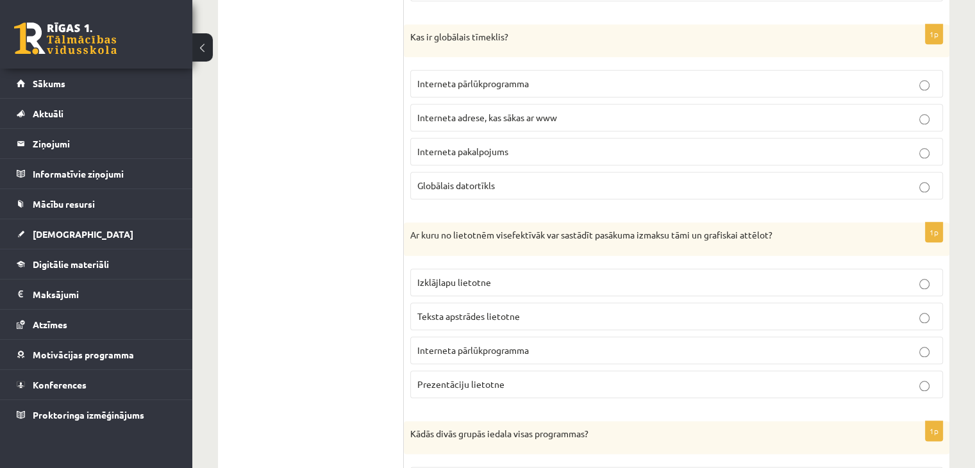
scroll to position [1408, 0]
click at [483, 274] on p "Izklājlapu lietotne" at bounding box center [676, 280] width 519 height 13
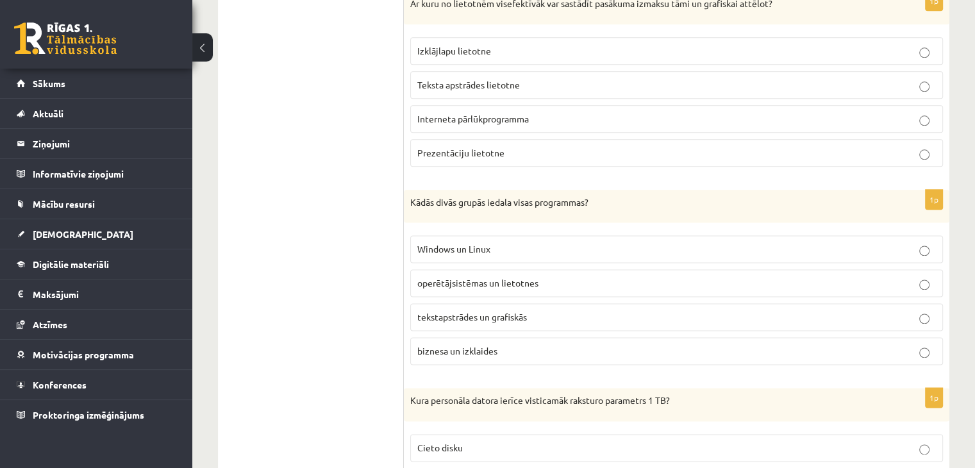
scroll to position [1639, 0]
click at [657, 275] on p "operētājsistēmas un lietotnes" at bounding box center [676, 281] width 519 height 13
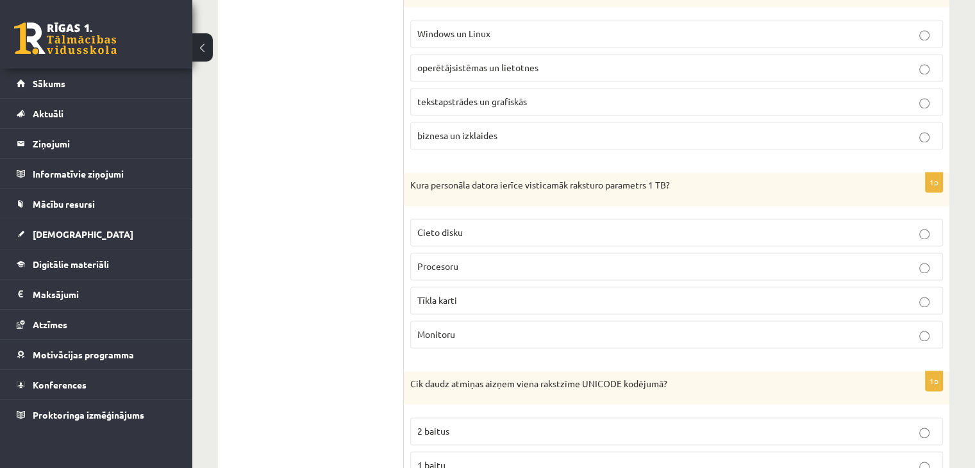
scroll to position [1854, 0]
click at [691, 231] on label "Cieto disku" at bounding box center [676, 231] width 533 height 28
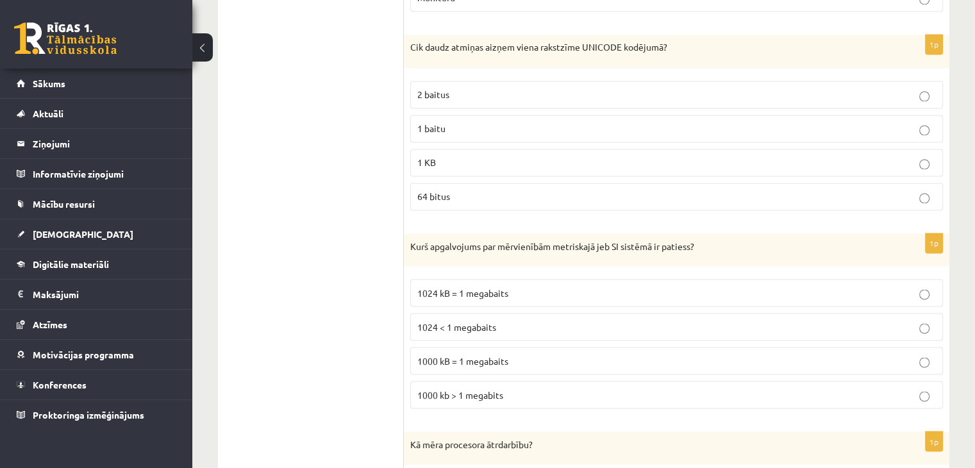
scroll to position [2190, 0]
click at [530, 87] on p "2 baitus" at bounding box center [676, 93] width 519 height 13
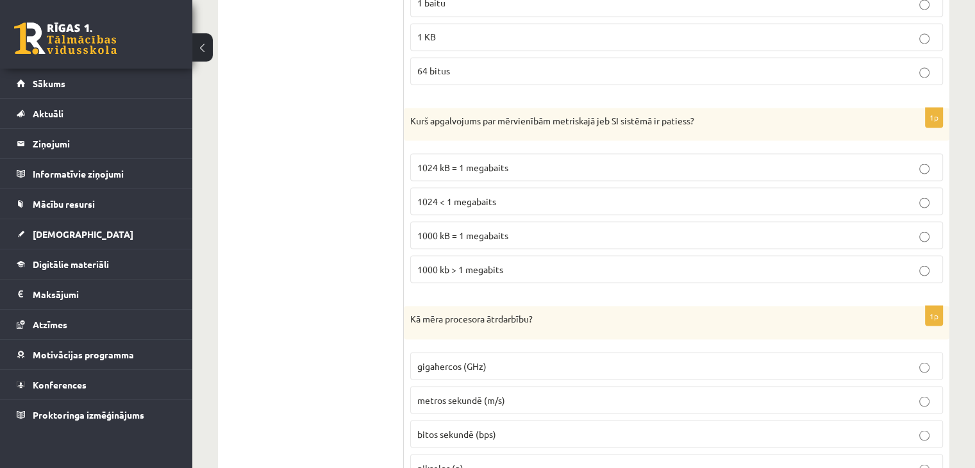
scroll to position [2316, 0]
click at [508, 160] on span "1024 kB = 1 megabaits" at bounding box center [462, 166] width 91 height 12
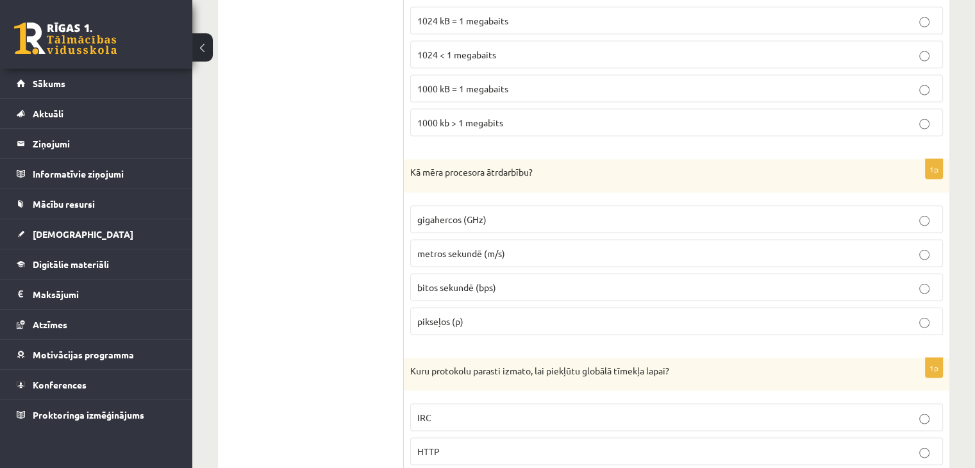
scroll to position [2512, 0]
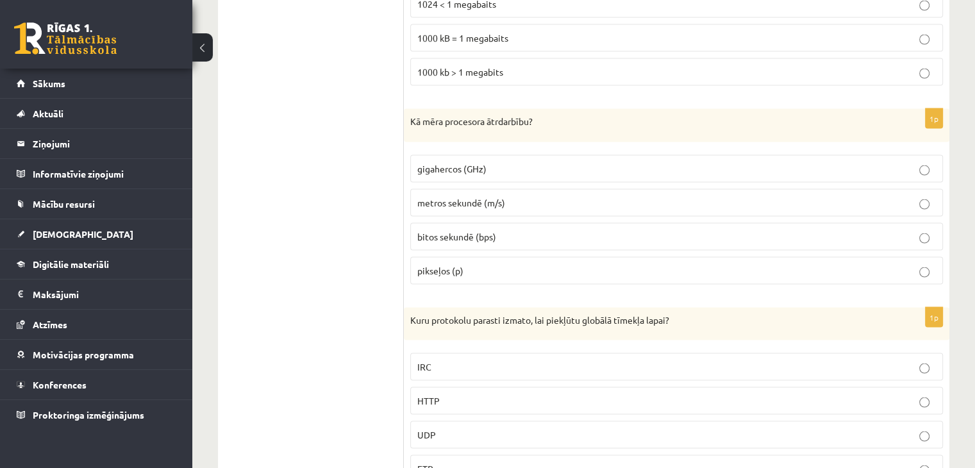
click at [531, 162] on p "gigahercos (GHz)" at bounding box center [676, 168] width 519 height 13
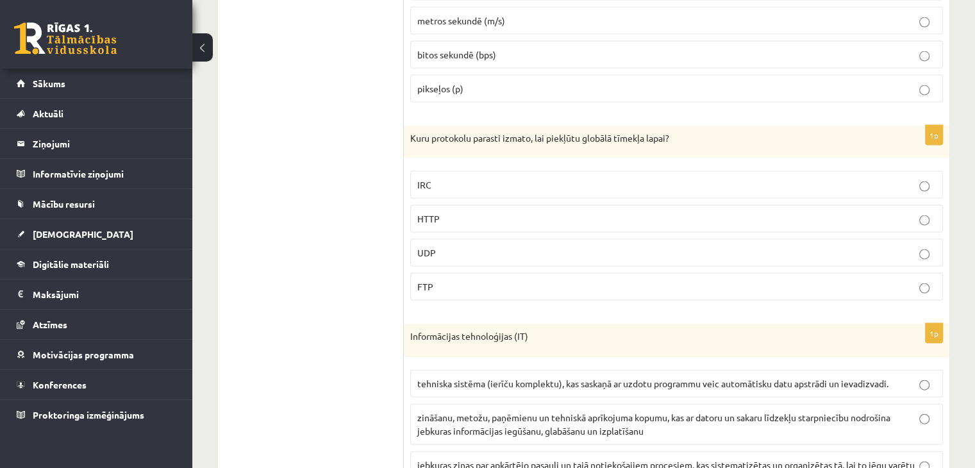
scroll to position [2714, 0]
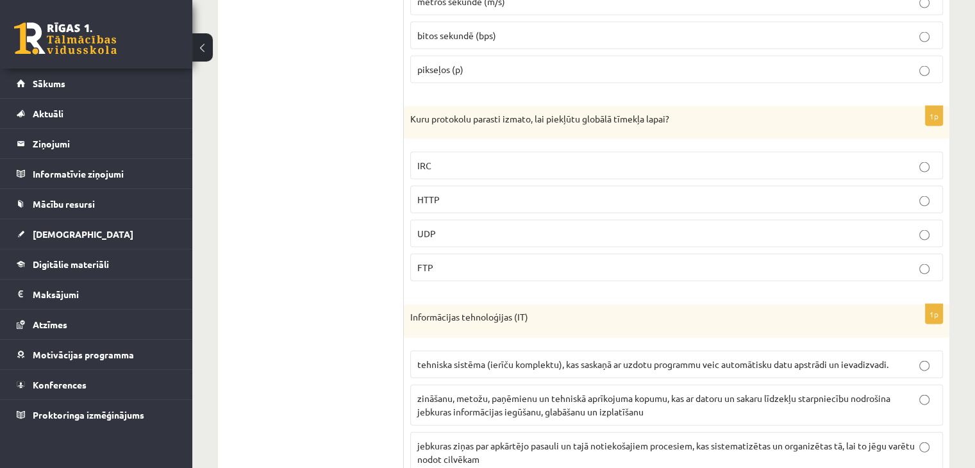
click at [536, 193] on p "HTTP" at bounding box center [676, 199] width 519 height 13
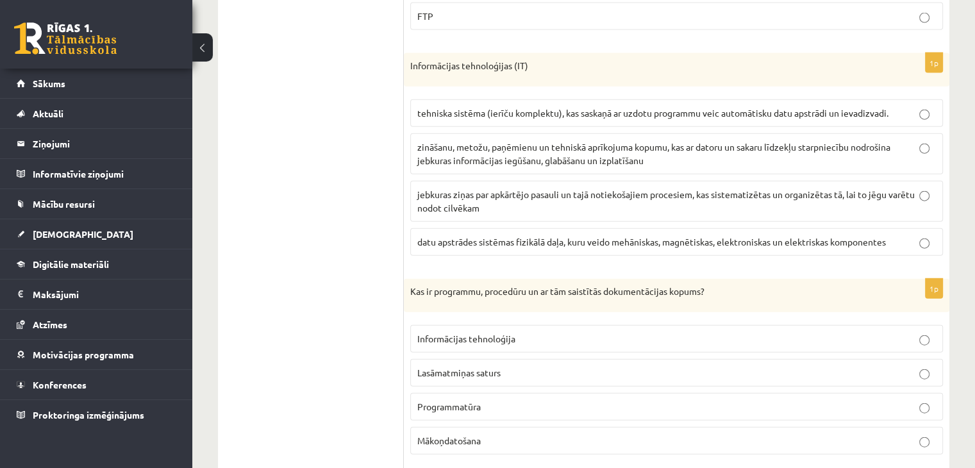
scroll to position [2961, 0]
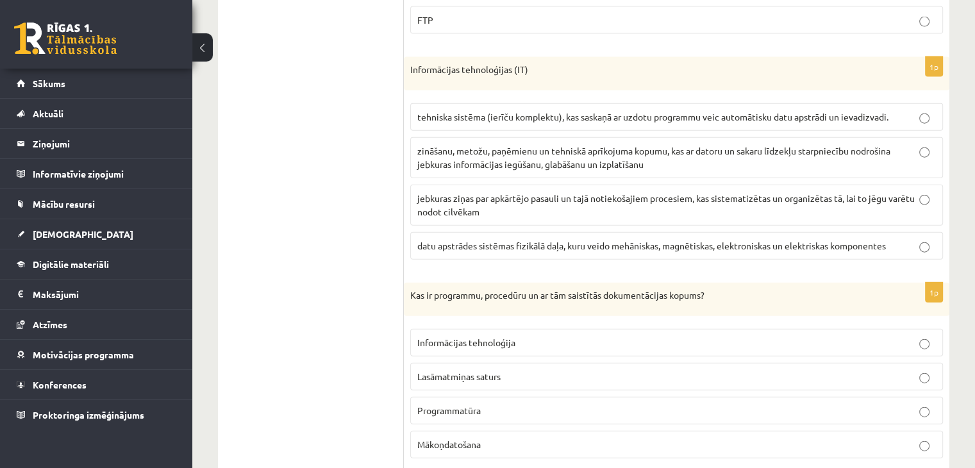
click at [767, 145] on span "zināšanu, metožu, paņēmienu un tehniskā aprīkojuma kopumu, kas ar datoru un sak…" at bounding box center [653, 157] width 473 height 25
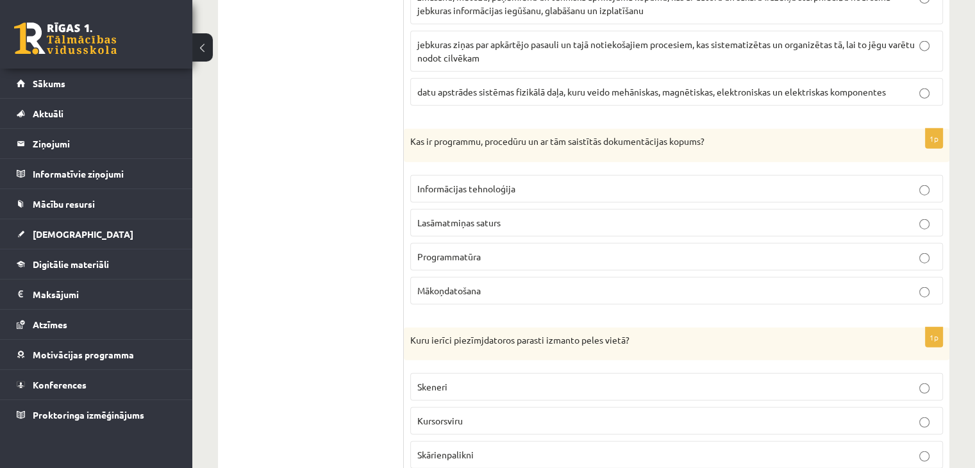
scroll to position [3114, 0]
click at [704, 251] on p "Programmatūra" at bounding box center [676, 257] width 519 height 13
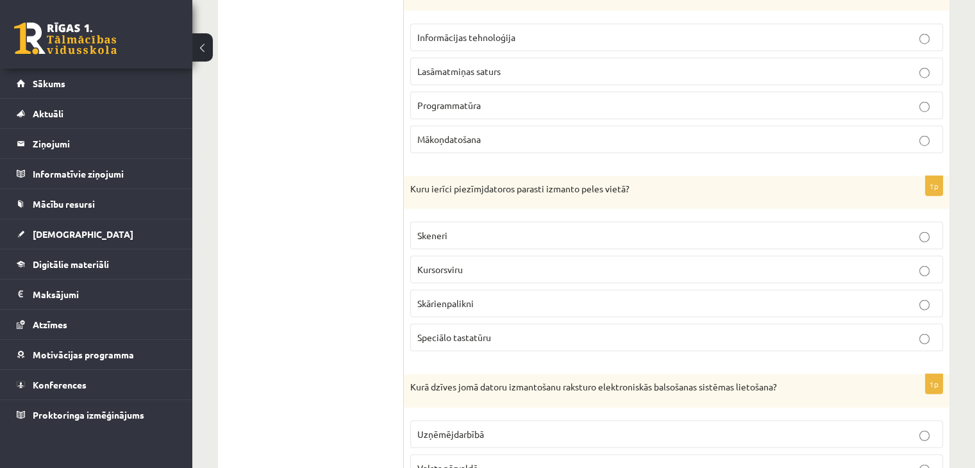
scroll to position [3268, 0]
click at [608, 228] on p "Skeneri" at bounding box center [676, 234] width 519 height 13
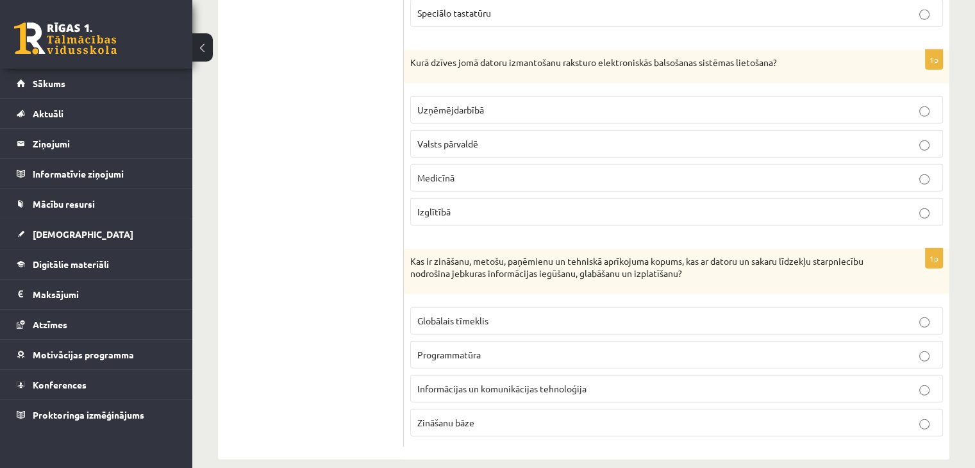
scroll to position [3591, 0]
click at [590, 137] on p "Valsts pārvaldē" at bounding box center [676, 143] width 519 height 13
click at [537, 383] on span "Informācijas un komunikācijas tehnoloģija" at bounding box center [501, 389] width 169 height 12
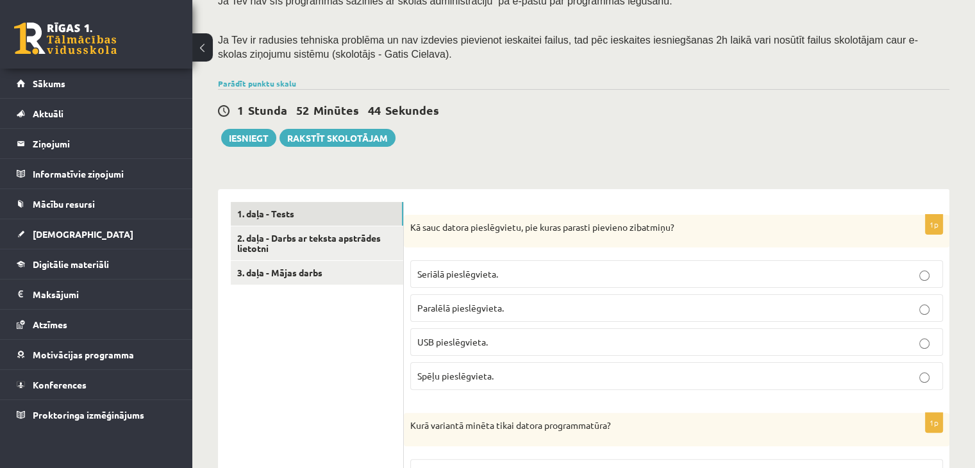
scroll to position [265, 0]
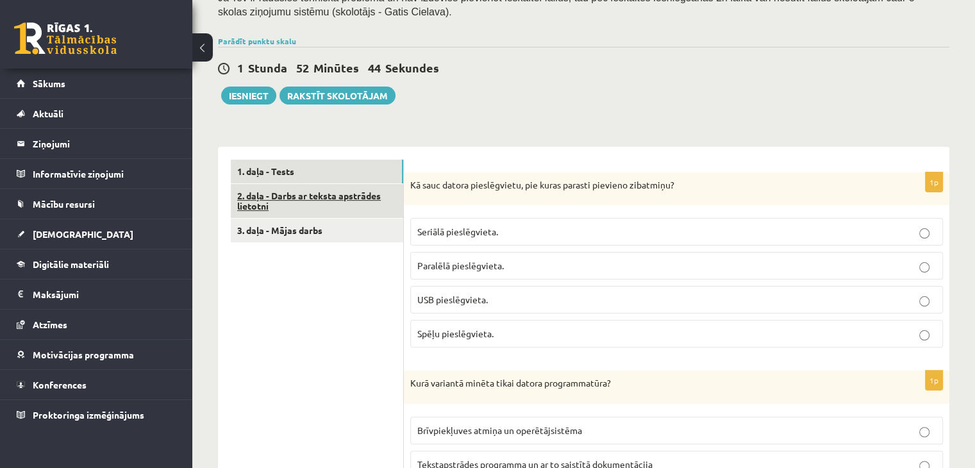
click at [367, 198] on link "2. daļa - Darbs ar teksta apstrādes lietotni" at bounding box center [317, 201] width 172 height 35
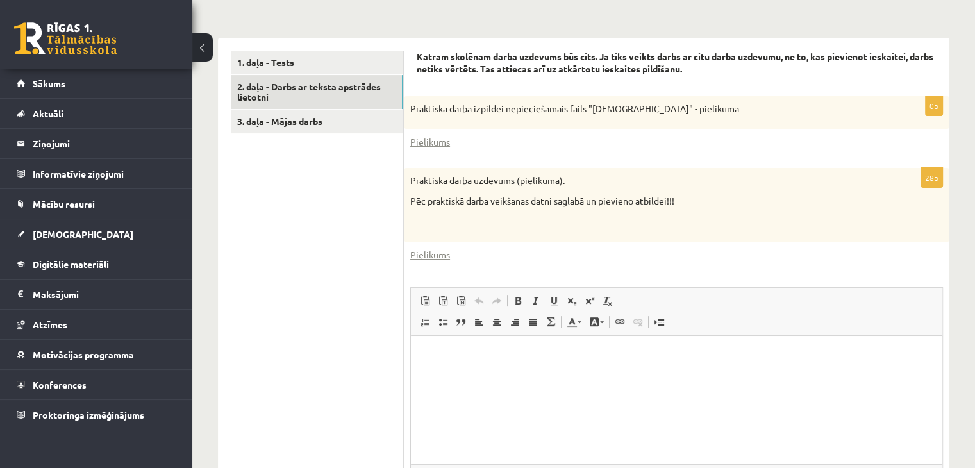
scroll to position [376, 0]
click at [428, 141] on link "Pielikums" at bounding box center [430, 140] width 40 height 13
click at [432, 255] on link "Pielikums" at bounding box center [430, 253] width 40 height 13
